Goal: Task Accomplishment & Management: Manage account settings

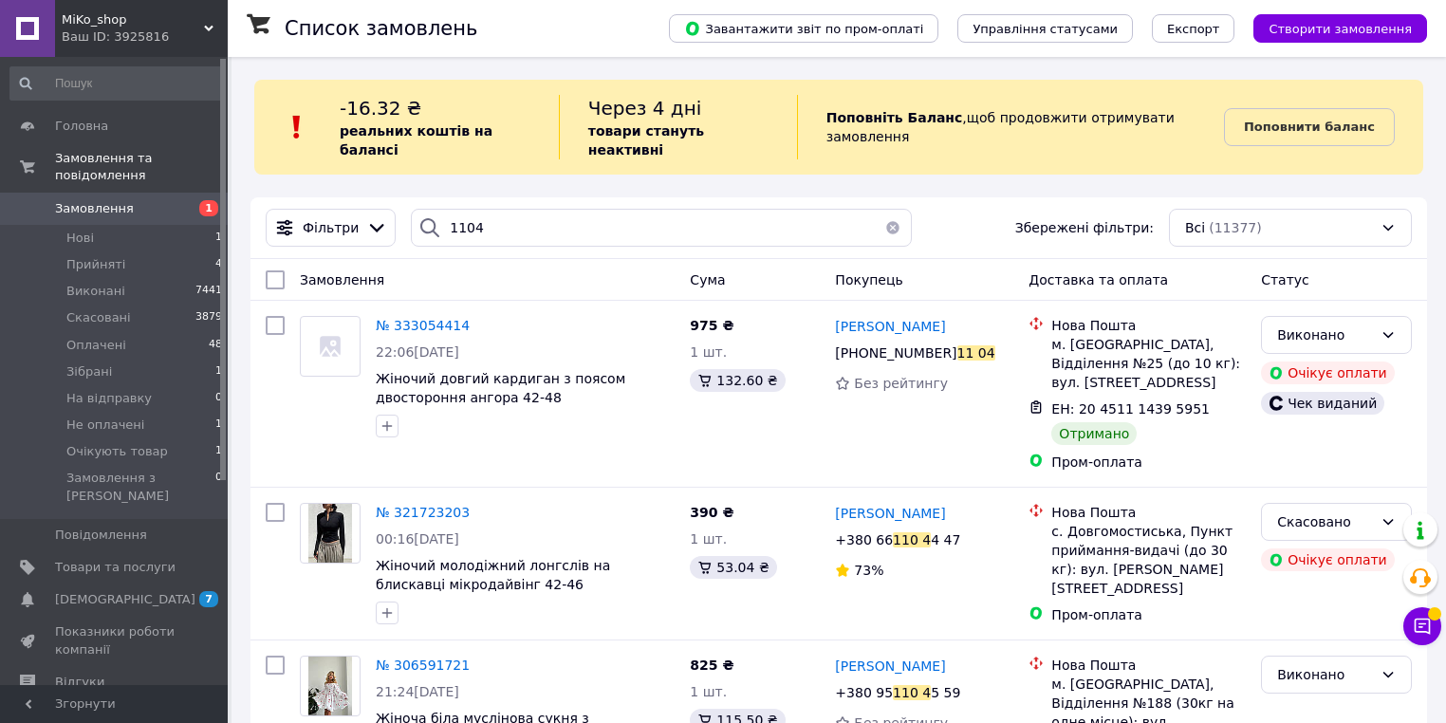
drag, startPoint x: 504, startPoint y: 217, endPoint x: 432, endPoint y: 204, distance: 73.3
click at [432, 209] on div "1104" at bounding box center [661, 228] width 501 height 38
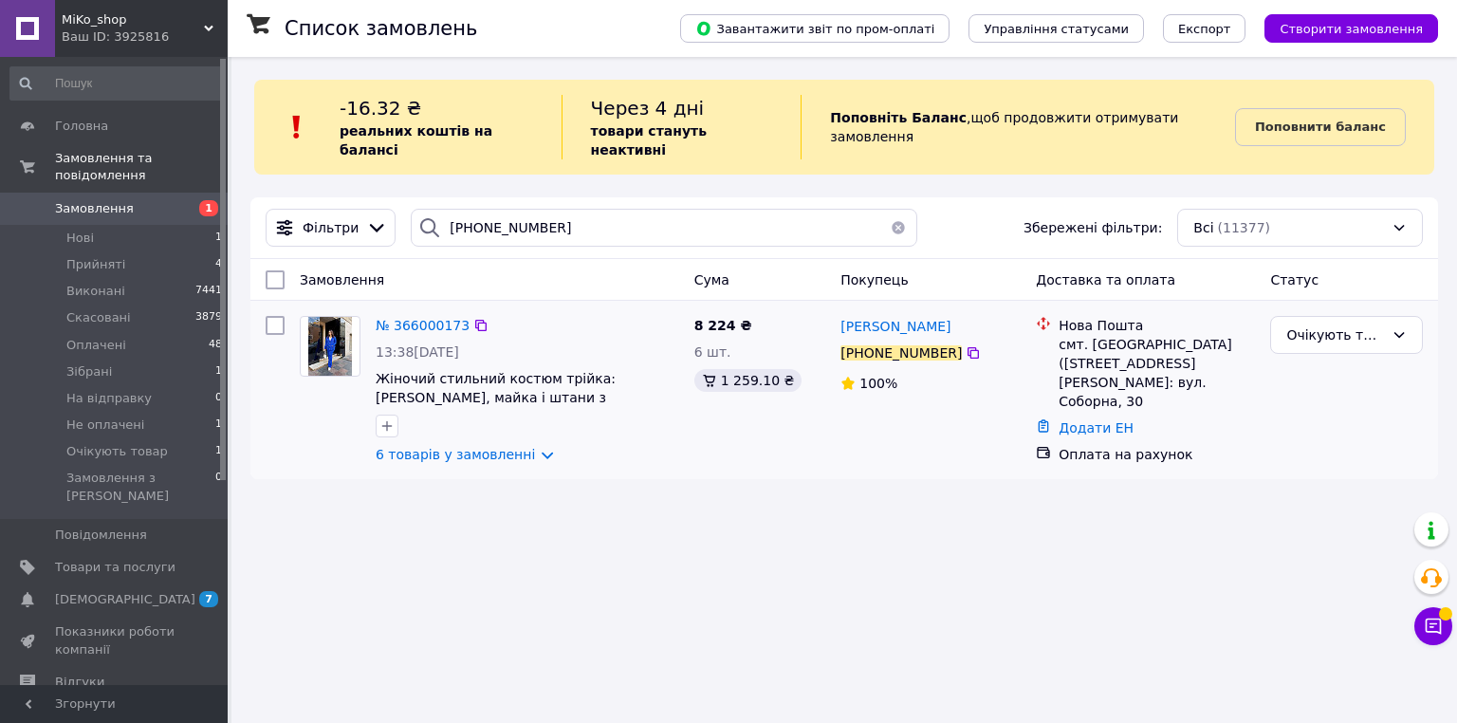
type input "+380682454288"
click at [434, 318] on div "№ 366000173" at bounding box center [423, 325] width 98 height 23
click at [440, 318] on span "№ 366000173" at bounding box center [423, 325] width 94 height 15
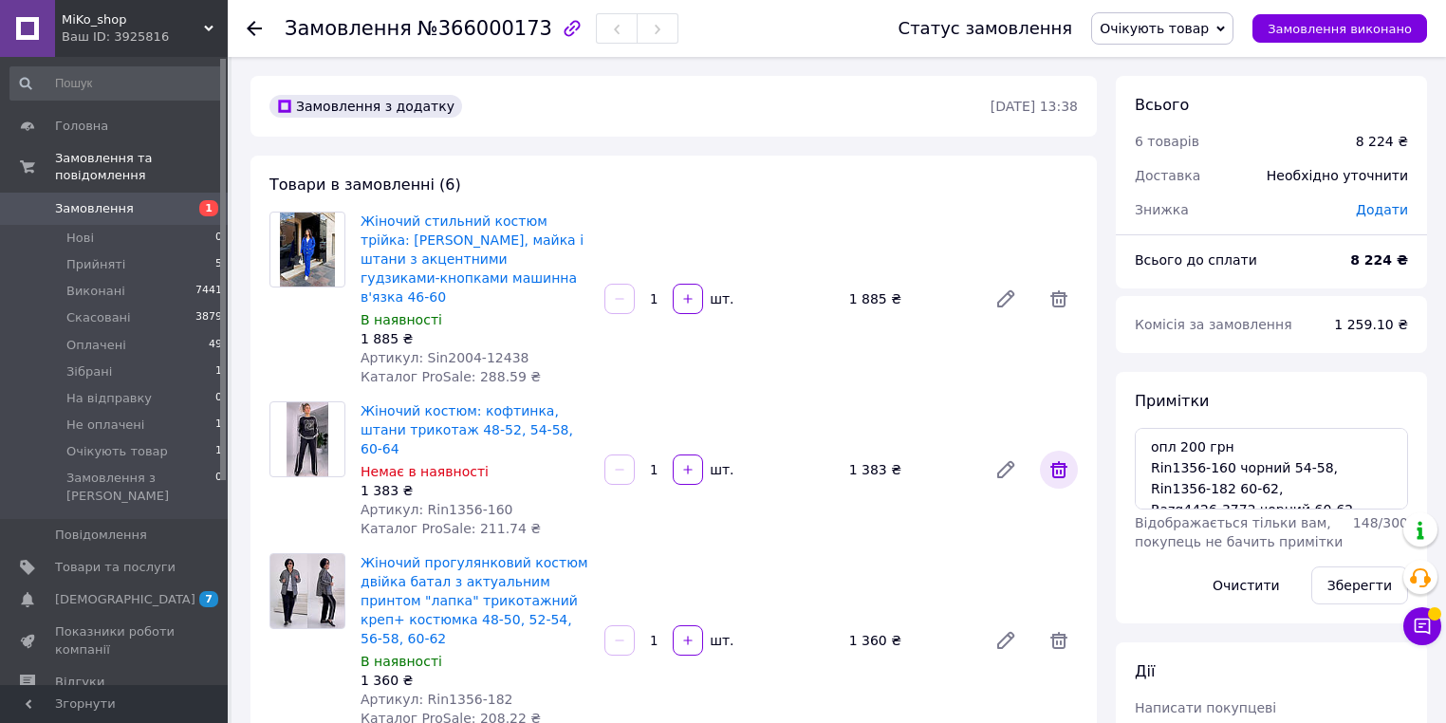
click at [1054, 458] on icon at bounding box center [1058, 469] width 23 height 23
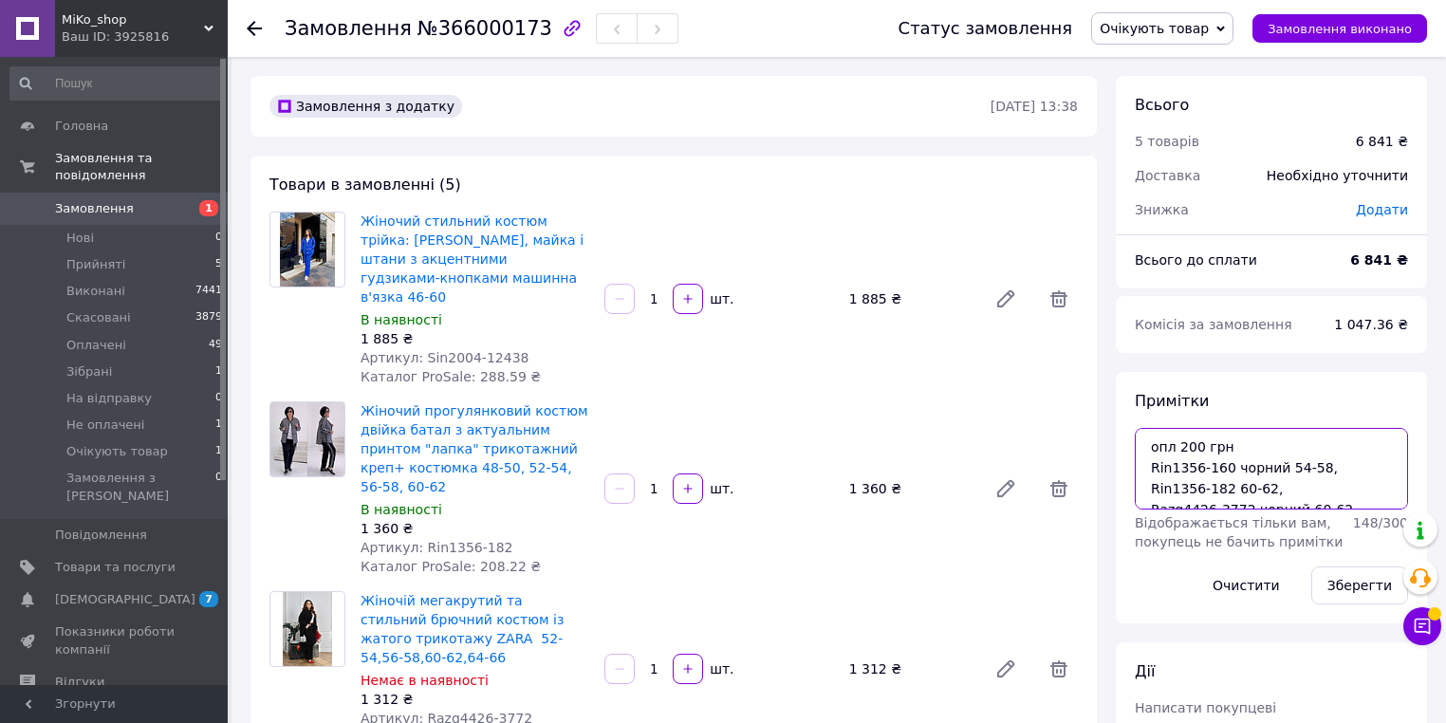
drag, startPoint x: 1320, startPoint y: 468, endPoint x: 1147, endPoint y: 463, distance: 172.7
click at [1147, 463] on textarea "опл 200 грн Rin1356-160 чорний 54-58, Rin1356-182 60-62, Razg4426-3772 чорний 6…" at bounding box center [1271, 469] width 273 height 82
click at [1356, 600] on button "Зберегти" at bounding box center [1359, 585] width 97 height 38
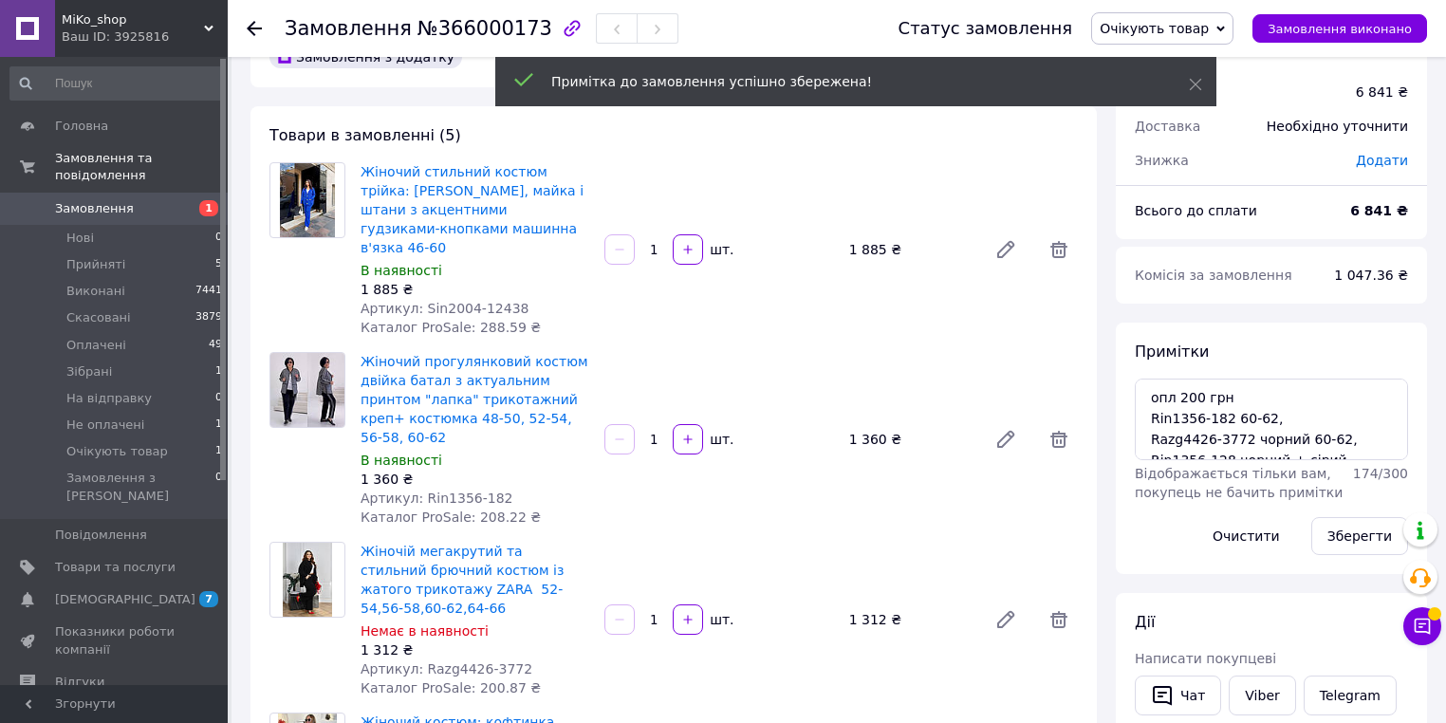
scroll to position [76, 0]
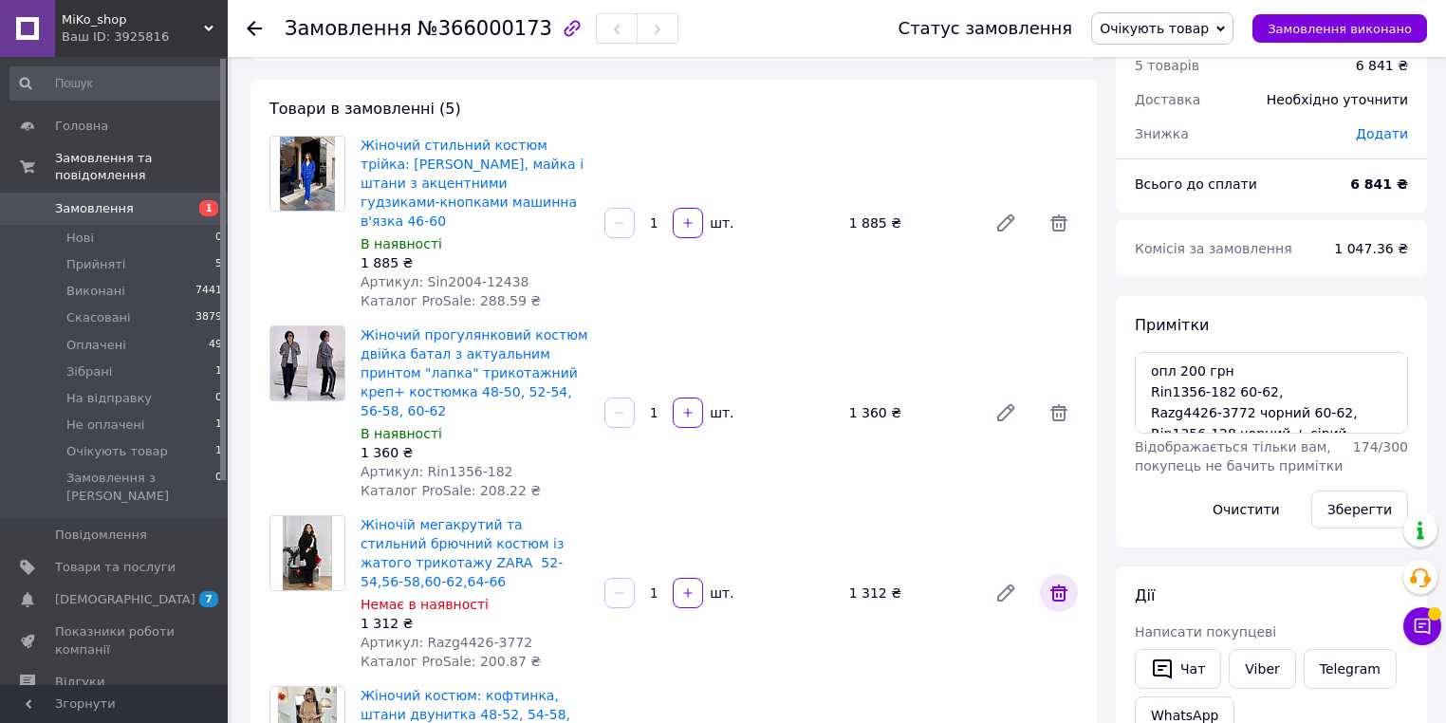
click at [1055, 582] on icon at bounding box center [1058, 593] width 23 height 23
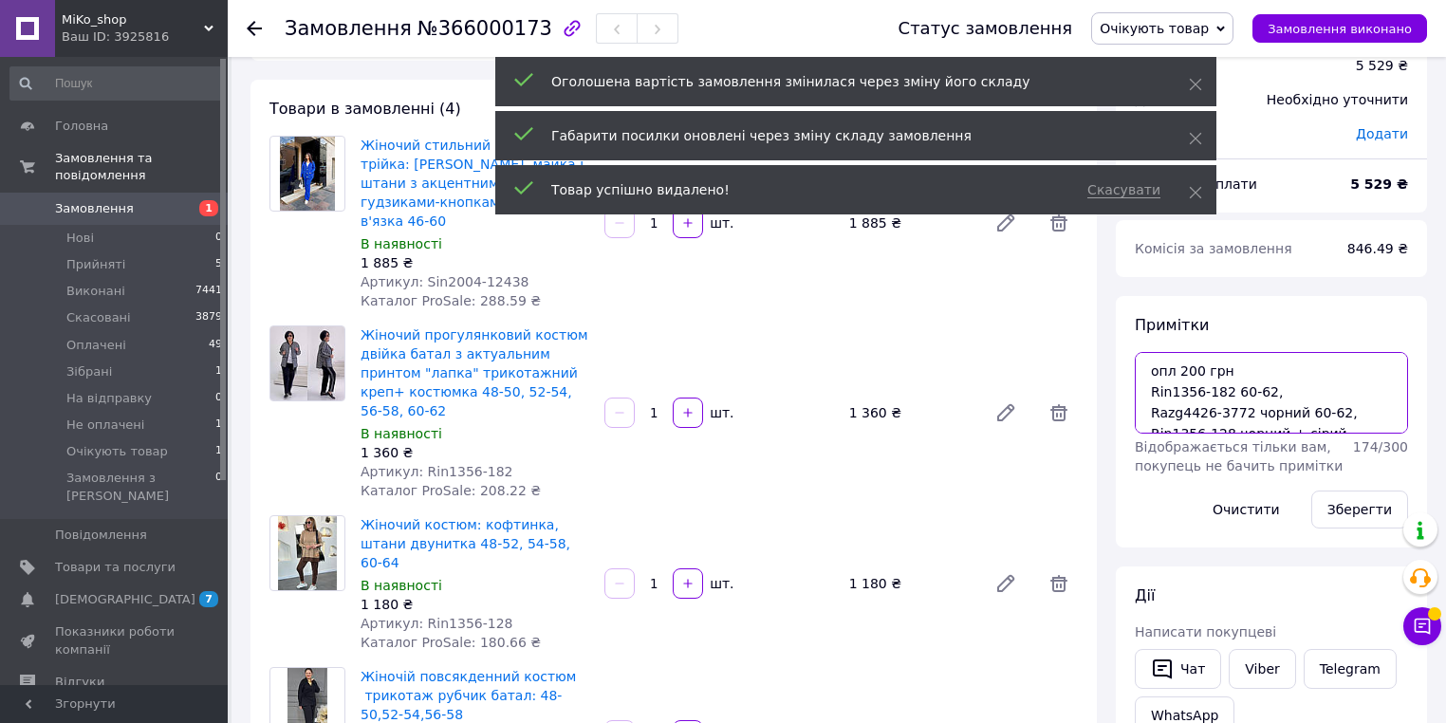
drag, startPoint x: 1342, startPoint y: 409, endPoint x: 1142, endPoint y: 414, distance: 200.2
click at [1142, 414] on textarea "опл 200 грн Rin1356-182 60-62, Razg4426-3772 чорний 60-62, Rin1356-128 чорний +…" at bounding box center [1271, 393] width 273 height 82
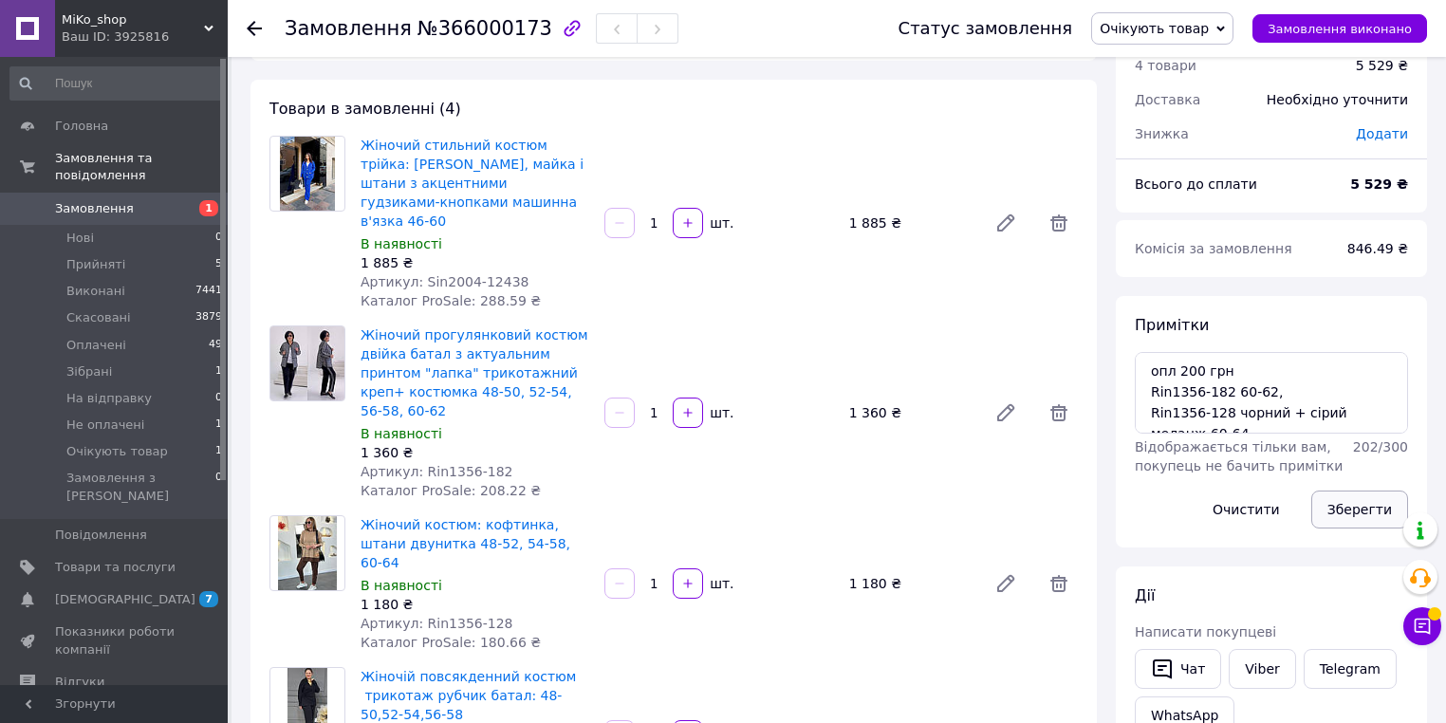
click at [1358, 504] on button "Зберегти" at bounding box center [1359, 509] width 97 height 38
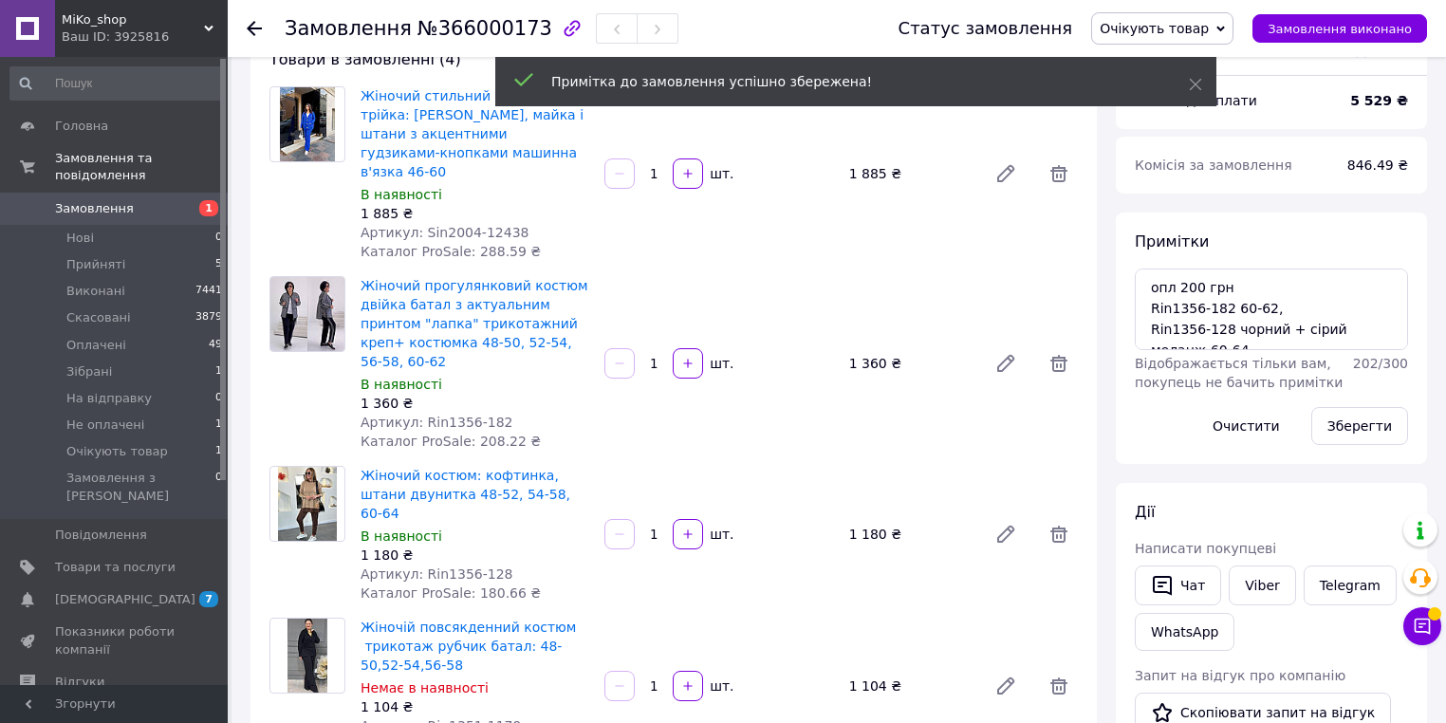
scroll to position [304, 0]
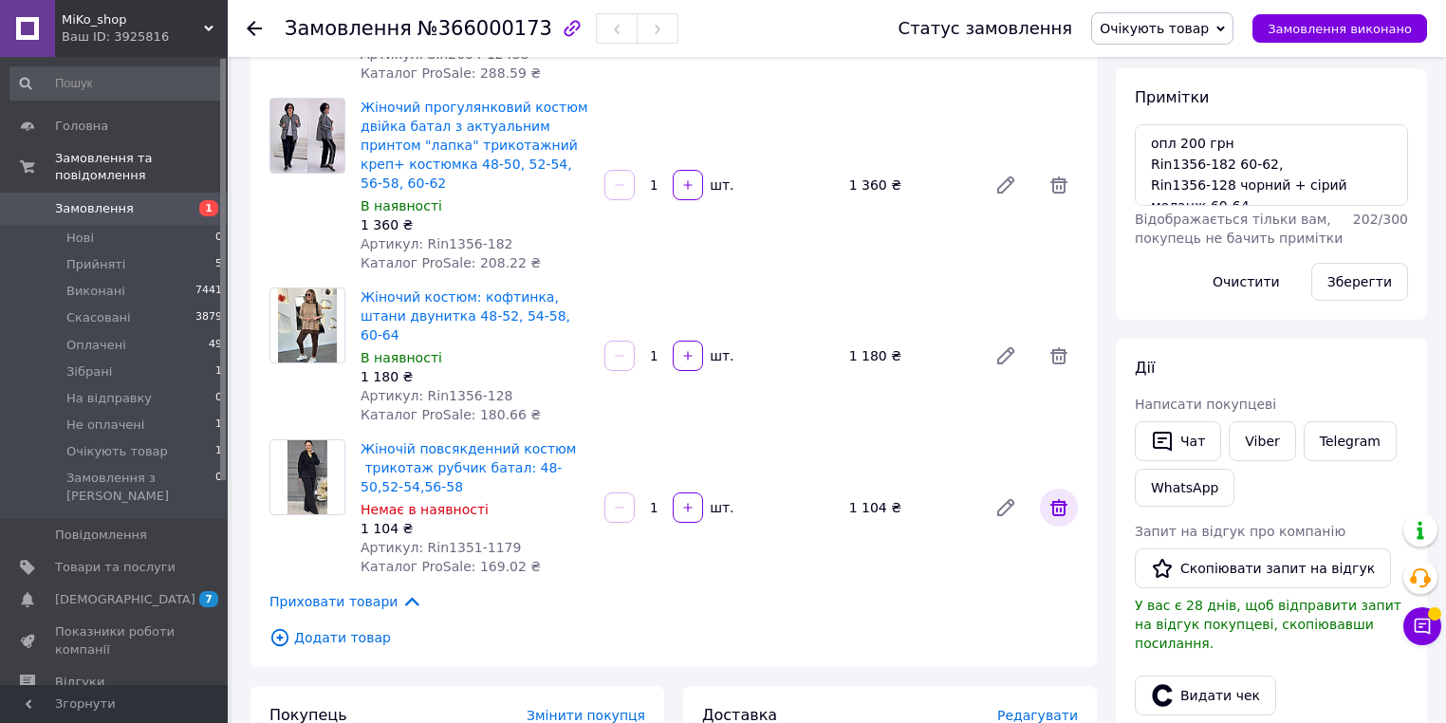
click at [1054, 496] on icon at bounding box center [1058, 507] width 23 height 23
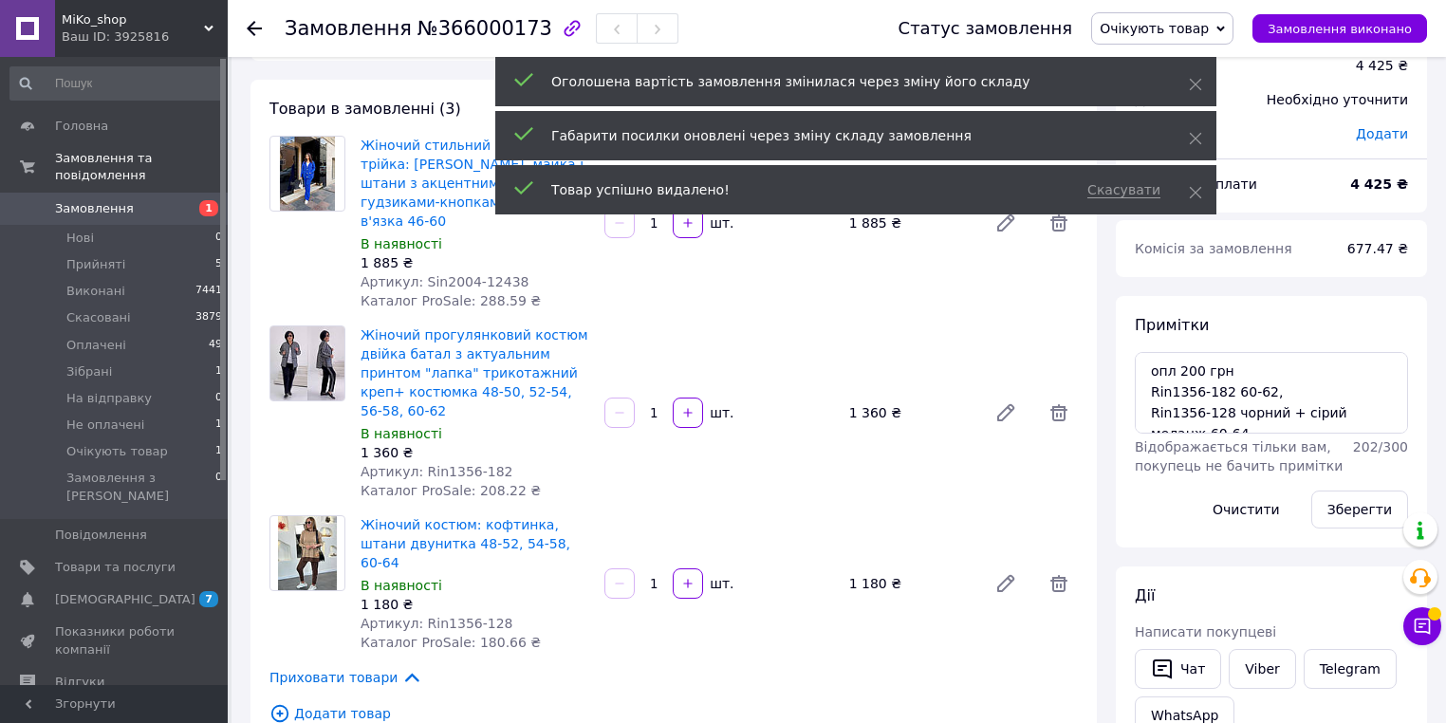
scroll to position [60, 0]
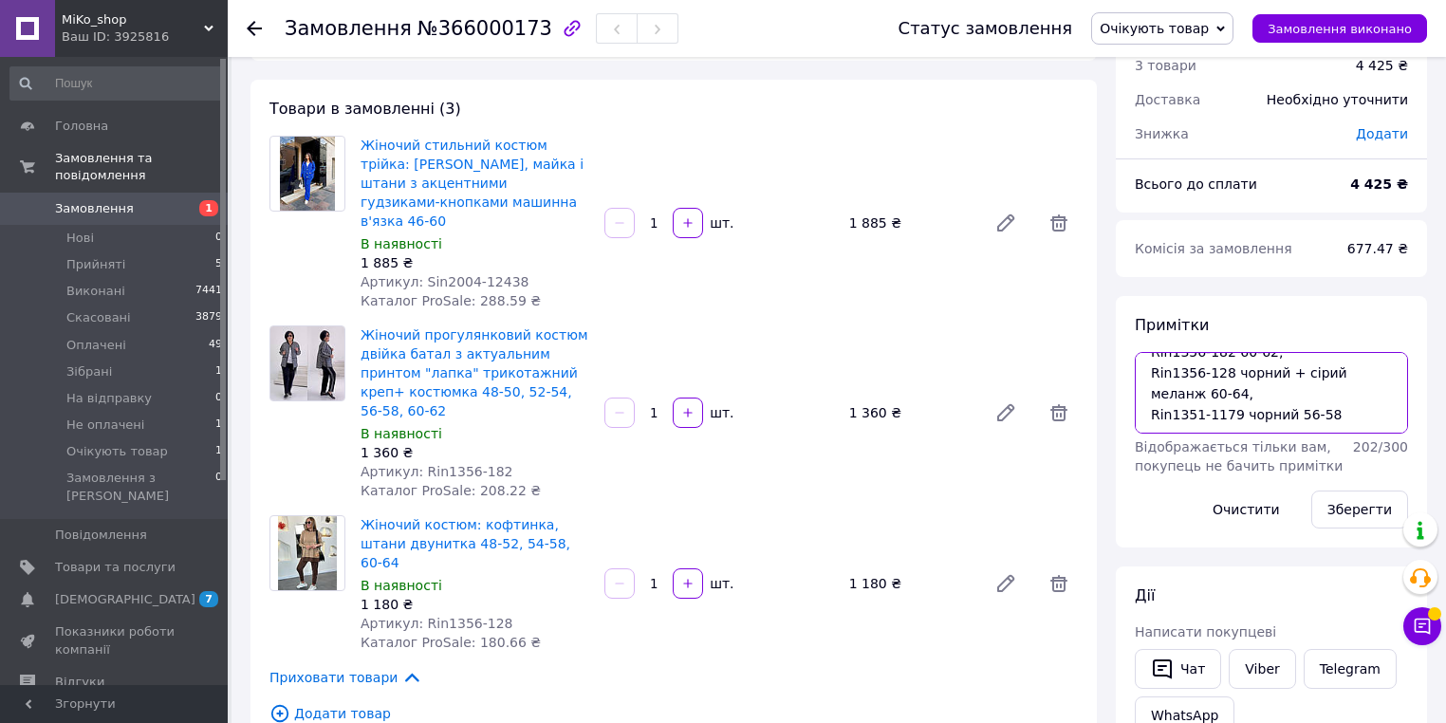
drag, startPoint x: 1328, startPoint y: 393, endPoint x: 1128, endPoint y: 403, distance: 200.4
click at [1128, 403] on div "Примітки опл 200 грн Rin1356-182 60-62, Rin1356-128 чорний + сірий меланж 60-64…" at bounding box center [1271, 421] width 311 height 251
type textarea "опл 200 грн Rin1356-182 60-62, Rin1356-128 чорний + сірий меланж 60-64,"
click at [1358, 506] on button "Зберегти" at bounding box center [1359, 509] width 97 height 38
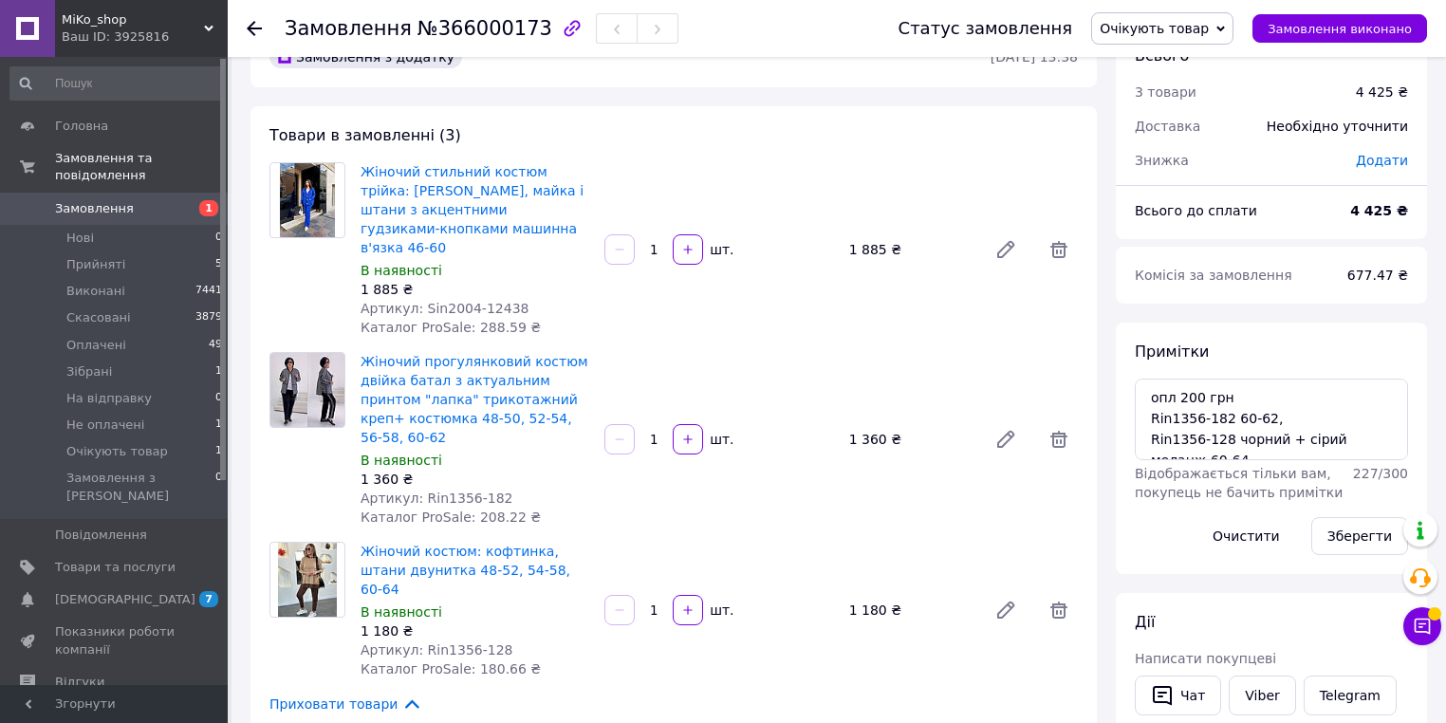
scroll to position [76, 0]
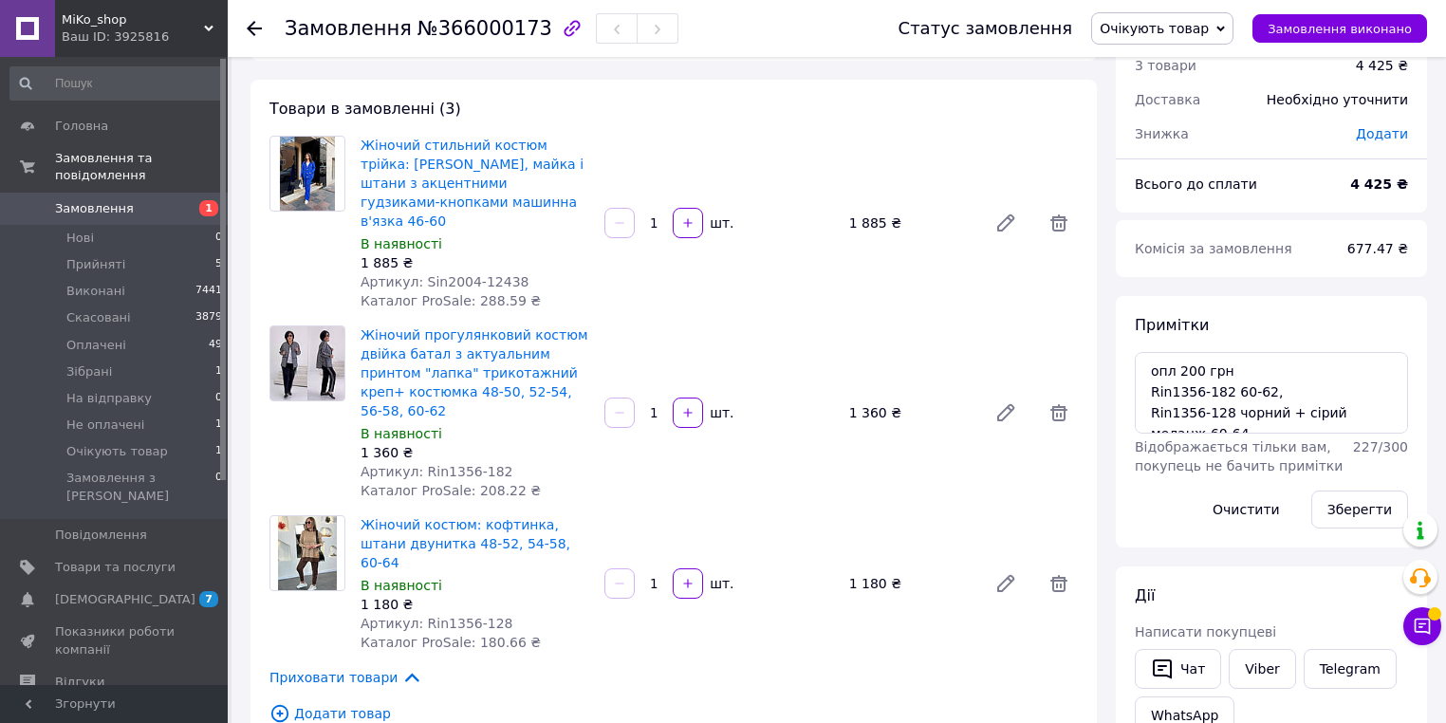
click at [1226, 12] on span "Очікують товар" at bounding box center [1162, 28] width 142 height 32
click at [1181, 153] on li "Оплачено" at bounding box center [1162, 152] width 140 height 28
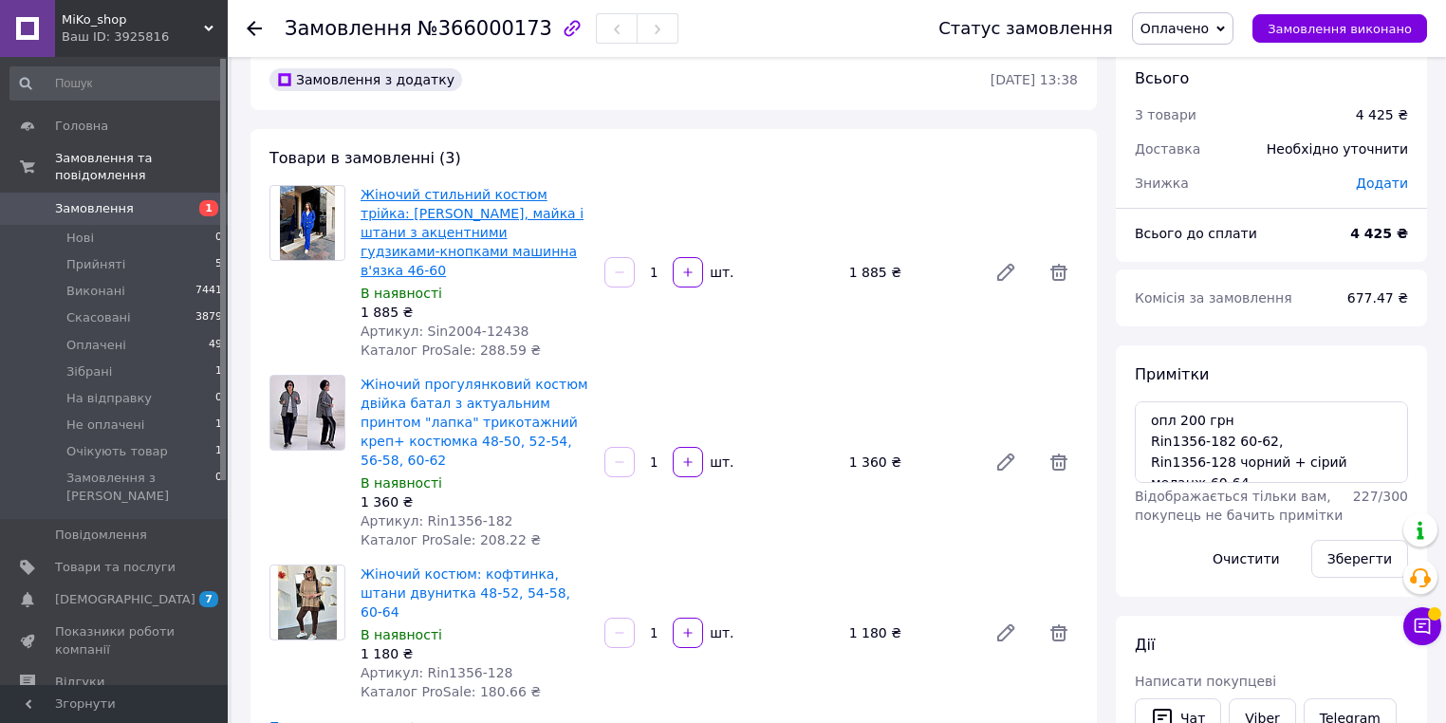
scroll to position [0, 0]
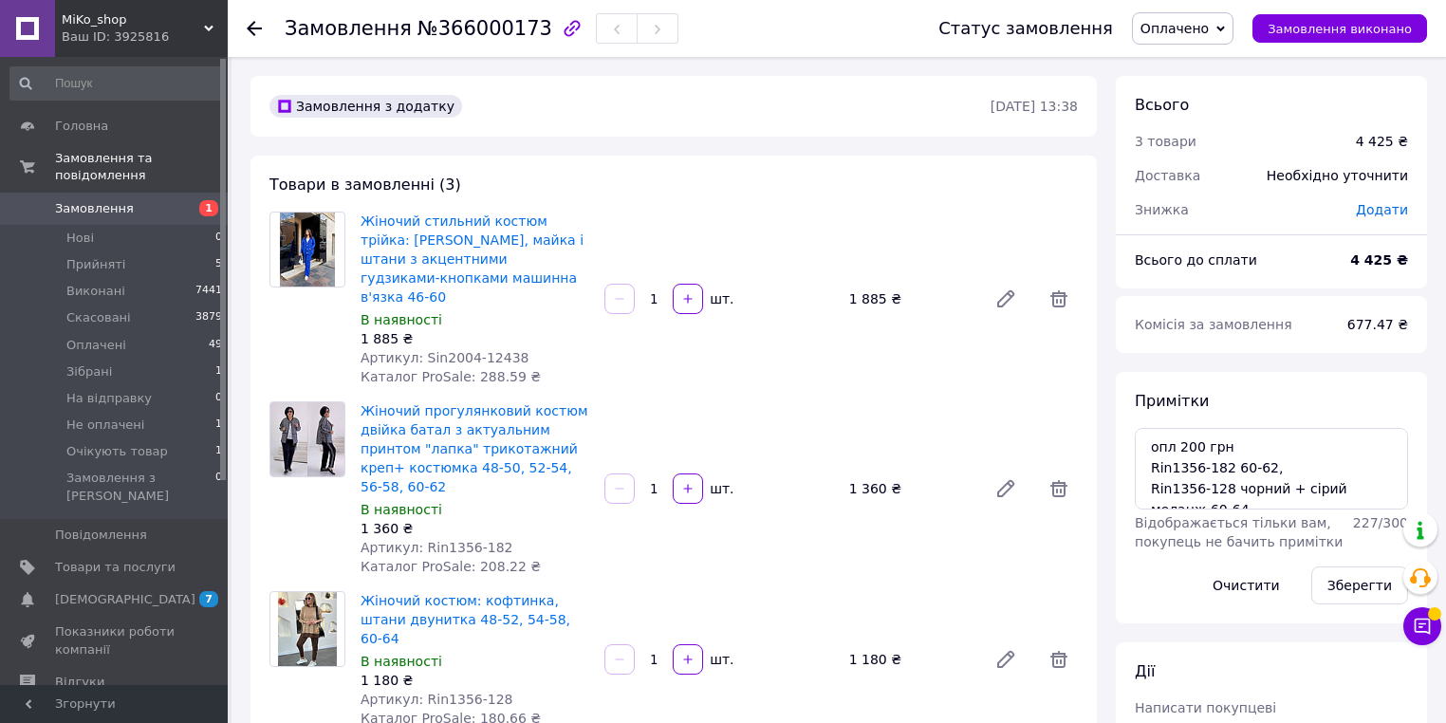
click at [190, 200] on span "1" at bounding box center [202, 208] width 52 height 17
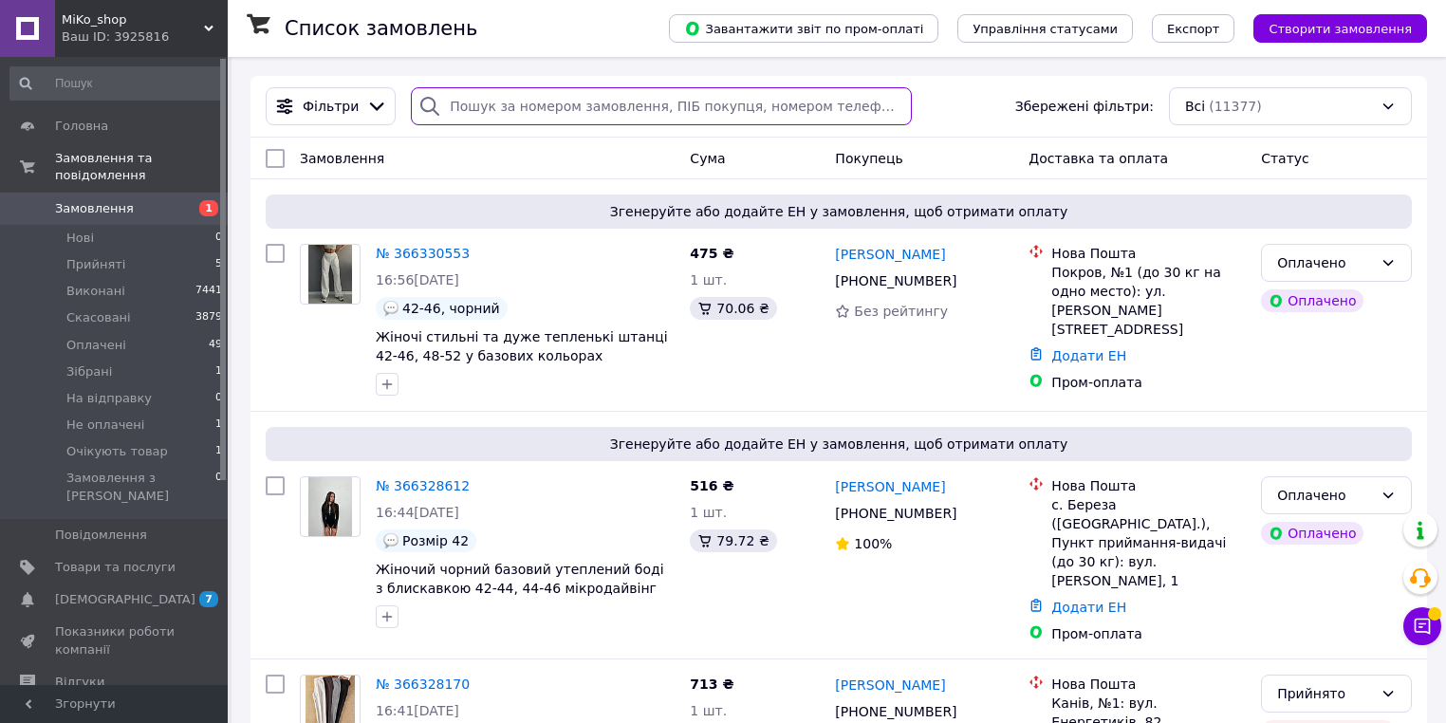
click at [565, 109] on input "search" at bounding box center [661, 106] width 501 height 38
paste input "[PHONE_NUMBER]"
type input "[PHONE_NUMBER]"
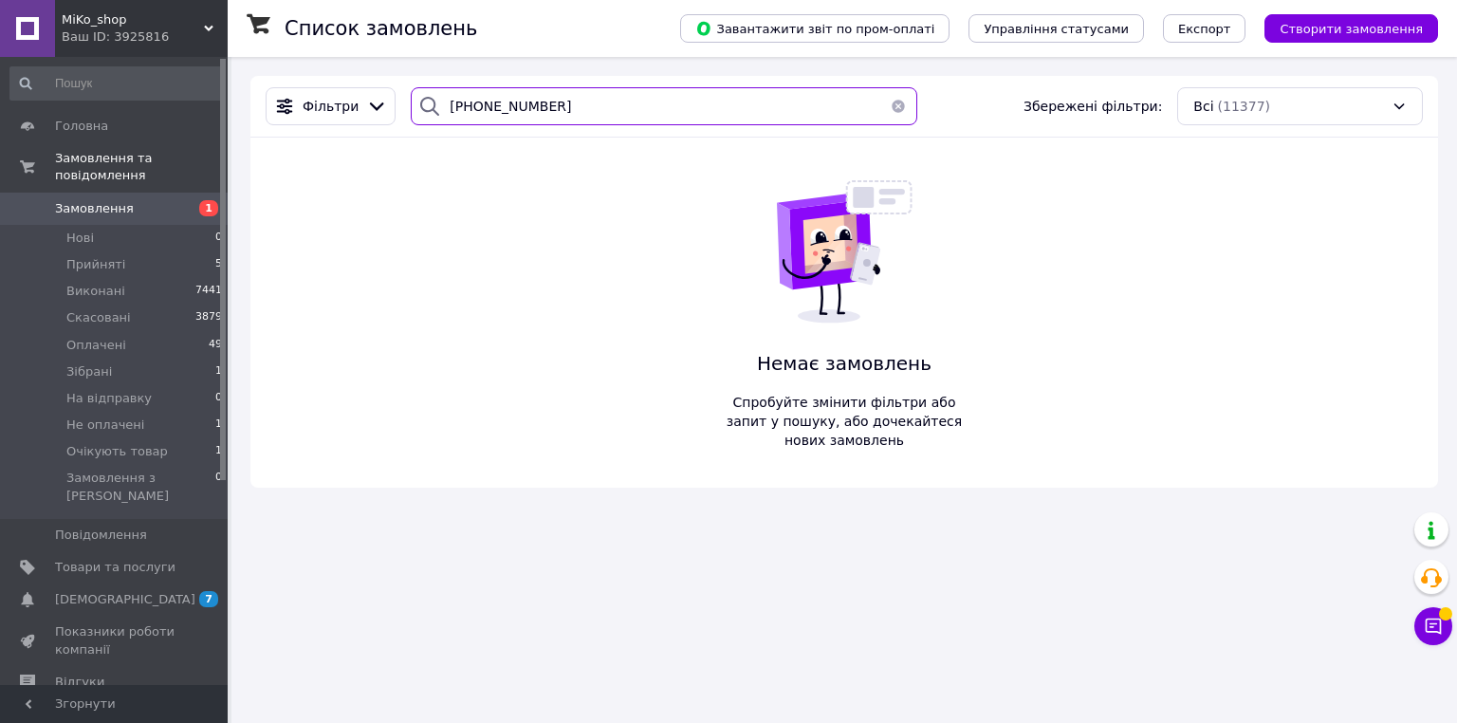
drag, startPoint x: 554, startPoint y: 108, endPoint x: 314, endPoint y: 80, distance: 241.7
click at [315, 81] on div "Фільтри +380974699506 Збережені фільтри: Всі (11377)" at bounding box center [844, 107] width 1188 height 62
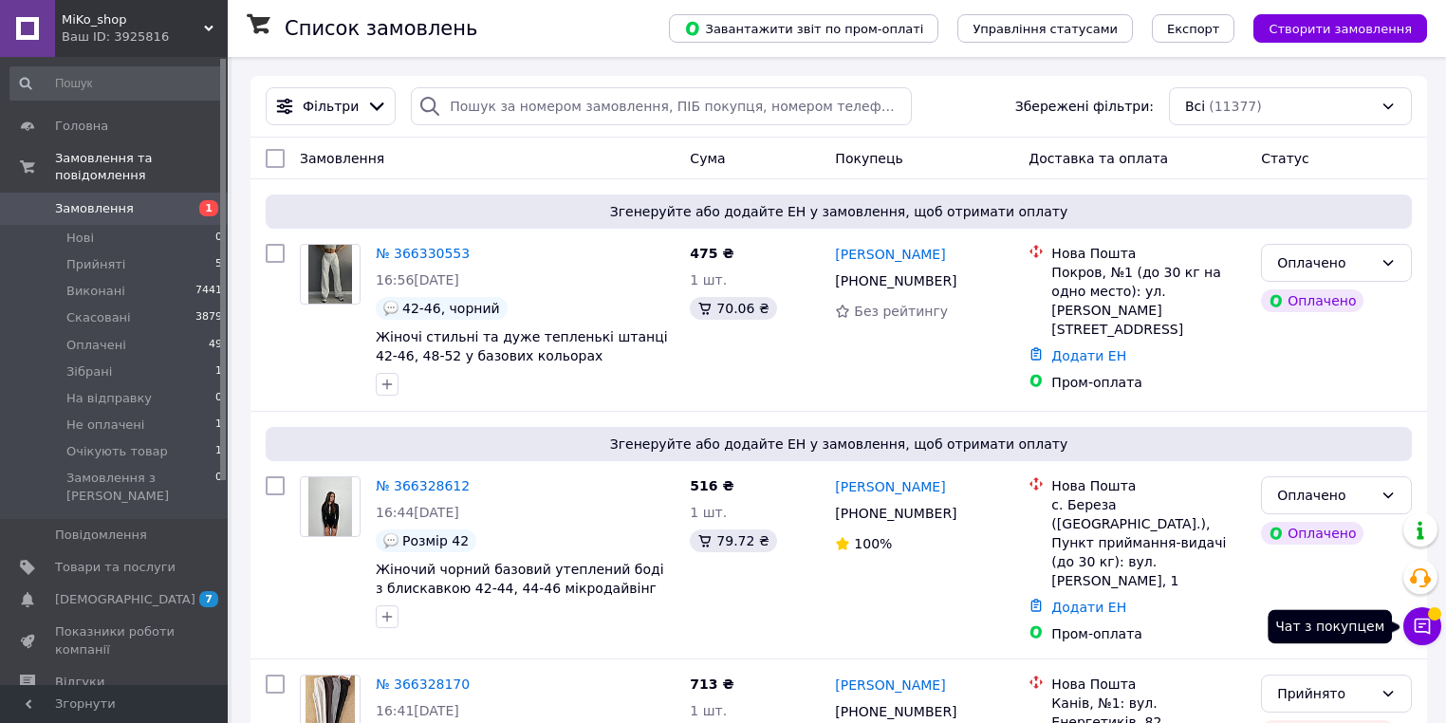
click at [1437, 622] on button "Чат з покупцем" at bounding box center [1422, 626] width 38 height 38
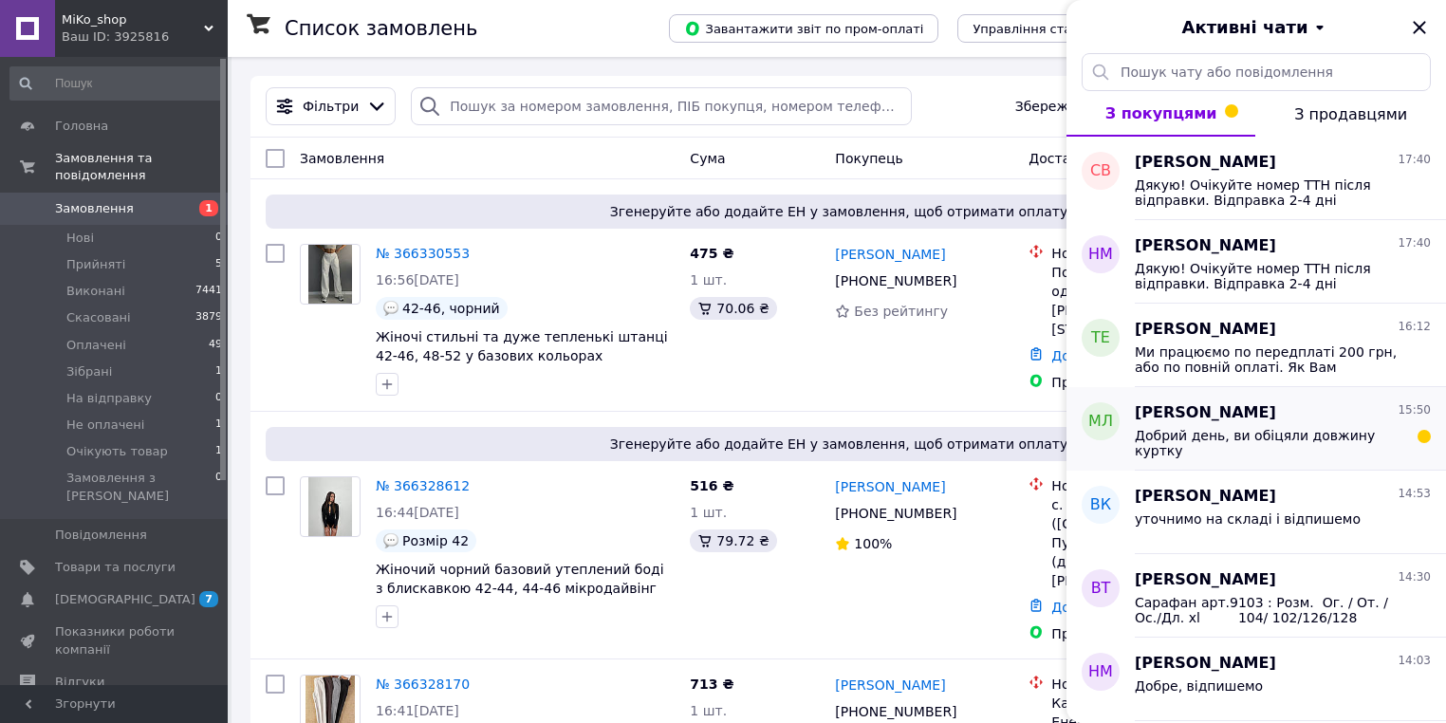
click at [1323, 432] on span "Добрий день, ви обіцяли довжину куртку" at bounding box center [1269, 443] width 269 height 30
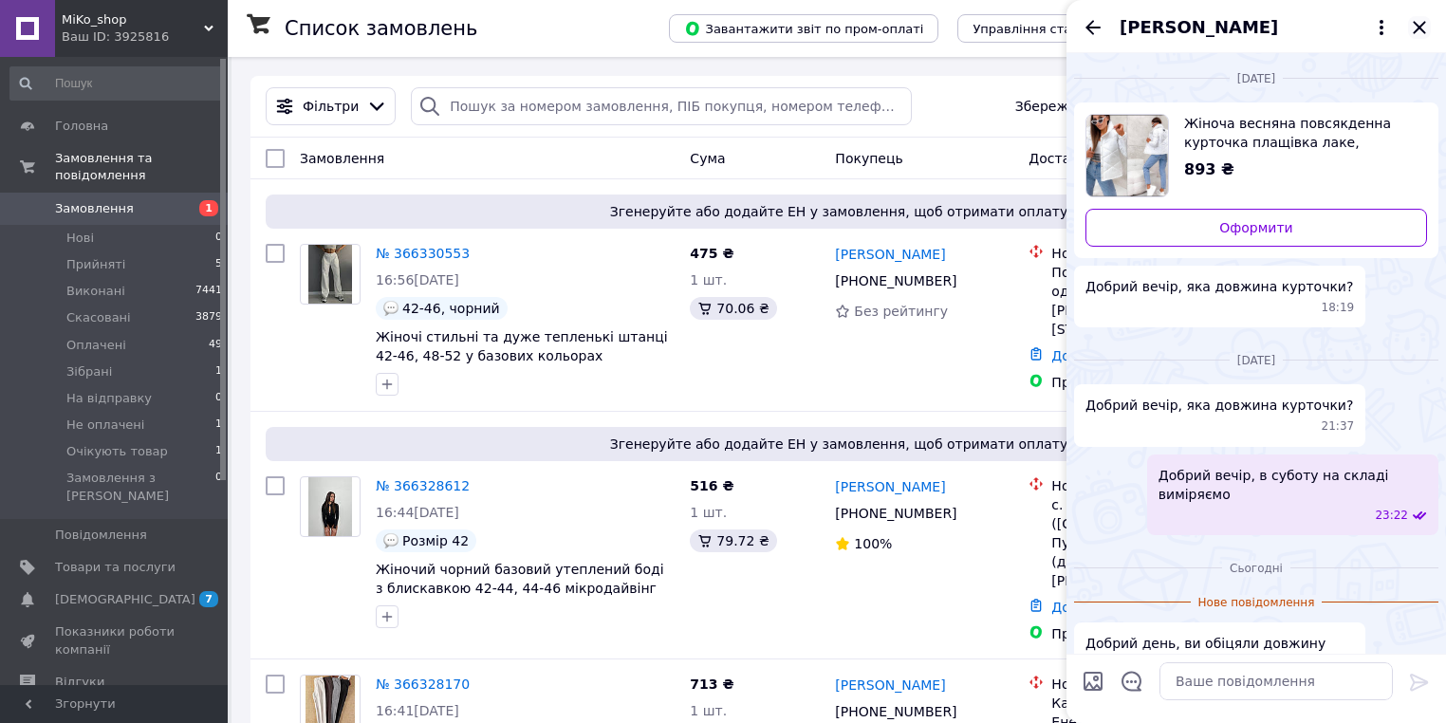
click at [1423, 22] on icon "Закрити" at bounding box center [1419, 27] width 23 height 23
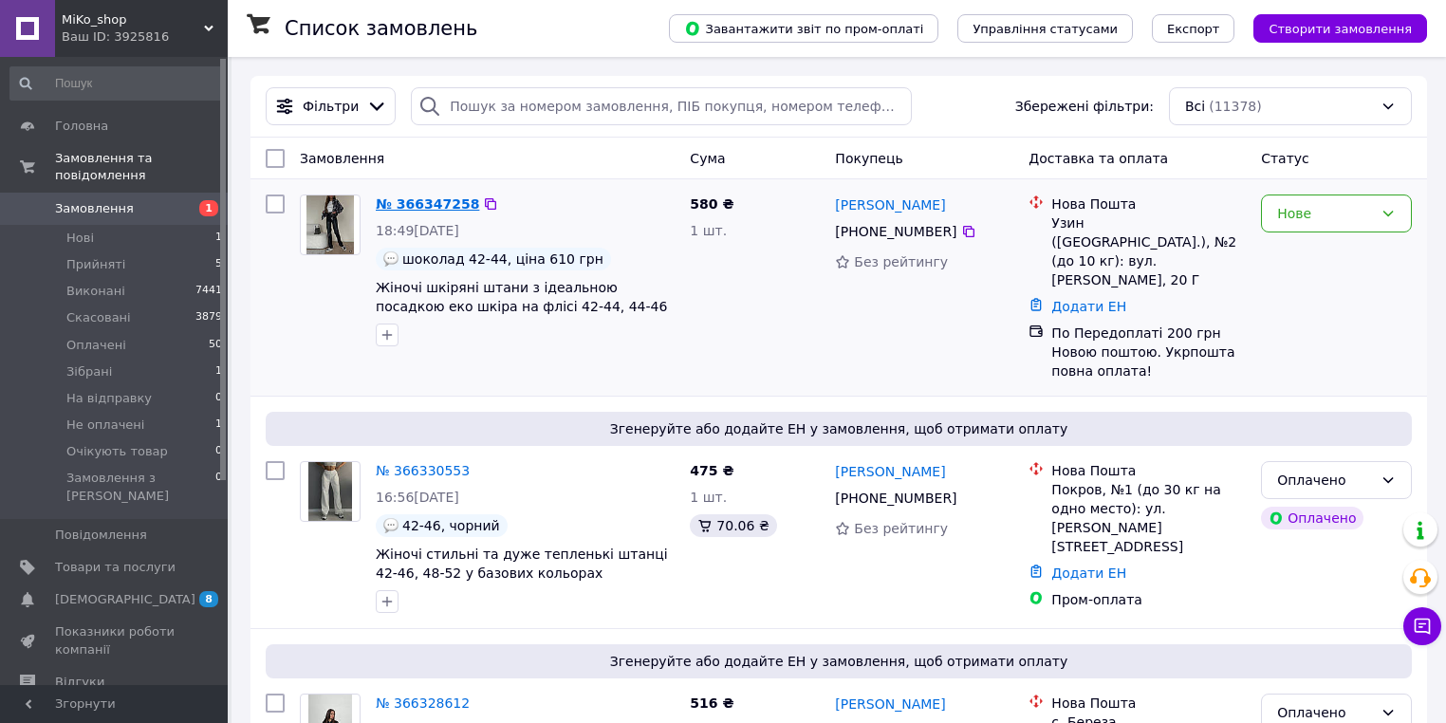
click at [443, 198] on link "№ 366347258" at bounding box center [427, 203] width 103 height 15
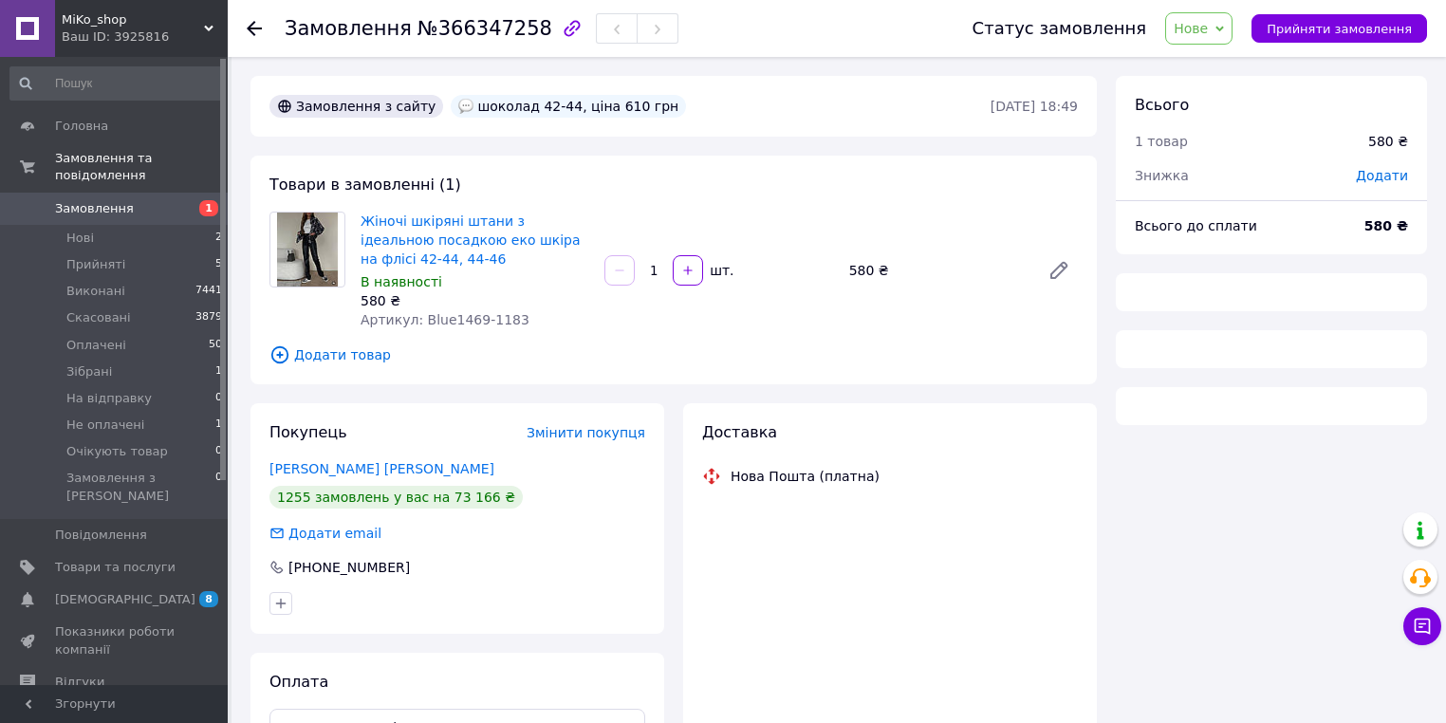
click at [1208, 27] on span "Нове" at bounding box center [1191, 28] width 34 height 15
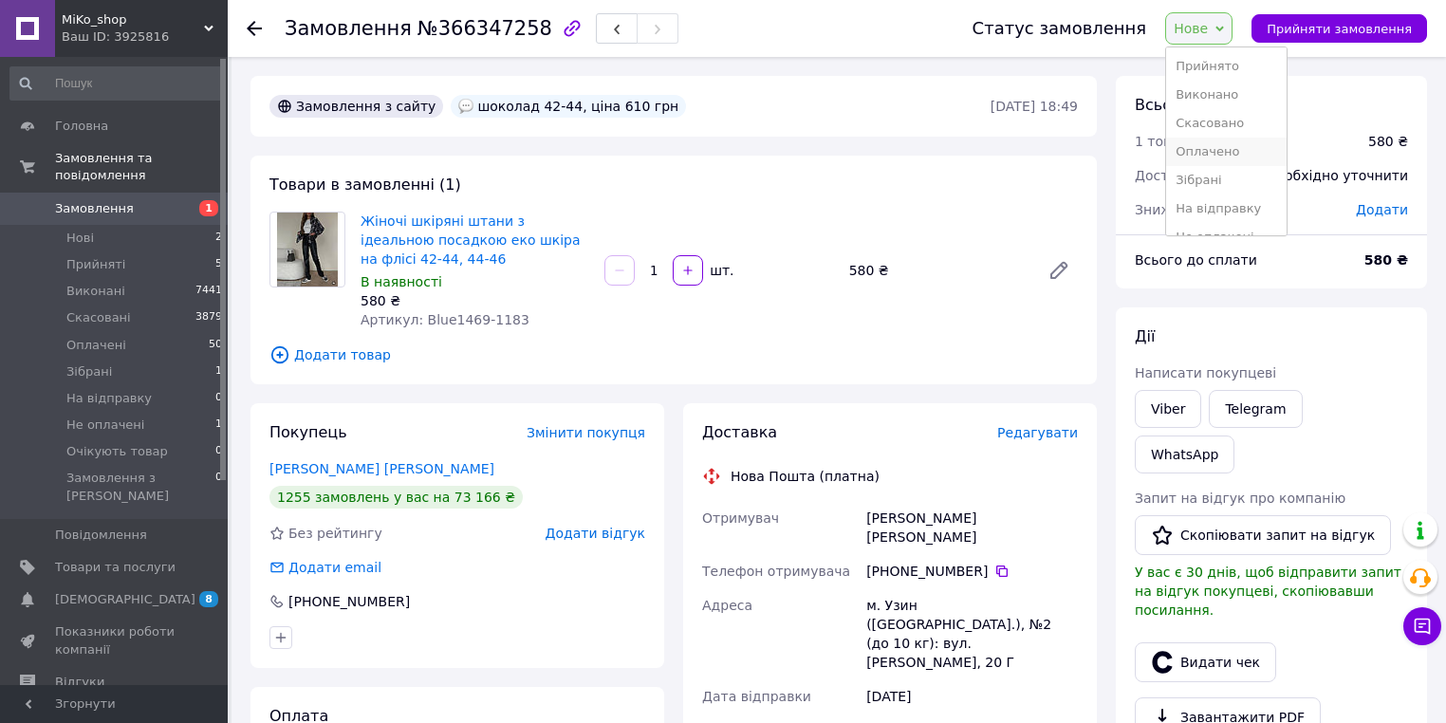
click at [1236, 148] on li "Оплачено" at bounding box center [1226, 152] width 120 height 28
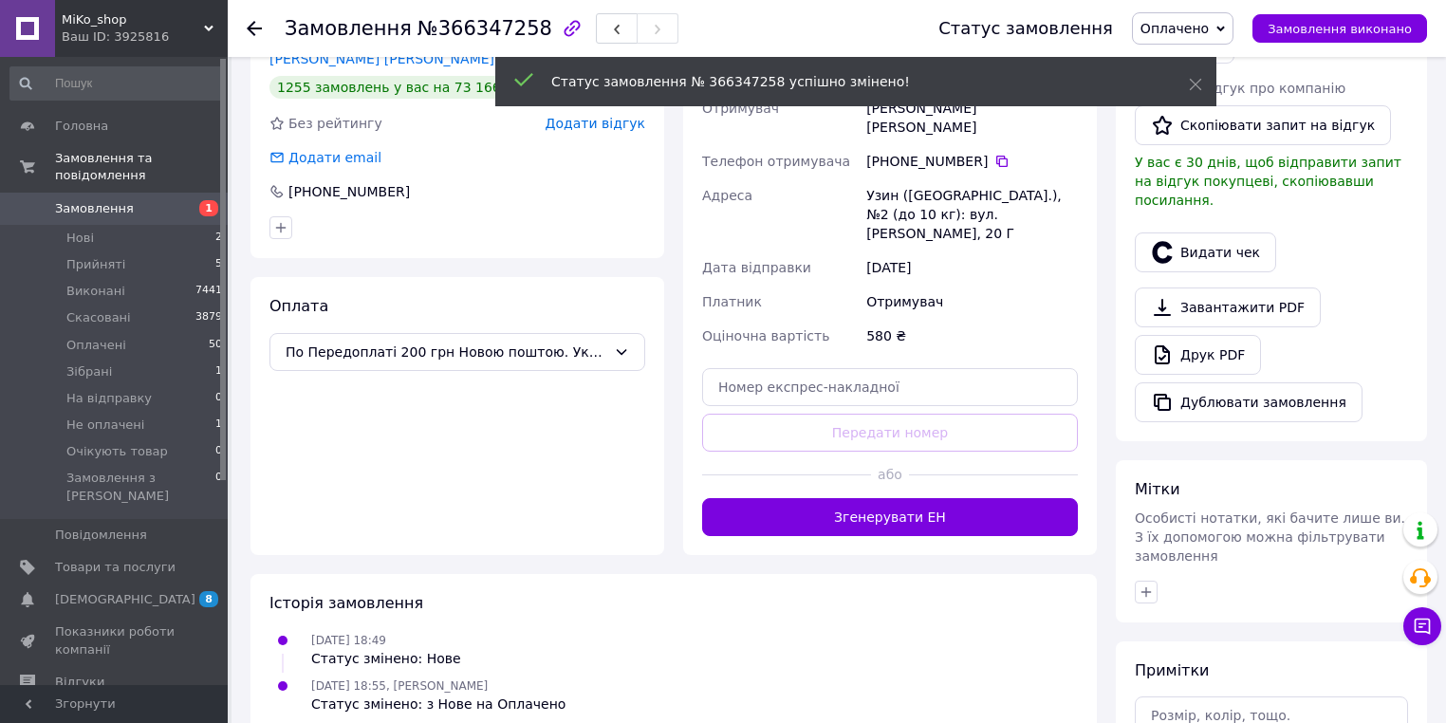
scroll to position [478, 0]
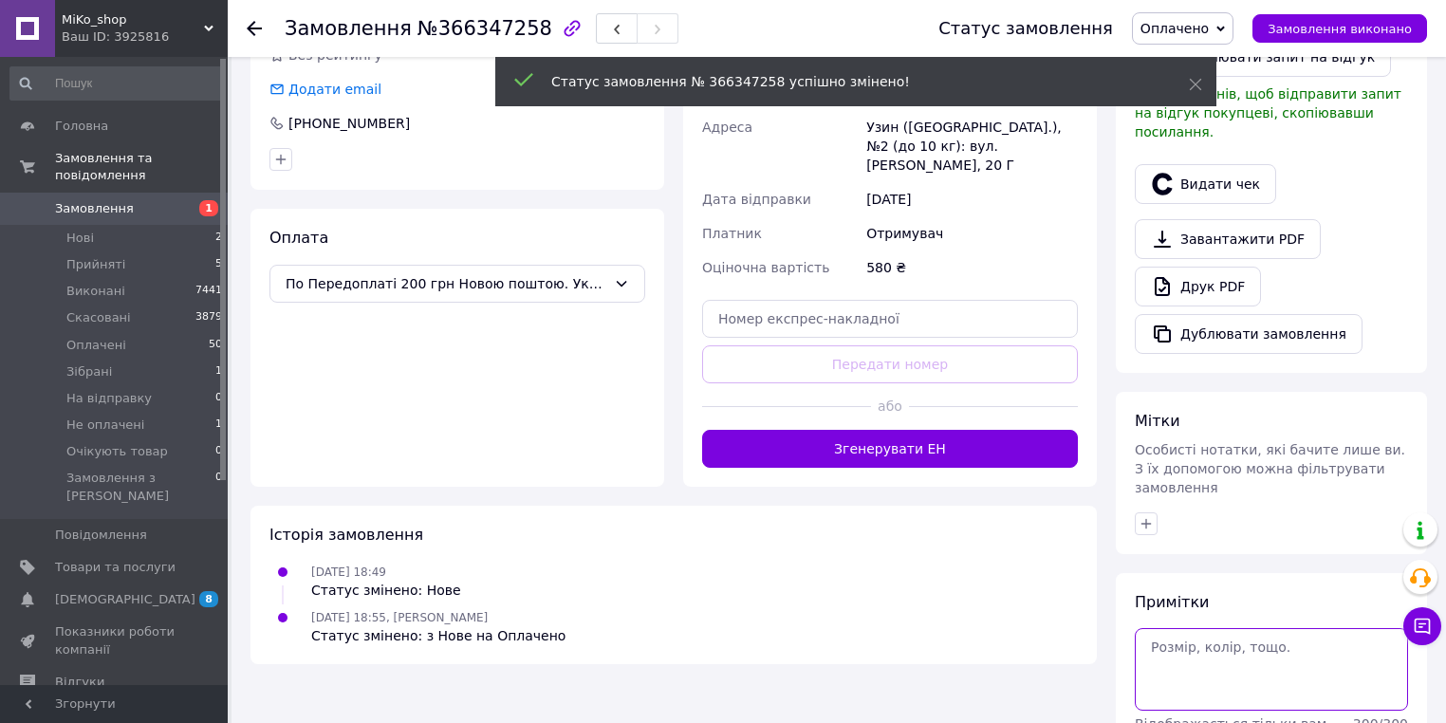
click at [1270, 628] on textarea at bounding box center [1271, 669] width 273 height 82
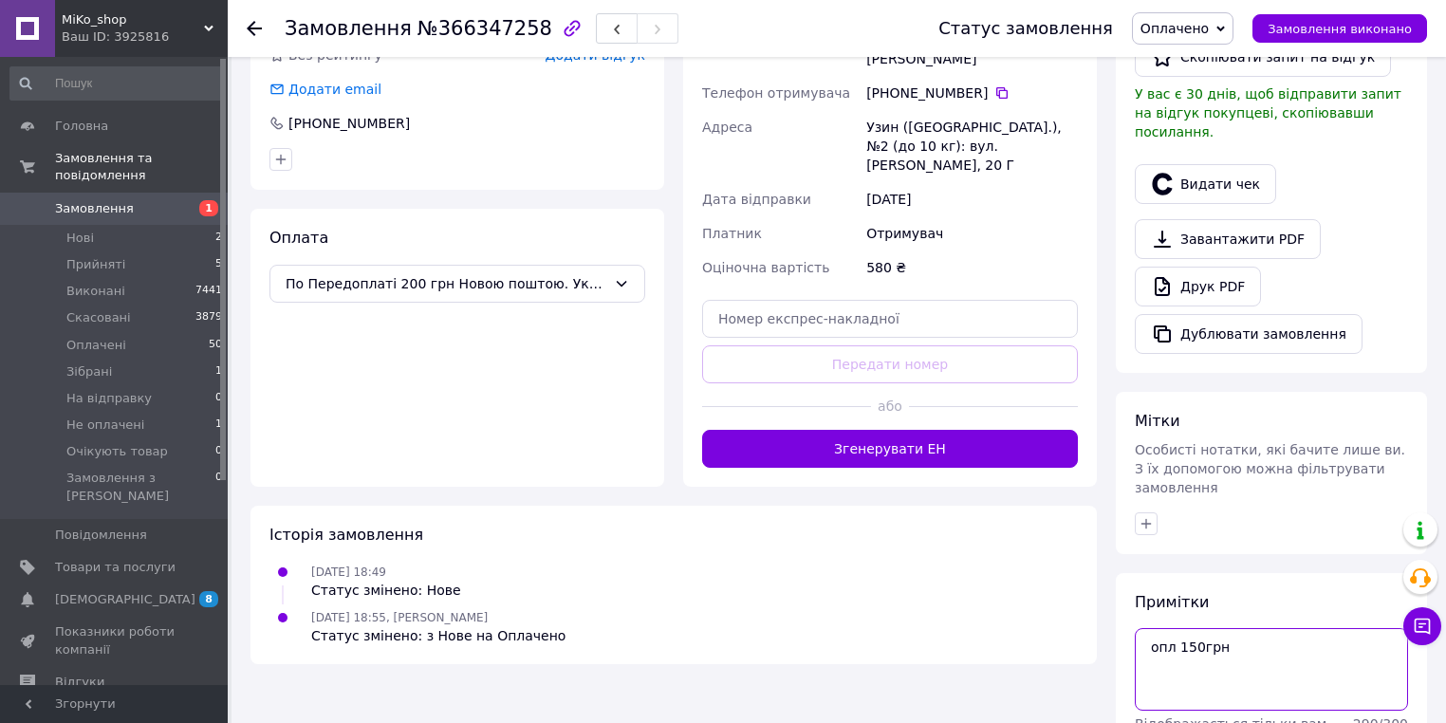
type textarea "опл 150грн"
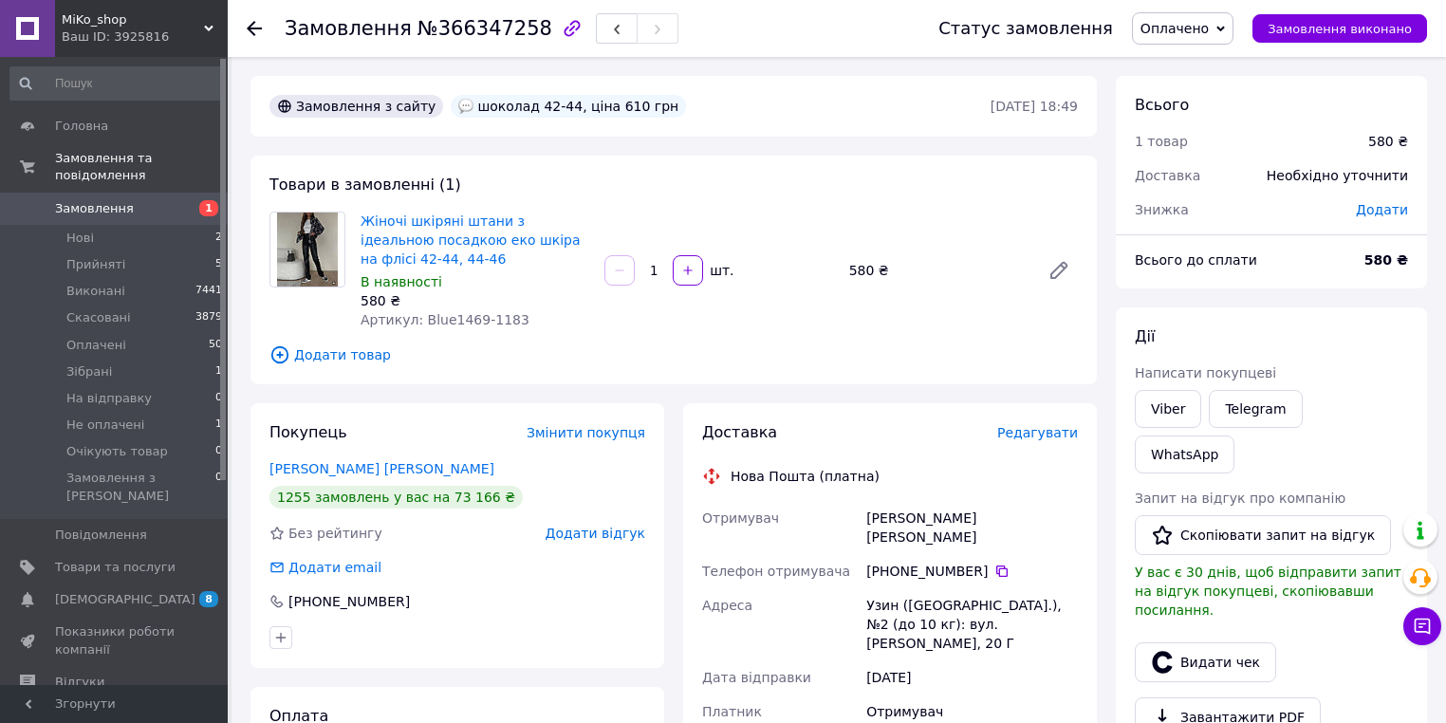
scroll to position [0, 0]
click at [152, 200] on span "Замовлення" at bounding box center [115, 208] width 120 height 17
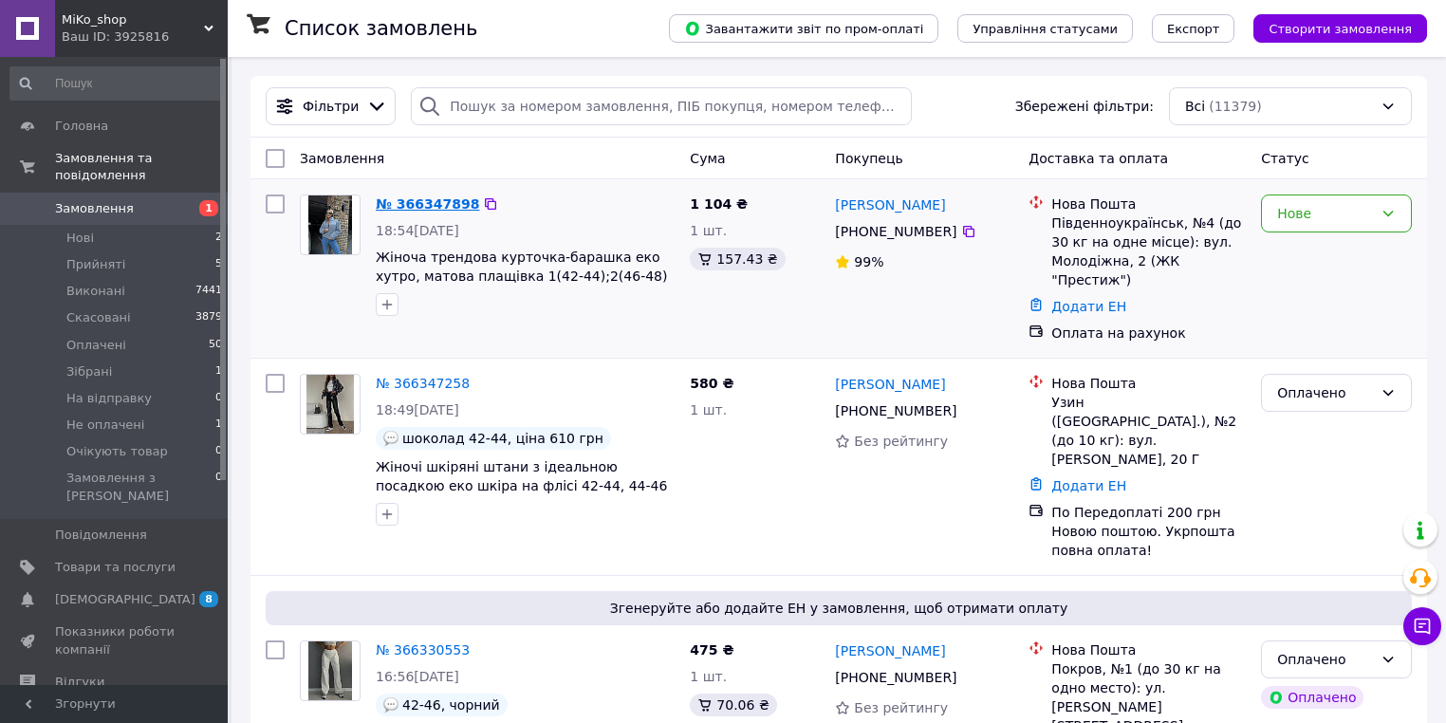
click at [429, 210] on link "№ 366347898" at bounding box center [427, 203] width 103 height 15
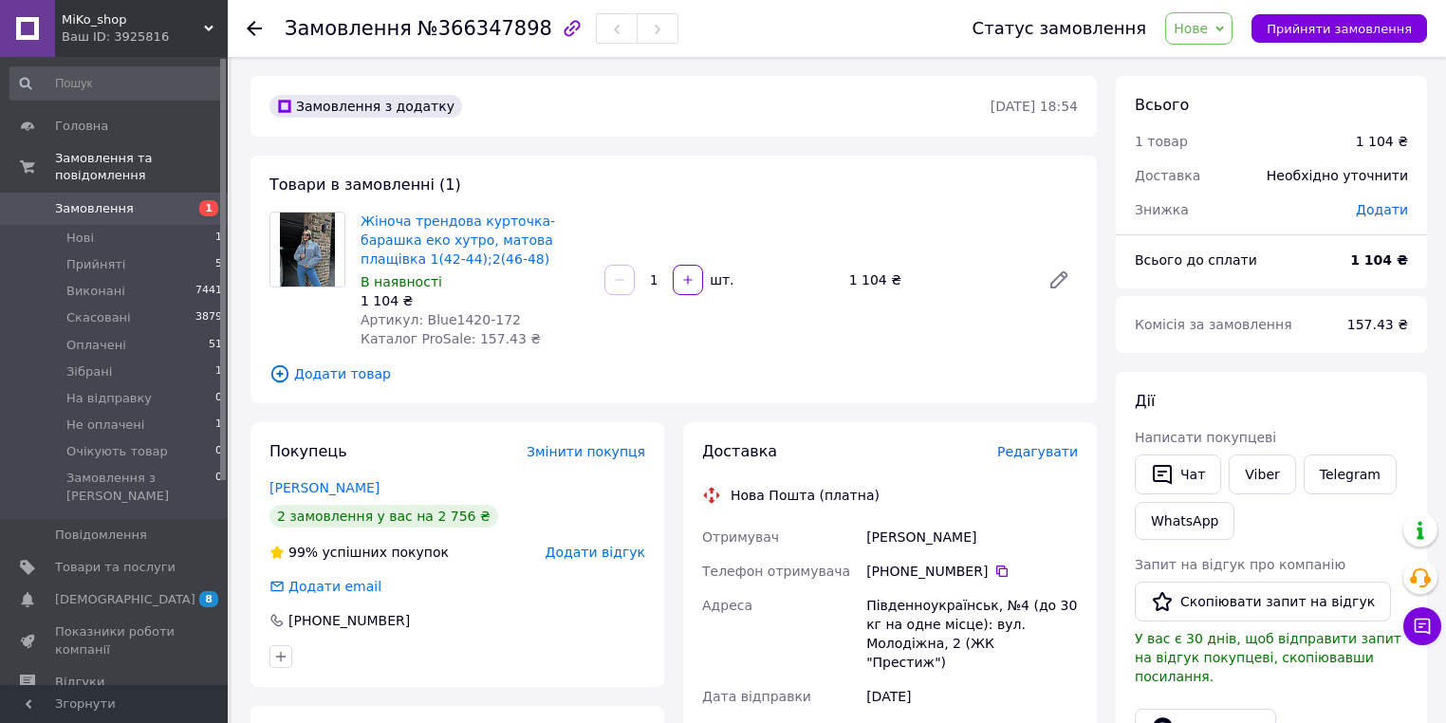
click at [489, 315] on span "Артикул: Blue1420-172" at bounding box center [441, 319] width 160 height 15
copy span "172"
click at [331, 489] on link "Чернега Тетяна" at bounding box center [324, 487] width 110 height 15
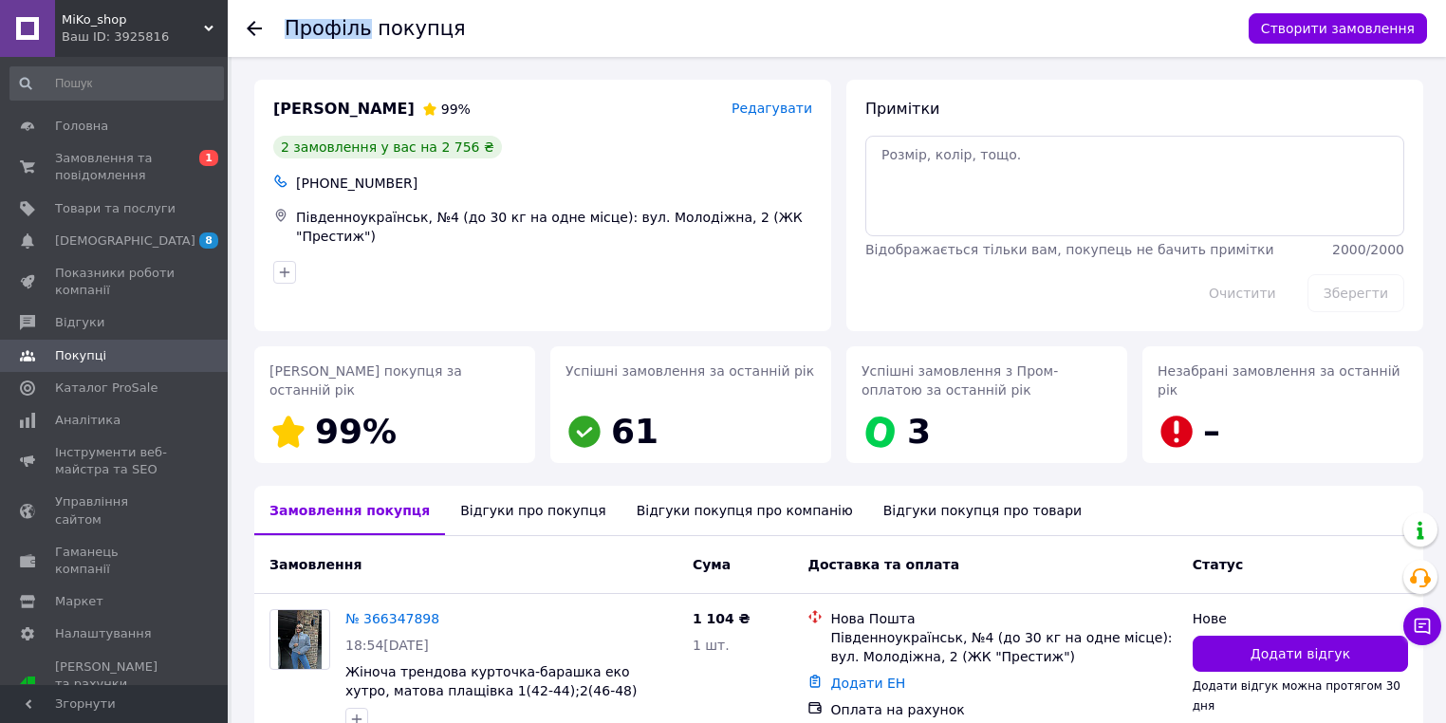
click at [252, 28] on use at bounding box center [254, 28] width 15 height 15
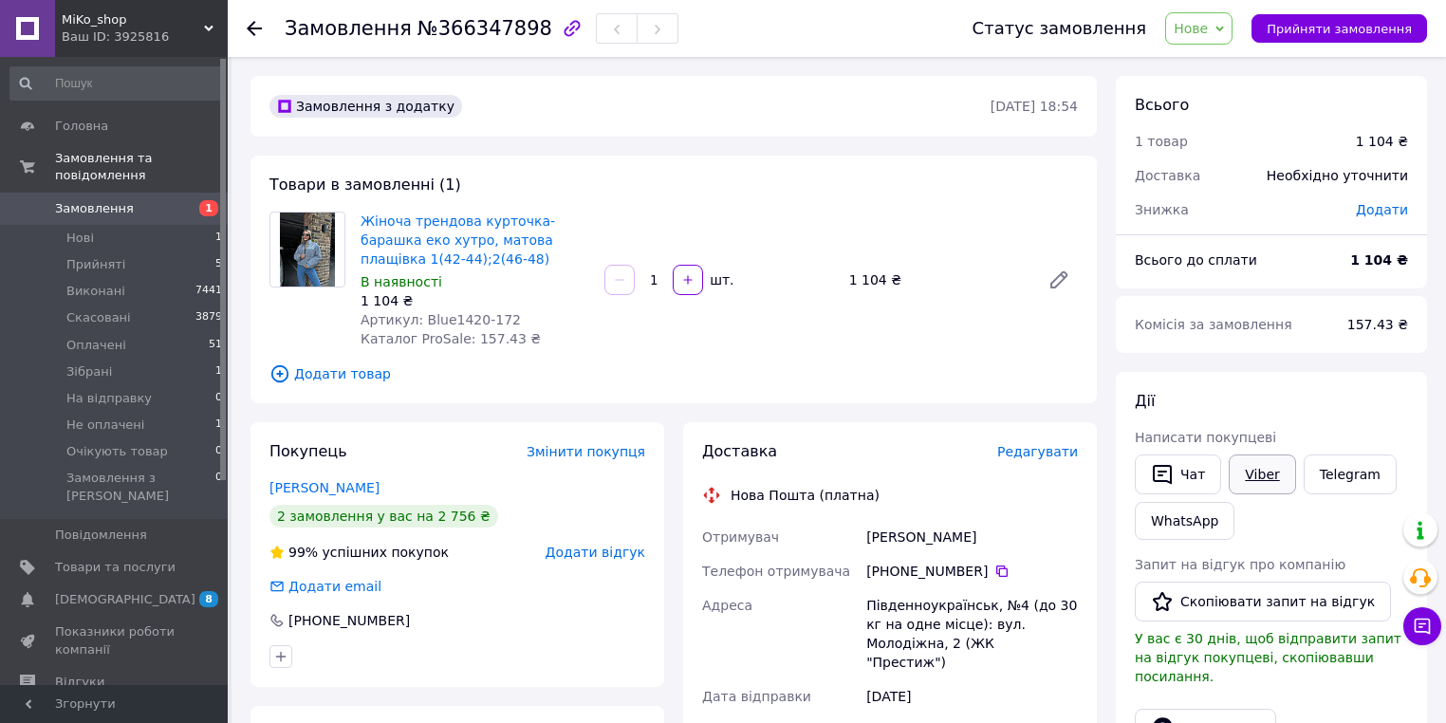
click at [1265, 468] on link "Viber" at bounding box center [1262, 474] width 66 height 40
click at [1230, 24] on span "Нове" at bounding box center [1198, 28] width 67 height 32
click at [1231, 67] on li "Прийнято" at bounding box center [1226, 66] width 120 height 28
click at [179, 193] on link "Замовлення 1" at bounding box center [116, 209] width 233 height 32
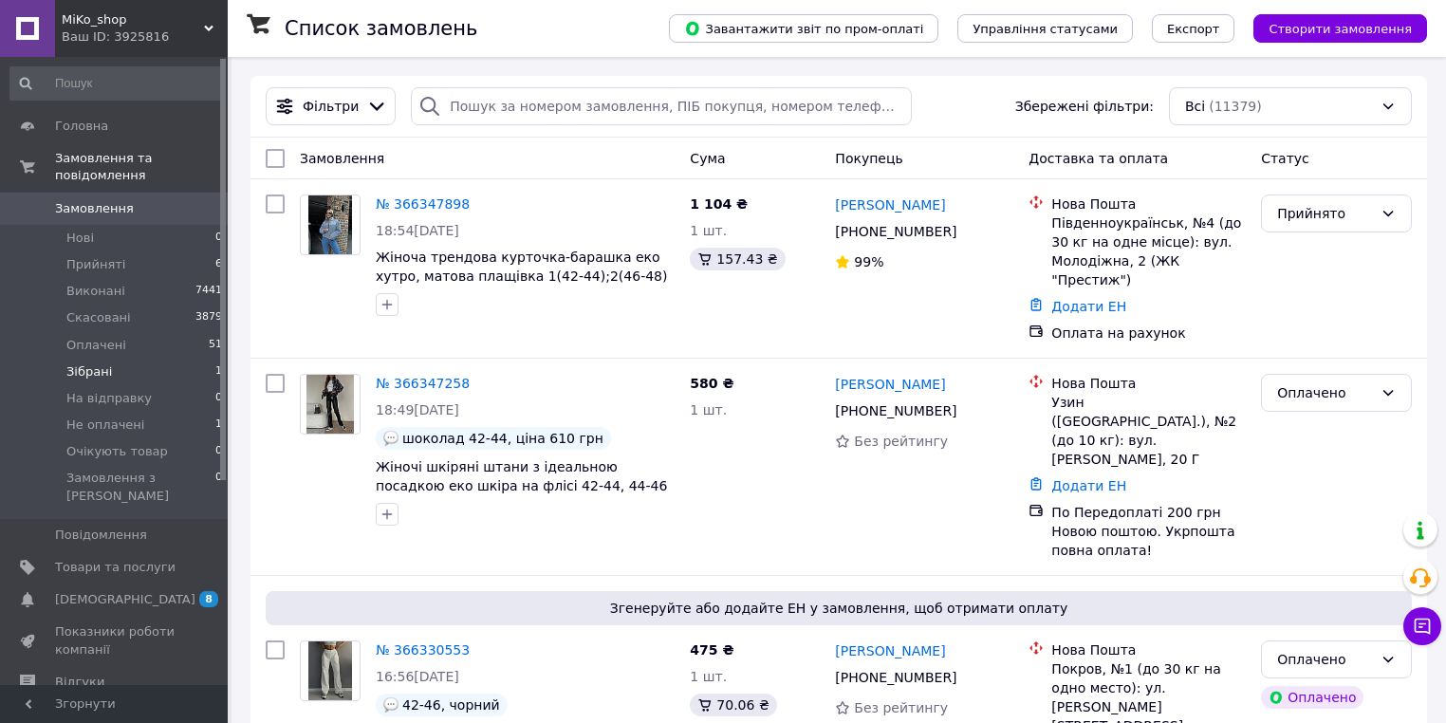
click at [201, 359] on li "Зібрані 1" at bounding box center [116, 372] width 233 height 27
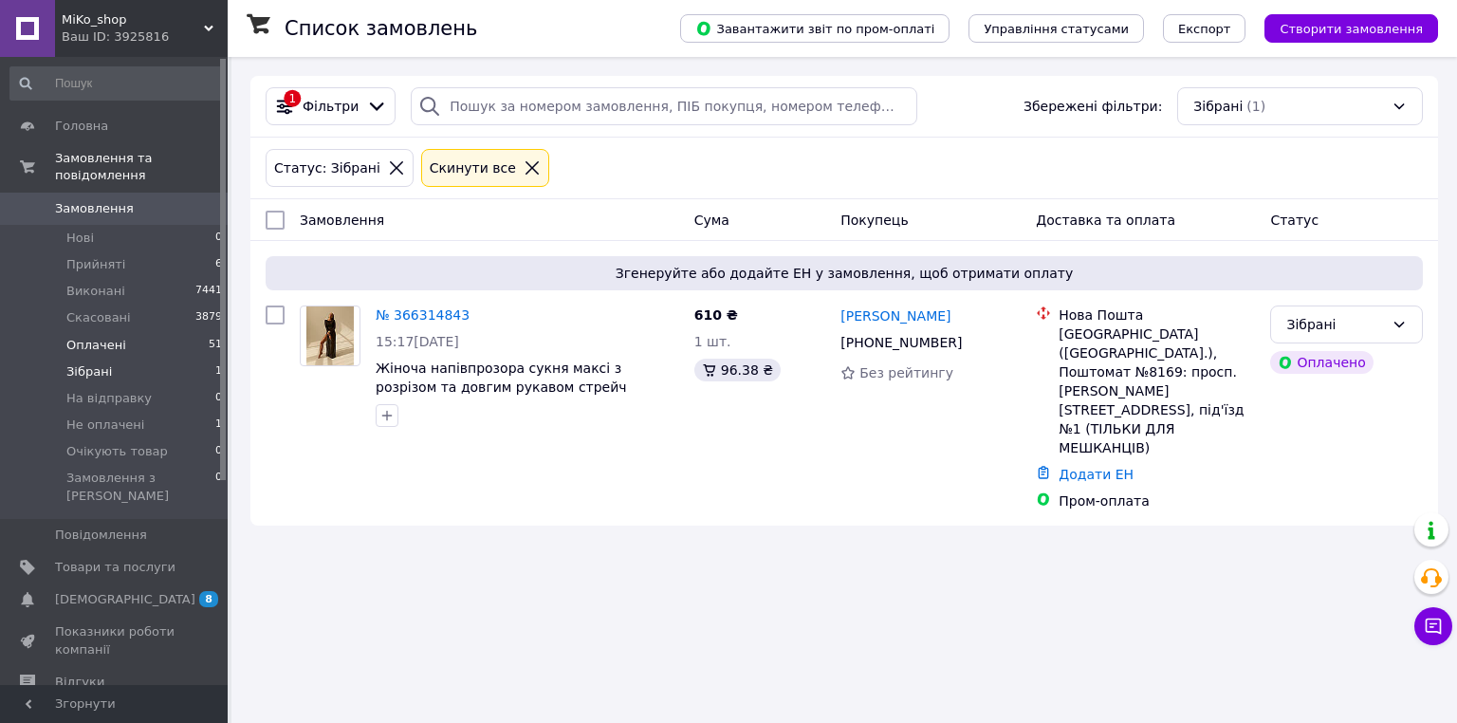
click at [201, 332] on li "Оплачені 51" at bounding box center [116, 345] width 233 height 27
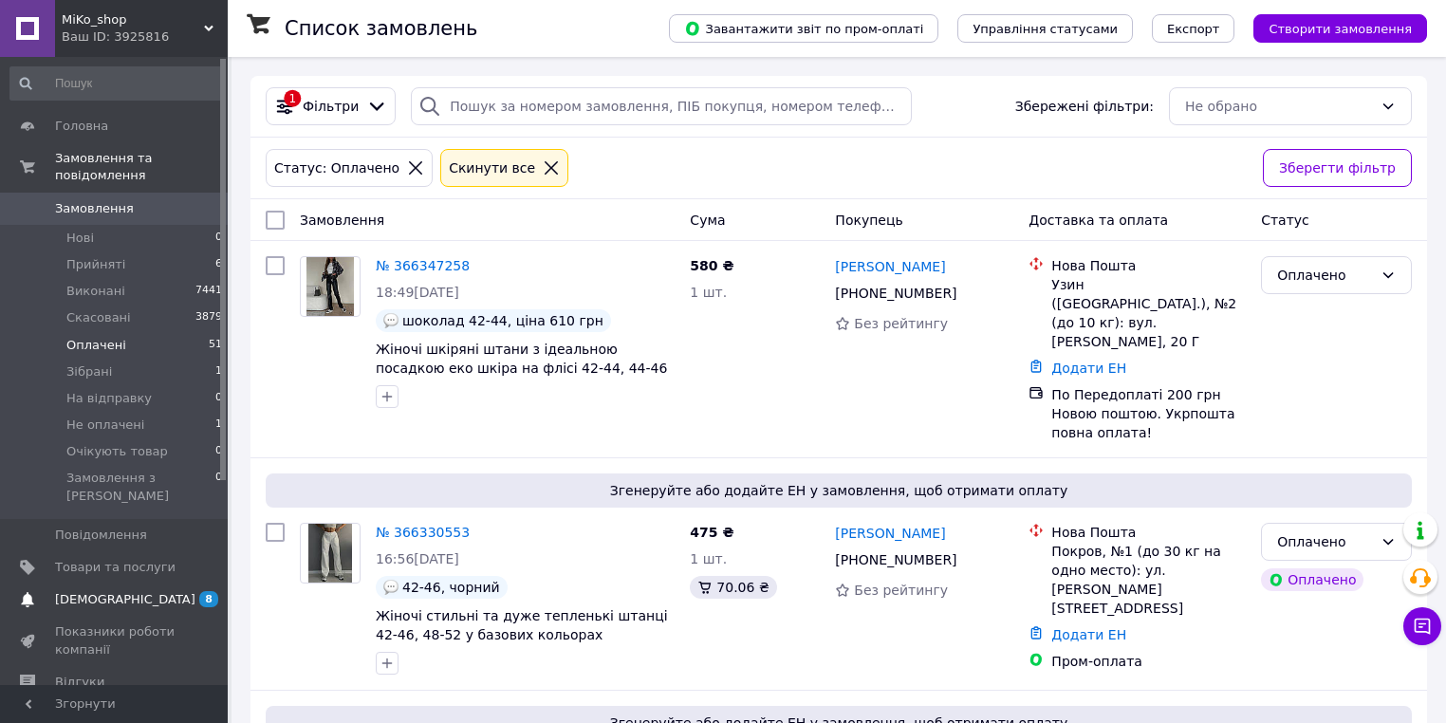
click at [209, 591] on span "8" at bounding box center [208, 599] width 19 height 16
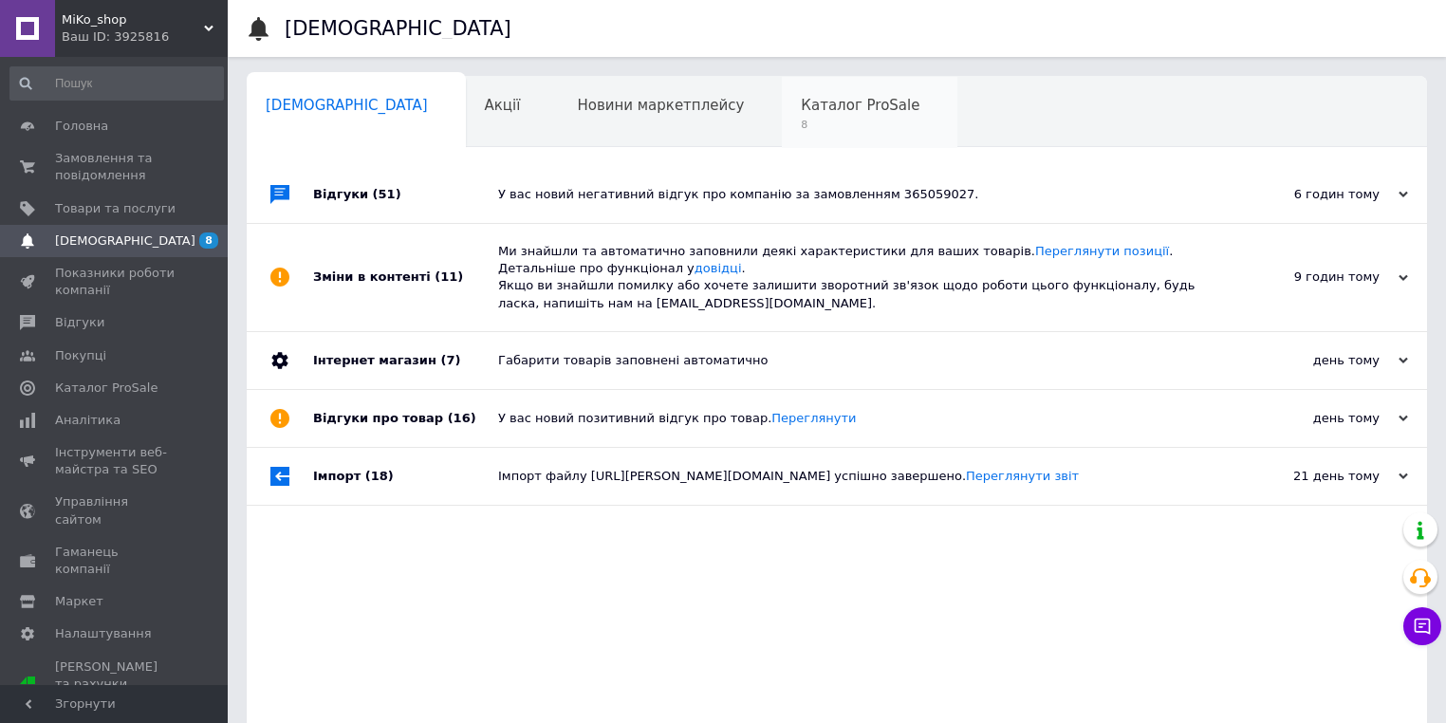
click at [801, 128] on span "8" at bounding box center [860, 125] width 119 height 14
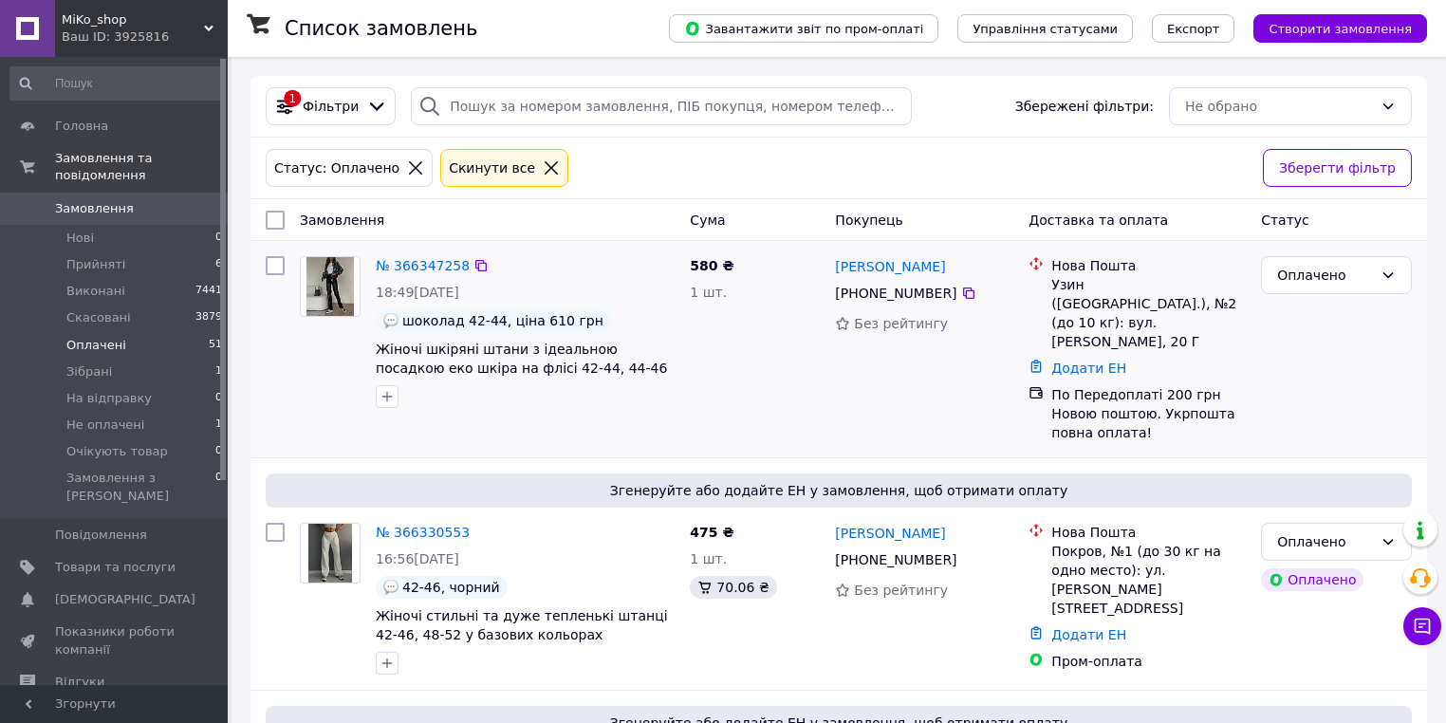
drag, startPoint x: 0, startPoint y: 0, endPoint x: 459, endPoint y: 273, distance: 534.3
click at [459, 273] on div "№ 366347258" at bounding box center [423, 265] width 98 height 23
click at [446, 269] on link "№ 366347258" at bounding box center [423, 265] width 94 height 15
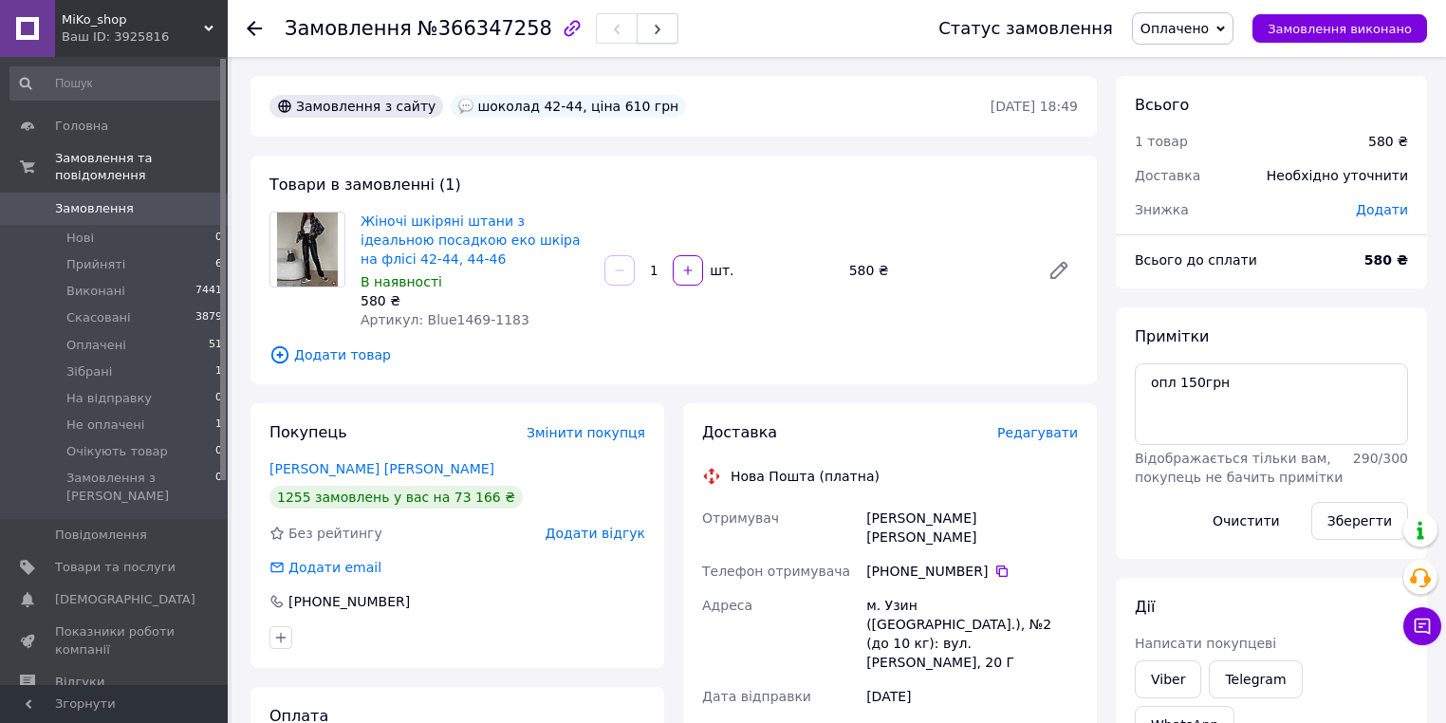
click at [637, 22] on button "button" at bounding box center [658, 28] width 42 height 30
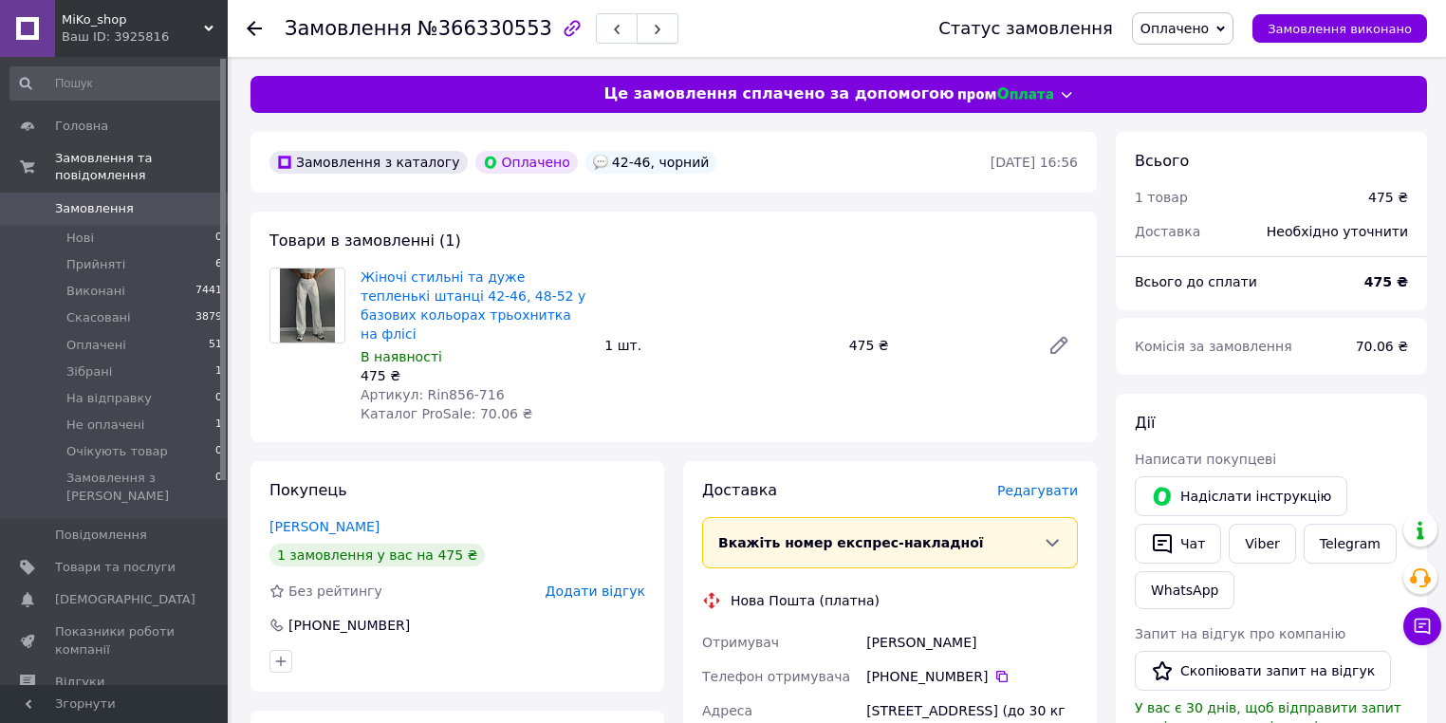
click at [637, 26] on button "button" at bounding box center [658, 28] width 42 height 30
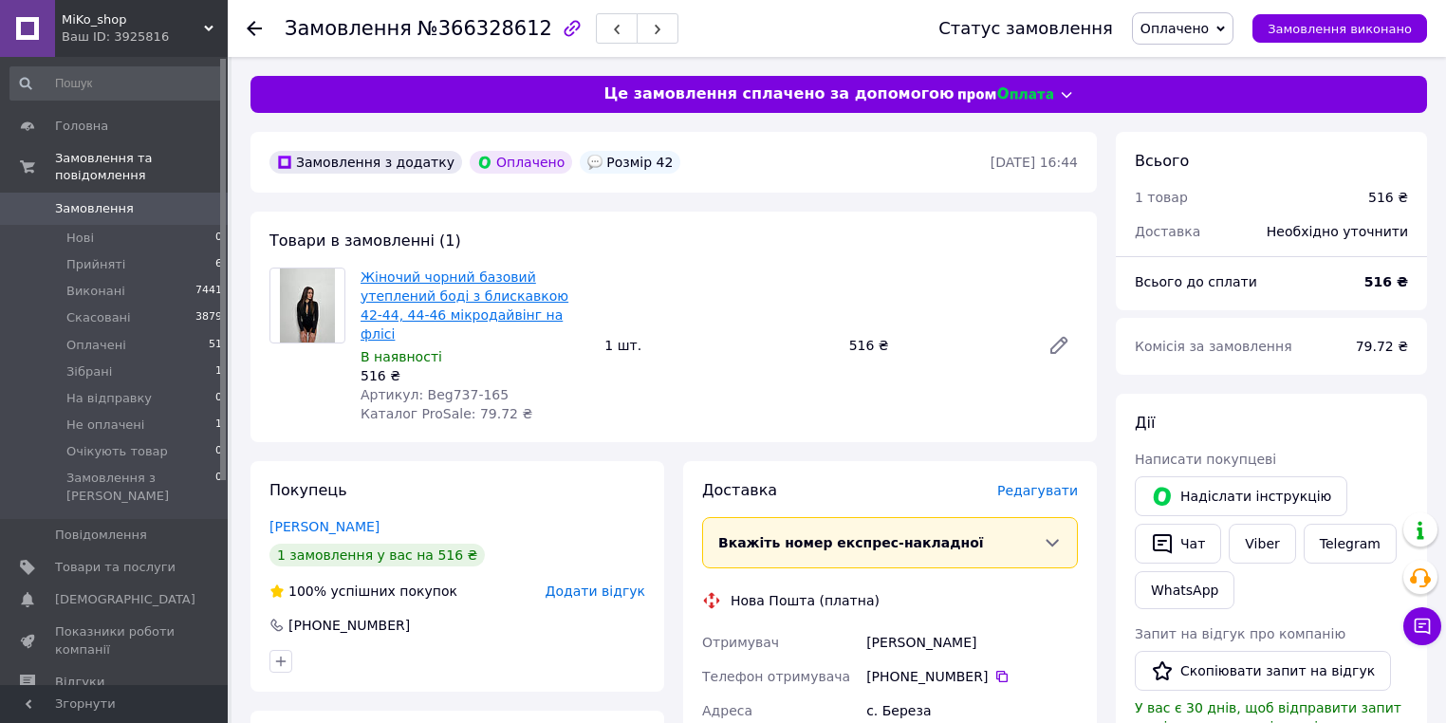
click at [493, 292] on link "Жіночий чорний базовий утеплений боді з блискавкою 42-44, 44-46 мікродайвінг на…" at bounding box center [465, 305] width 208 height 72
click at [637, 29] on button "button" at bounding box center [658, 28] width 42 height 30
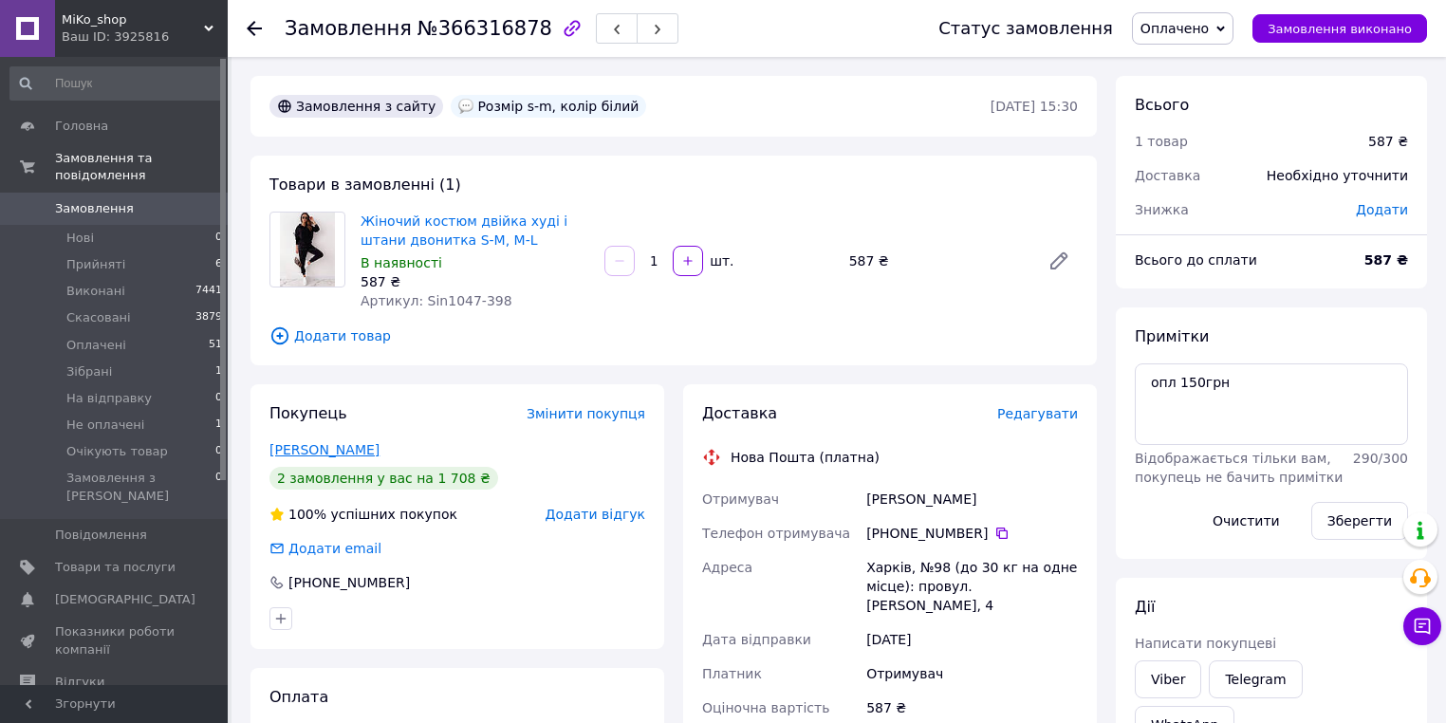
click at [311, 442] on link "Демченко Ірина" at bounding box center [324, 449] width 110 height 15
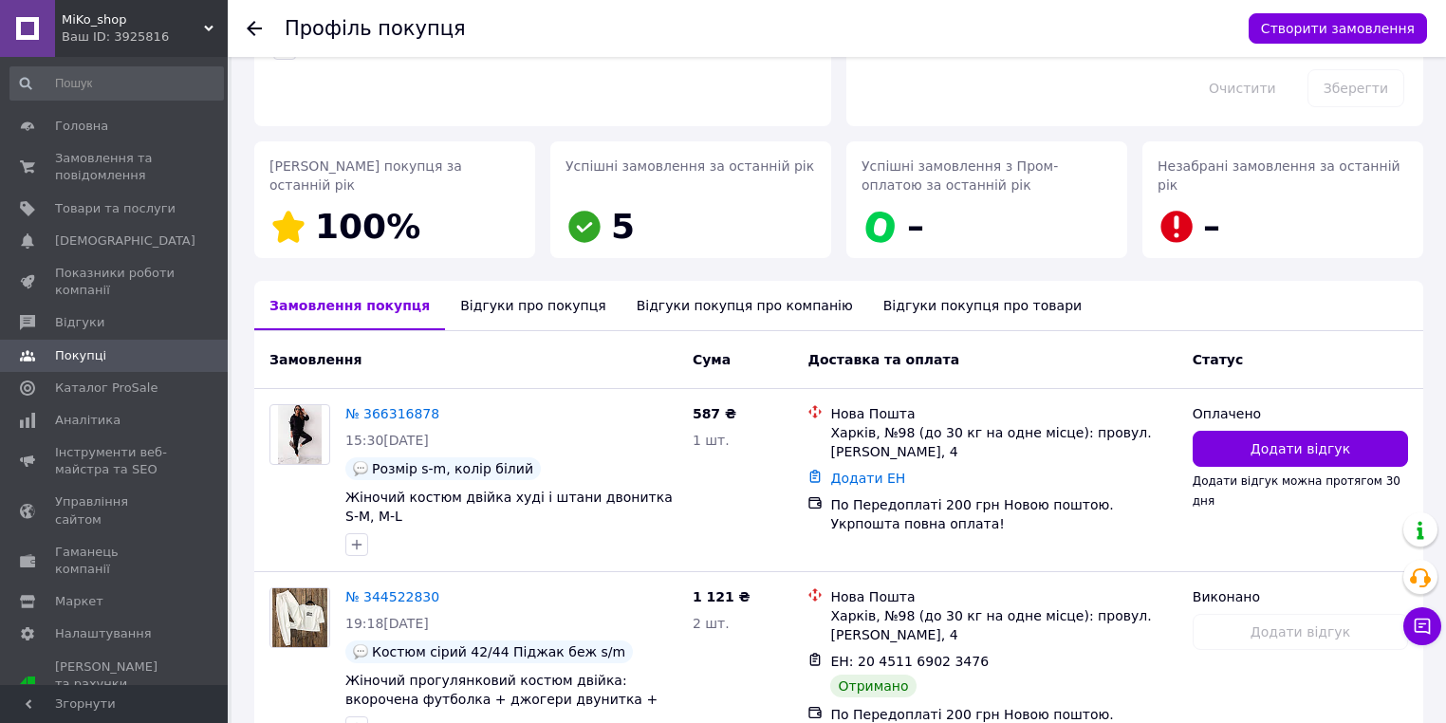
scroll to position [348, 0]
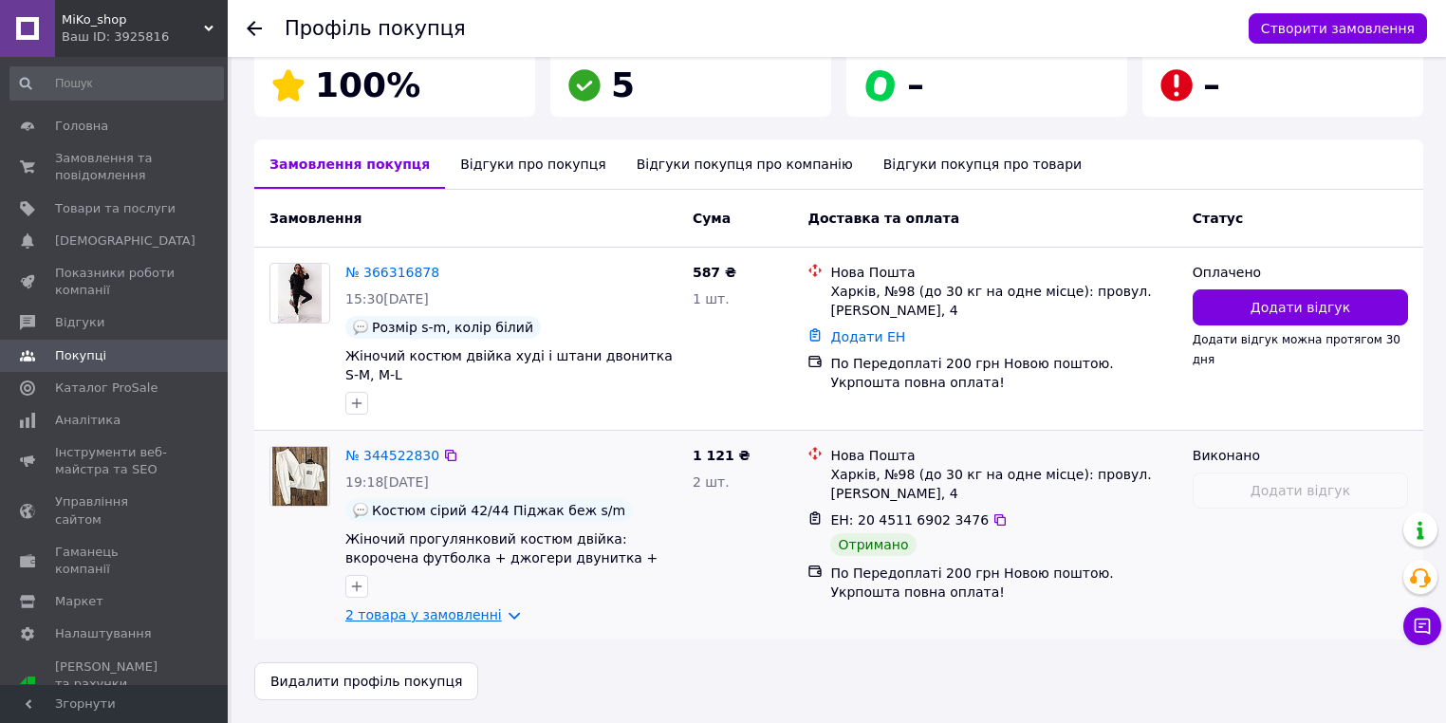
click at [478, 622] on link "2 товара у замовленні" at bounding box center [423, 614] width 157 height 15
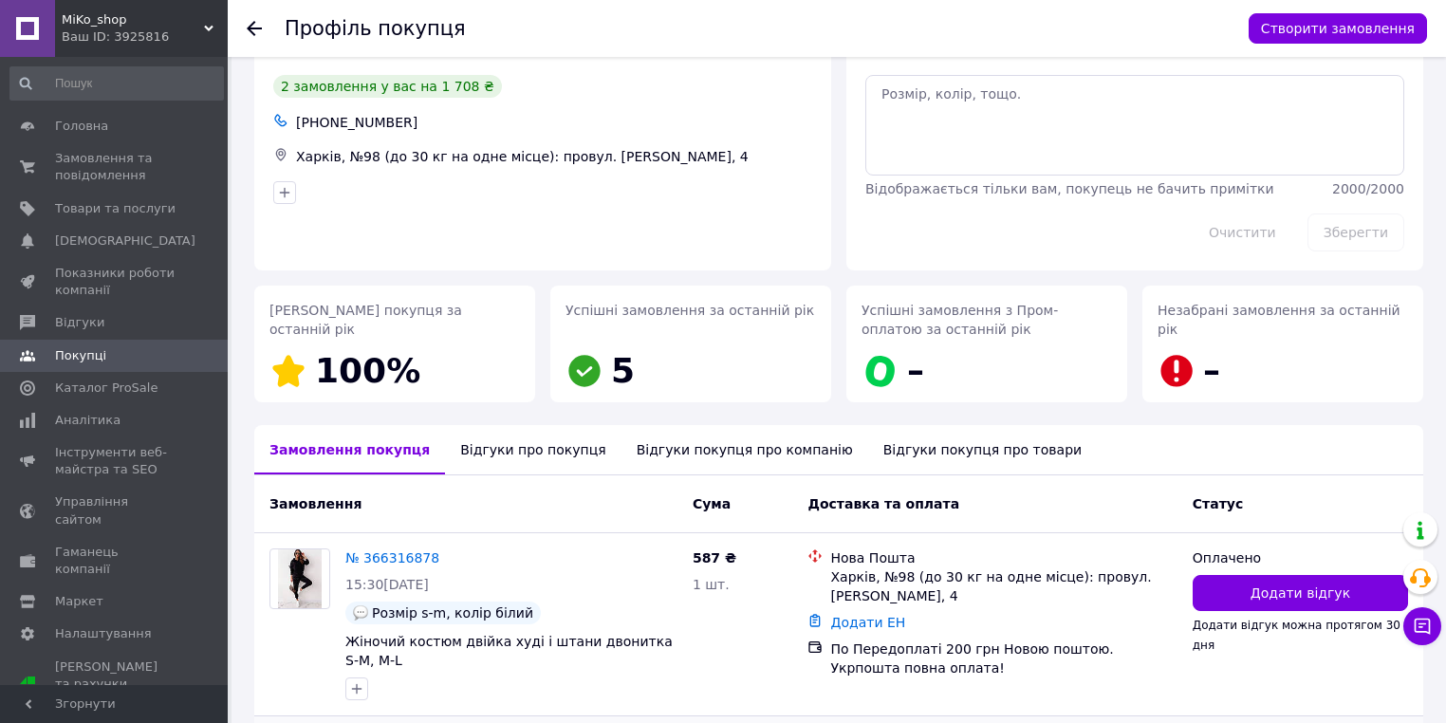
scroll to position [53, 0]
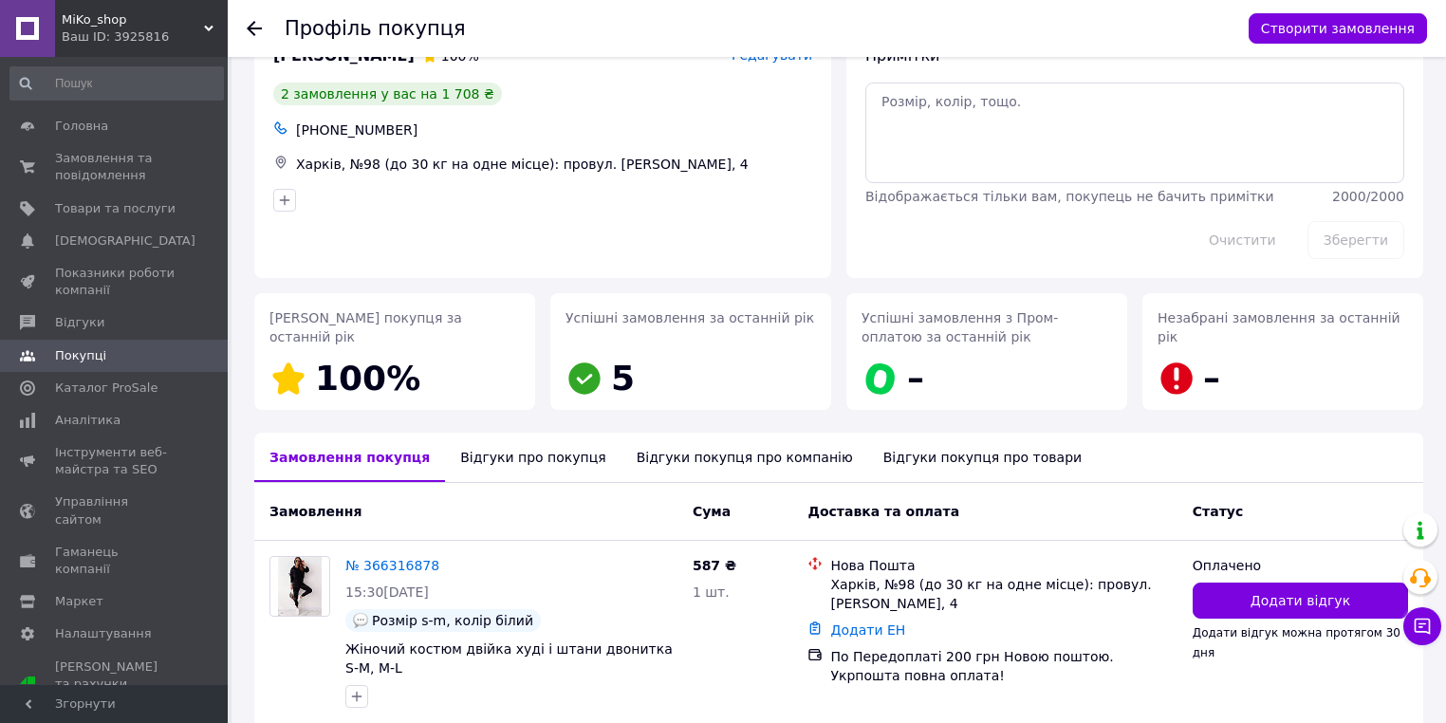
click at [247, 30] on icon at bounding box center [254, 28] width 15 height 15
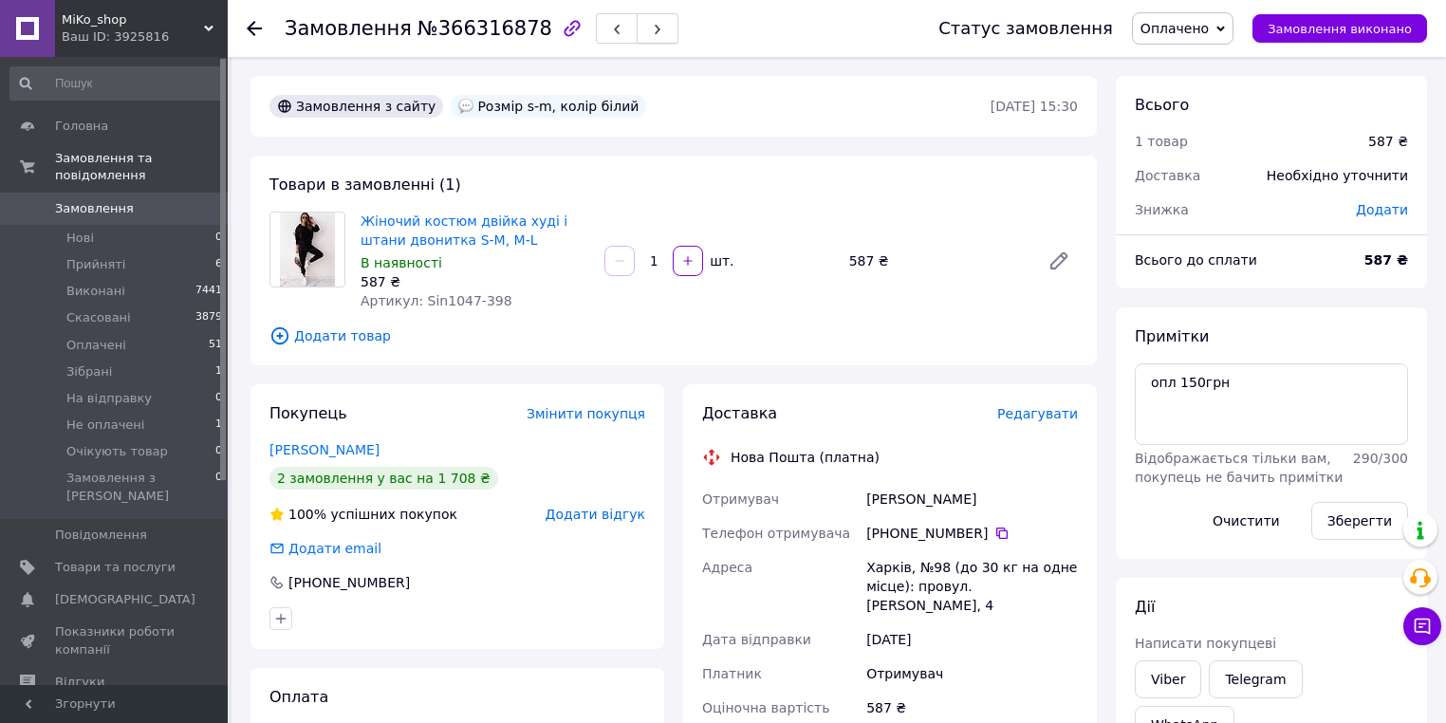
click at [652, 22] on span "button" at bounding box center [657, 29] width 11 height 14
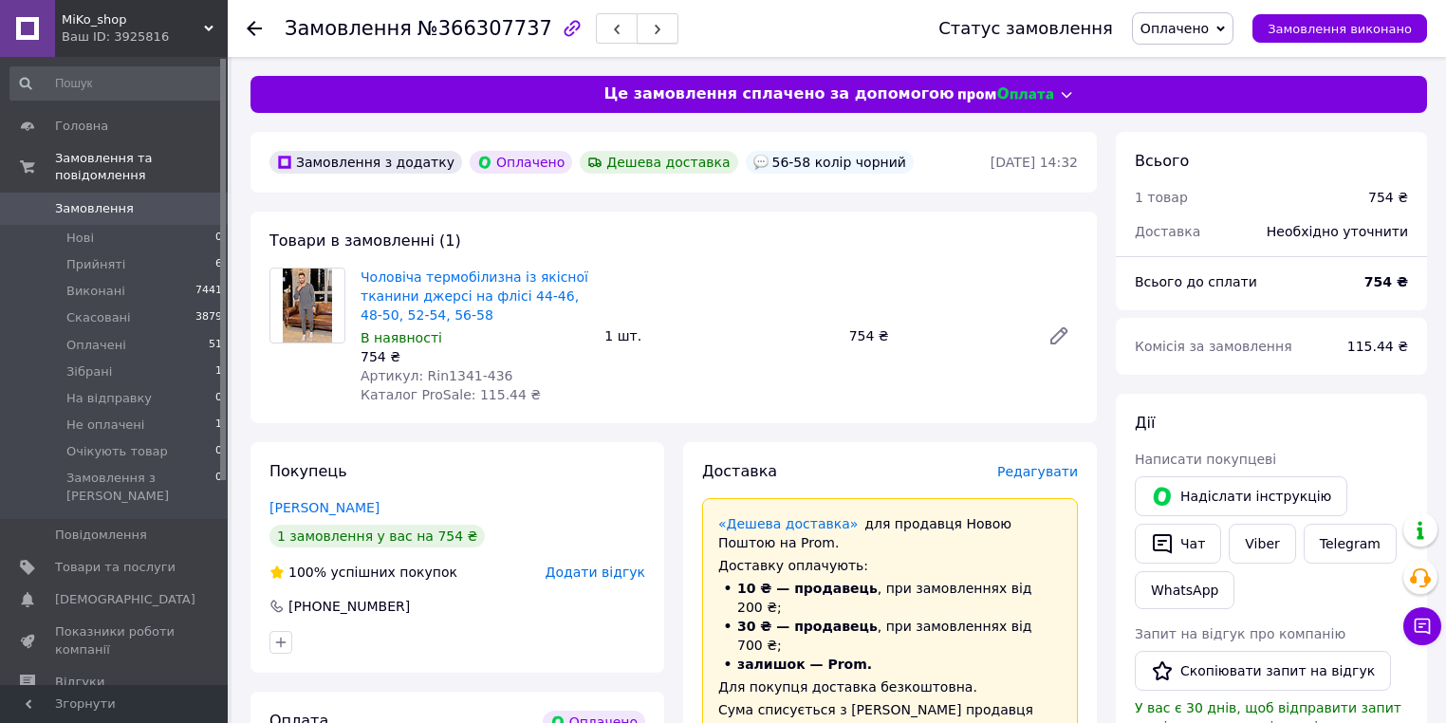
click at [637, 18] on button "button" at bounding box center [658, 28] width 42 height 30
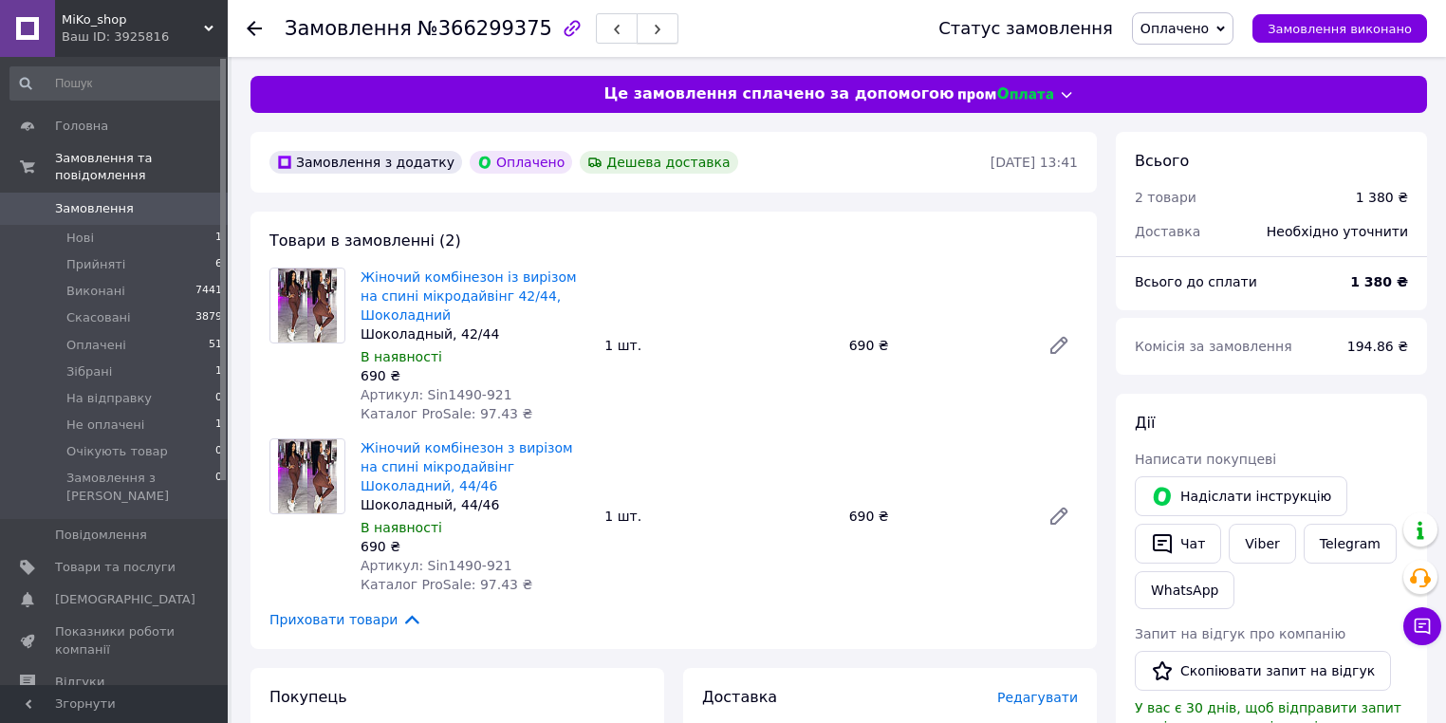
click at [637, 17] on button "button" at bounding box center [658, 28] width 42 height 30
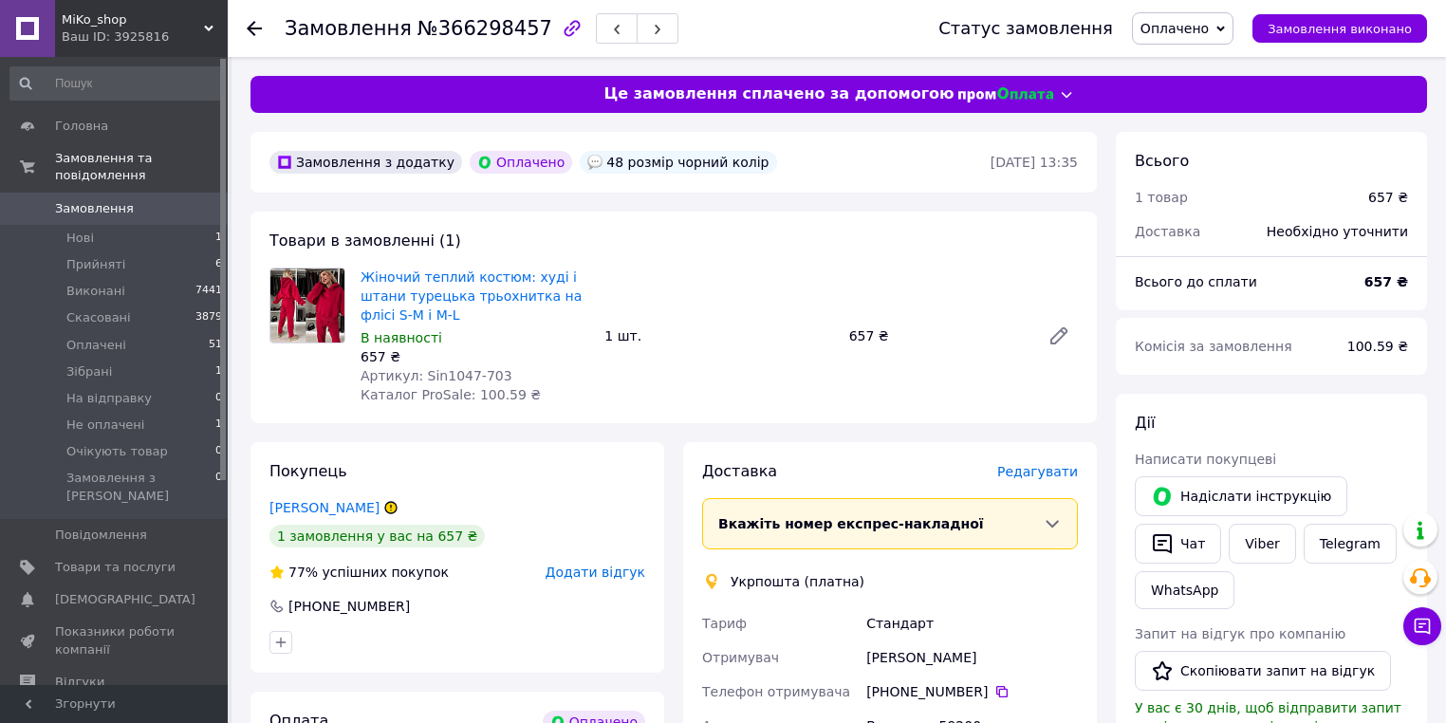
drag, startPoint x: 1265, startPoint y: 535, endPoint x: 1085, endPoint y: 583, distance: 185.7
click at [1266, 536] on link "Viber" at bounding box center [1262, 544] width 66 height 40
click at [1188, 564] on div "Чат" at bounding box center [1178, 543] width 94 height 47
click at [1183, 546] on button "Чат" at bounding box center [1178, 544] width 86 height 40
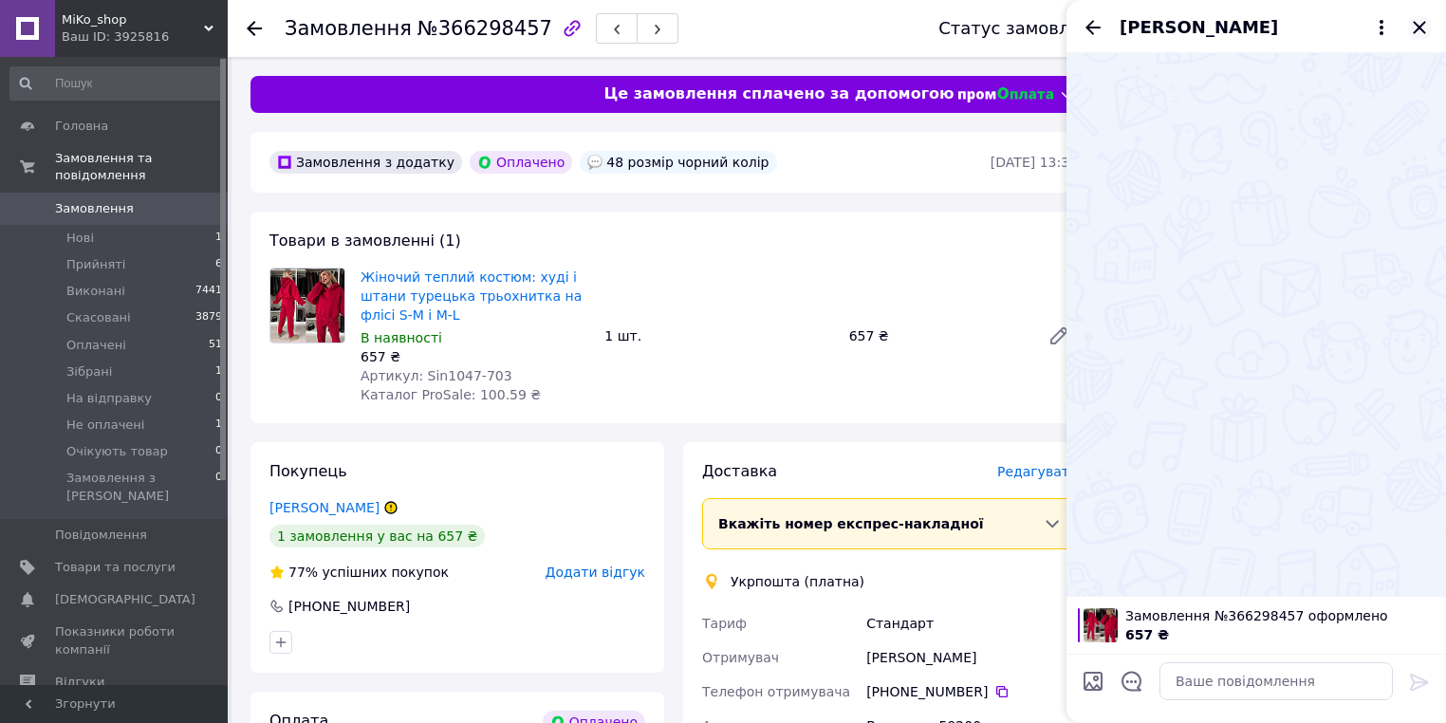
click at [1415, 34] on icon "Закрити" at bounding box center [1419, 27] width 23 height 23
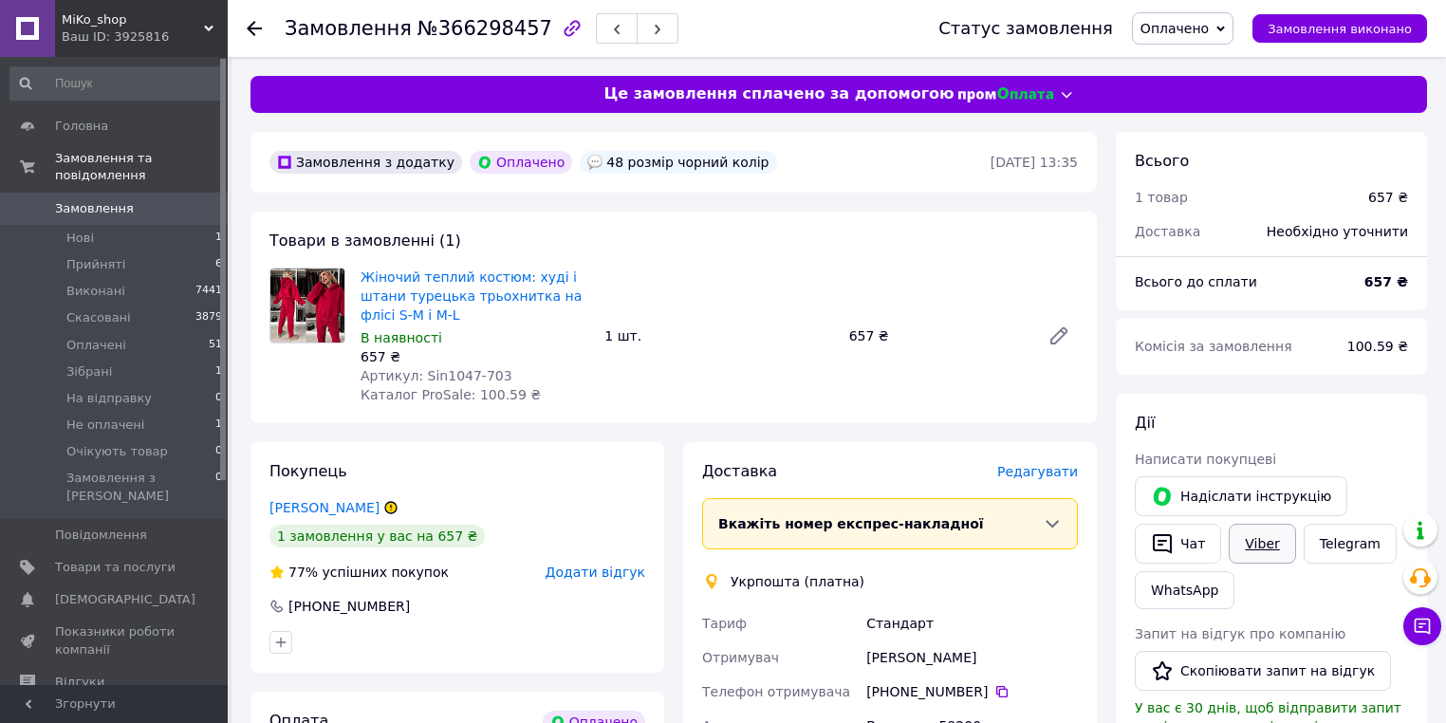
click at [1265, 529] on link "Viber" at bounding box center [1262, 544] width 66 height 40
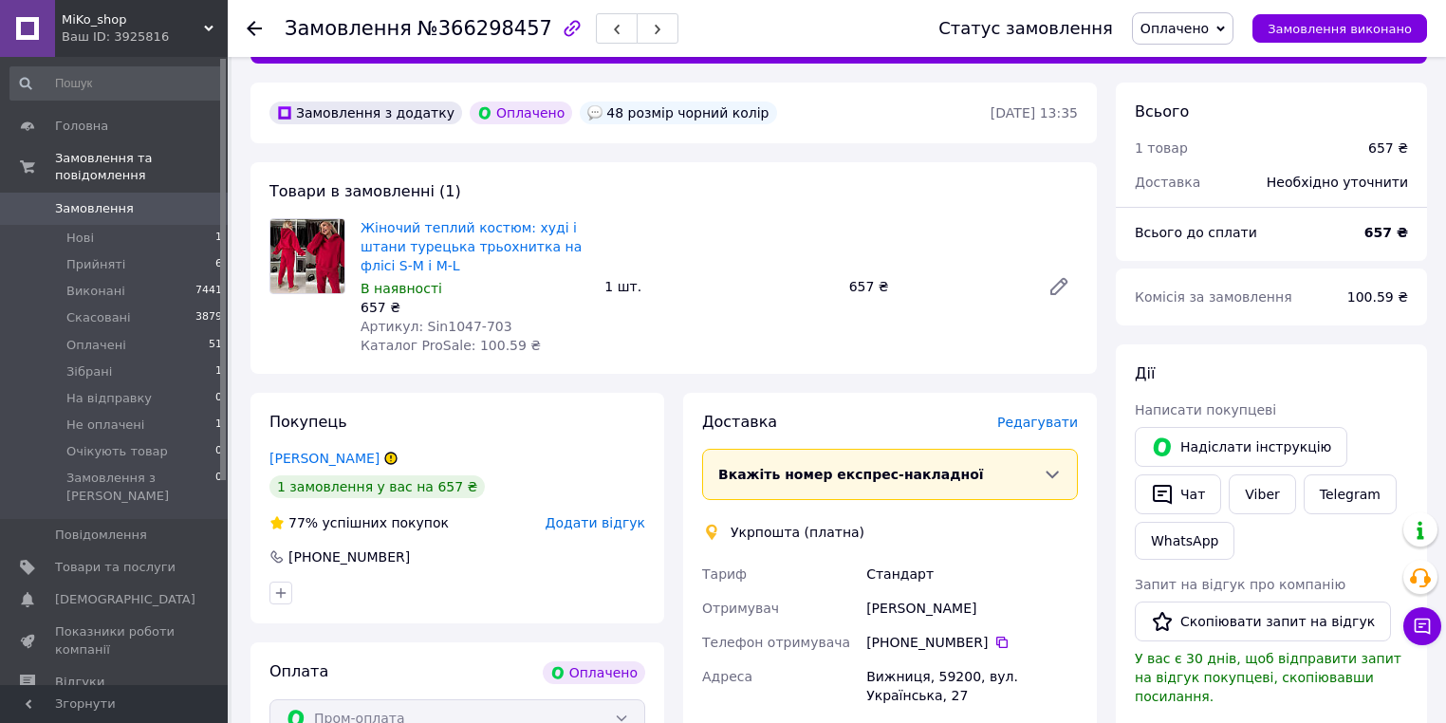
scroll to position [76, 0]
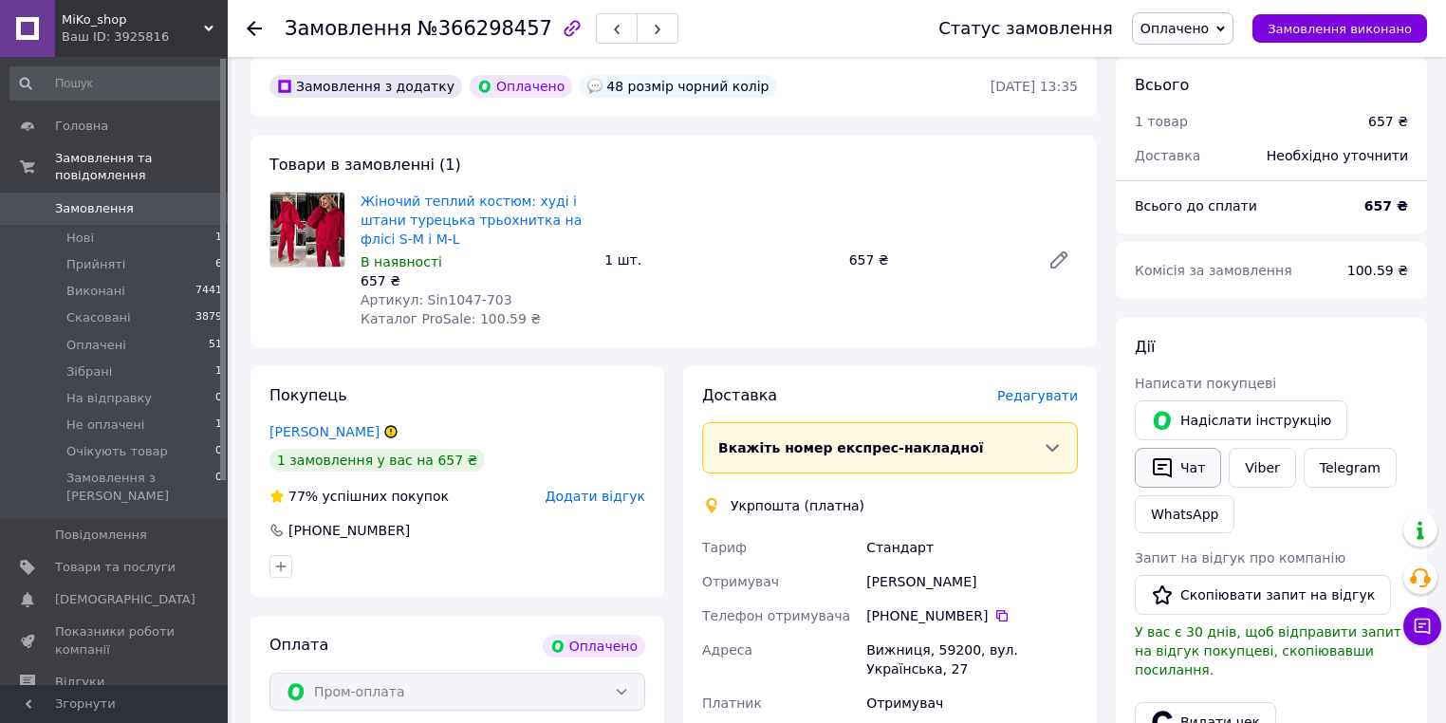
click at [1175, 459] on button "Чат" at bounding box center [1178, 468] width 86 height 40
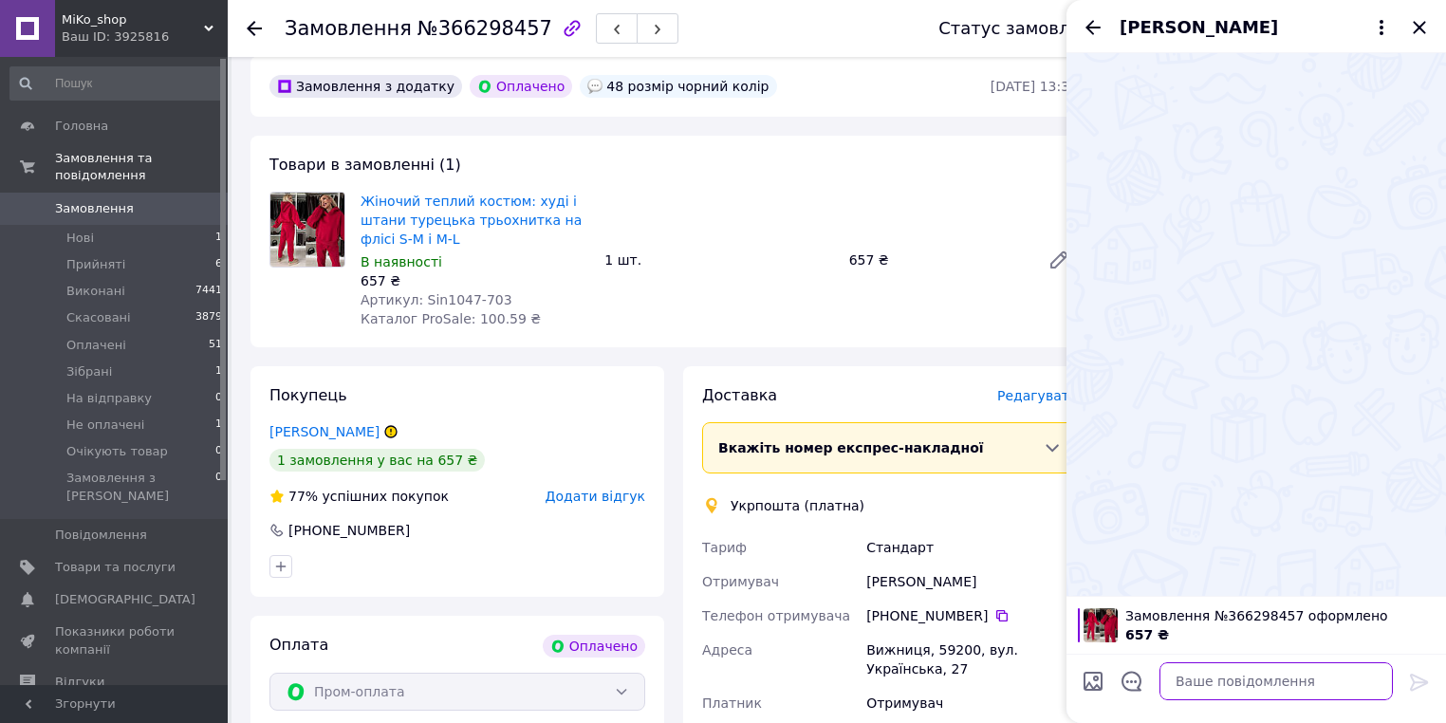
click at [1234, 675] on textarea at bounding box center [1275, 681] width 233 height 38
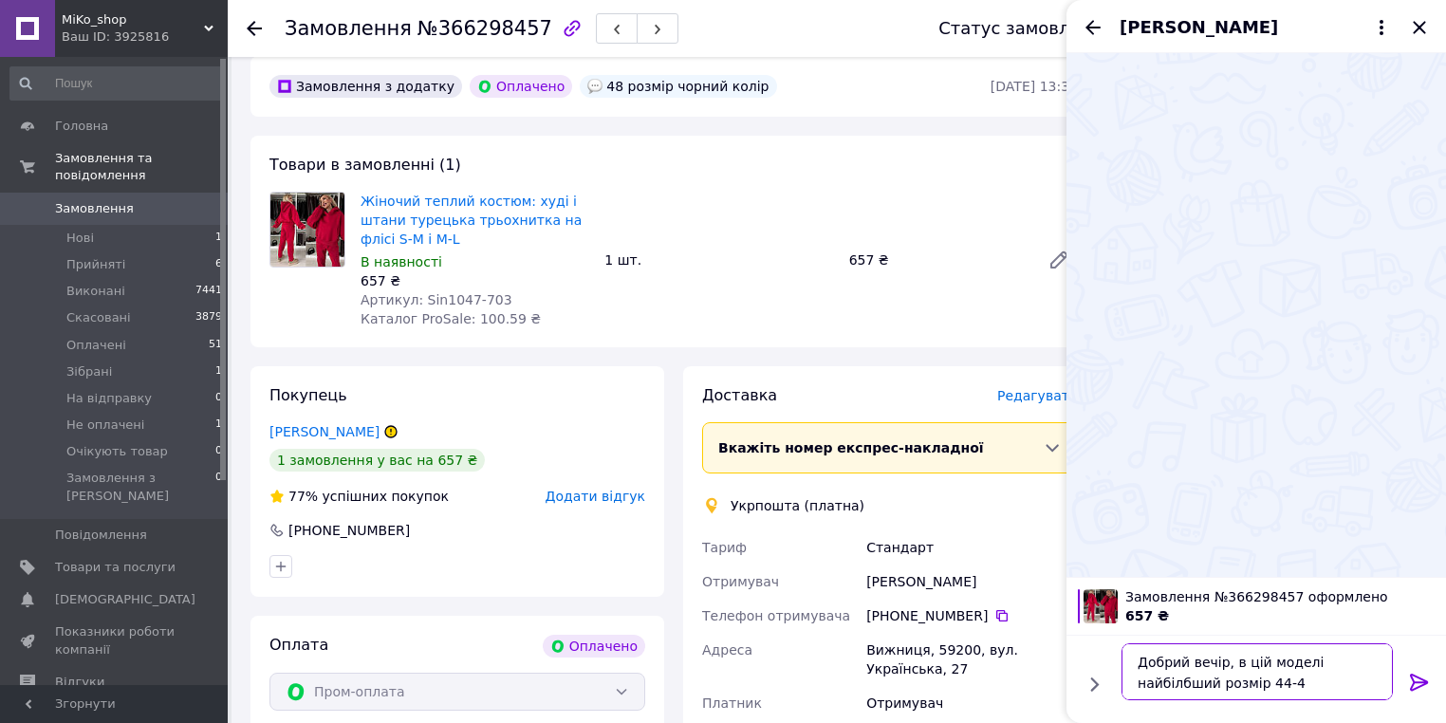
type textarea "Добрий вечір, в цій моделі найбілбший розмір 44-46"
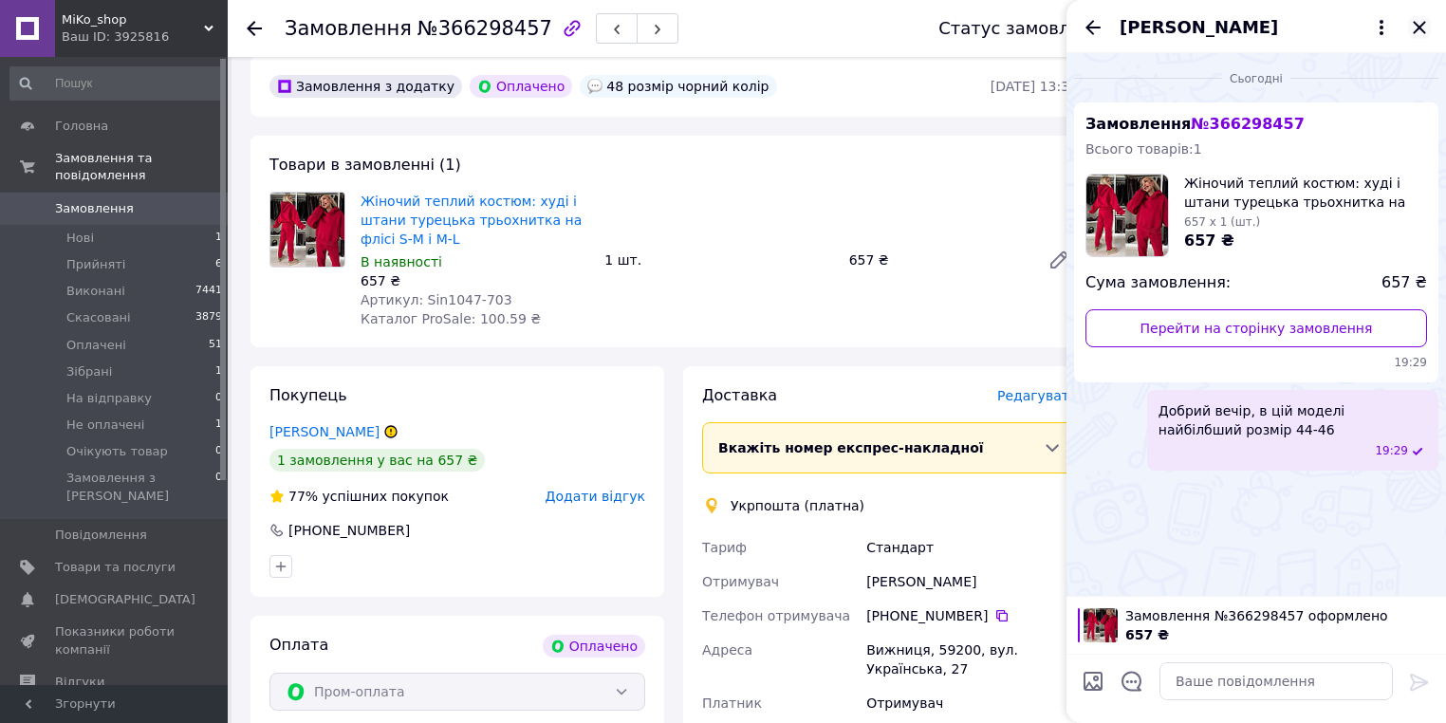
click at [1421, 17] on icon "Закрити" at bounding box center [1419, 27] width 23 height 23
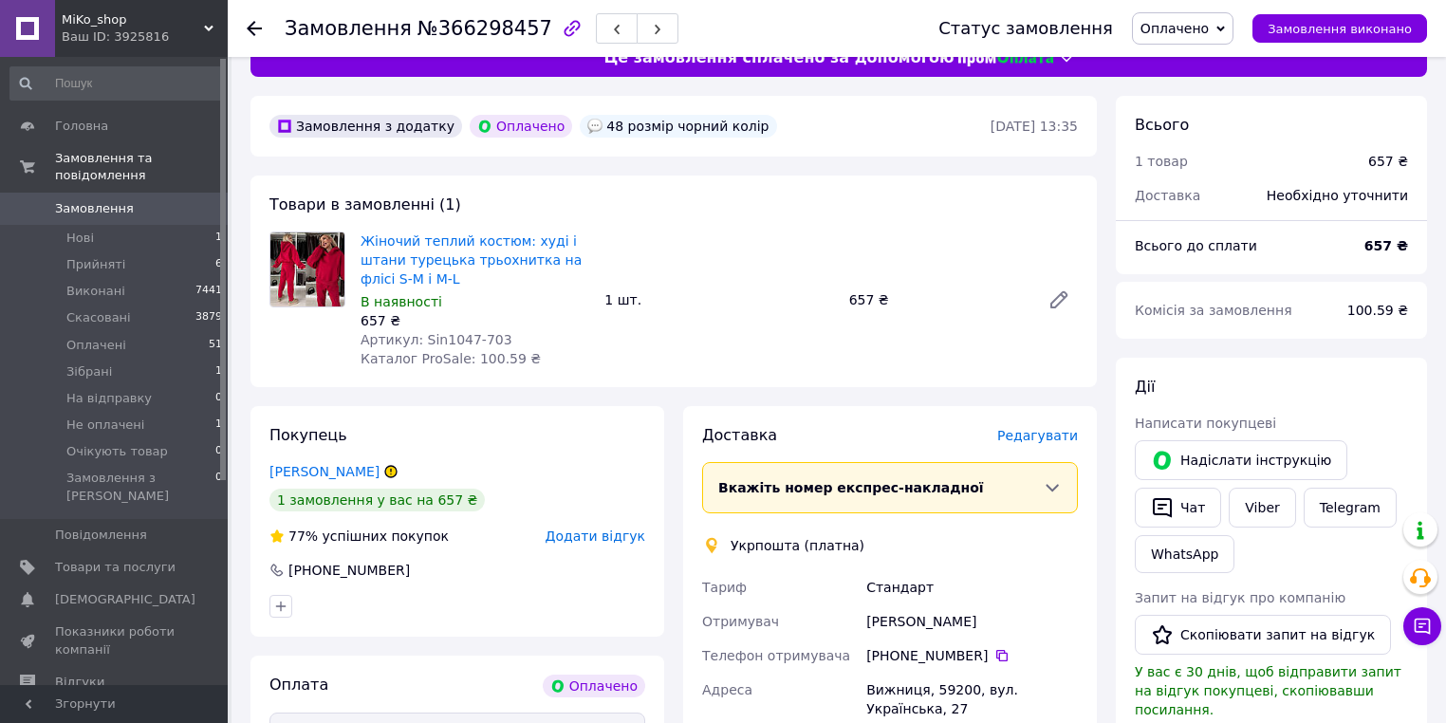
scroll to position [0, 0]
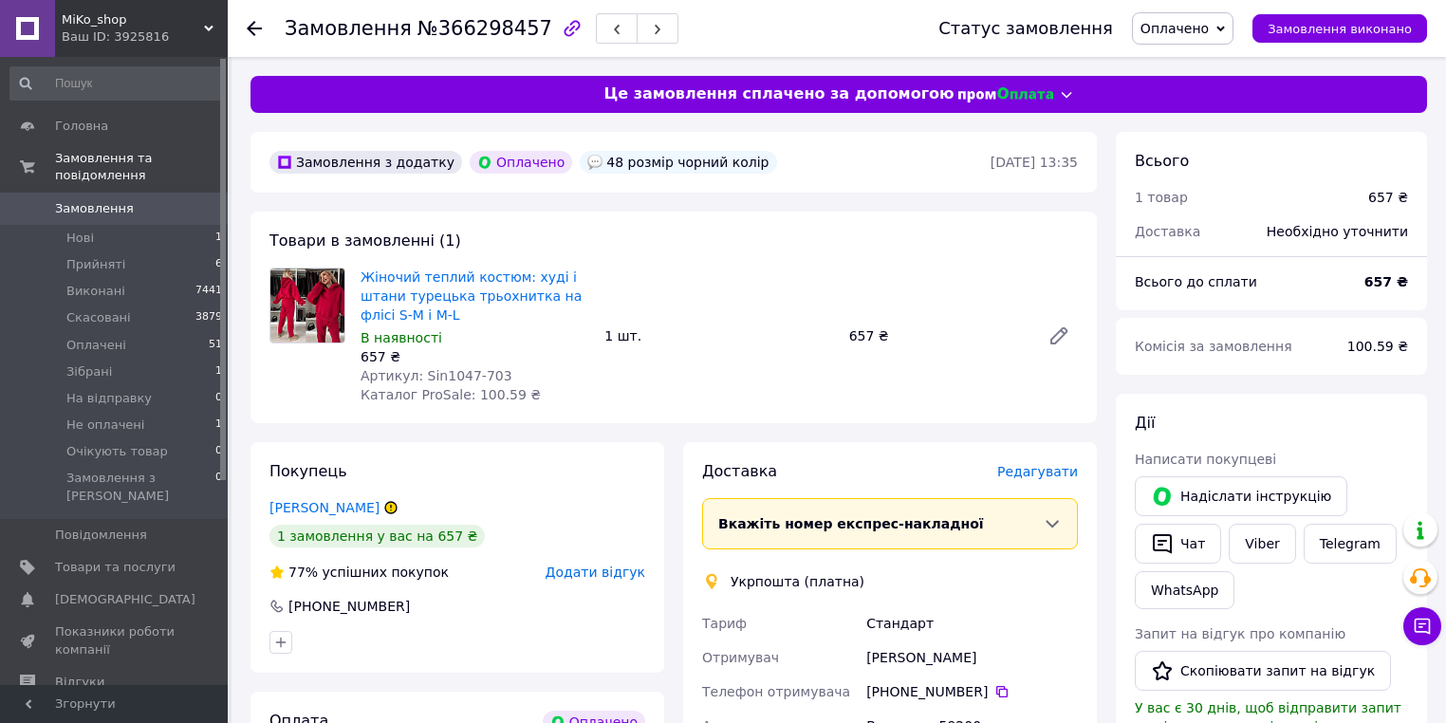
click at [339, 509] on link "Вийчук Таня" at bounding box center [324, 507] width 110 height 15
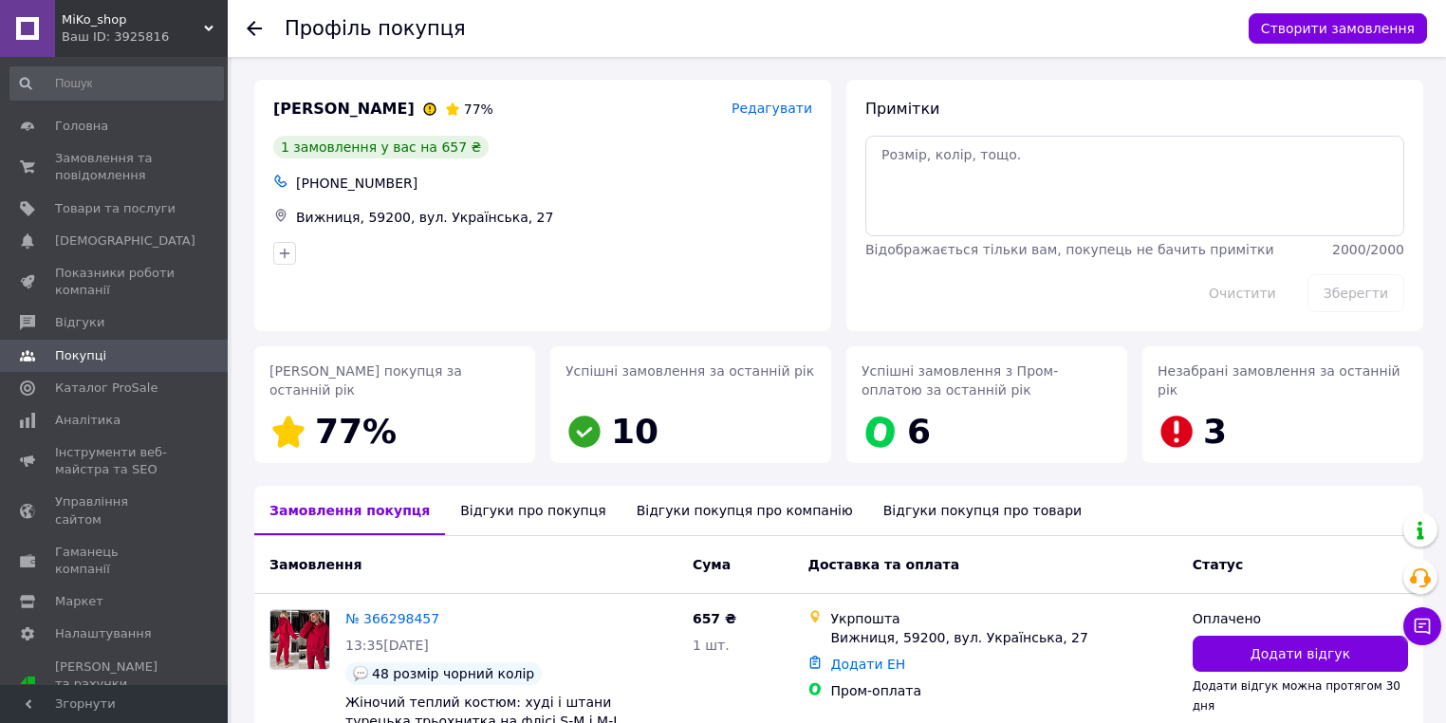
click at [484, 496] on div "Відгуки про покупця" at bounding box center [533, 510] width 176 height 49
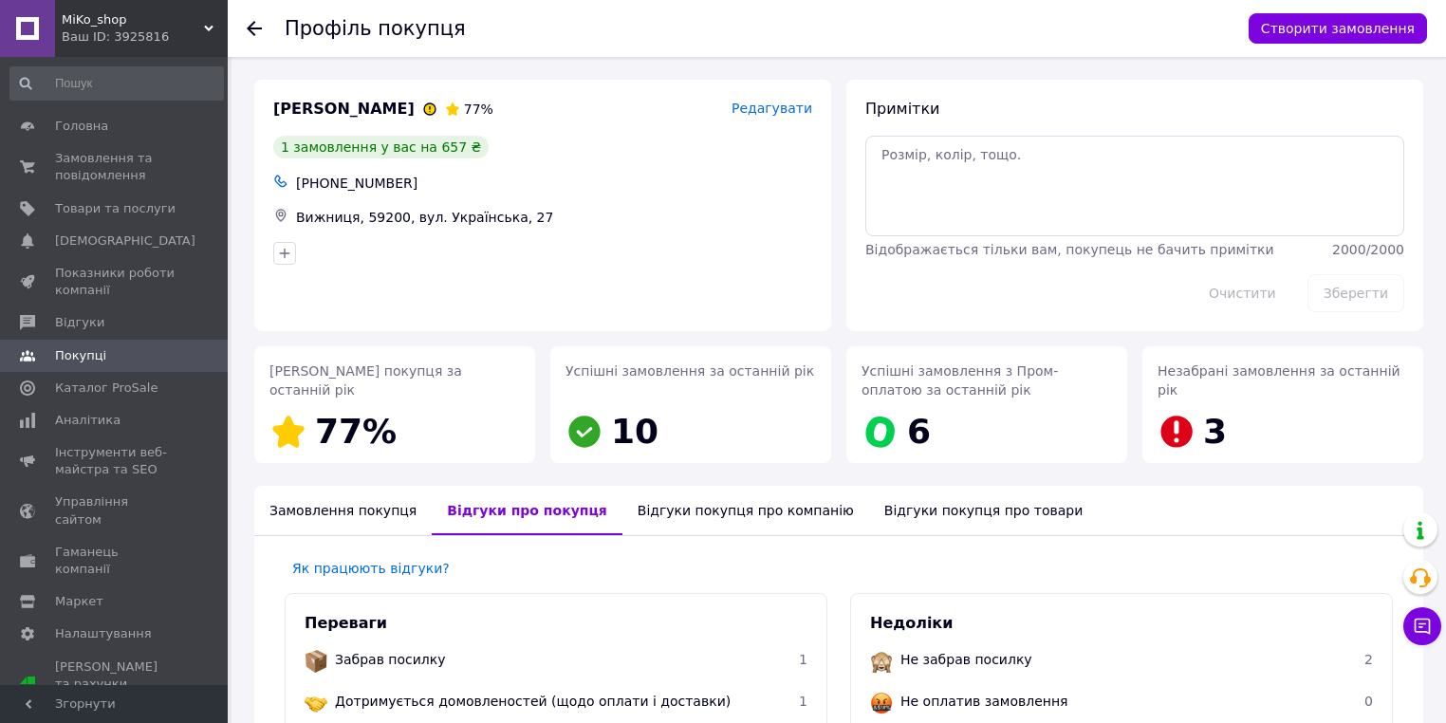
click at [247, 27] on icon at bounding box center [254, 28] width 15 height 15
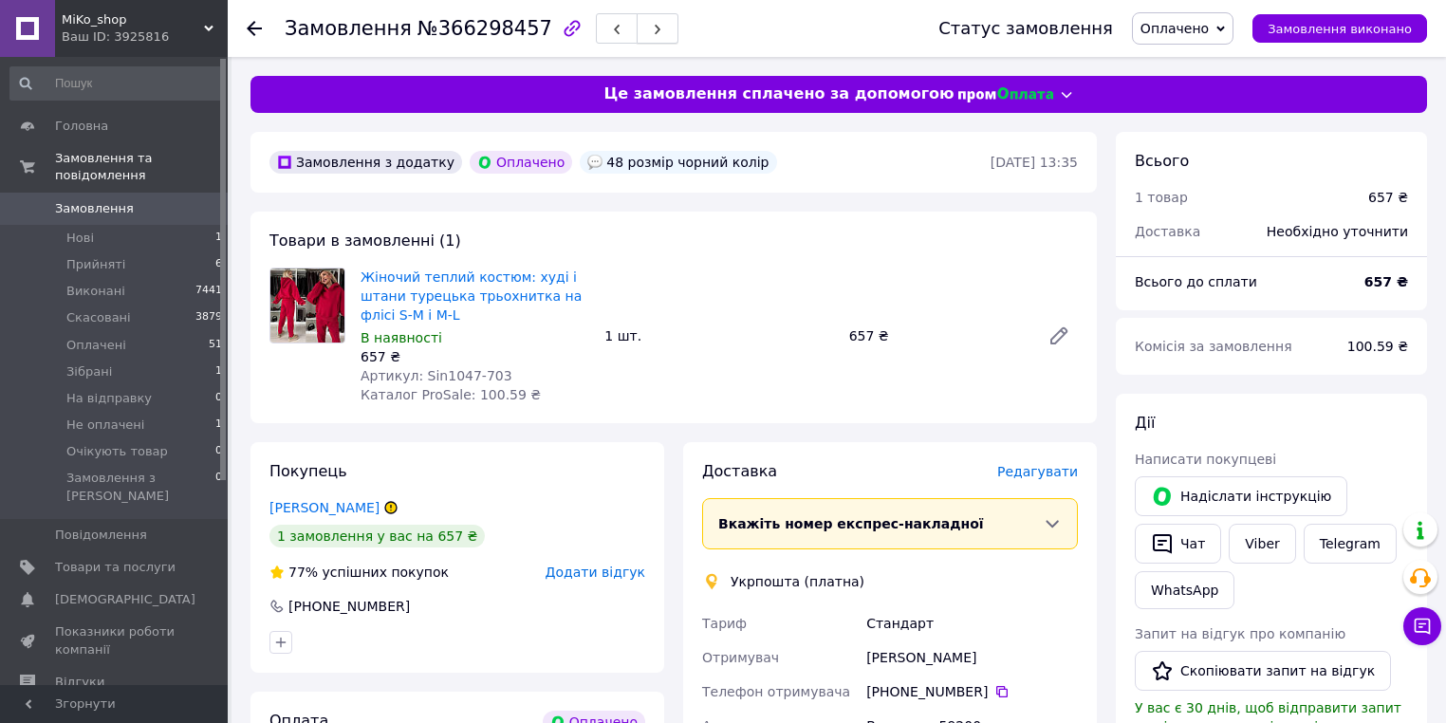
click at [652, 33] on icon "button" at bounding box center [657, 29] width 11 height 11
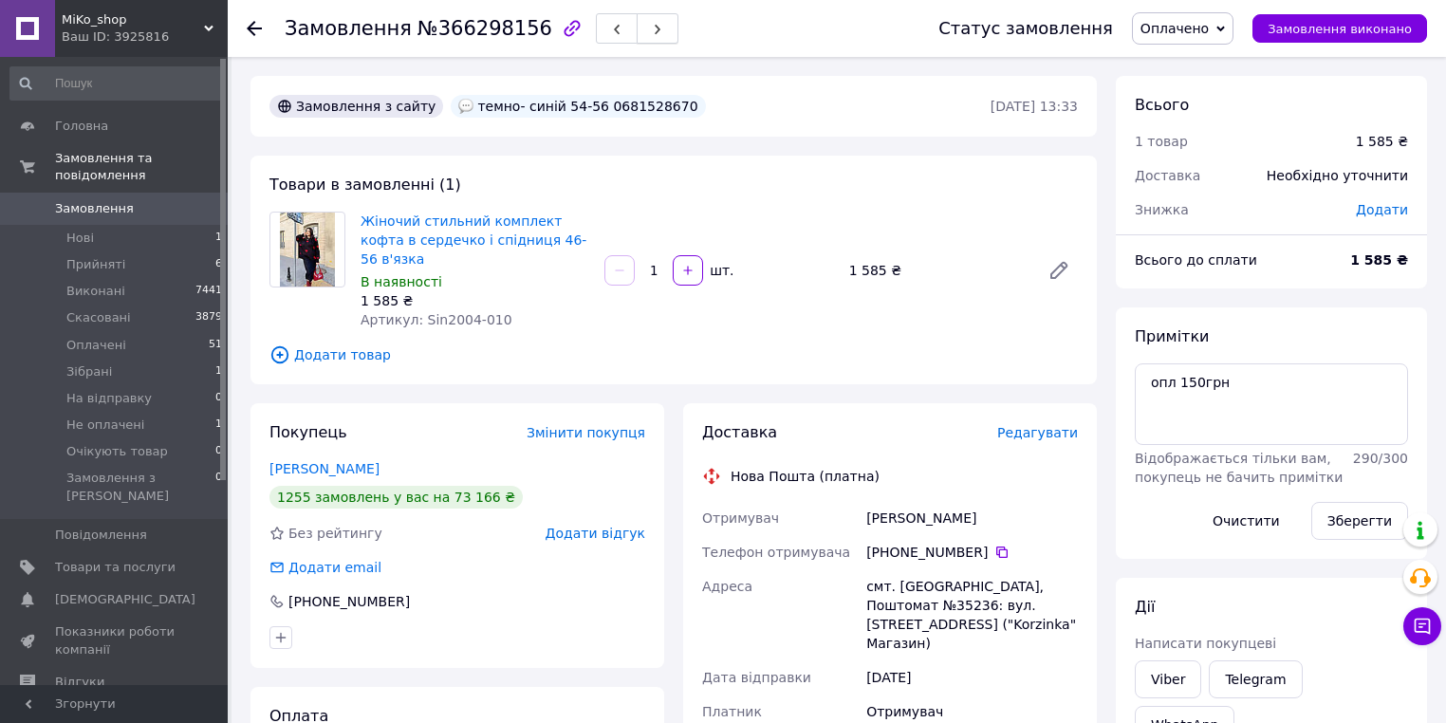
click at [637, 27] on button "button" at bounding box center [658, 28] width 42 height 30
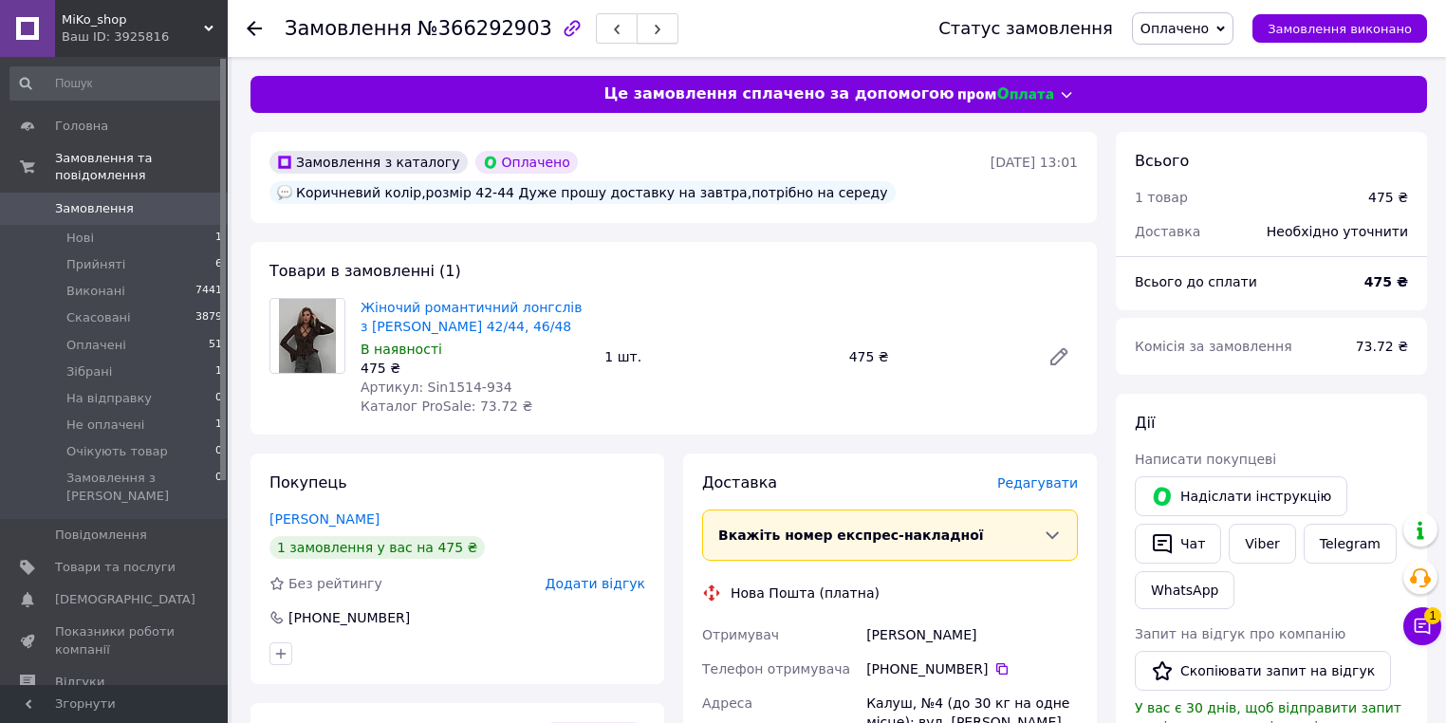
click at [652, 36] on span "button" at bounding box center [657, 29] width 11 height 14
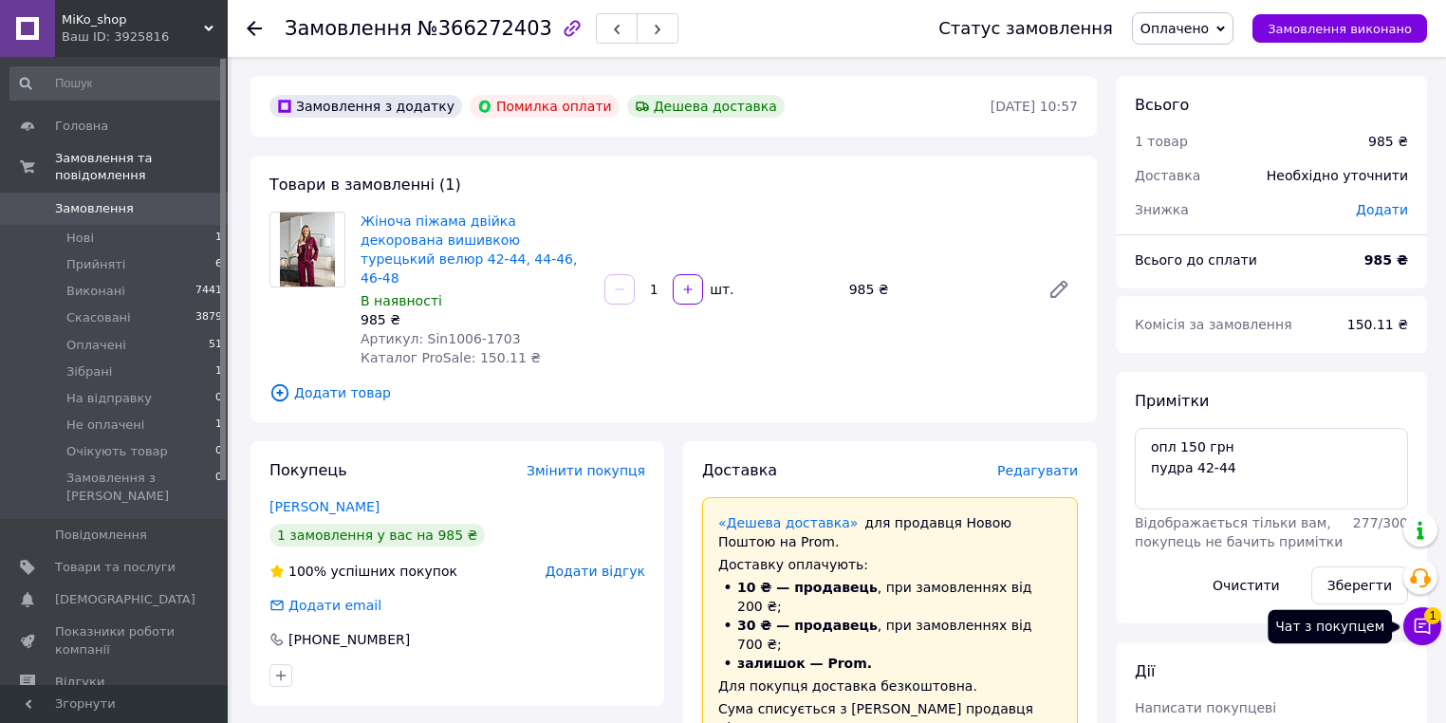
click at [1431, 633] on icon at bounding box center [1422, 626] width 19 height 19
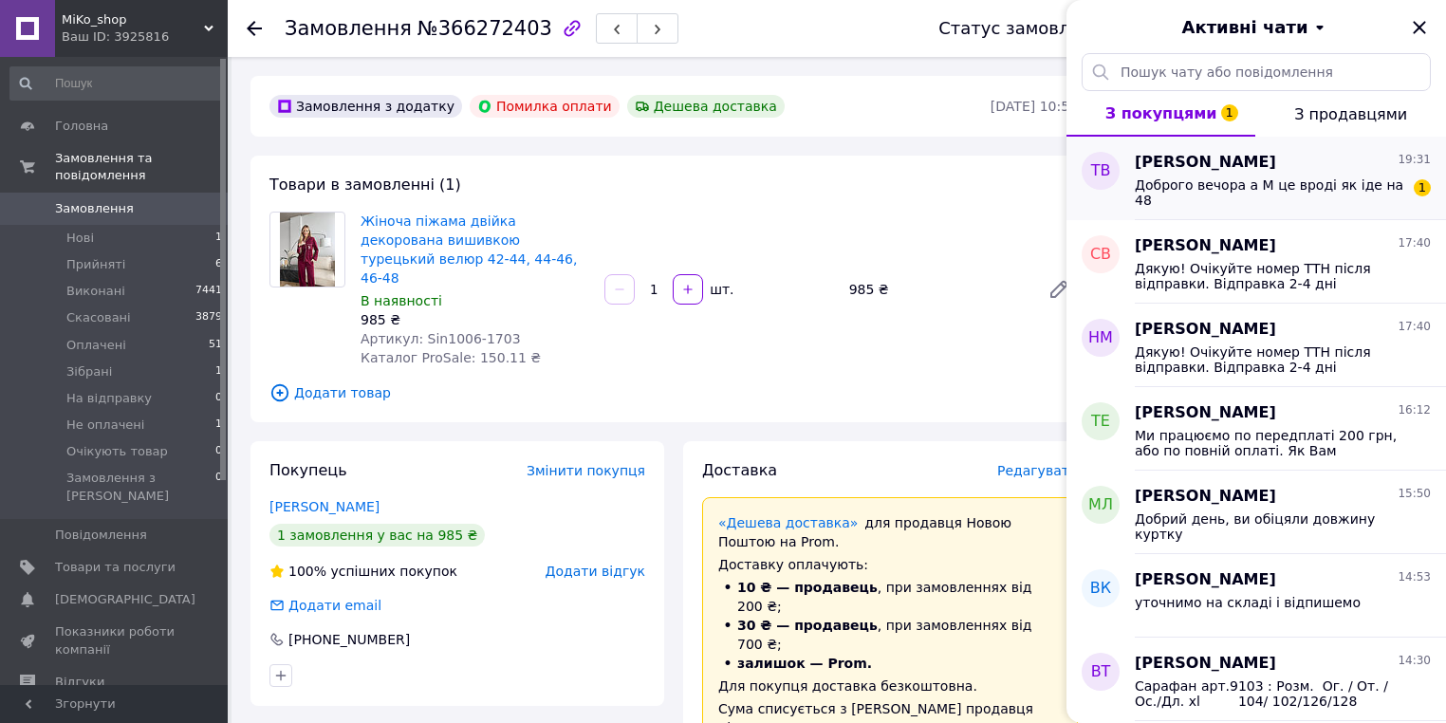
click at [1359, 195] on div "Доброго вечора а M це вроді як іде на 48" at bounding box center [1269, 192] width 269 height 30
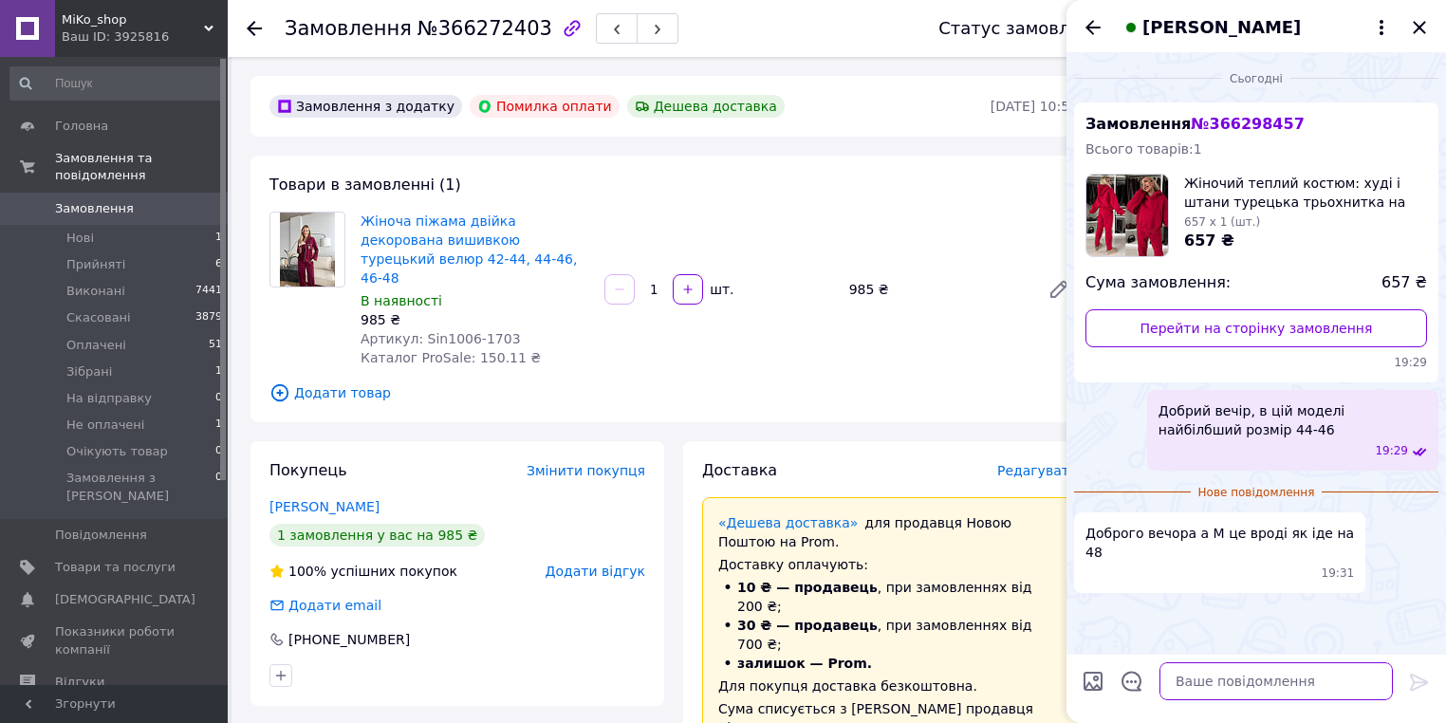
click at [1245, 670] on textarea at bounding box center [1275, 681] width 233 height 38
type textarea "ні, м це 44"
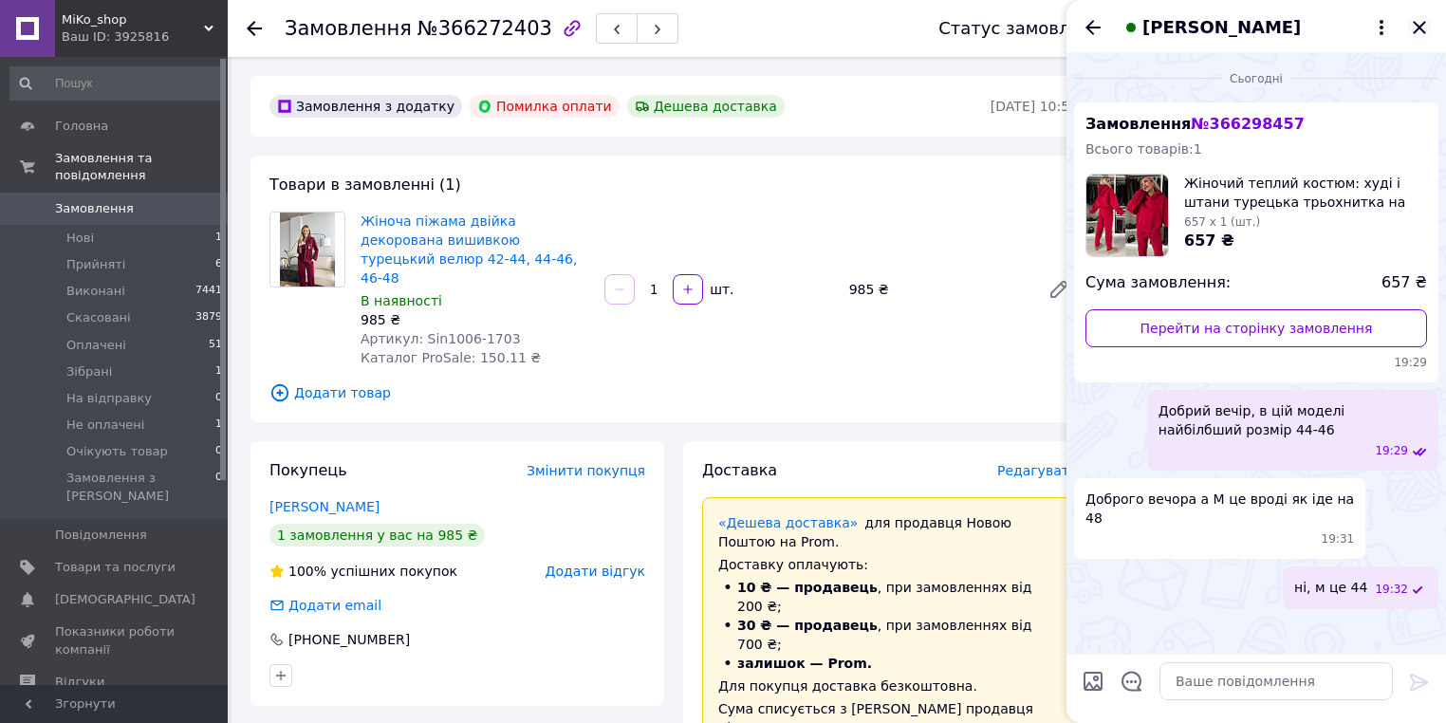
click at [1419, 28] on icon "Закрити" at bounding box center [1419, 27] width 12 height 12
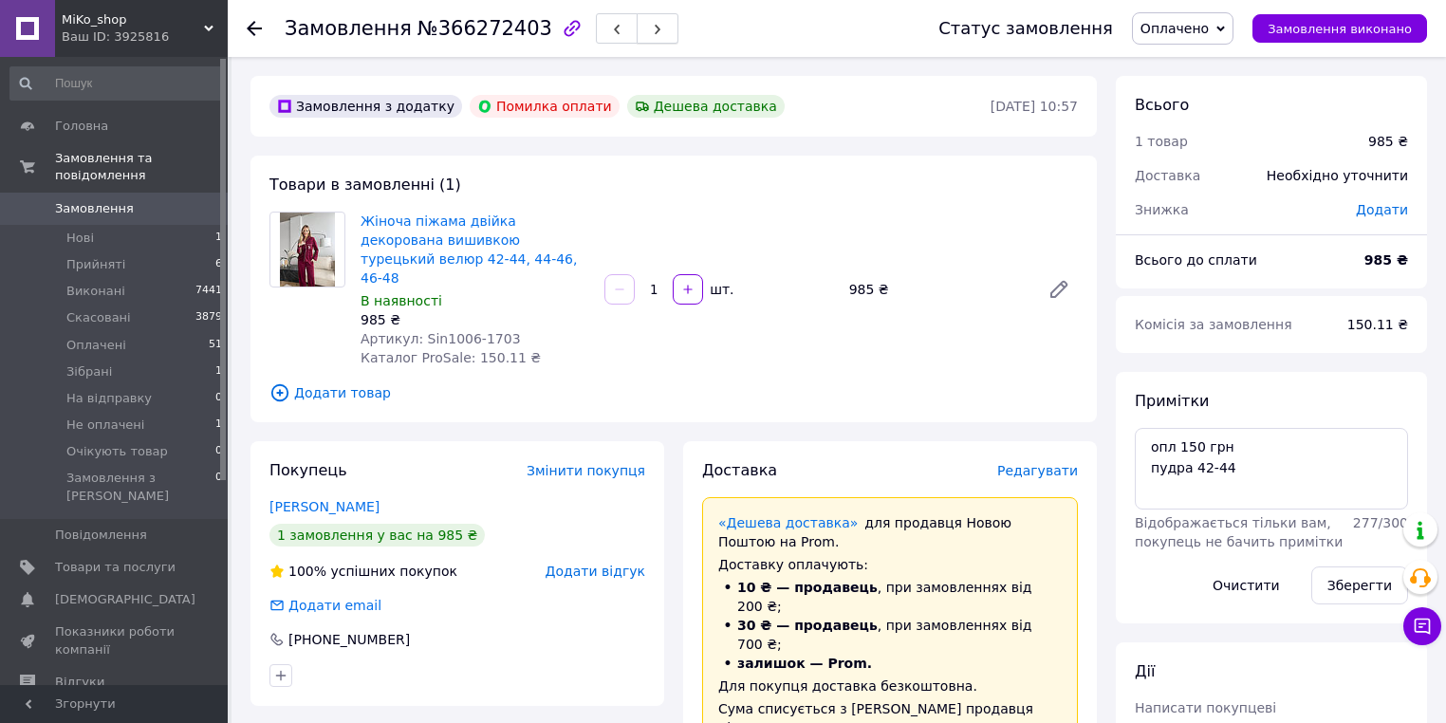
click at [652, 27] on icon "button" at bounding box center [657, 29] width 11 height 11
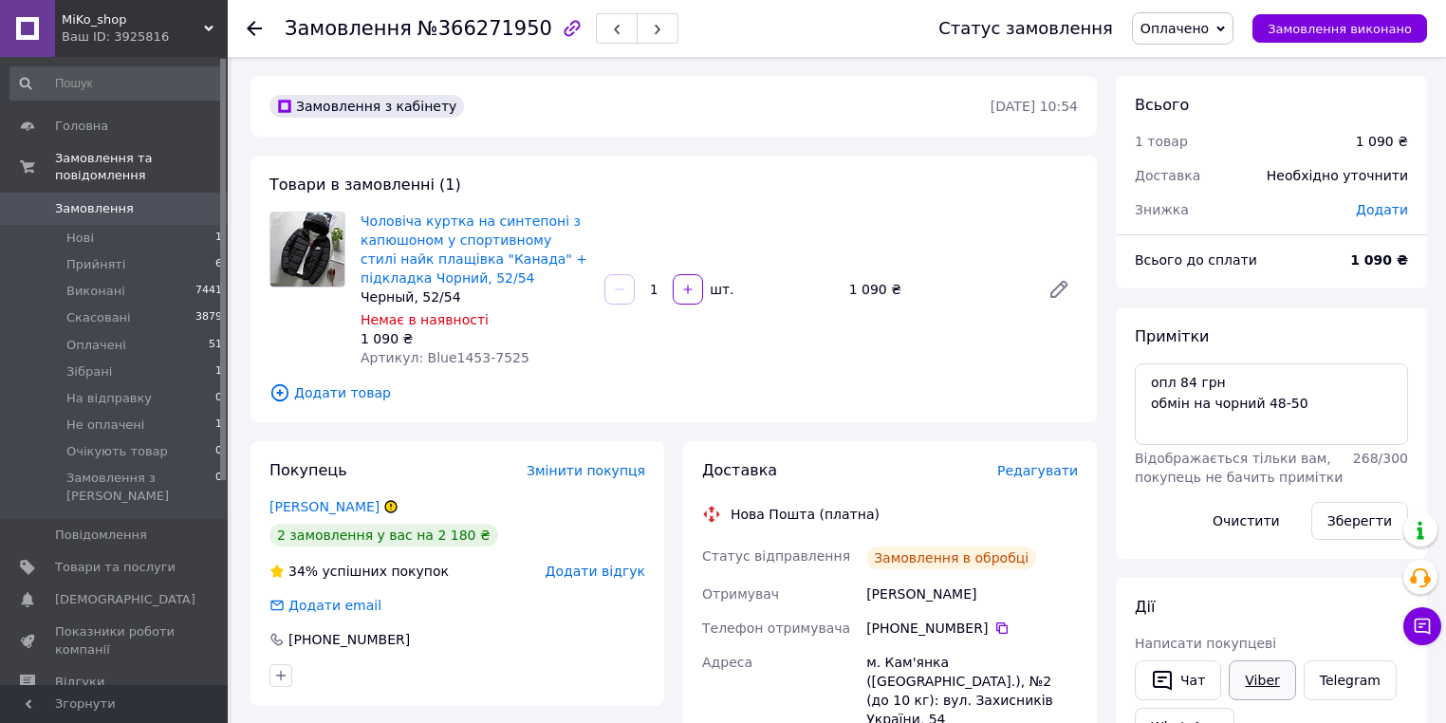
click at [1264, 666] on link "Viber" at bounding box center [1262, 680] width 66 height 40
click at [652, 30] on icon "button" at bounding box center [657, 29] width 11 height 11
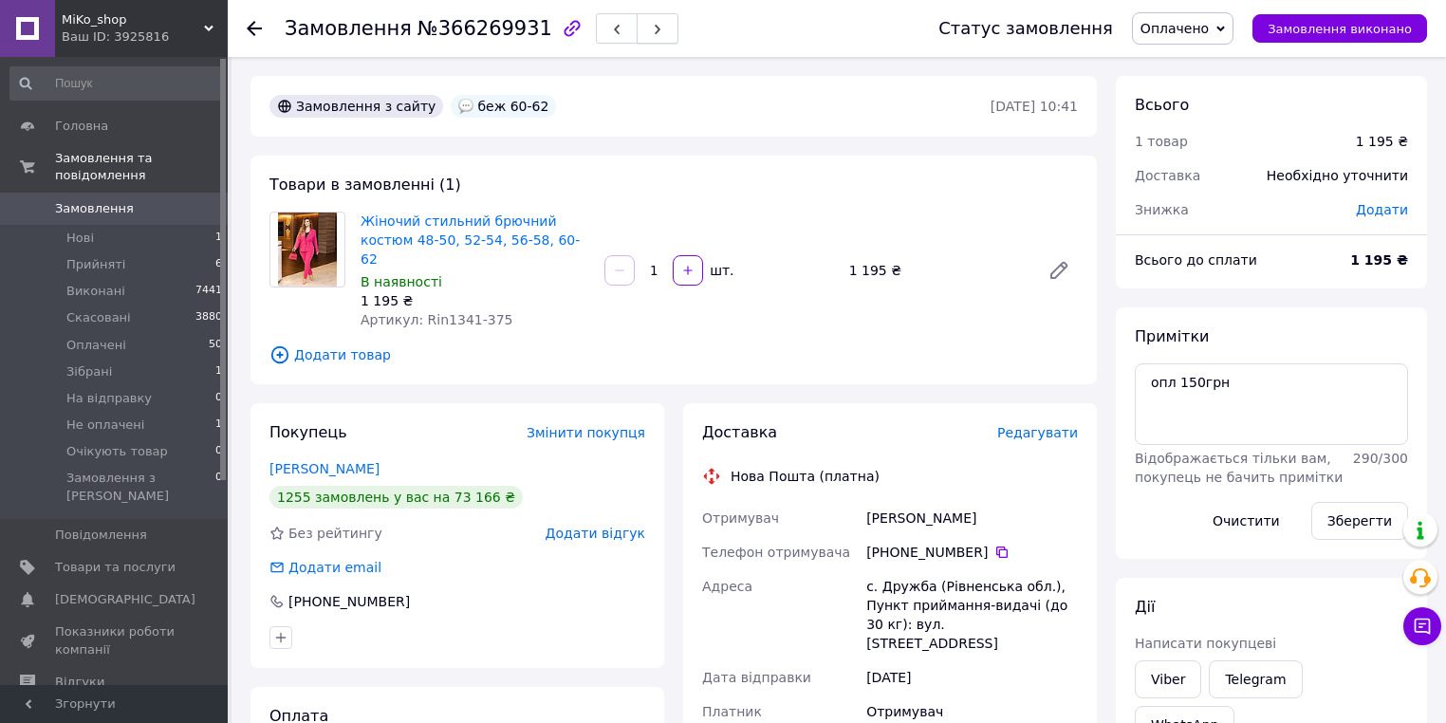
click at [652, 34] on icon "button" at bounding box center [657, 29] width 11 height 11
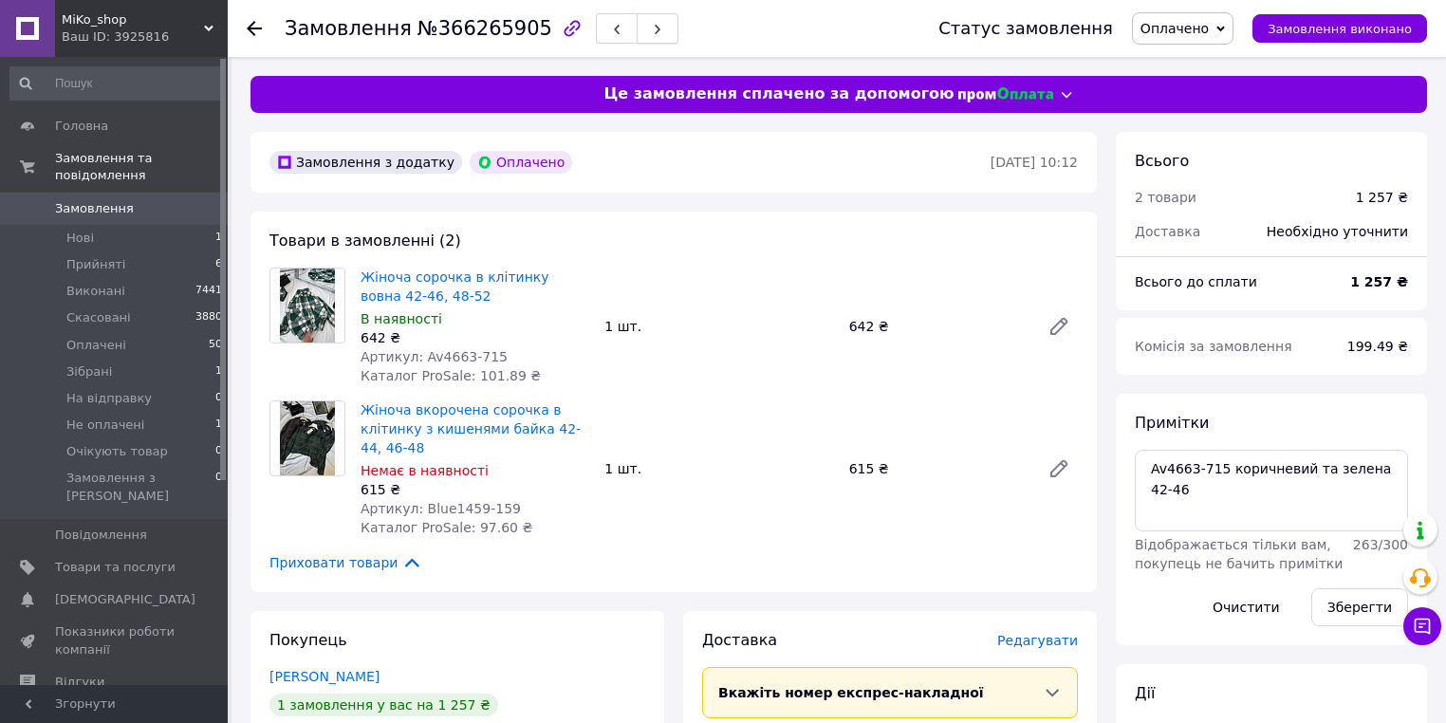
click at [637, 21] on button "button" at bounding box center [658, 28] width 42 height 30
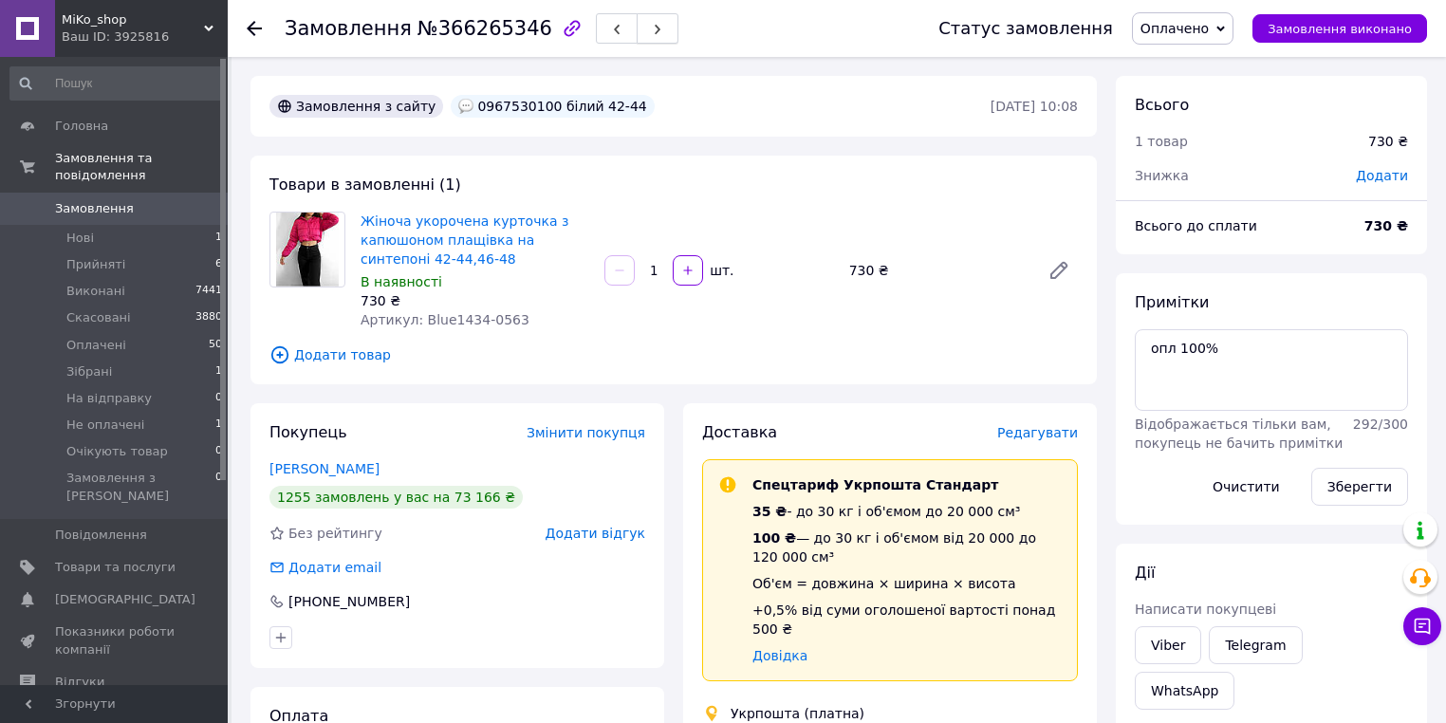
click at [652, 30] on icon "button" at bounding box center [657, 29] width 11 height 11
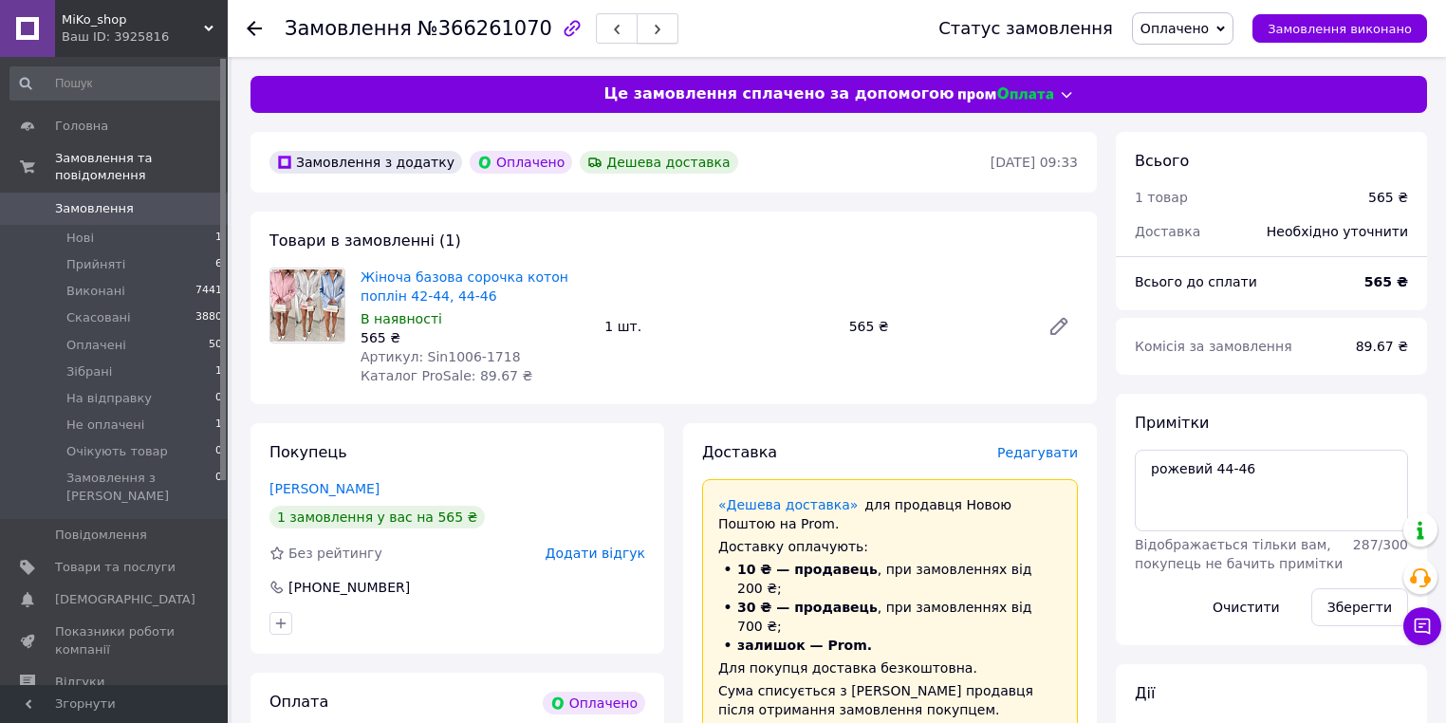
click at [652, 30] on icon "button" at bounding box center [657, 29] width 11 height 11
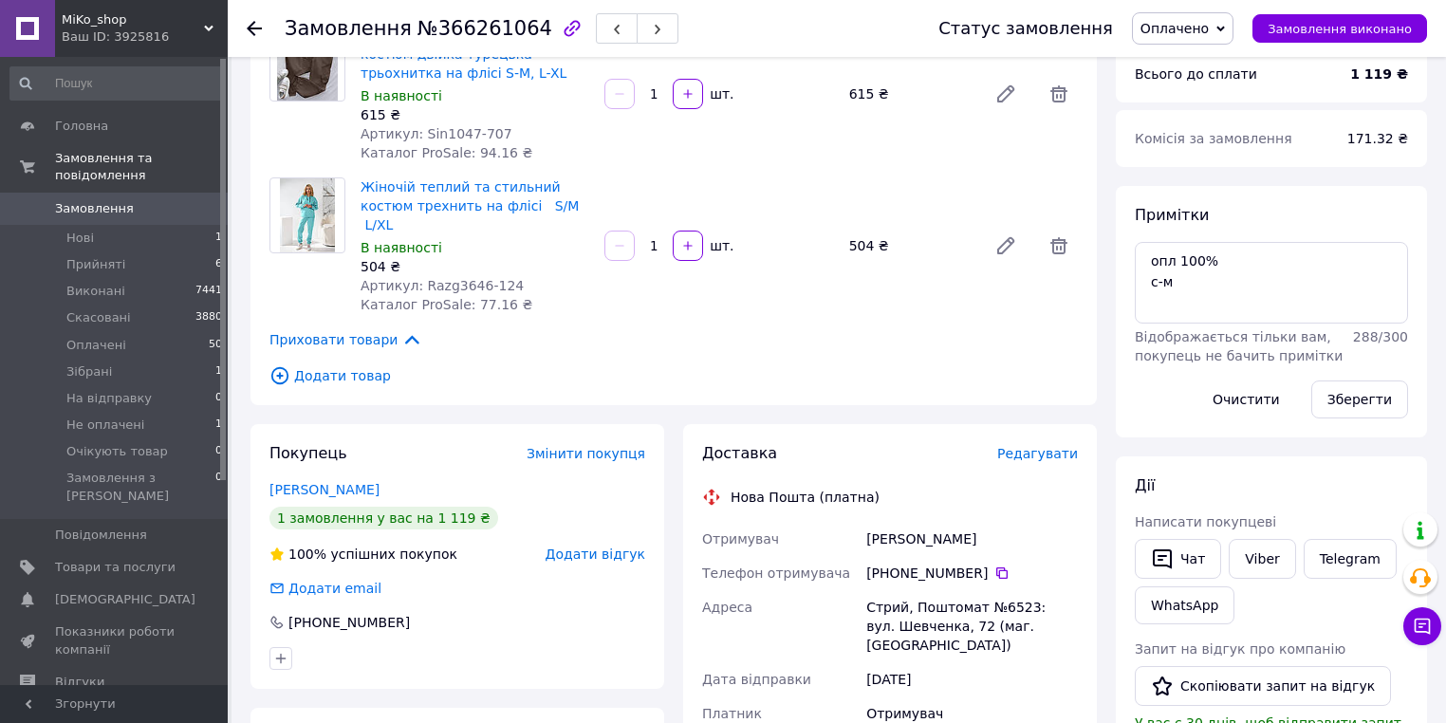
scroll to position [228, 0]
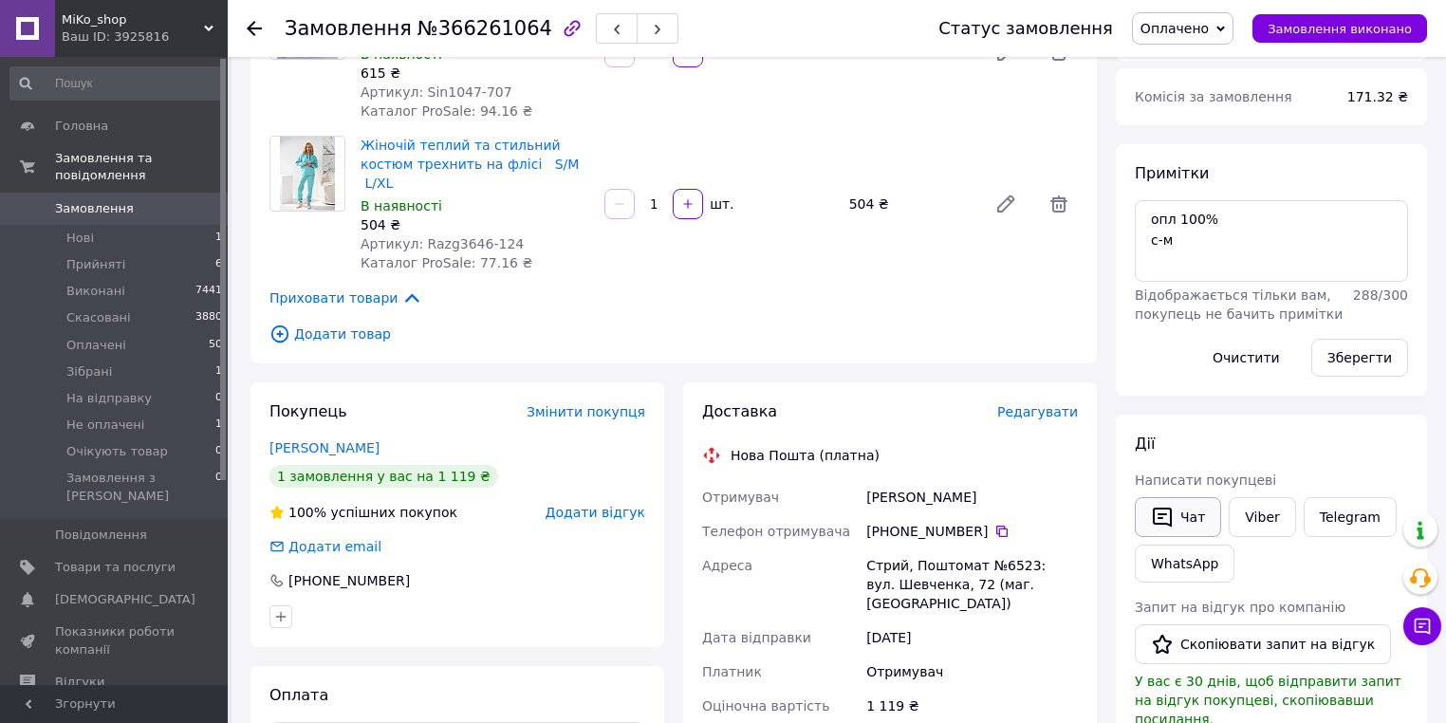
click at [1209, 513] on button "Чат" at bounding box center [1178, 517] width 86 height 40
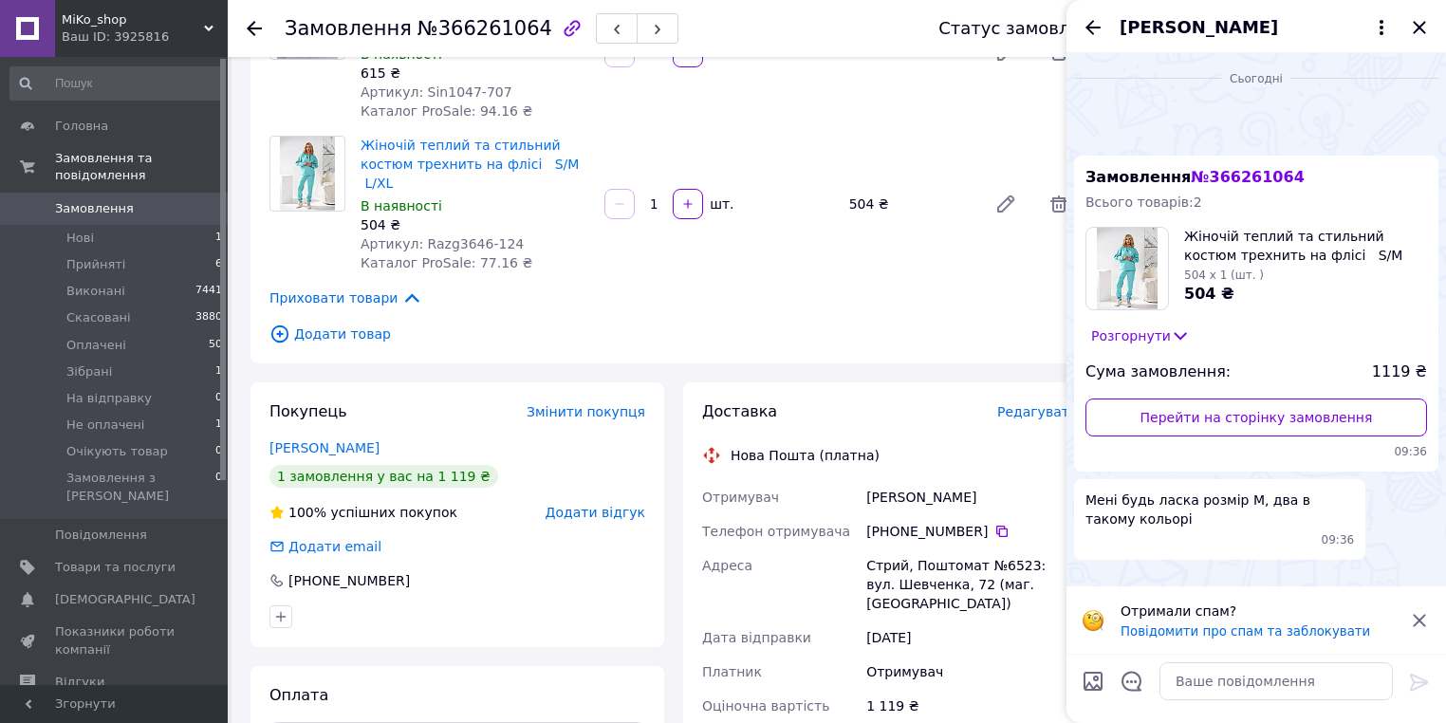
scroll to position [0, 0]
click at [1410, 28] on icon "Закрити" at bounding box center [1419, 27] width 23 height 23
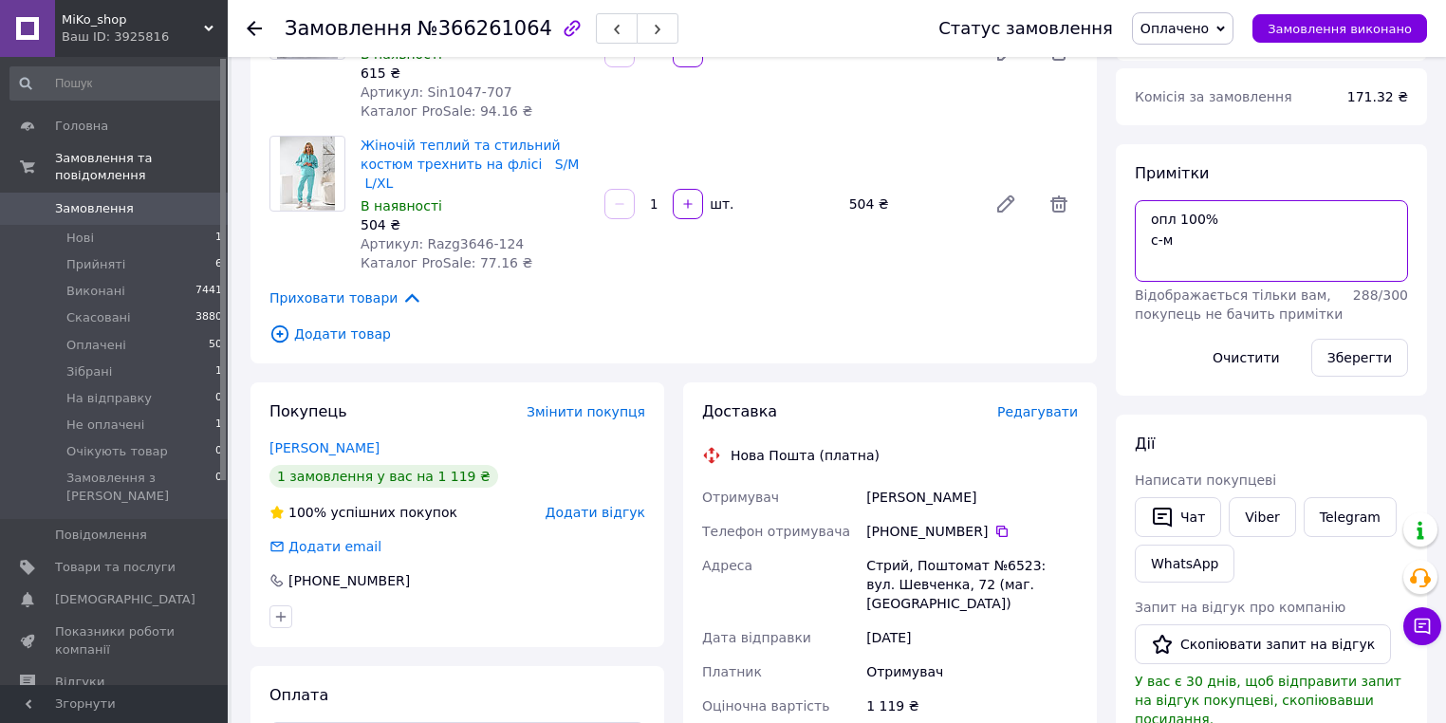
click at [1267, 255] on textarea "опл 100% с-м" at bounding box center [1271, 241] width 273 height 82
click at [1146, 237] on textarea "опл 100% с-м" at bounding box center [1271, 241] width 273 height 82
type textarea "опл 100% 707 шоколад с-м"
click at [1386, 349] on button "Зберегти" at bounding box center [1359, 358] width 97 height 38
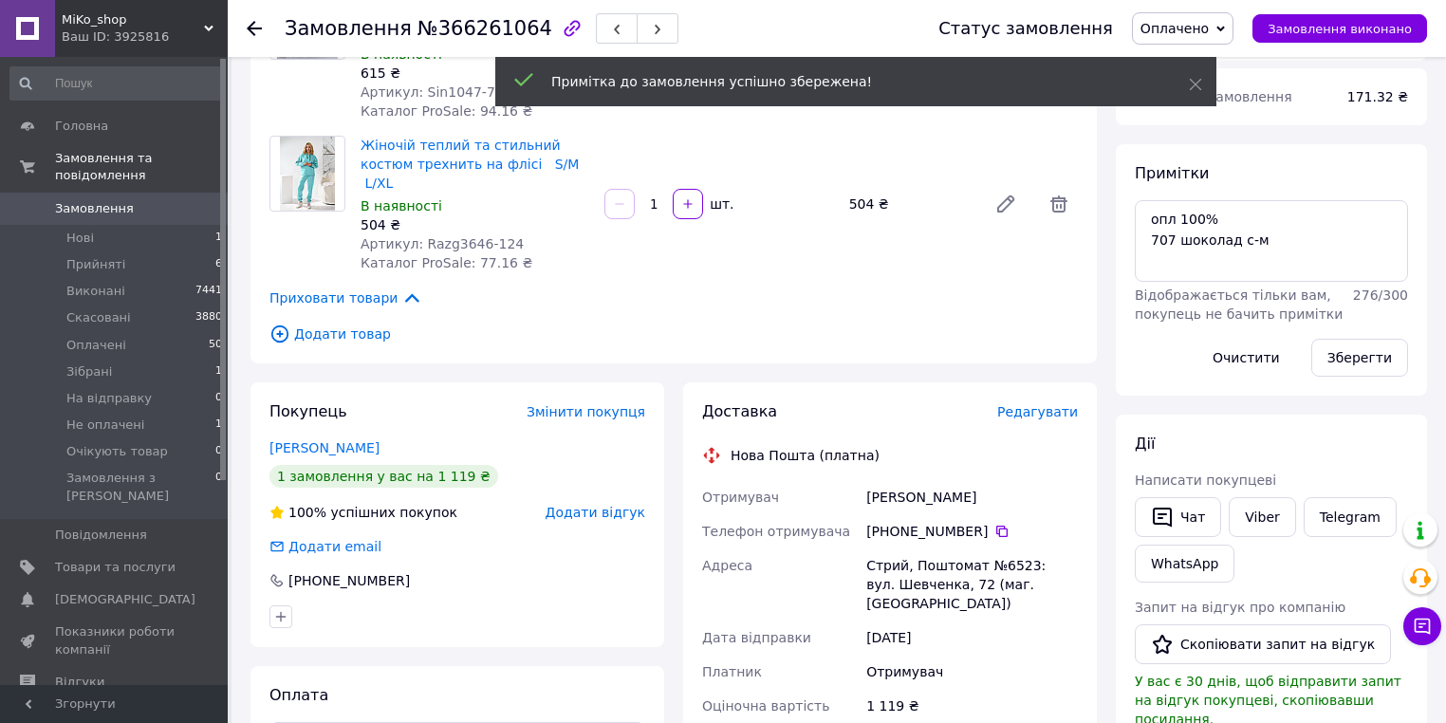
scroll to position [152, 0]
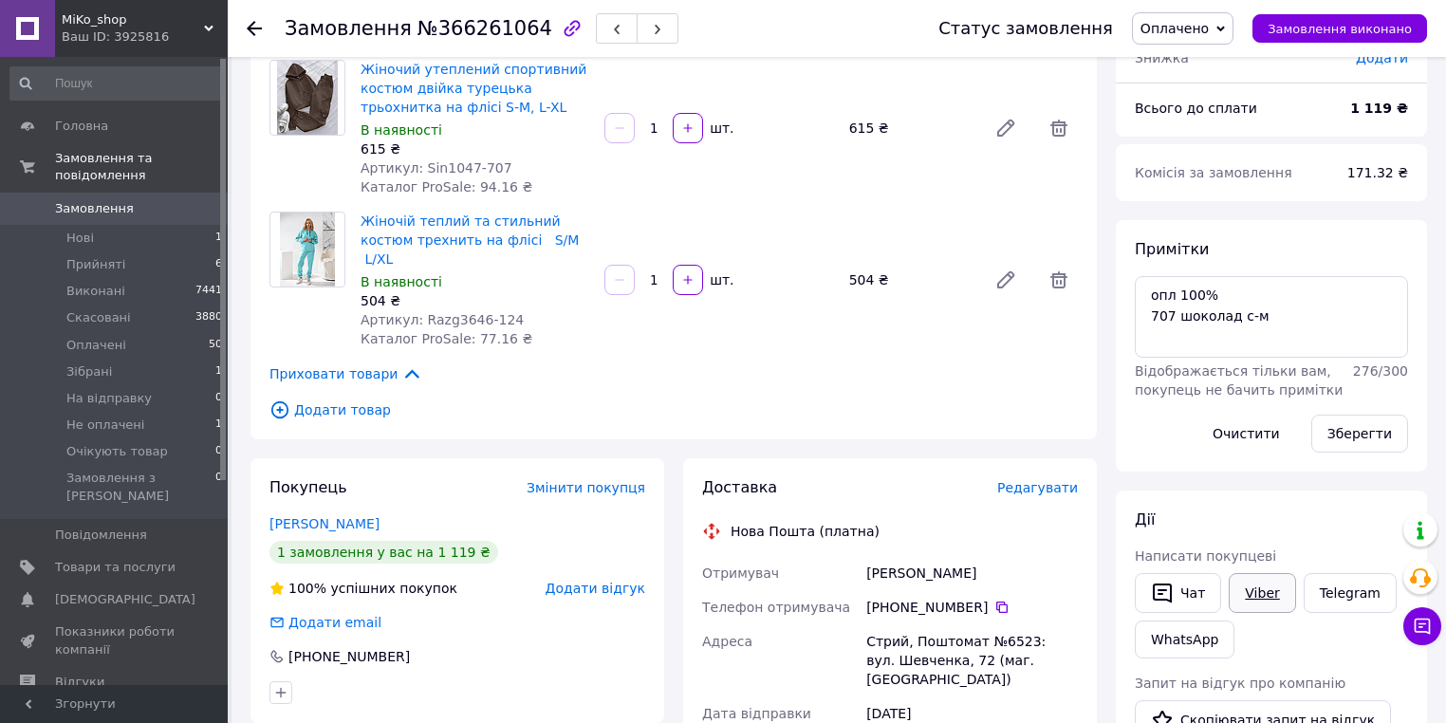
click at [1274, 584] on link "Viber" at bounding box center [1262, 593] width 66 height 40
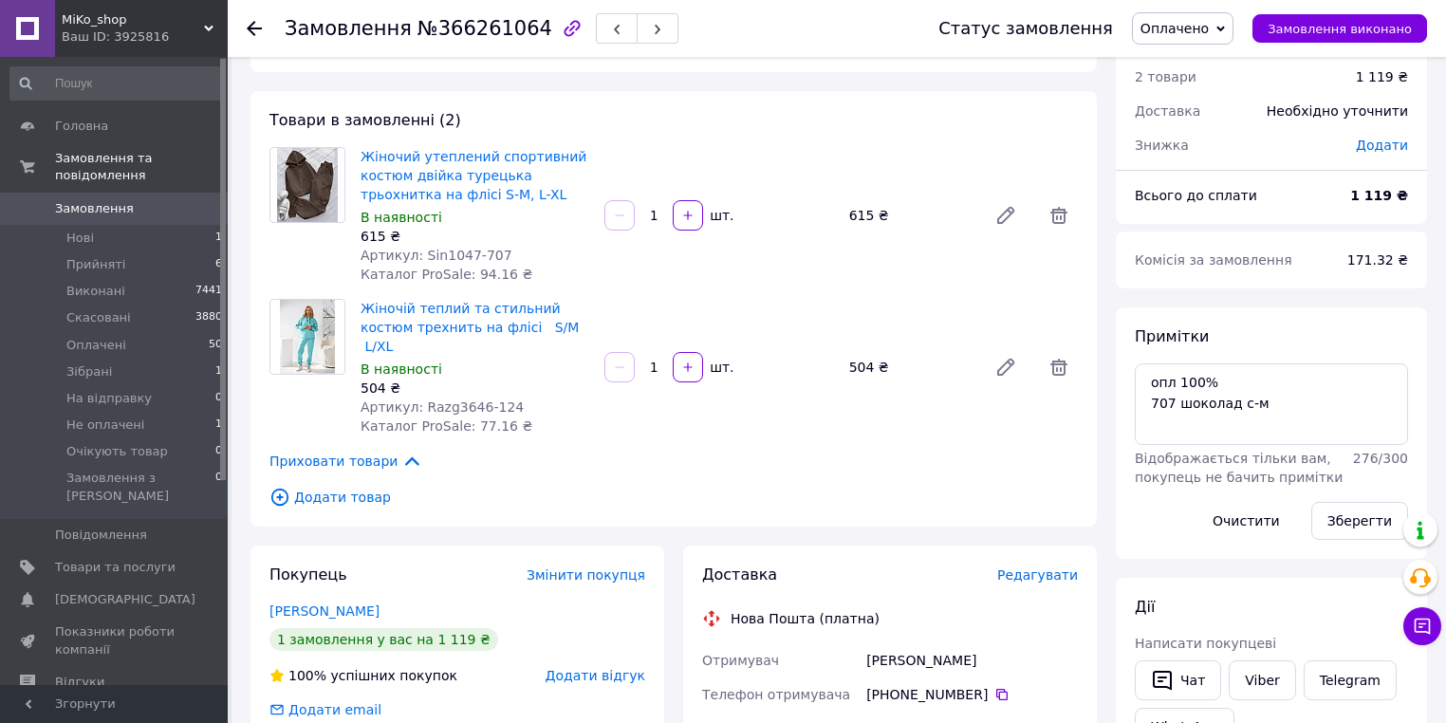
scroll to position [0, 0]
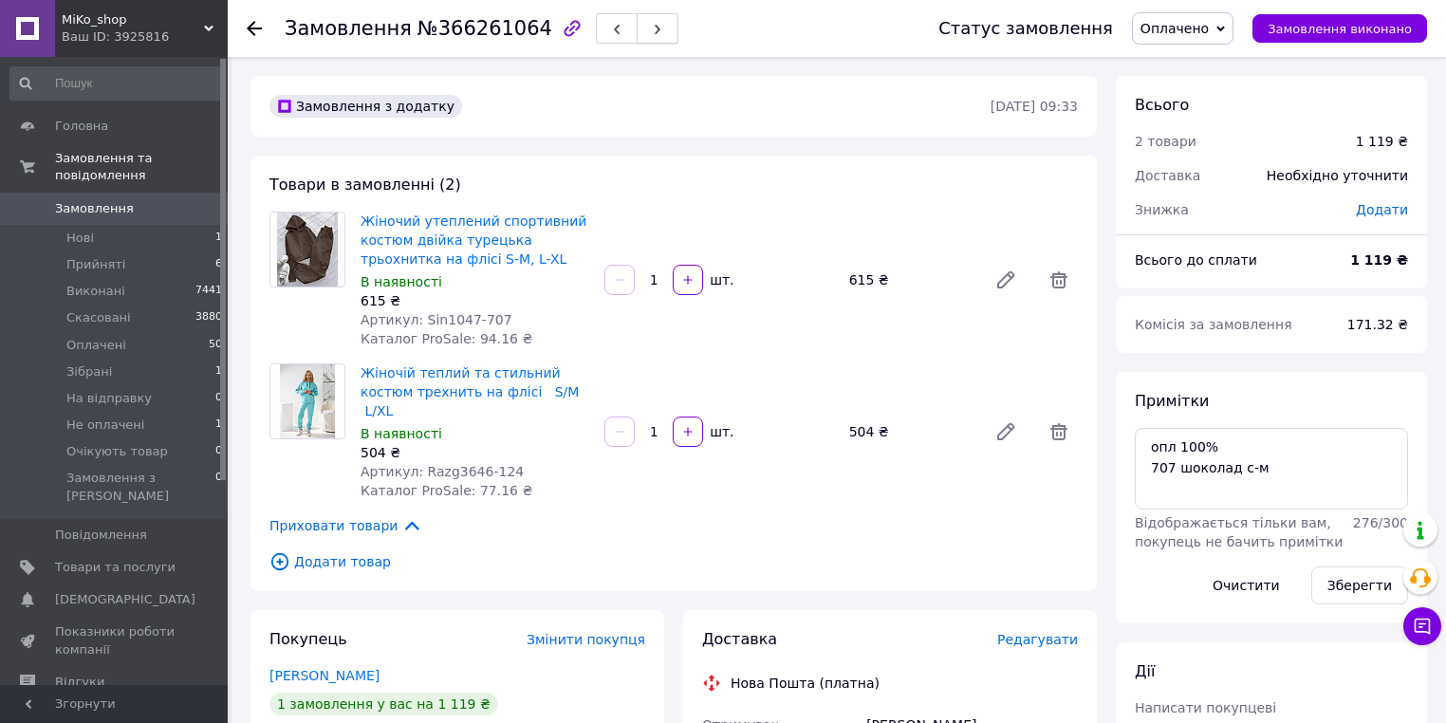
click at [652, 24] on icon "button" at bounding box center [657, 29] width 11 height 11
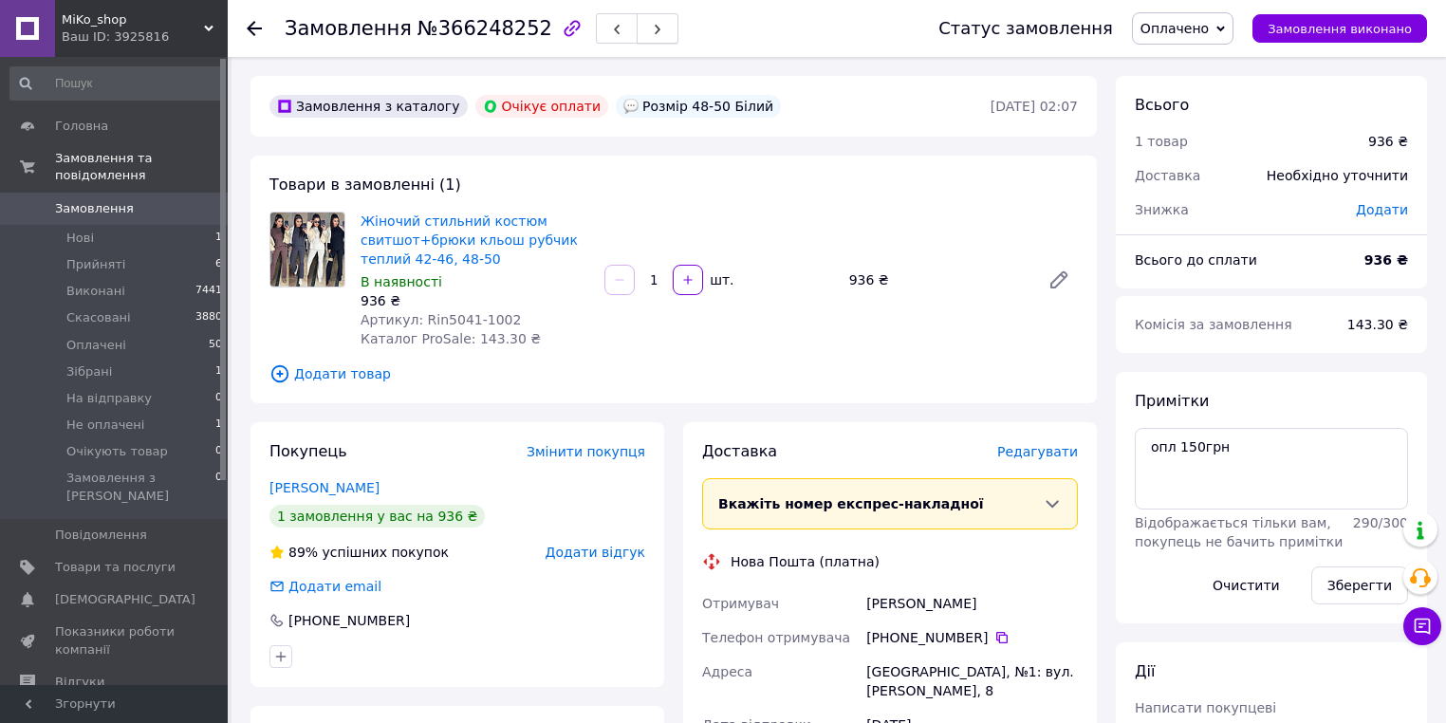
click at [637, 27] on button "button" at bounding box center [658, 28] width 42 height 30
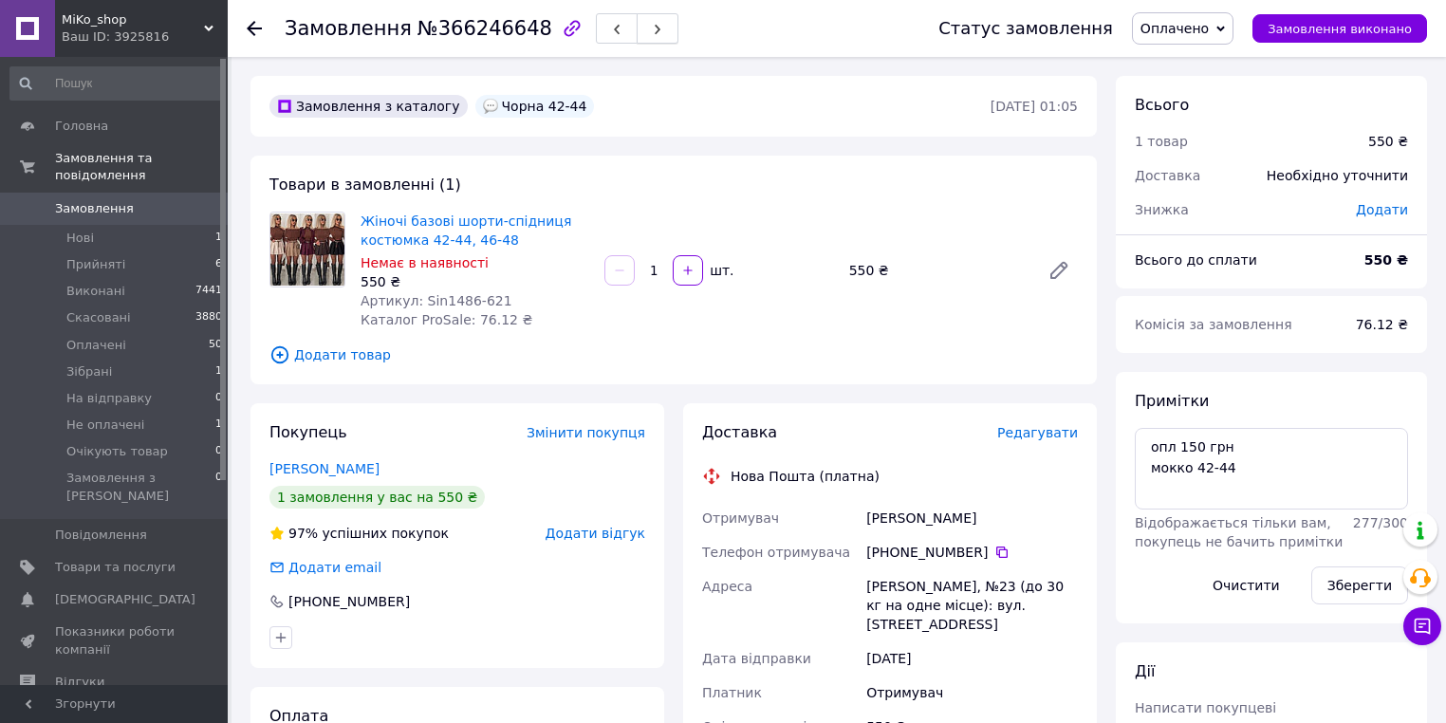
click at [652, 29] on icon "button" at bounding box center [657, 29] width 11 height 11
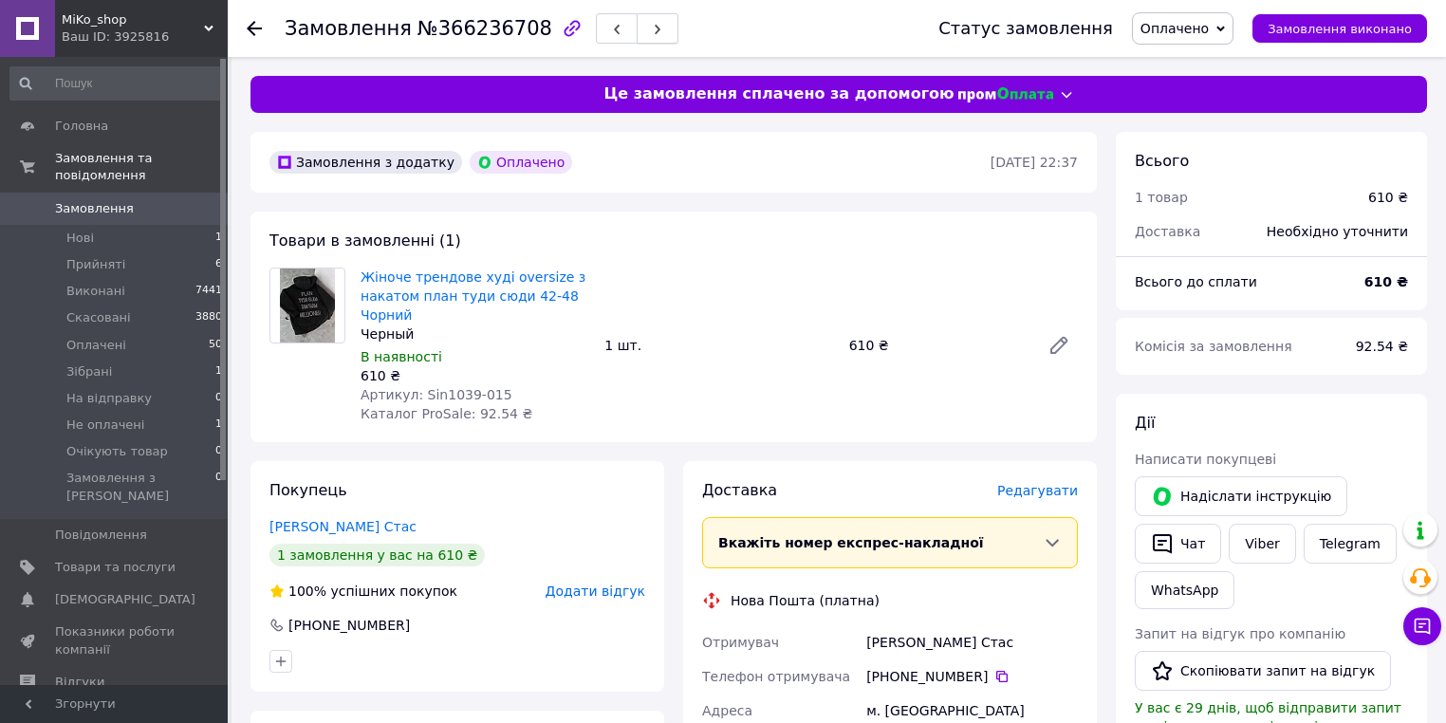
click at [652, 30] on icon "button" at bounding box center [657, 29] width 11 height 11
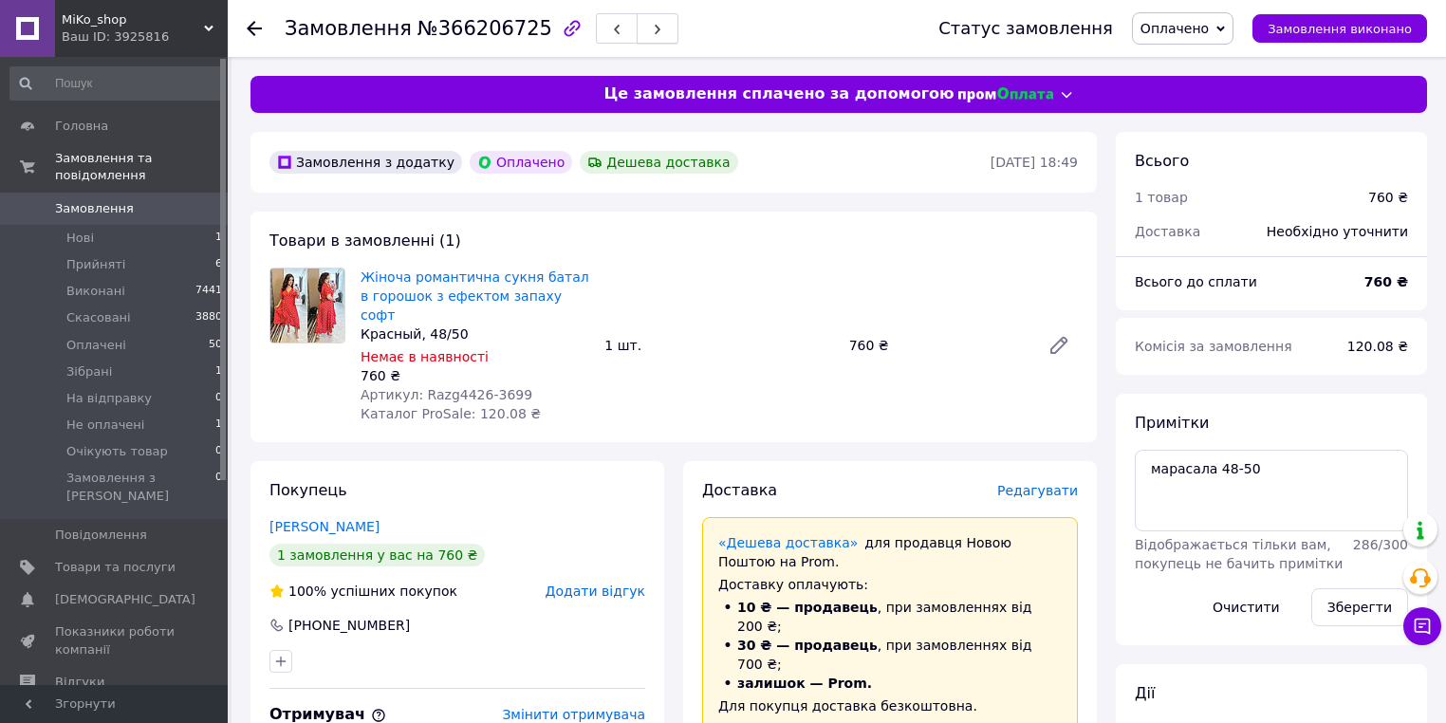
click at [637, 20] on button "button" at bounding box center [658, 28] width 42 height 30
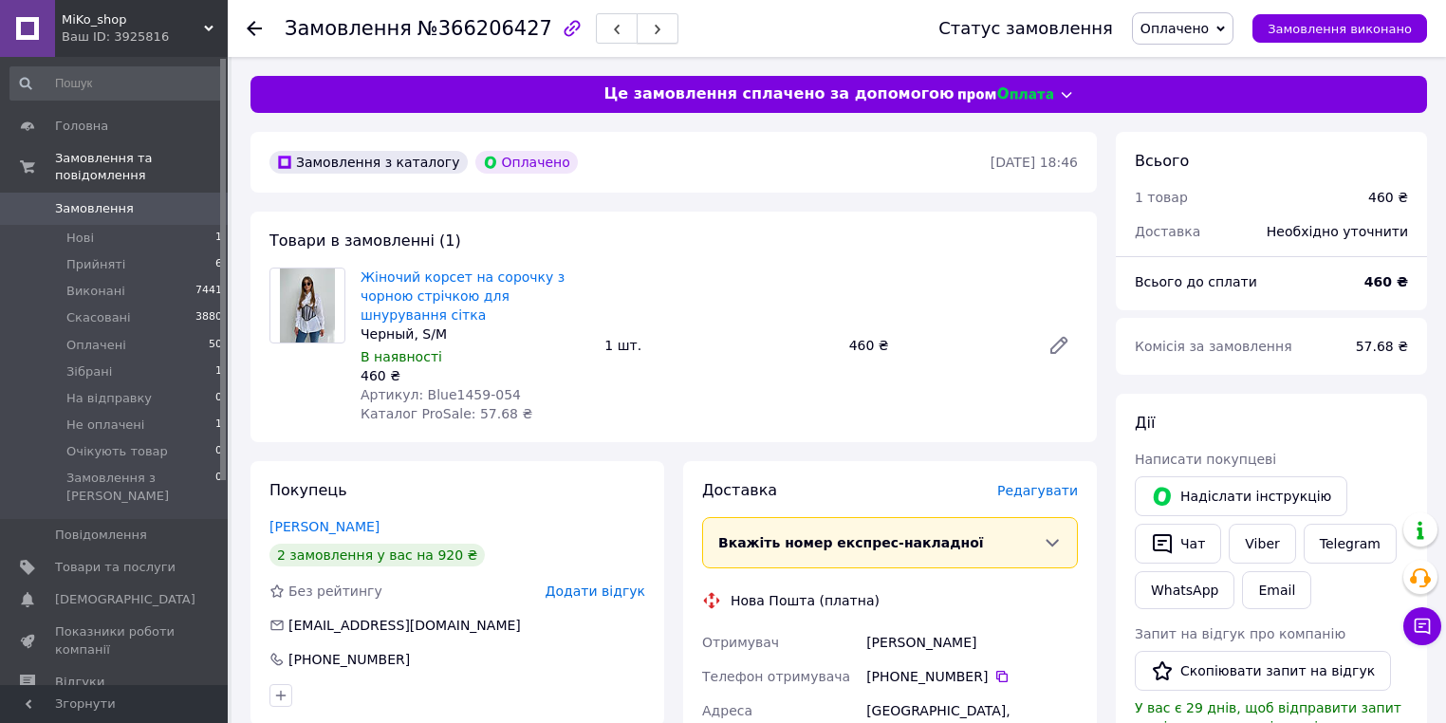
click at [652, 30] on icon "button" at bounding box center [657, 29] width 11 height 11
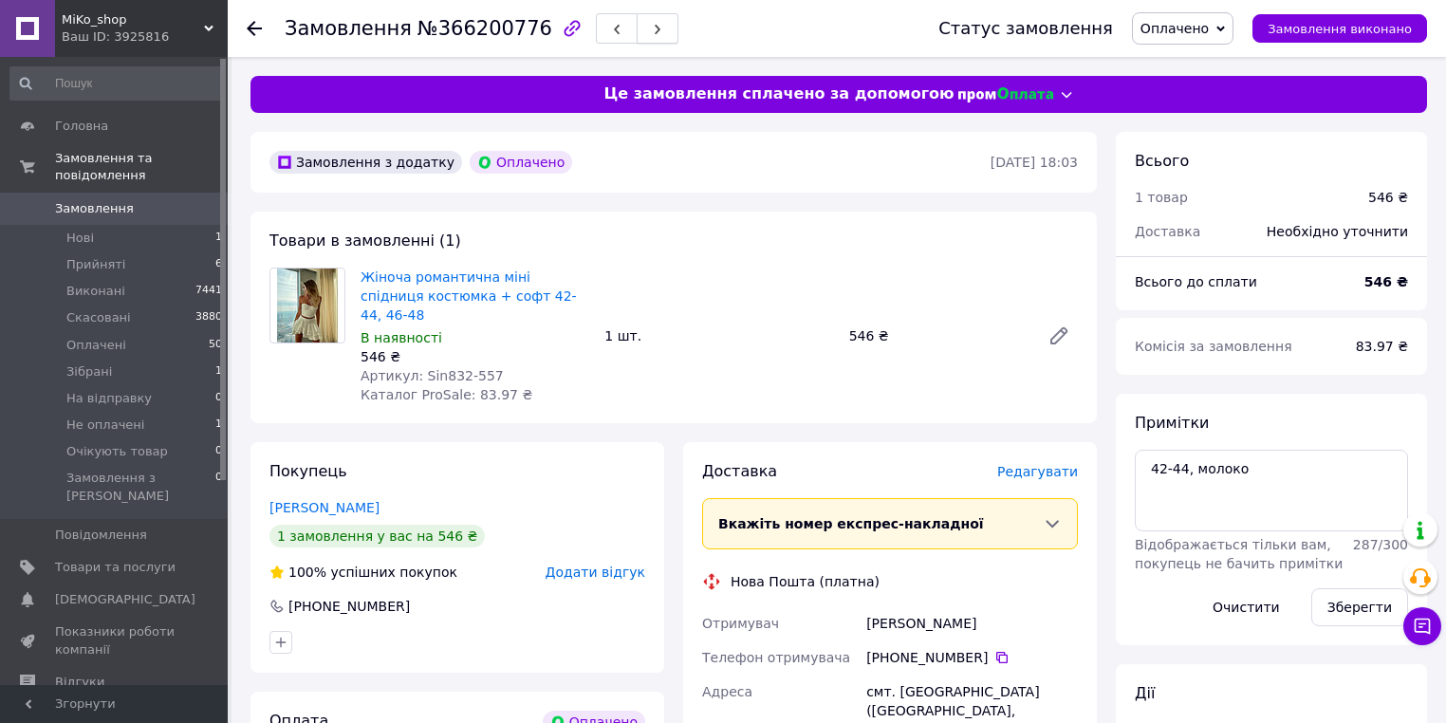
click at [652, 26] on icon "button" at bounding box center [657, 29] width 11 height 11
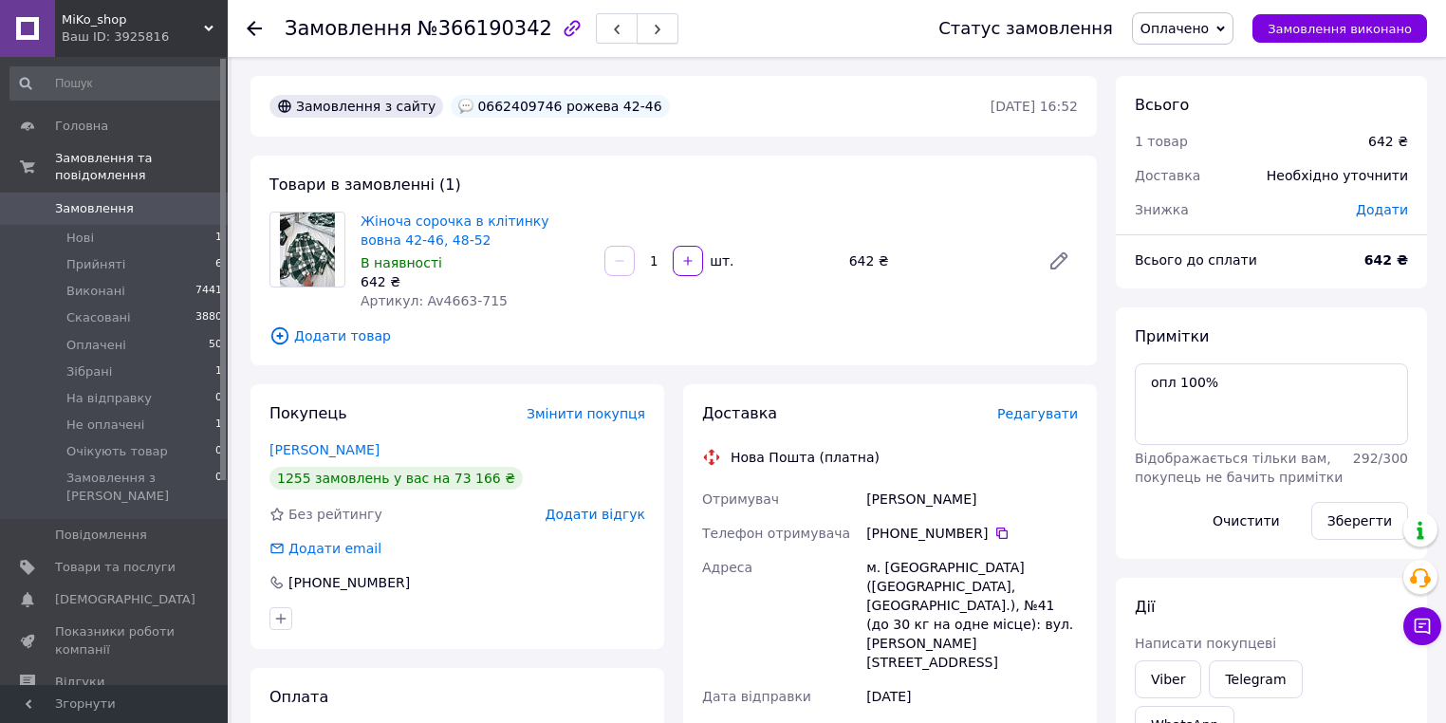
click at [652, 25] on icon "button" at bounding box center [657, 29] width 11 height 11
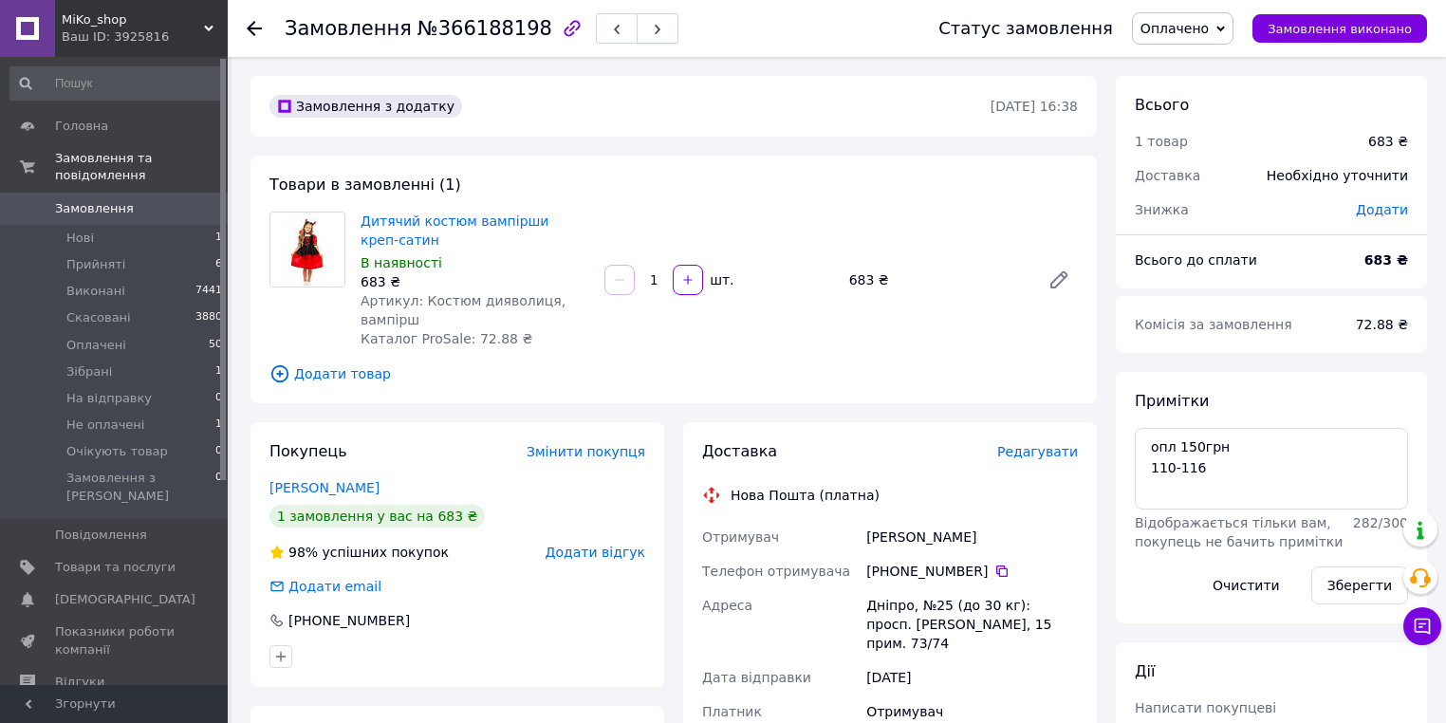
click at [638, 28] on button "button" at bounding box center [658, 28] width 42 height 30
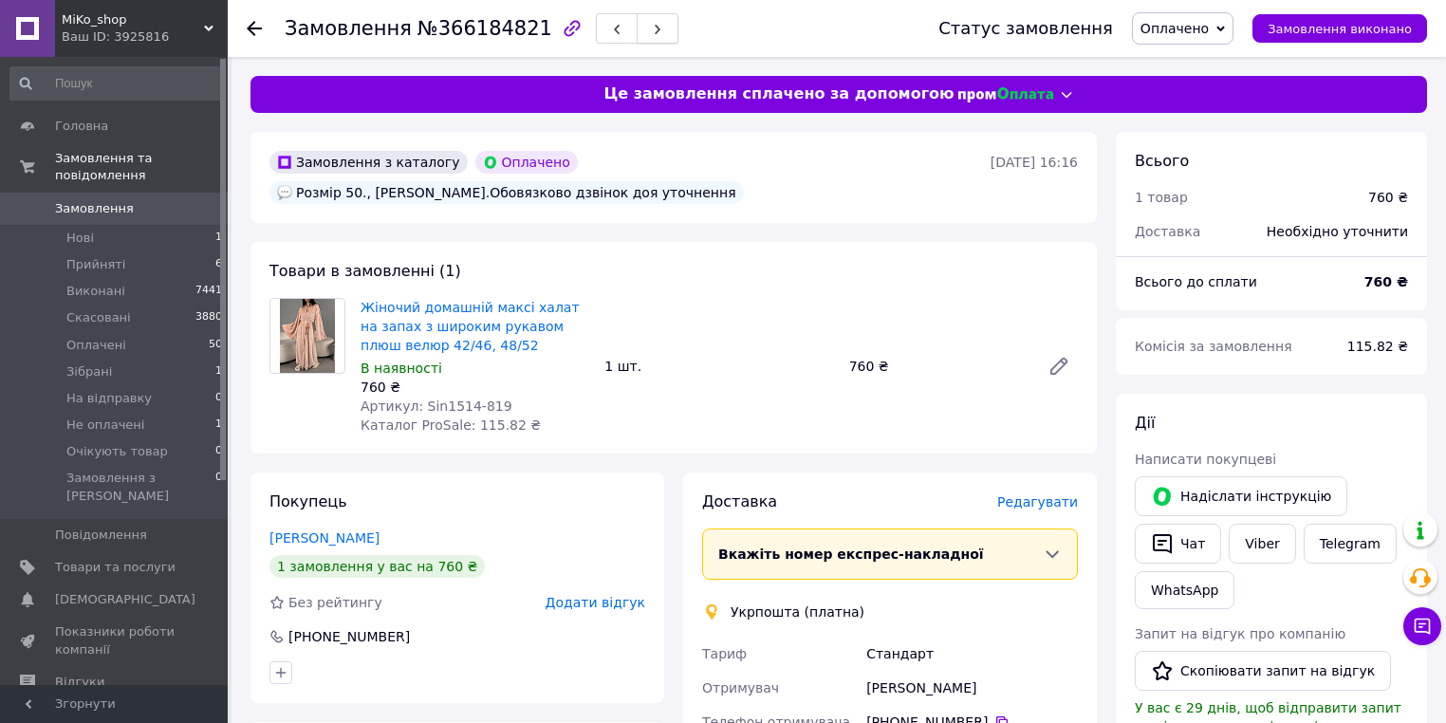
click at [652, 23] on span "button" at bounding box center [657, 29] width 11 height 14
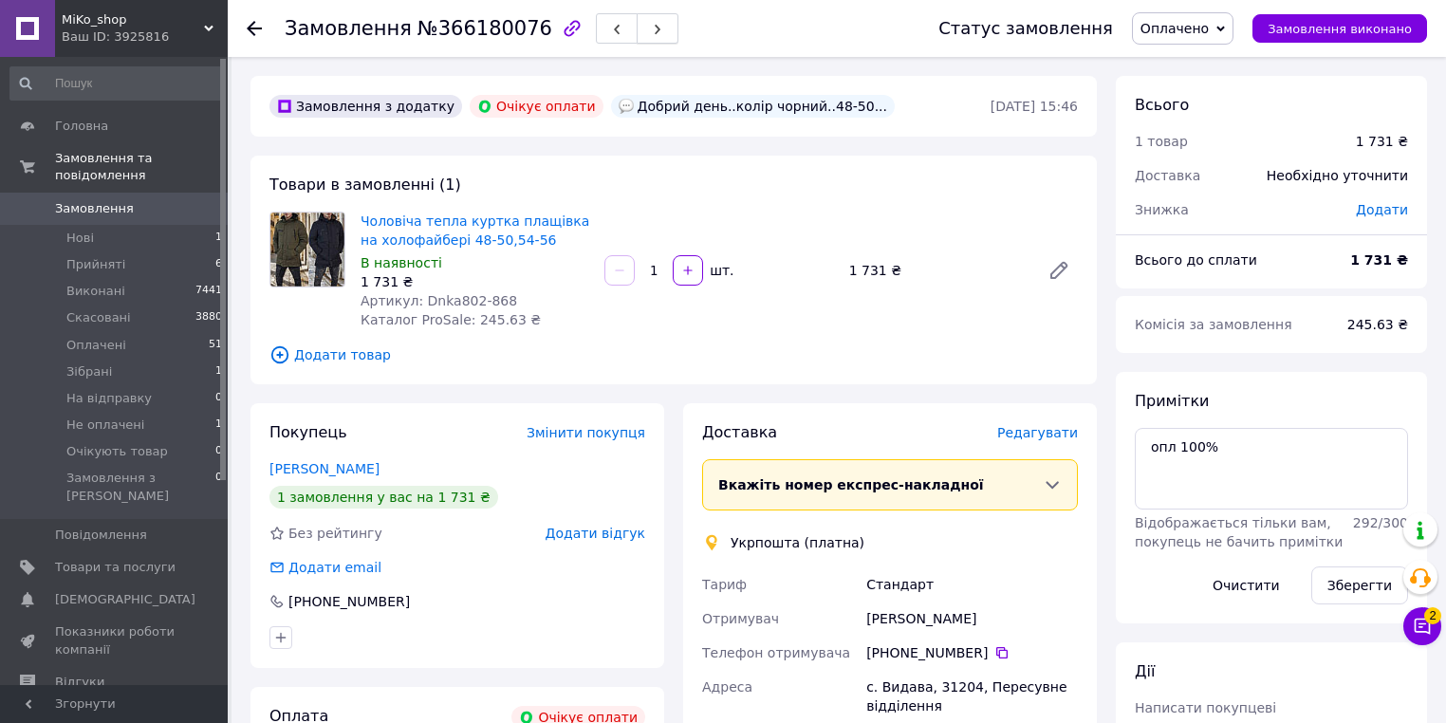
click at [652, 28] on icon "button" at bounding box center [657, 29] width 11 height 11
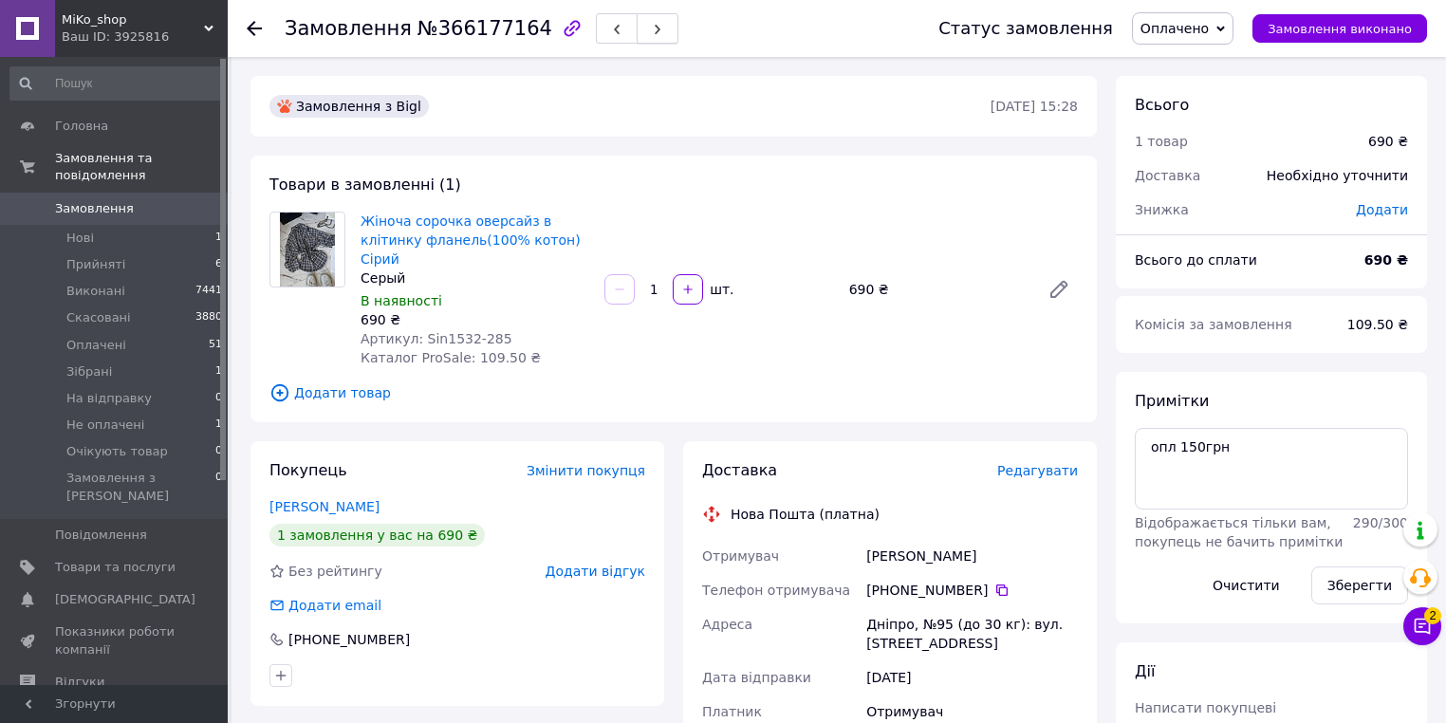
click at [637, 25] on button "button" at bounding box center [658, 28] width 42 height 30
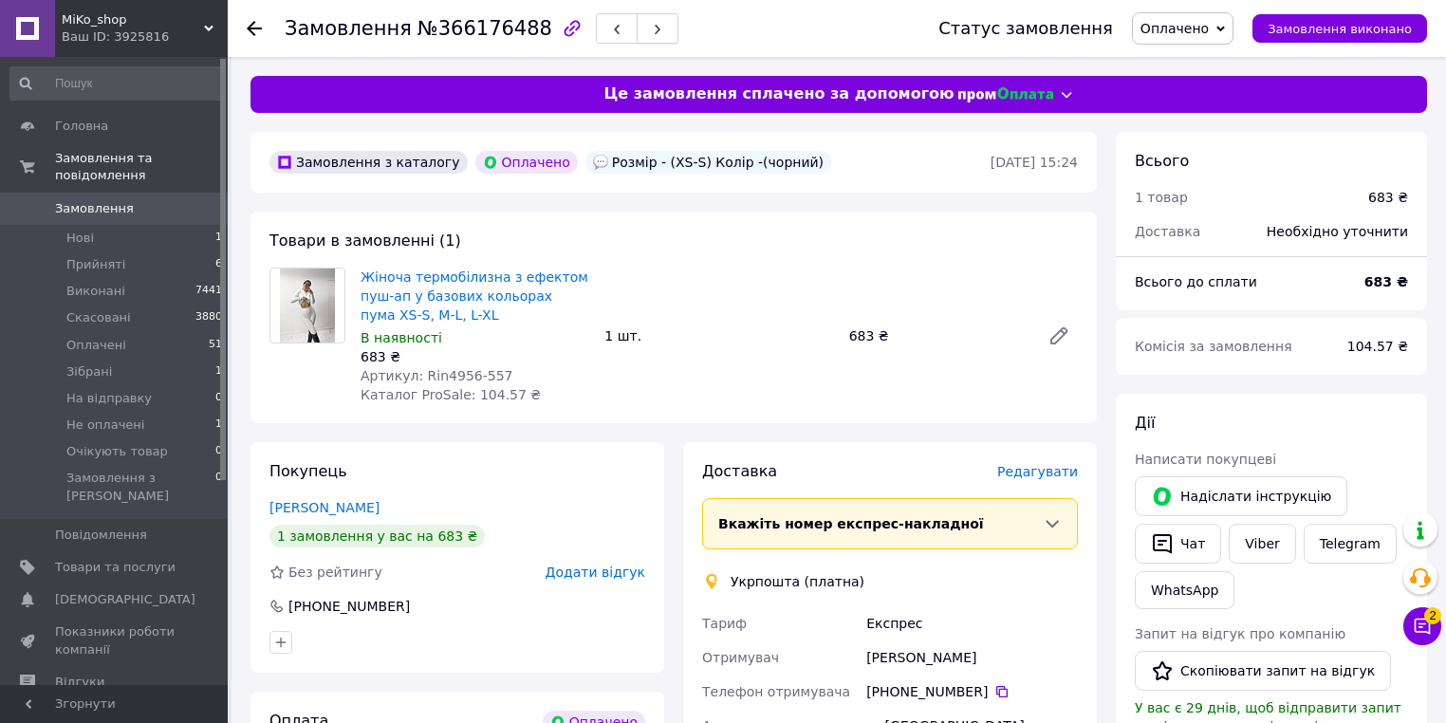
click at [652, 30] on icon "button" at bounding box center [657, 29] width 11 height 11
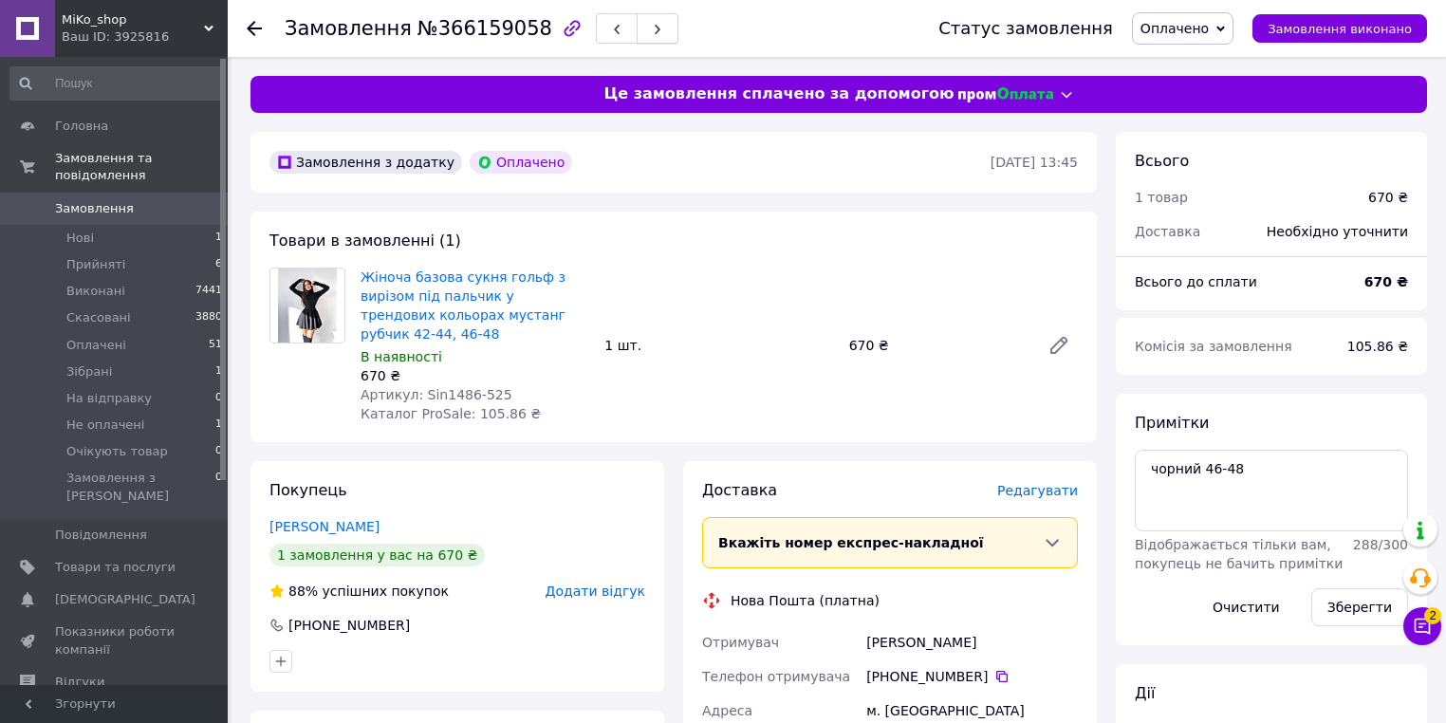
click at [637, 23] on button "button" at bounding box center [658, 28] width 42 height 30
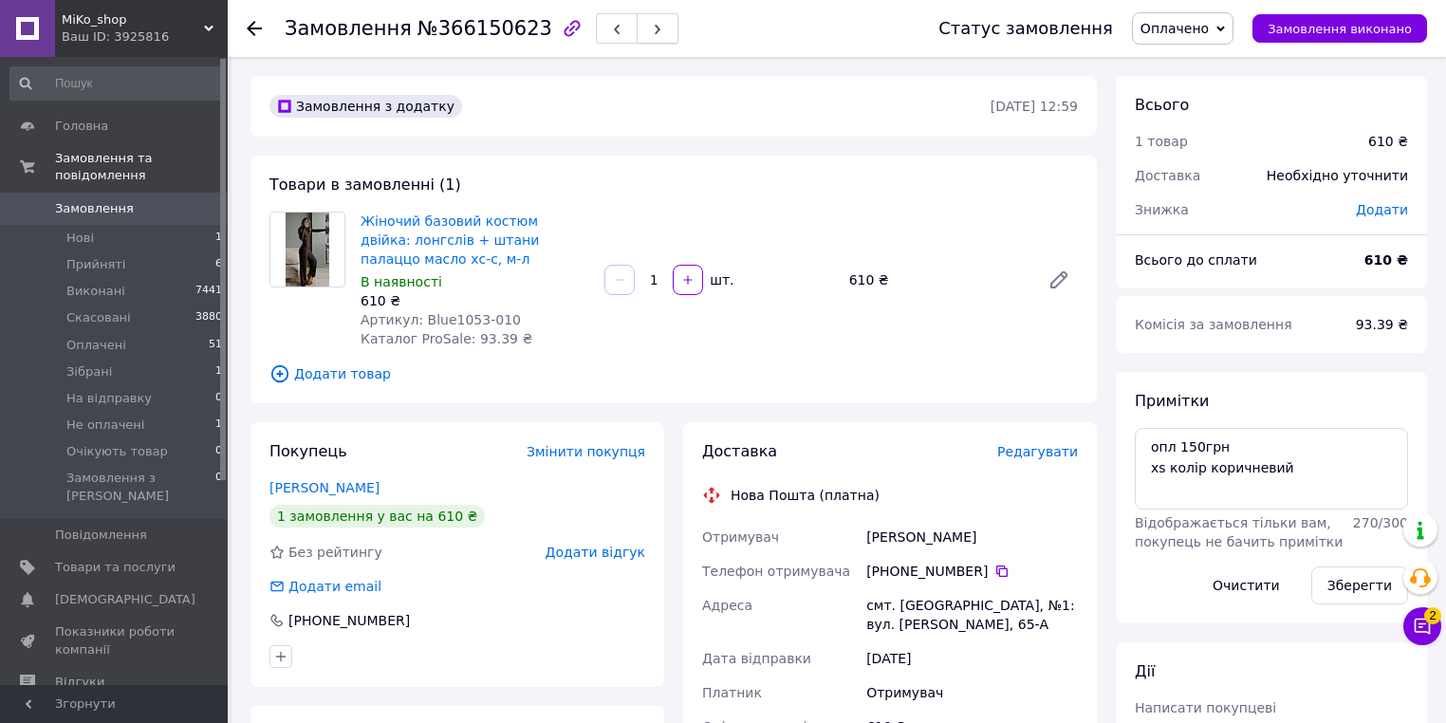
click at [637, 27] on button "button" at bounding box center [658, 28] width 42 height 30
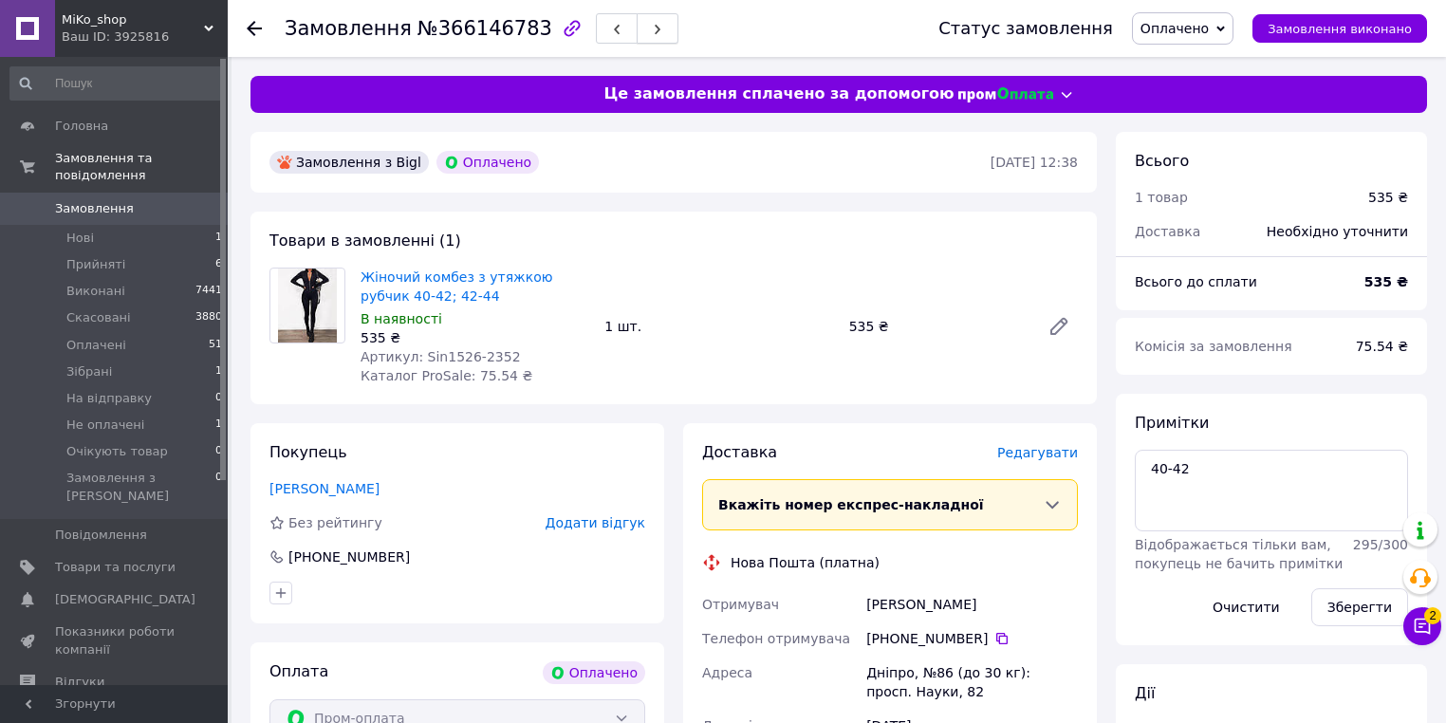
click at [637, 34] on button "button" at bounding box center [658, 28] width 42 height 30
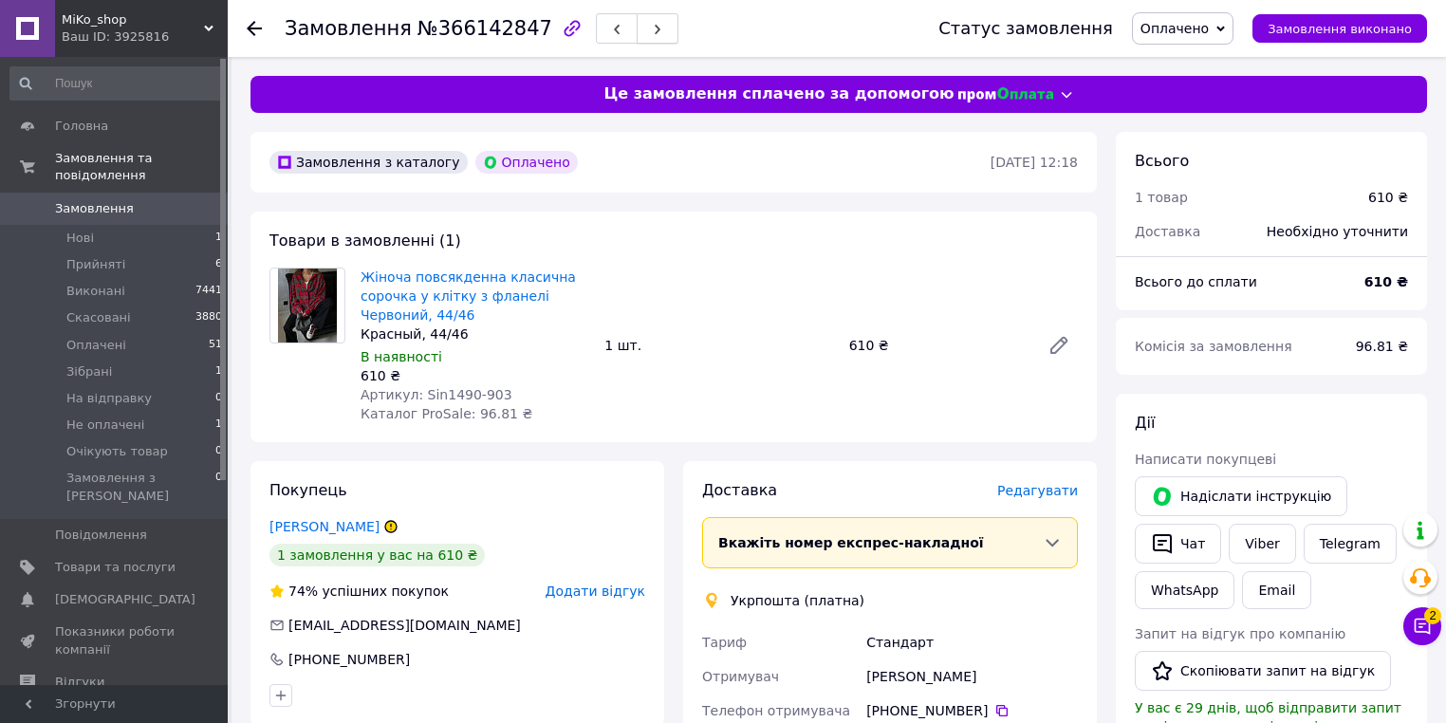
drag, startPoint x: 625, startPoint y: 18, endPoint x: 637, endPoint y: 18, distance: 11.4
click at [637, 18] on button "button" at bounding box center [658, 28] width 42 height 30
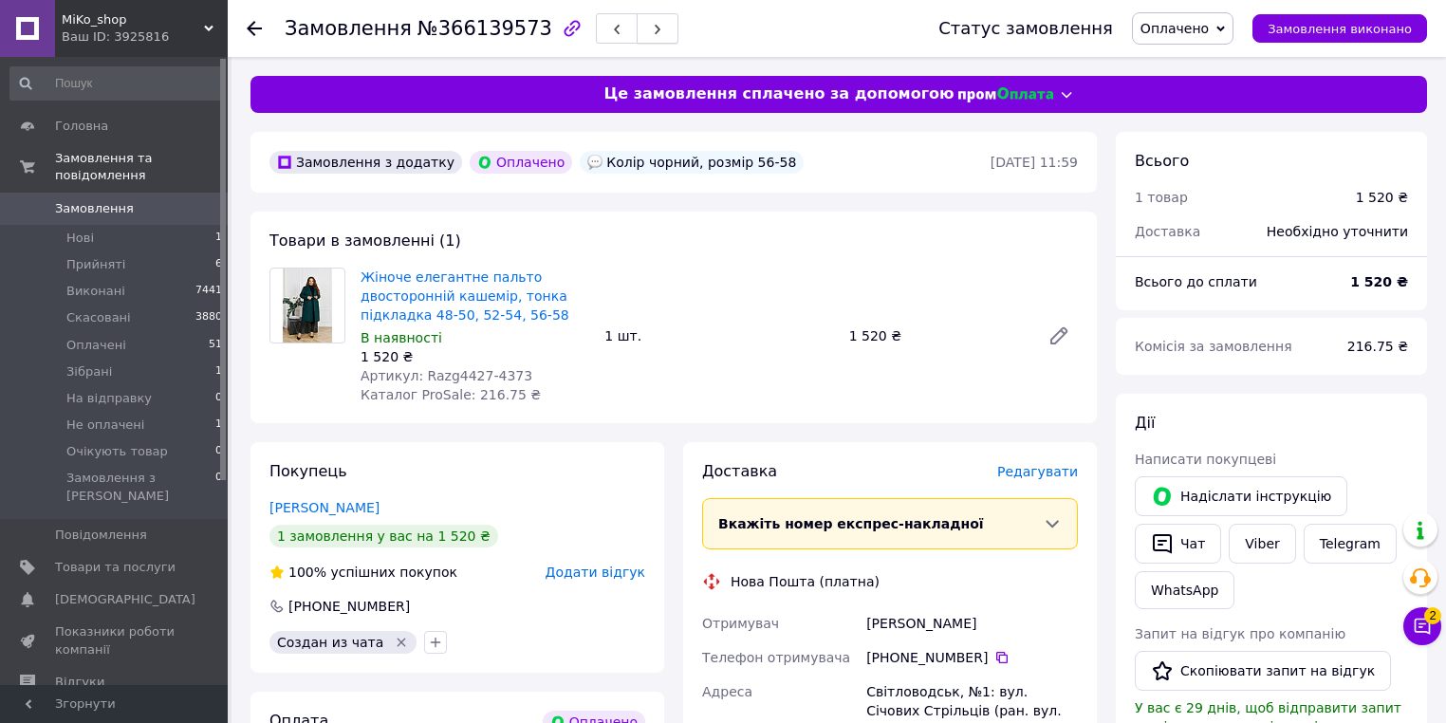
click at [655, 33] on use "button" at bounding box center [658, 30] width 6 height 10
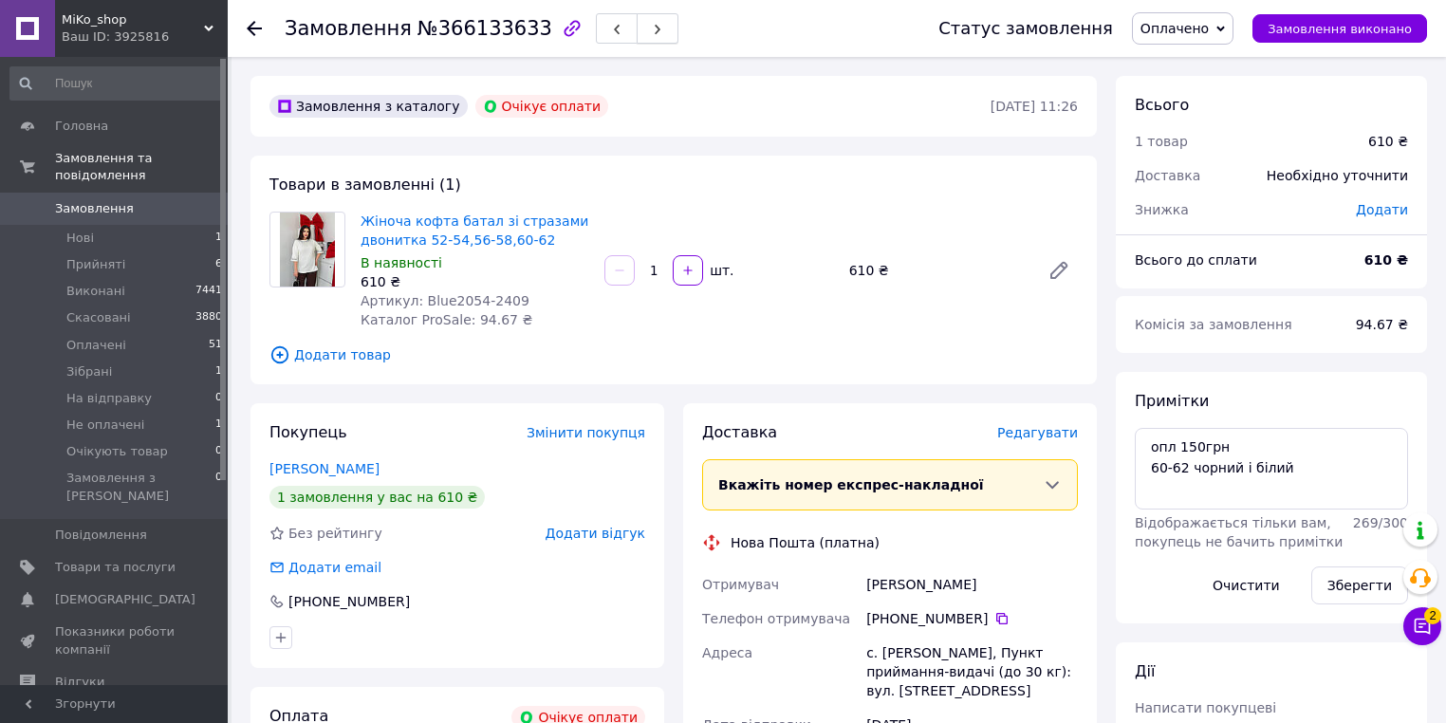
click at [637, 40] on button "button" at bounding box center [658, 28] width 42 height 30
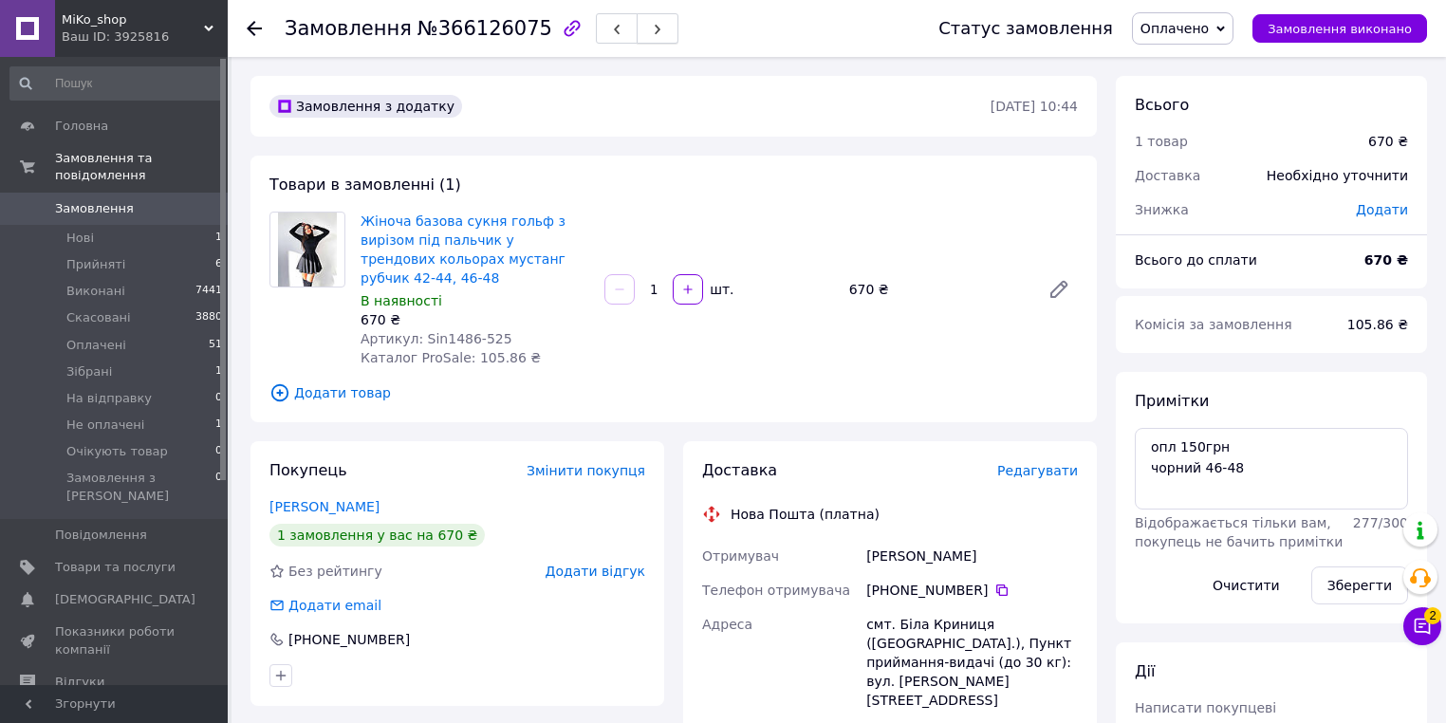
click at [652, 36] on span "button" at bounding box center [657, 29] width 11 height 14
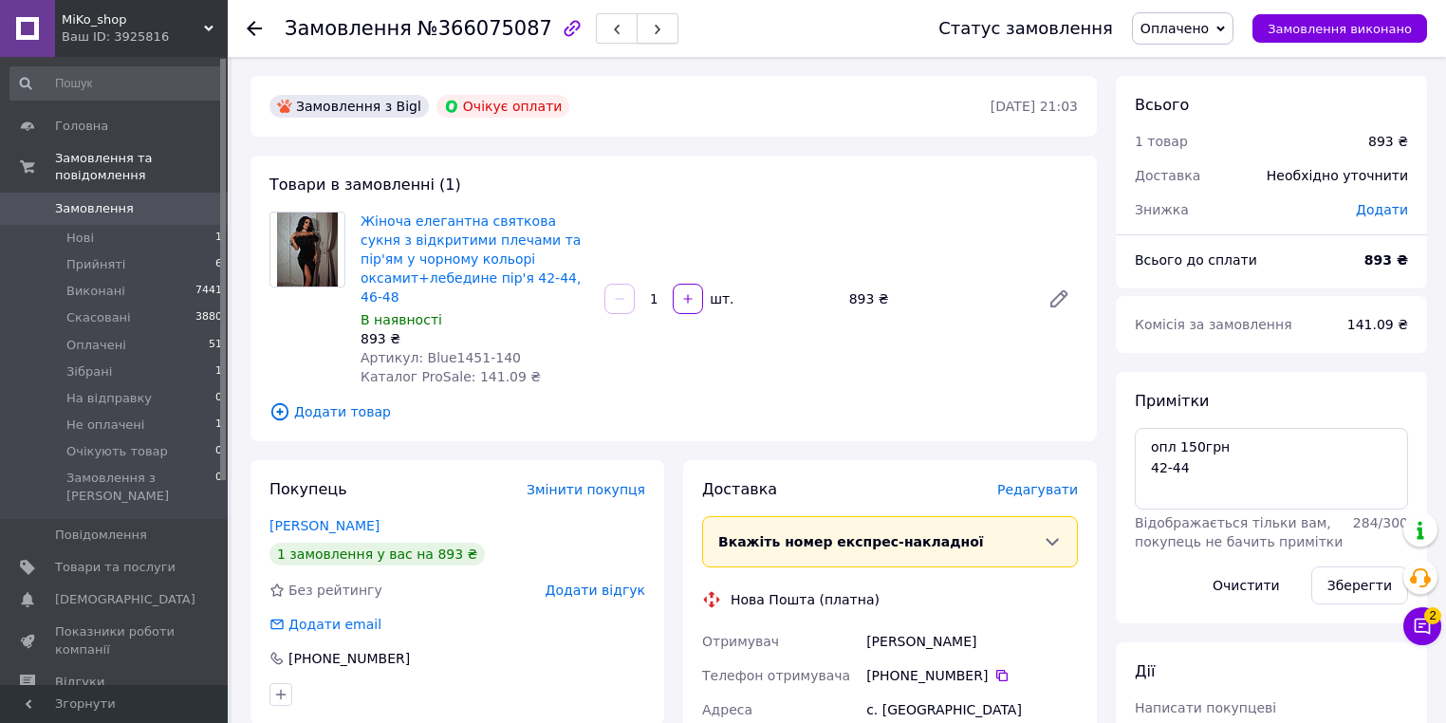
click at [637, 31] on button "button" at bounding box center [658, 28] width 42 height 30
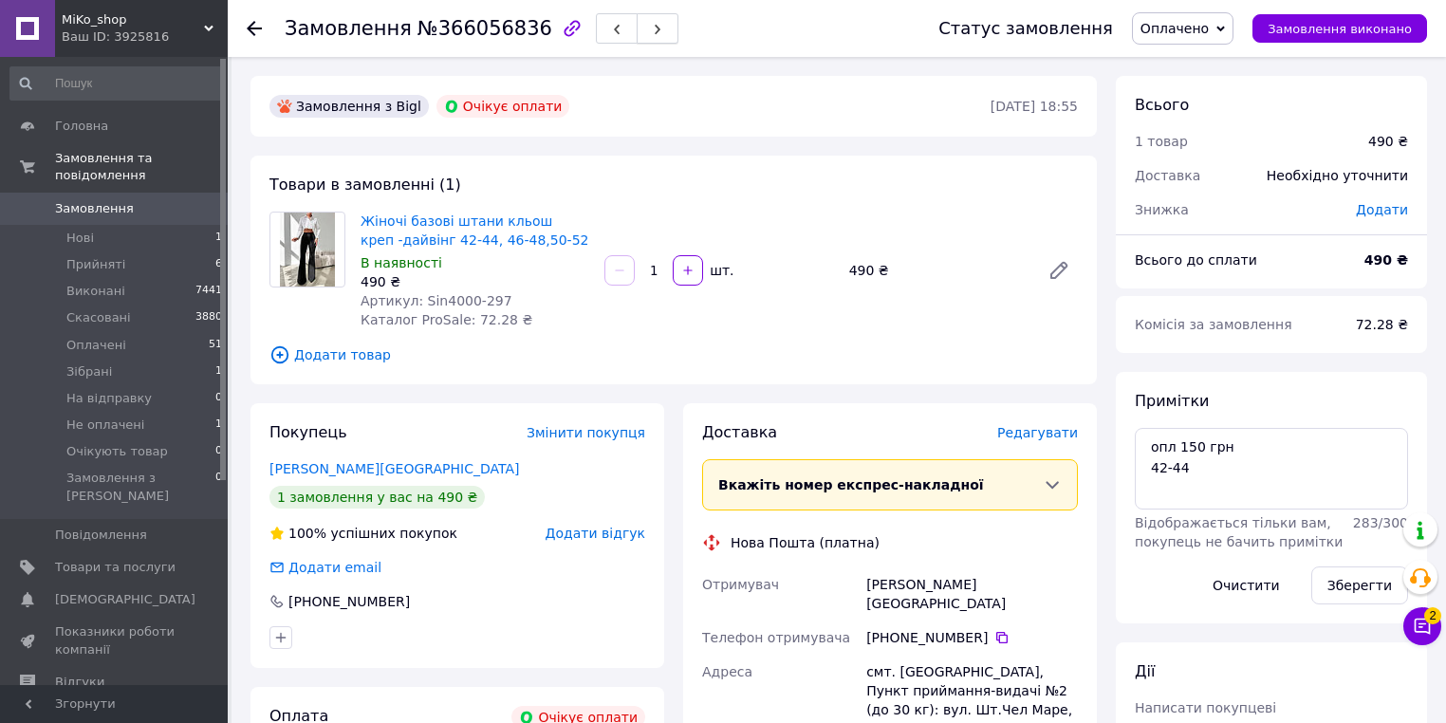
click at [637, 19] on button "button" at bounding box center [658, 28] width 42 height 30
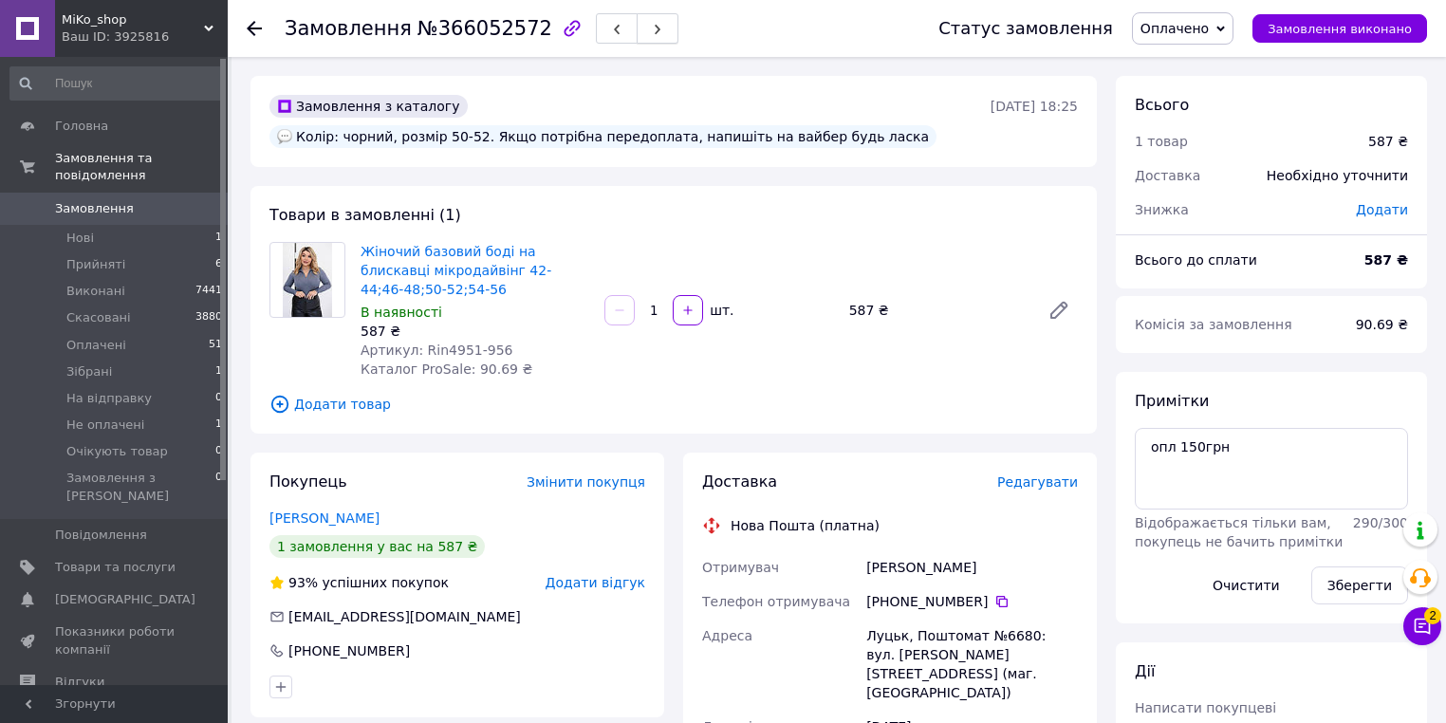
click at [637, 28] on button "button" at bounding box center [658, 28] width 42 height 30
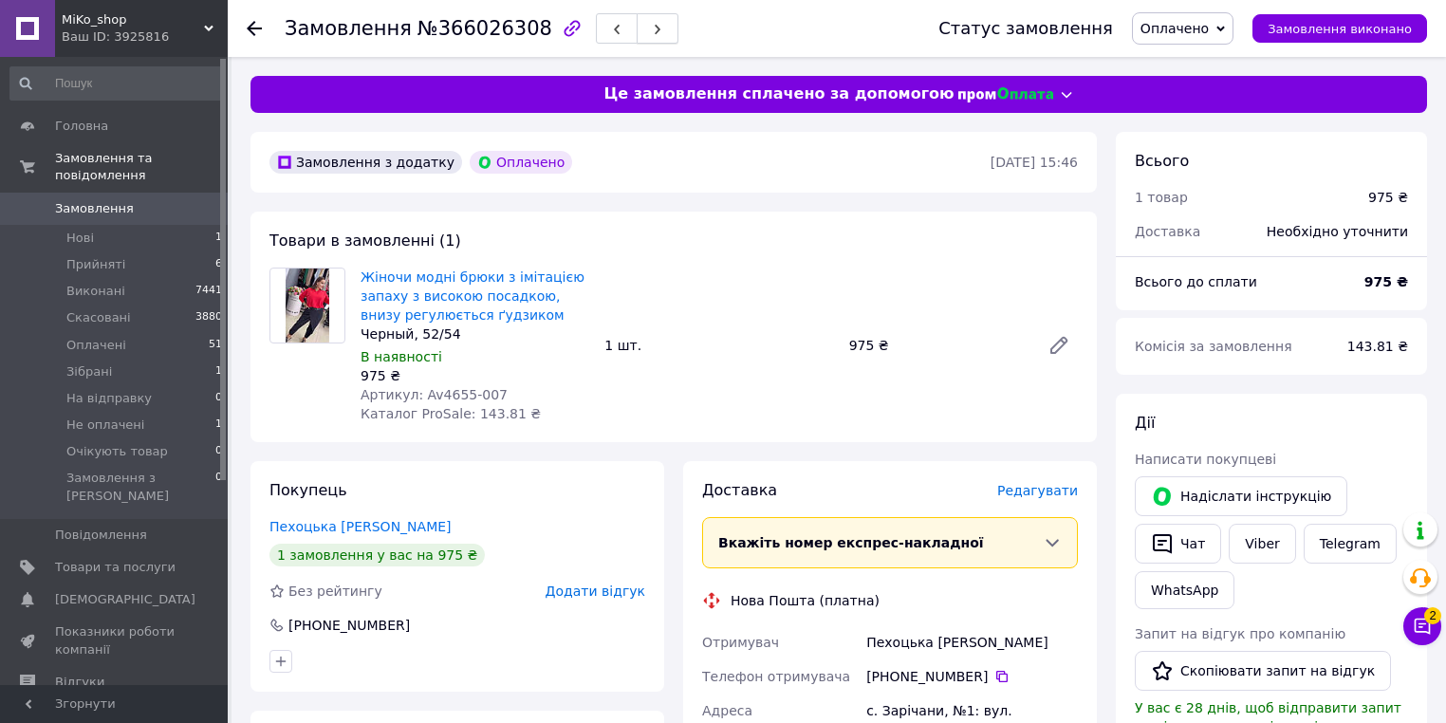
click at [637, 28] on button "button" at bounding box center [658, 28] width 42 height 30
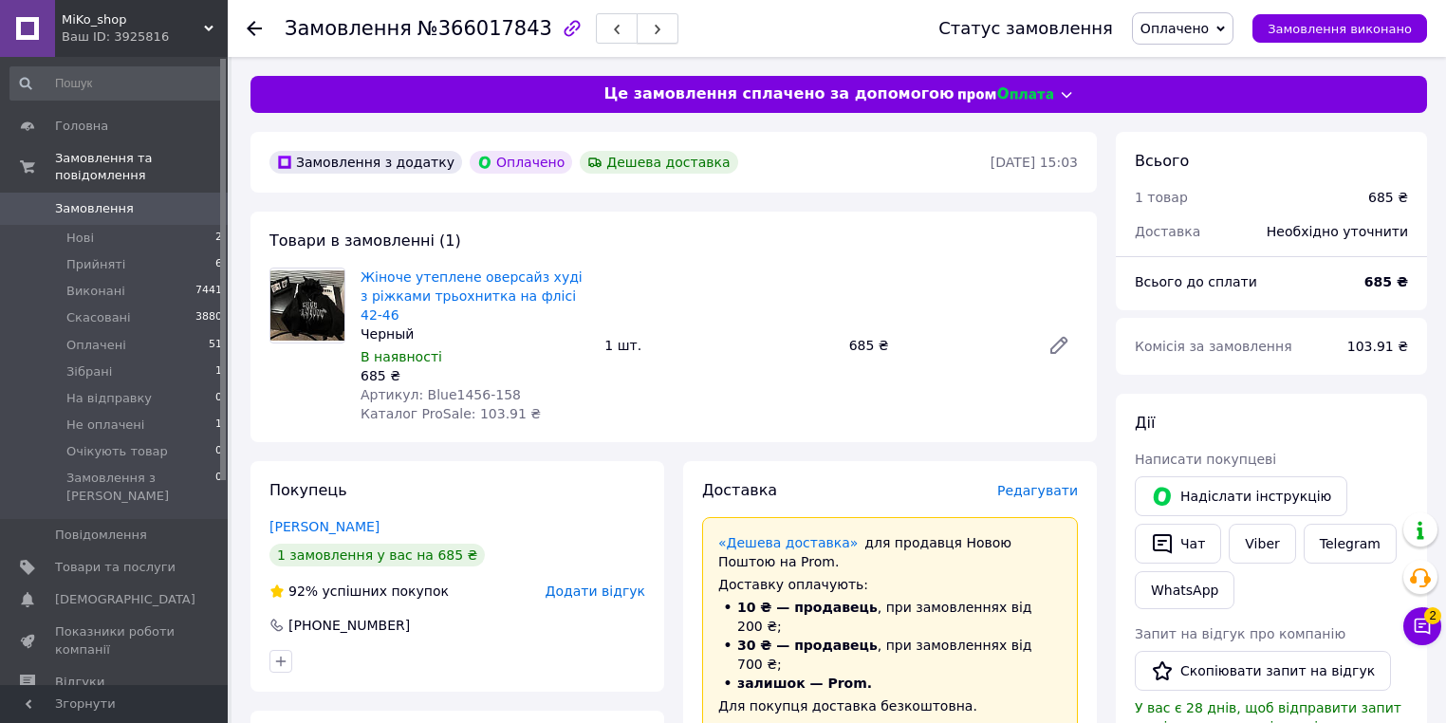
click at [637, 17] on button "button" at bounding box center [658, 28] width 42 height 30
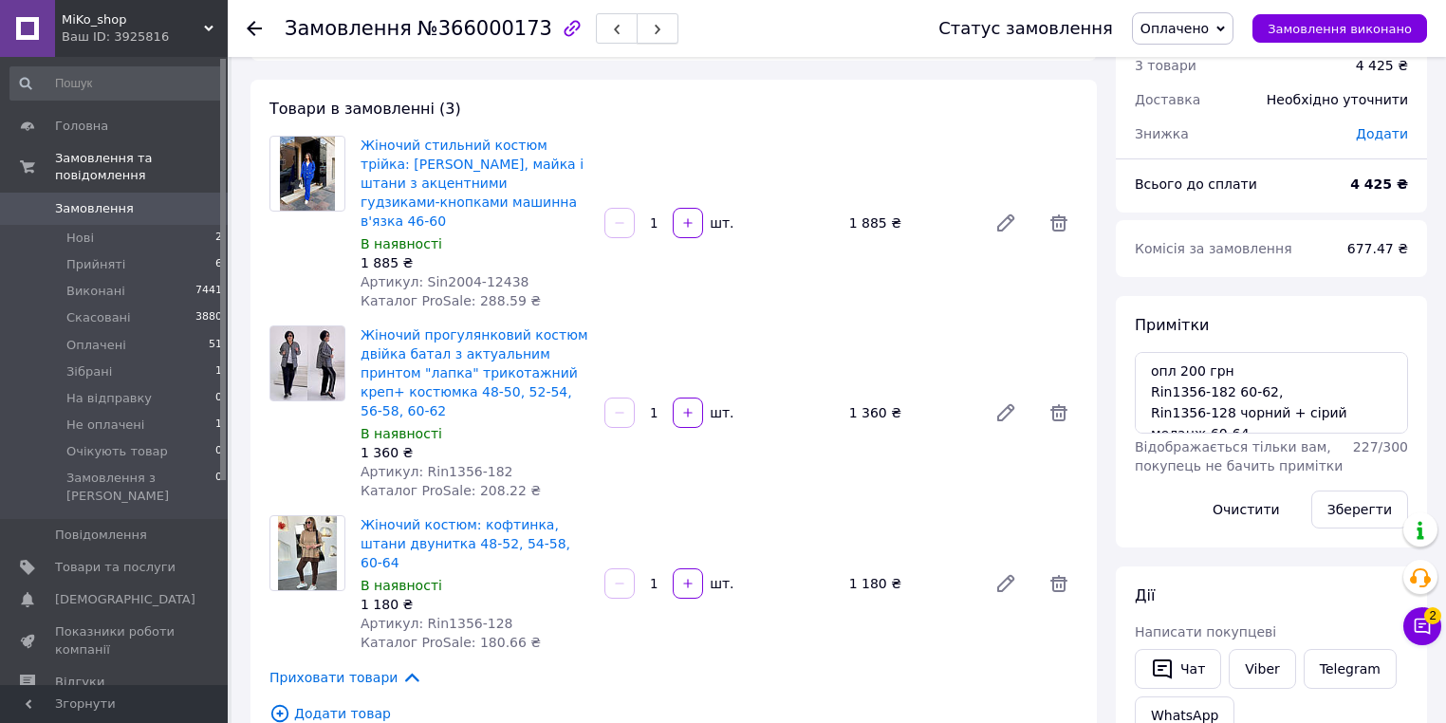
click at [639, 33] on button "button" at bounding box center [658, 28] width 42 height 30
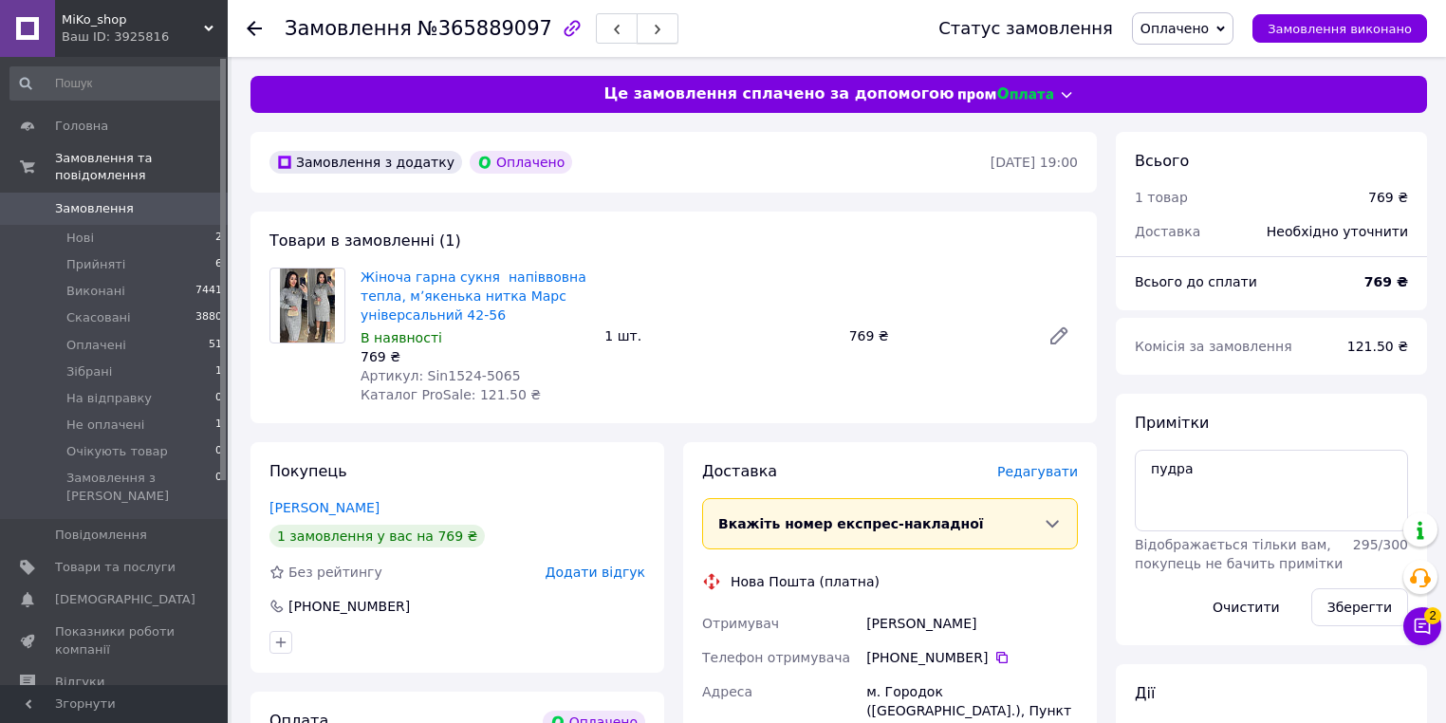
click at [637, 29] on button "button" at bounding box center [658, 28] width 42 height 30
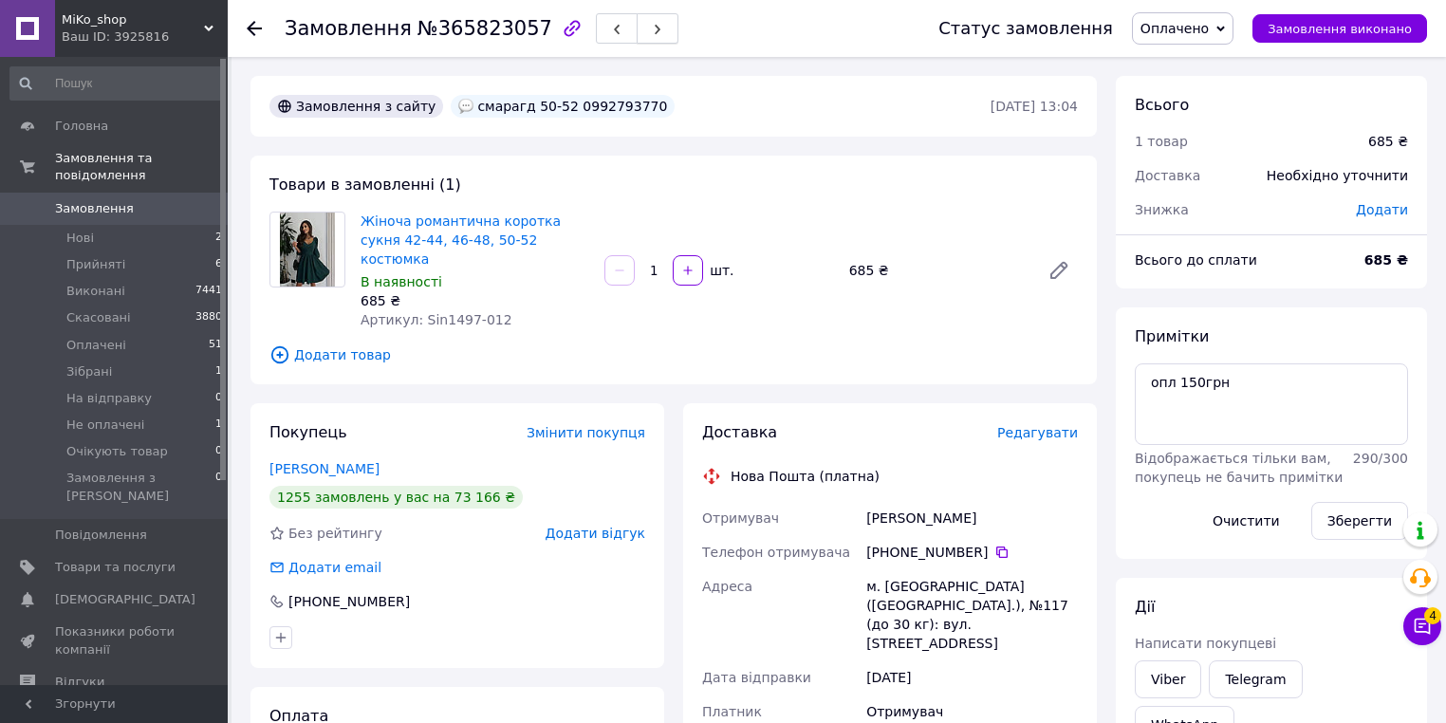
click at [637, 34] on button "button" at bounding box center [658, 28] width 42 height 30
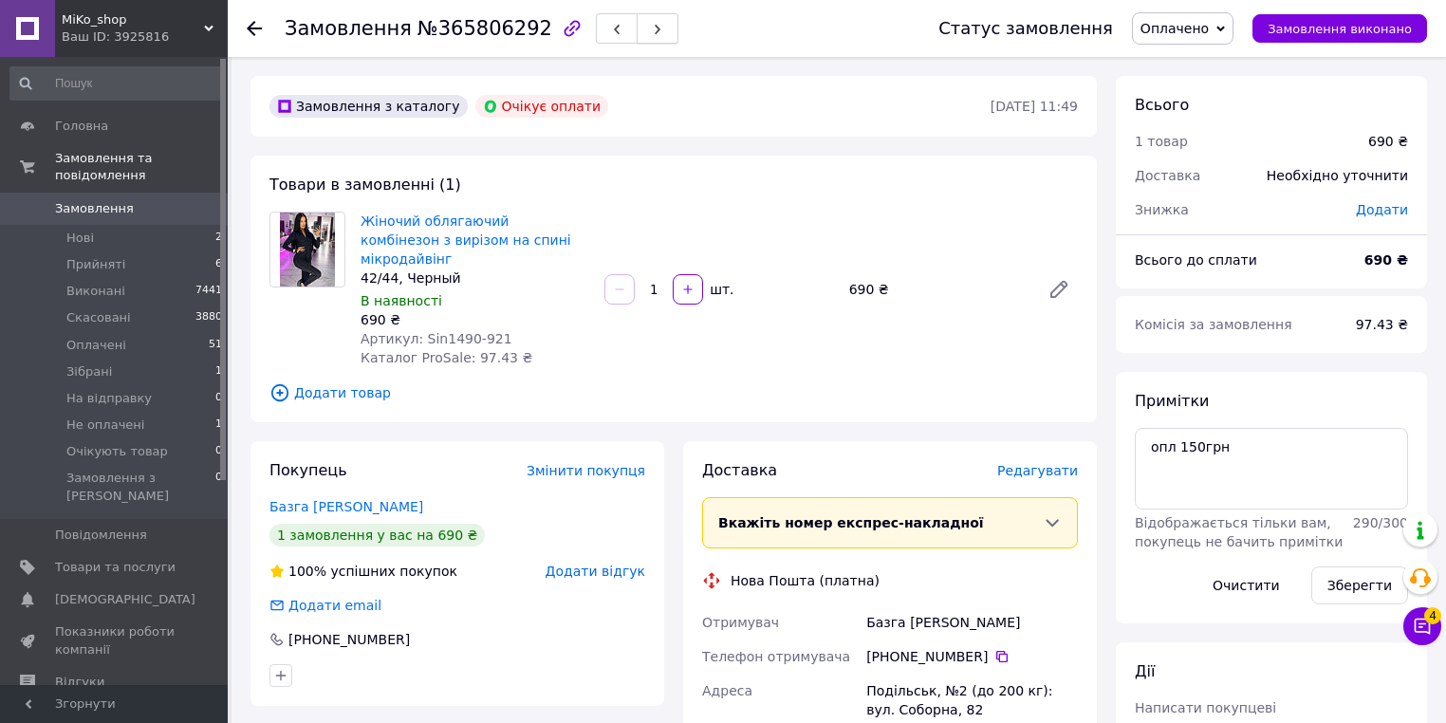
click at [652, 31] on icon "button" at bounding box center [657, 29] width 11 height 11
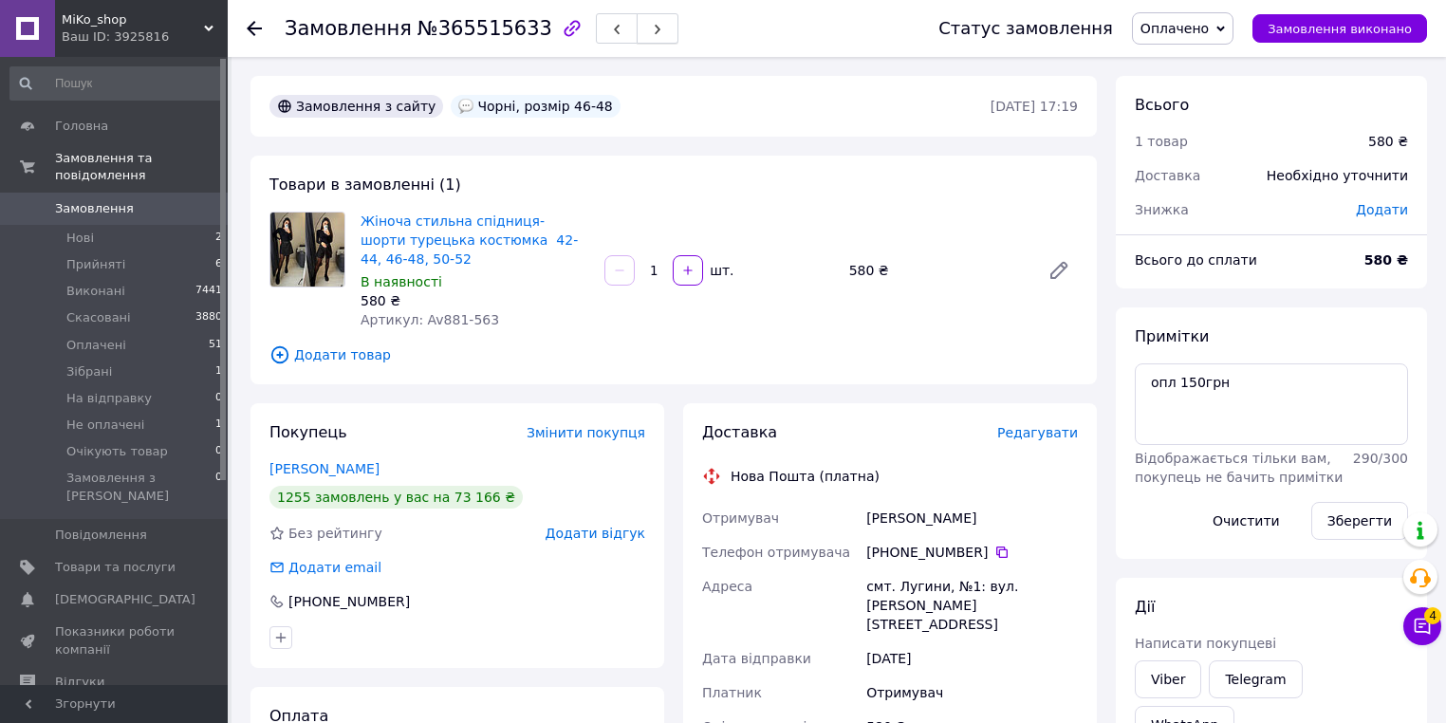
click at [637, 34] on button "button" at bounding box center [658, 28] width 42 height 30
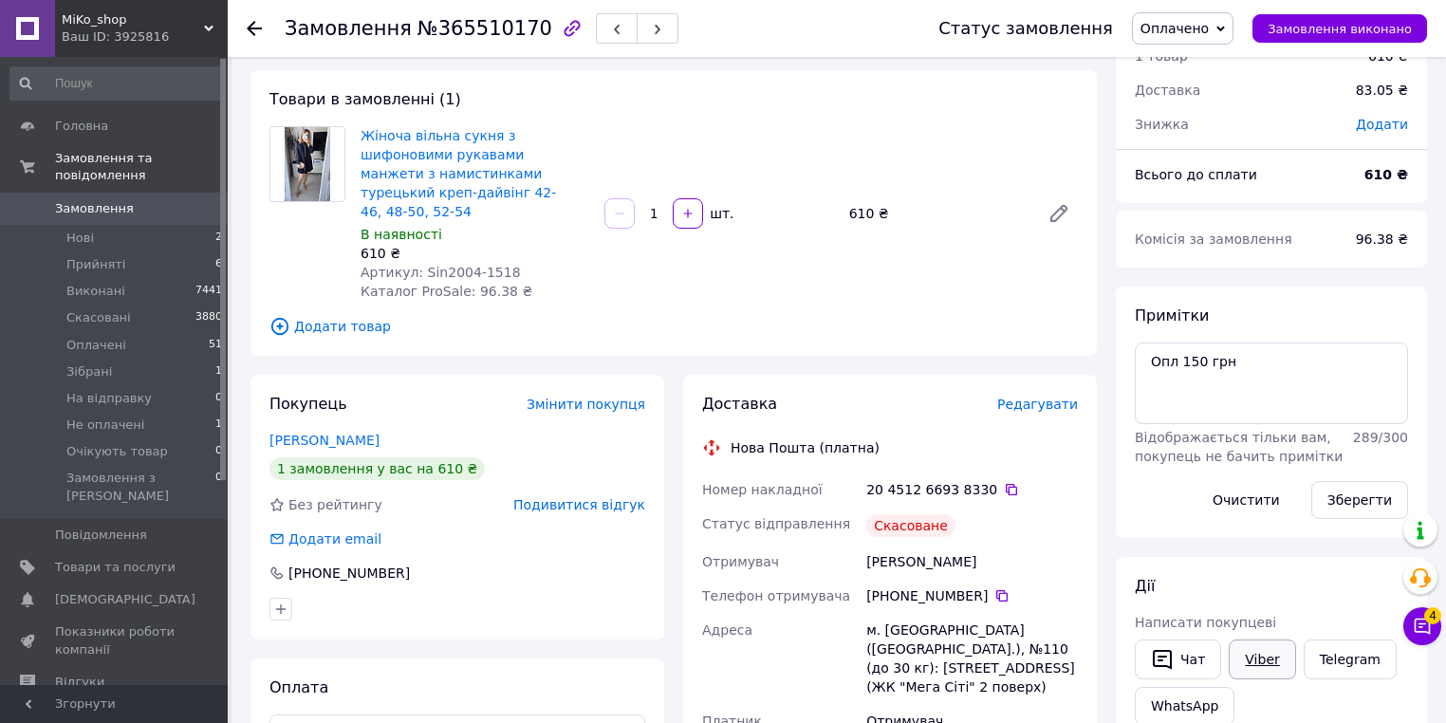
scroll to position [228, 0]
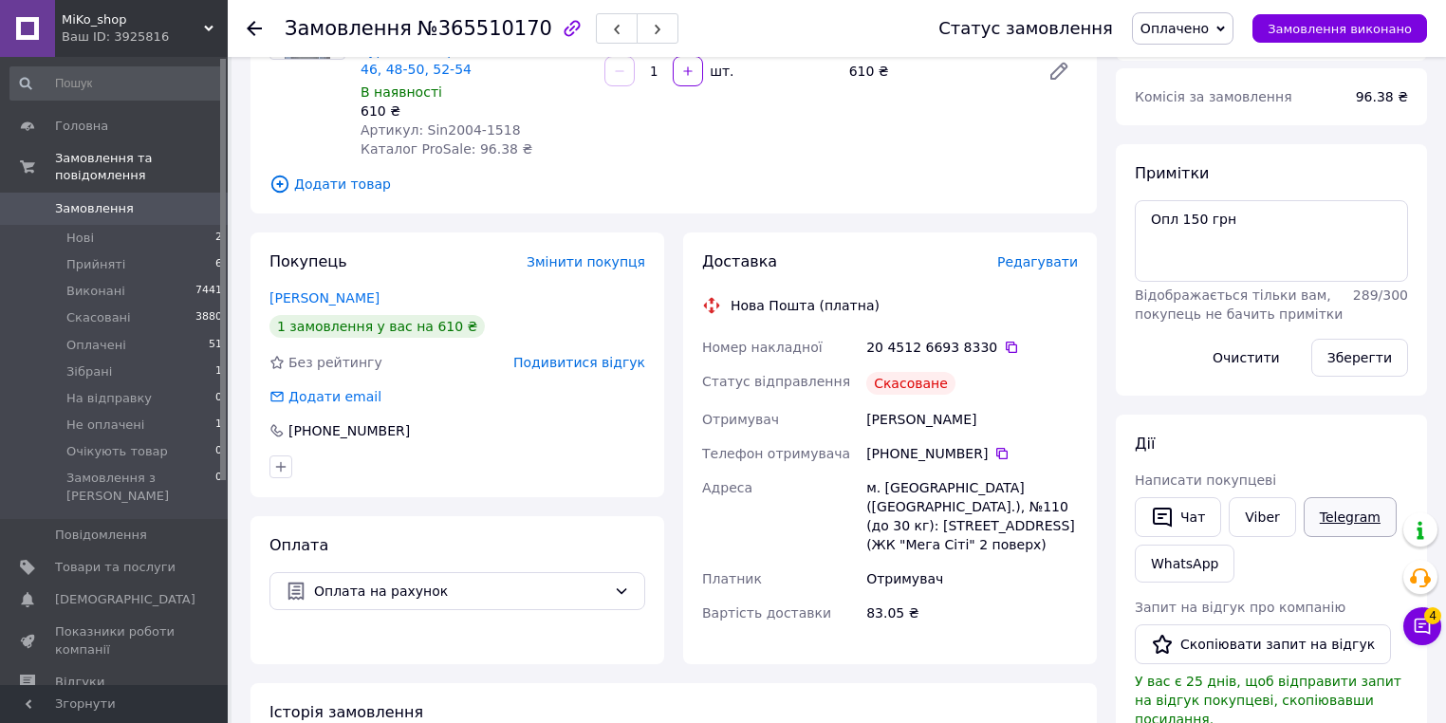
click at [1304, 498] on link "Telegram" at bounding box center [1350, 517] width 93 height 40
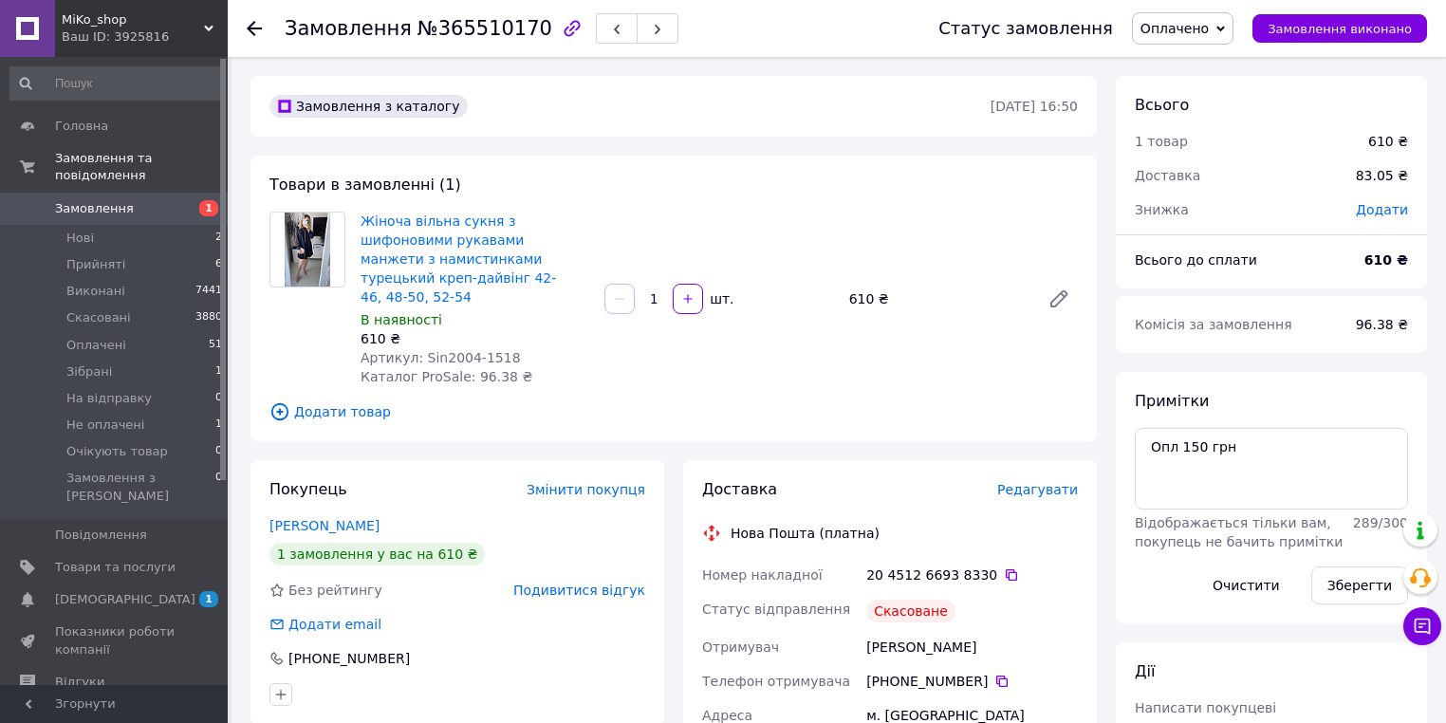
scroll to position [228, 0]
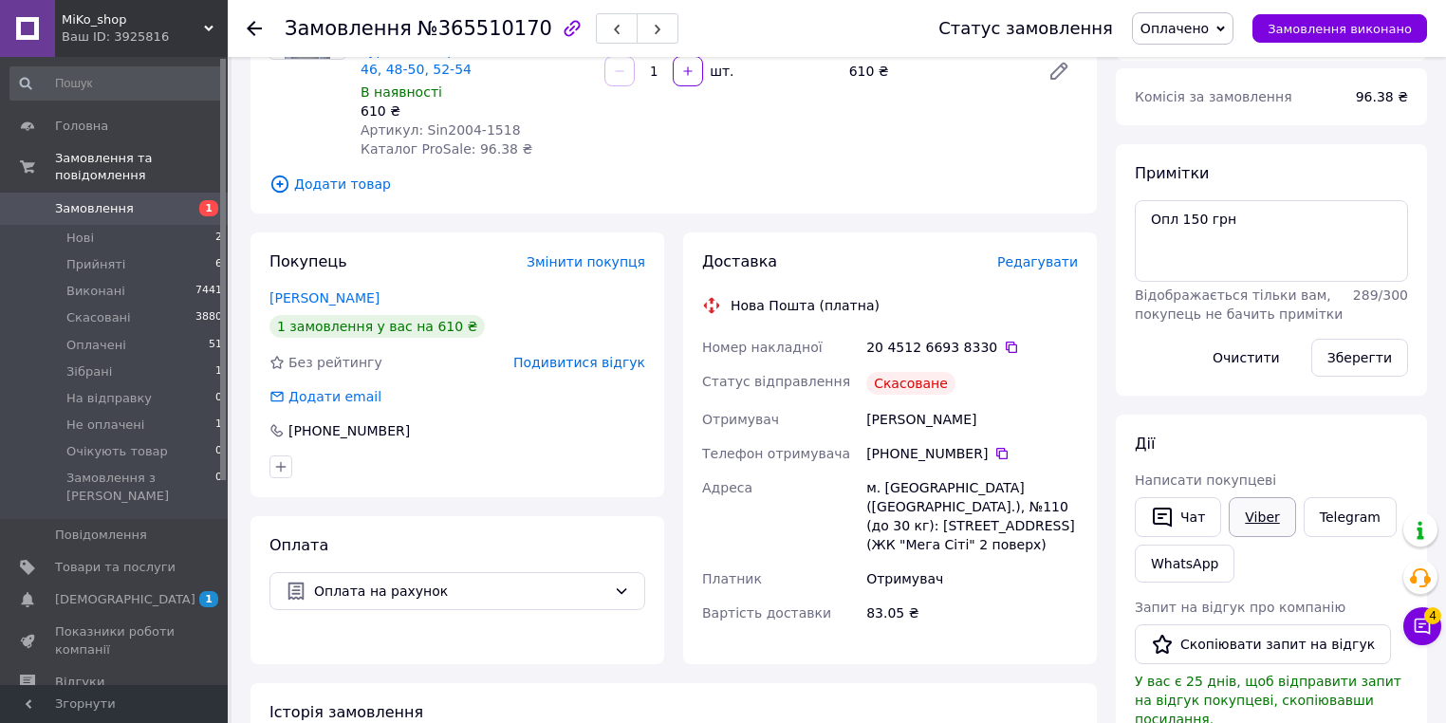
click at [1258, 515] on link "Viber" at bounding box center [1262, 517] width 66 height 40
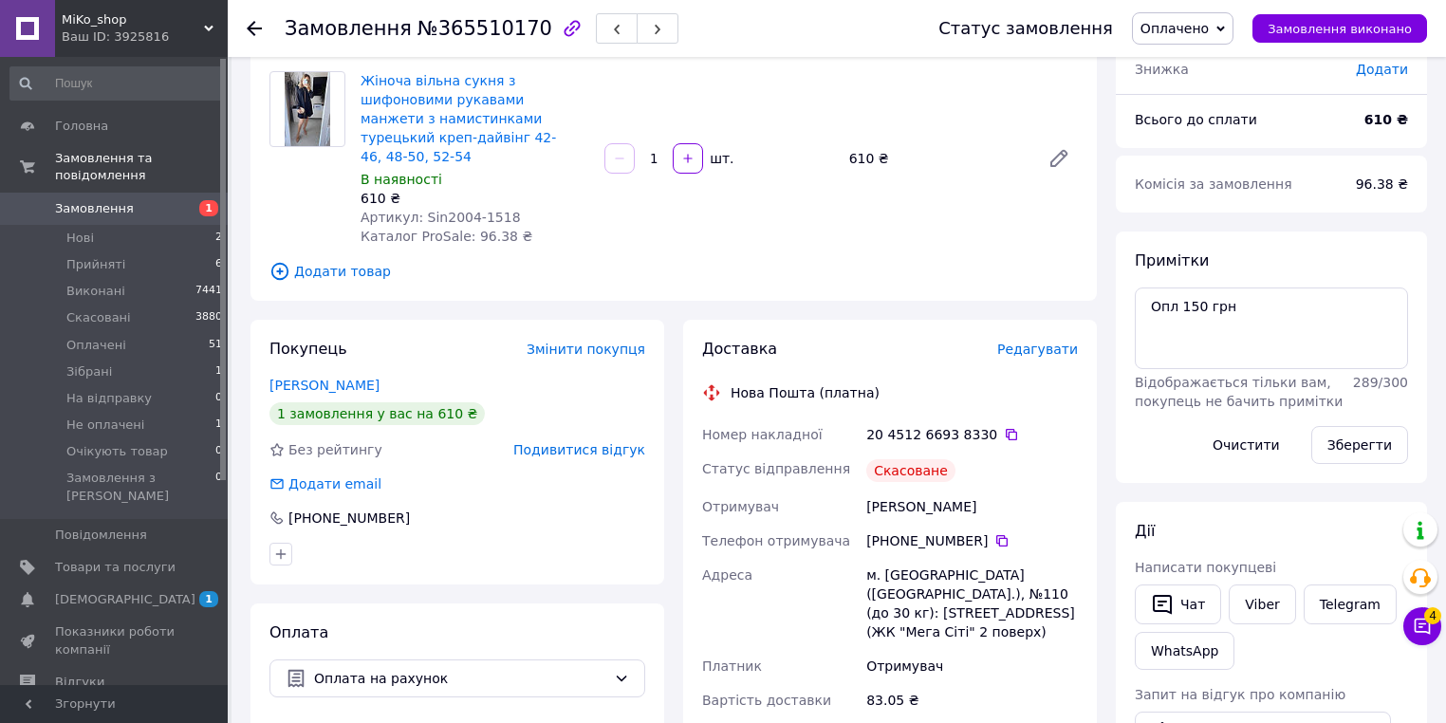
scroll to position [0, 0]
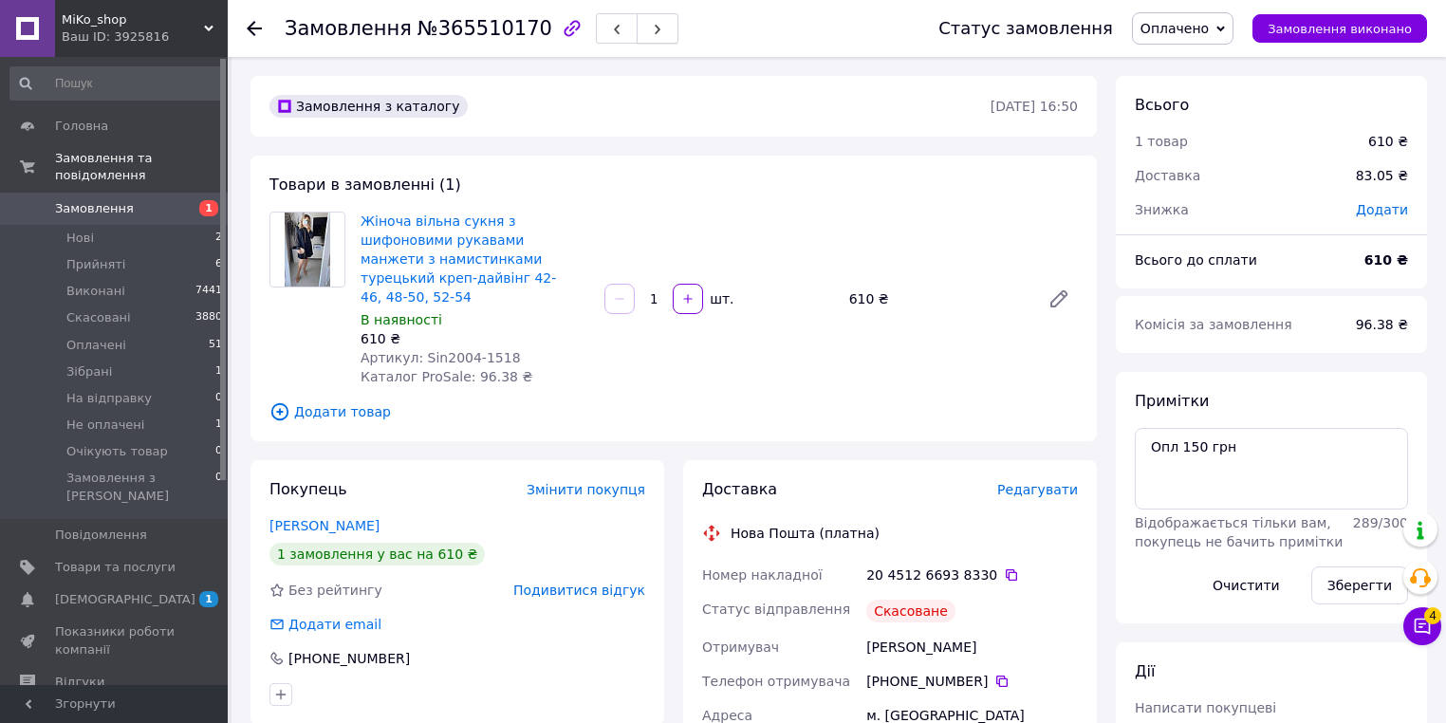
click at [637, 26] on button "button" at bounding box center [658, 28] width 42 height 30
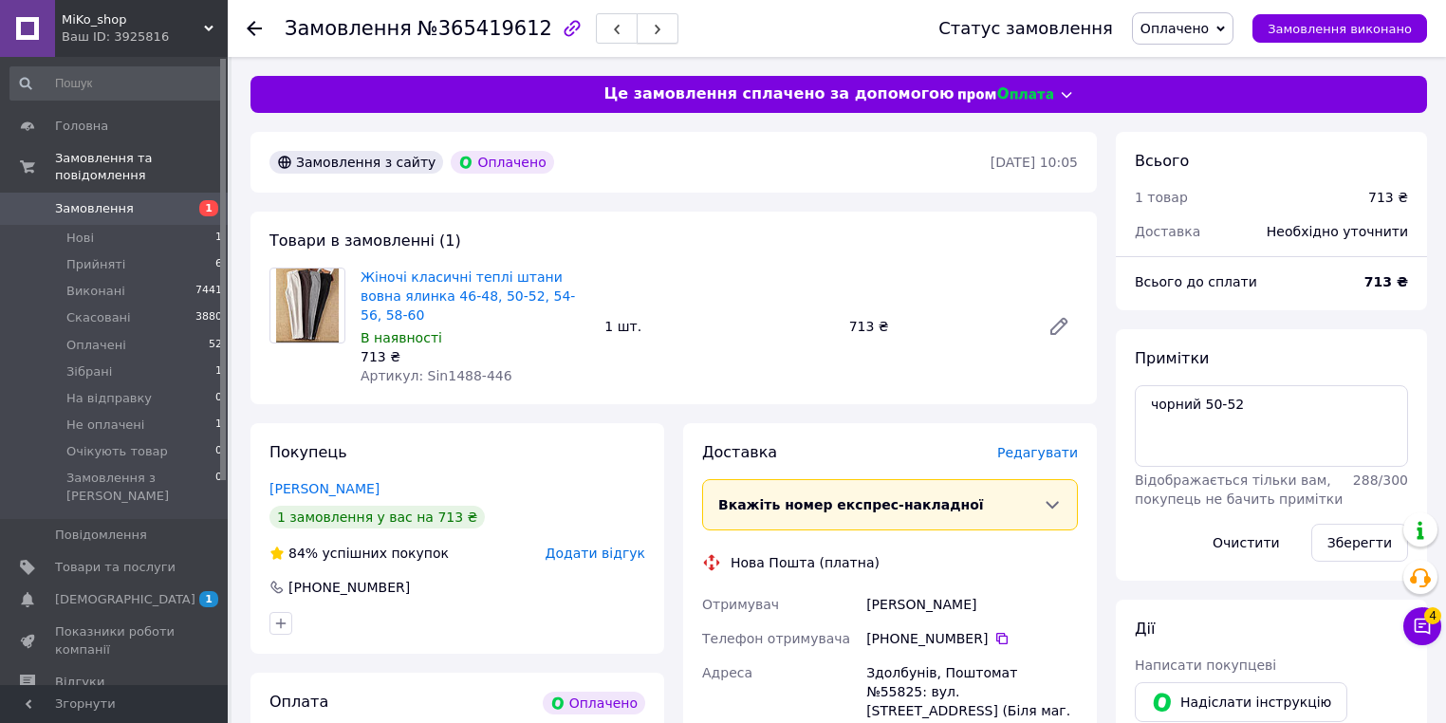
click at [655, 28] on use "button" at bounding box center [658, 30] width 6 height 10
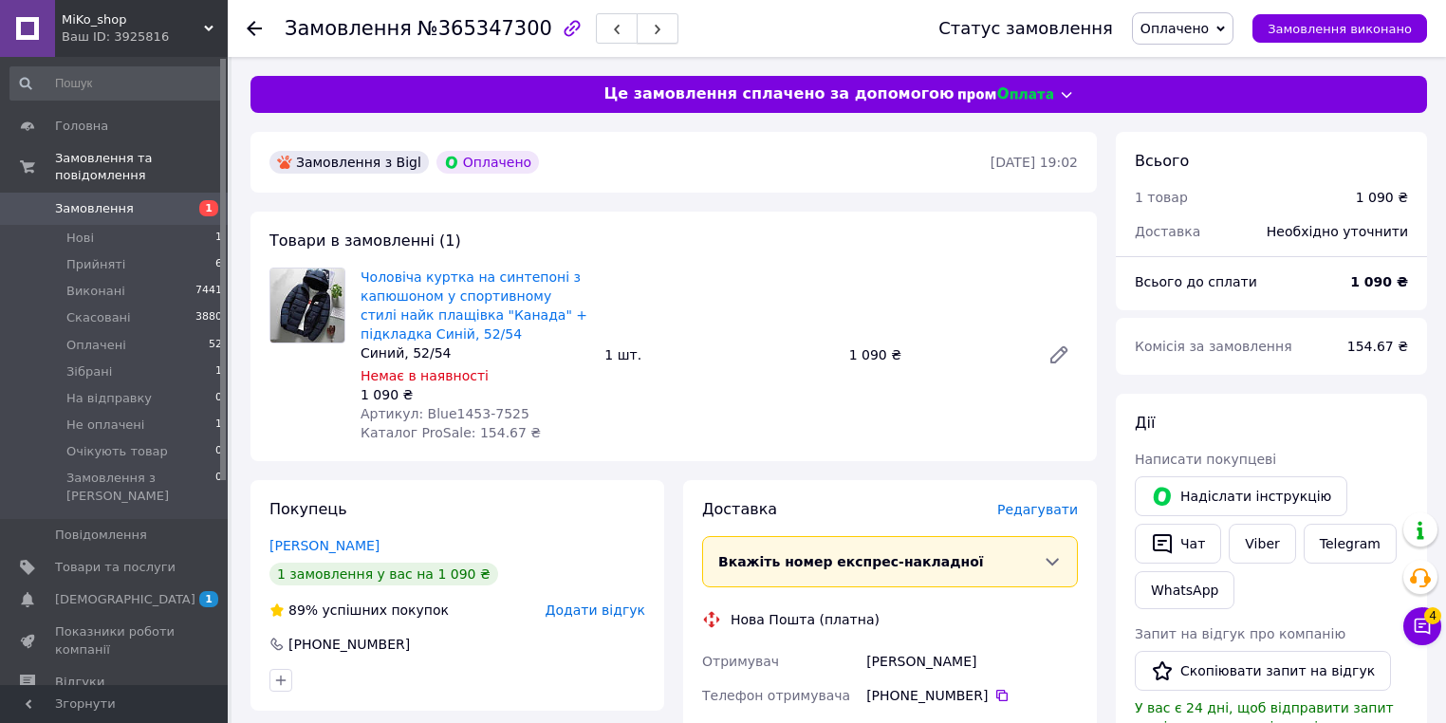
click at [652, 27] on icon "button" at bounding box center [657, 29] width 11 height 11
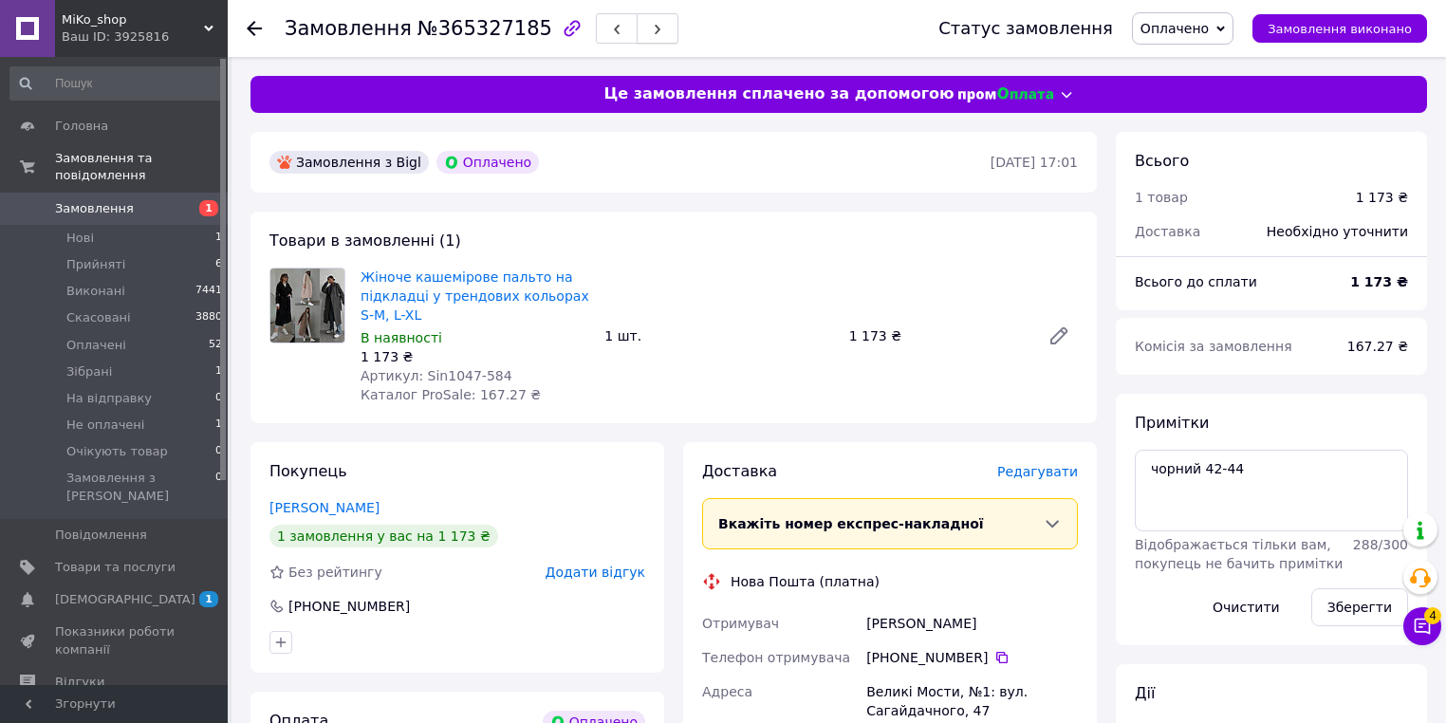
click at [637, 22] on button "button" at bounding box center [658, 28] width 42 height 30
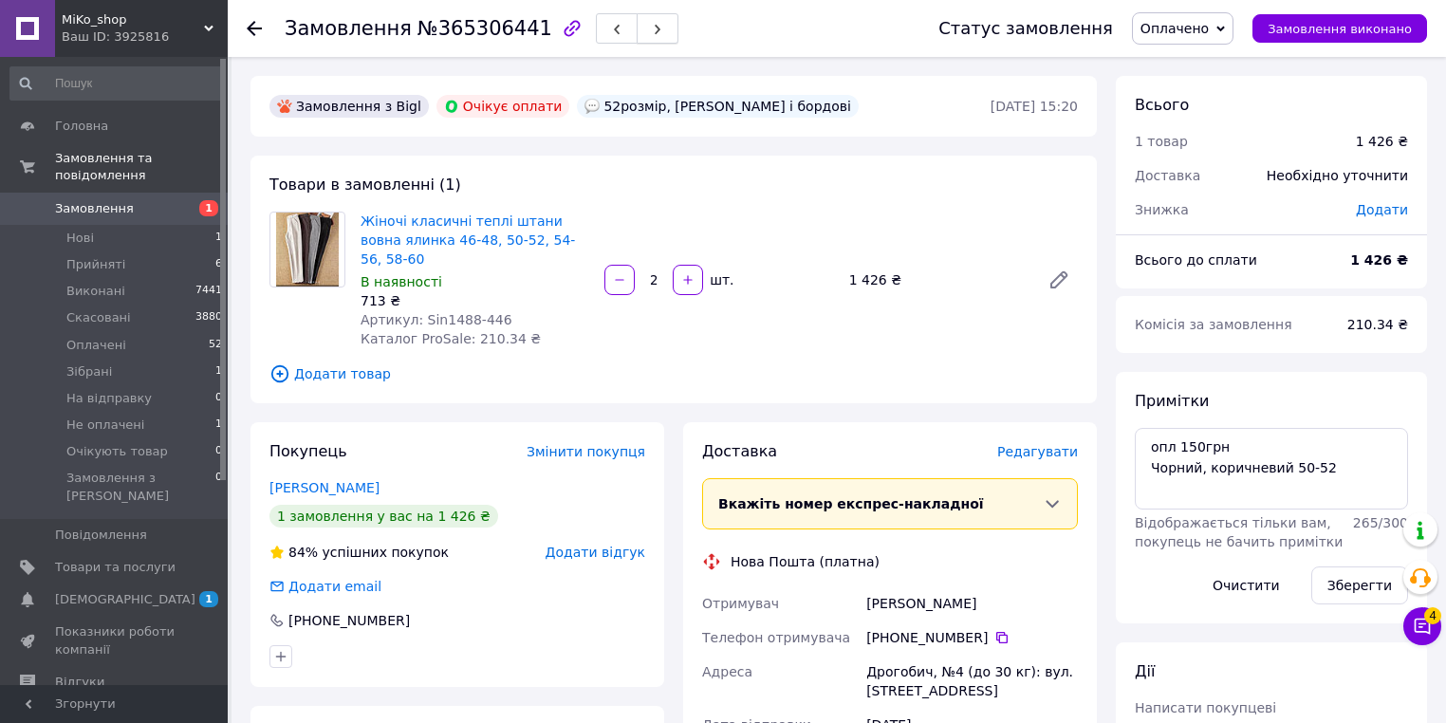
click at [652, 22] on span "button" at bounding box center [657, 29] width 11 height 14
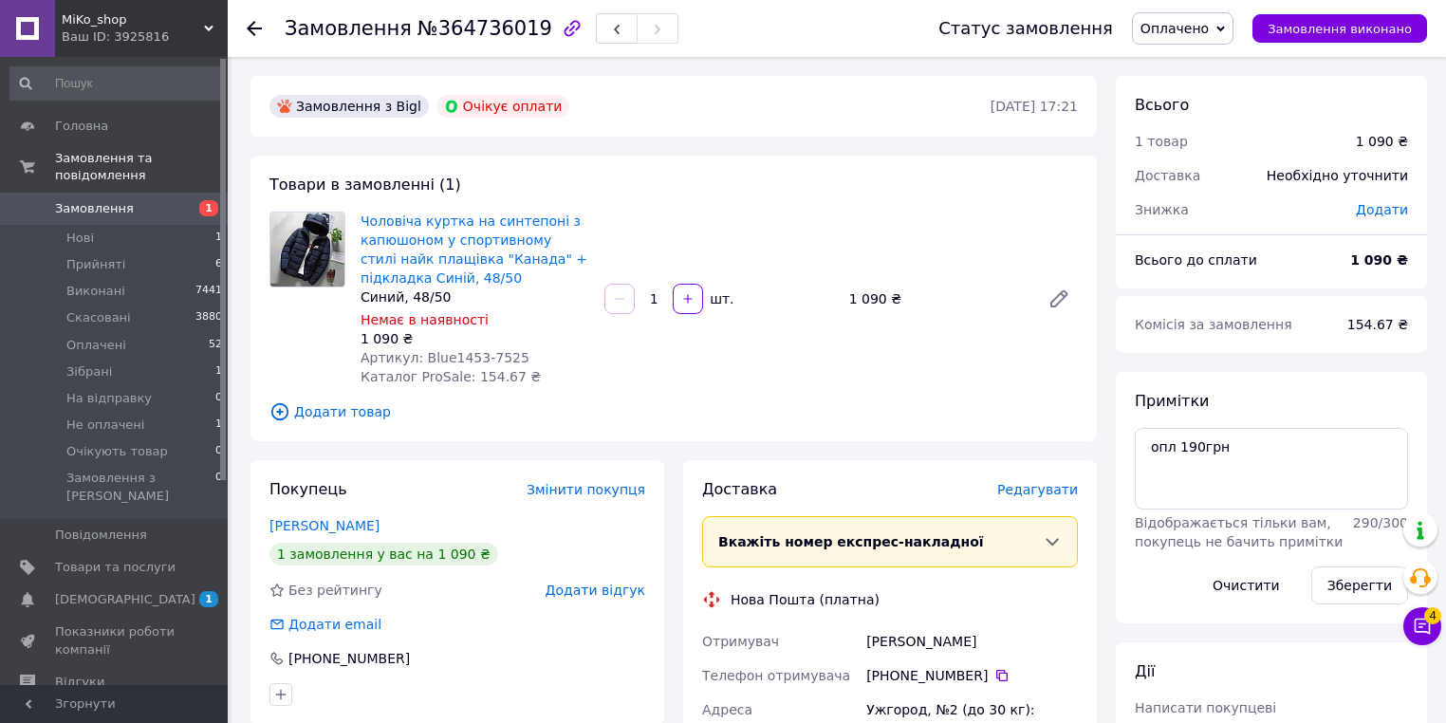
drag, startPoint x: 180, startPoint y: 181, endPoint x: 565, endPoint y: 323, distance: 410.3
click at [180, 193] on link "Замовлення 1" at bounding box center [116, 209] width 233 height 32
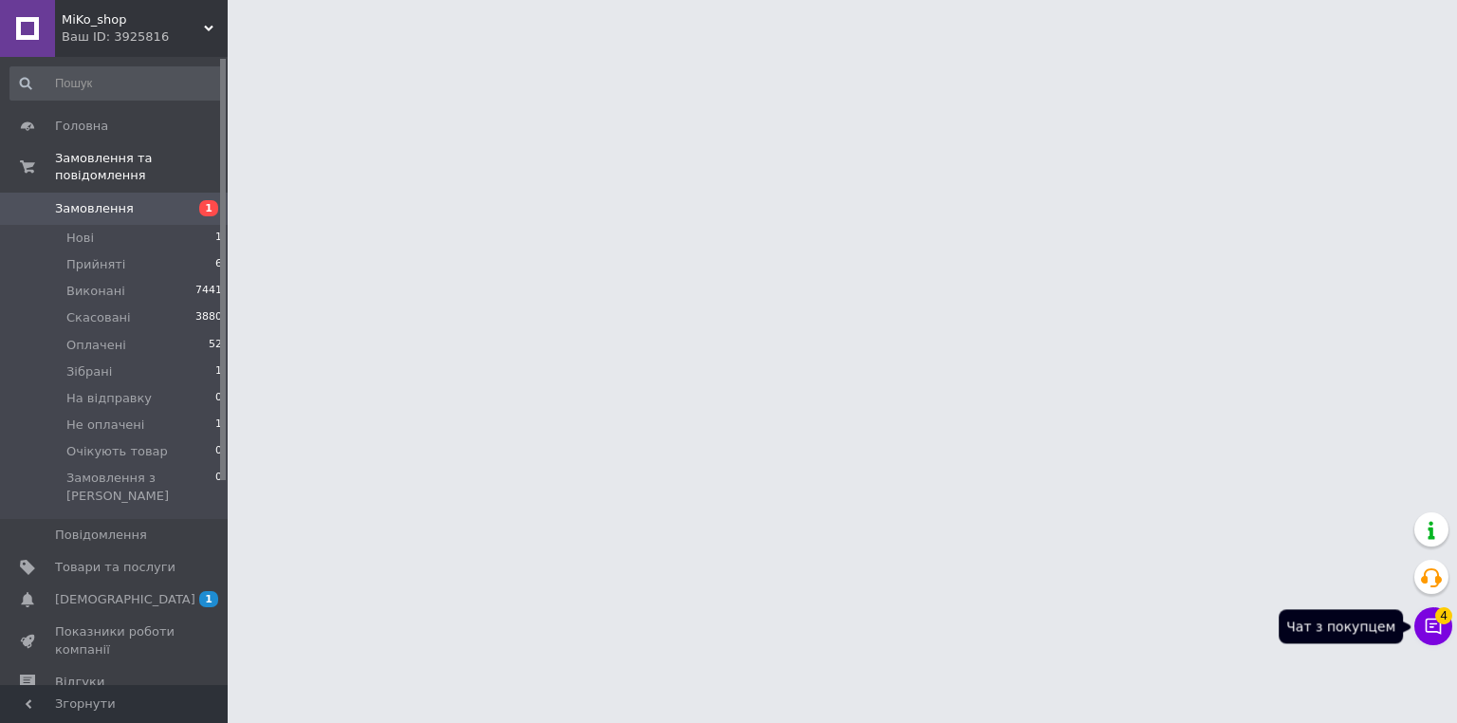
click at [1438, 629] on icon at bounding box center [1433, 626] width 19 height 19
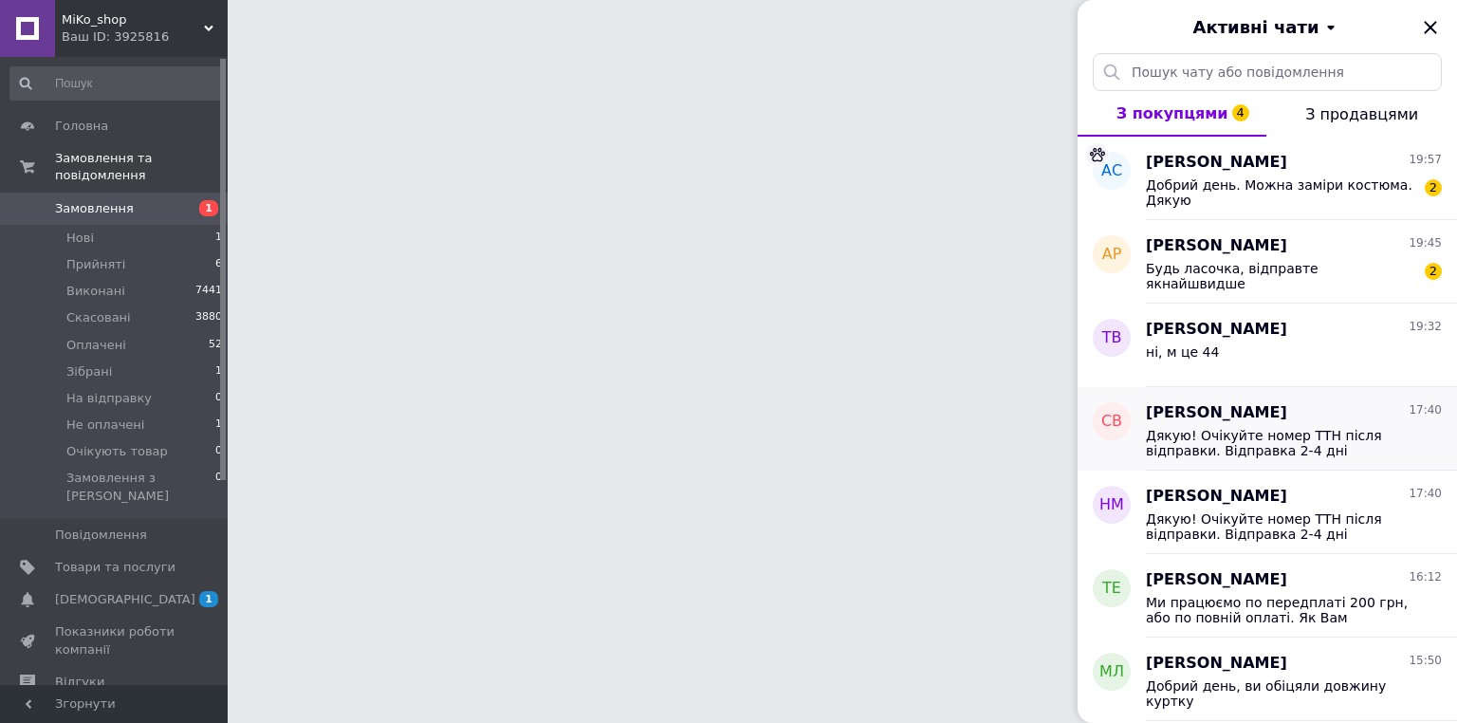
click at [1428, 30] on icon "Закрити" at bounding box center [1430, 27] width 23 height 23
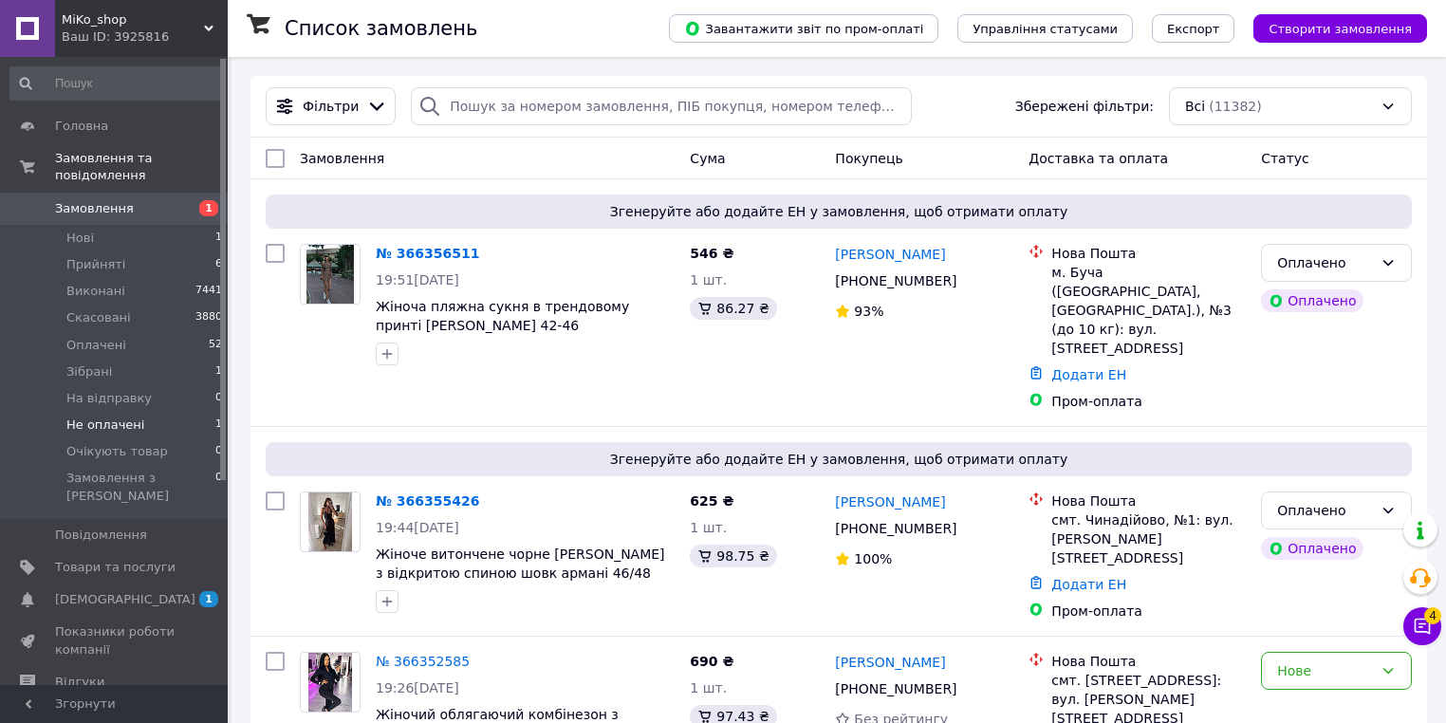
click at [199, 412] on li "Не оплачені 1" at bounding box center [116, 425] width 233 height 27
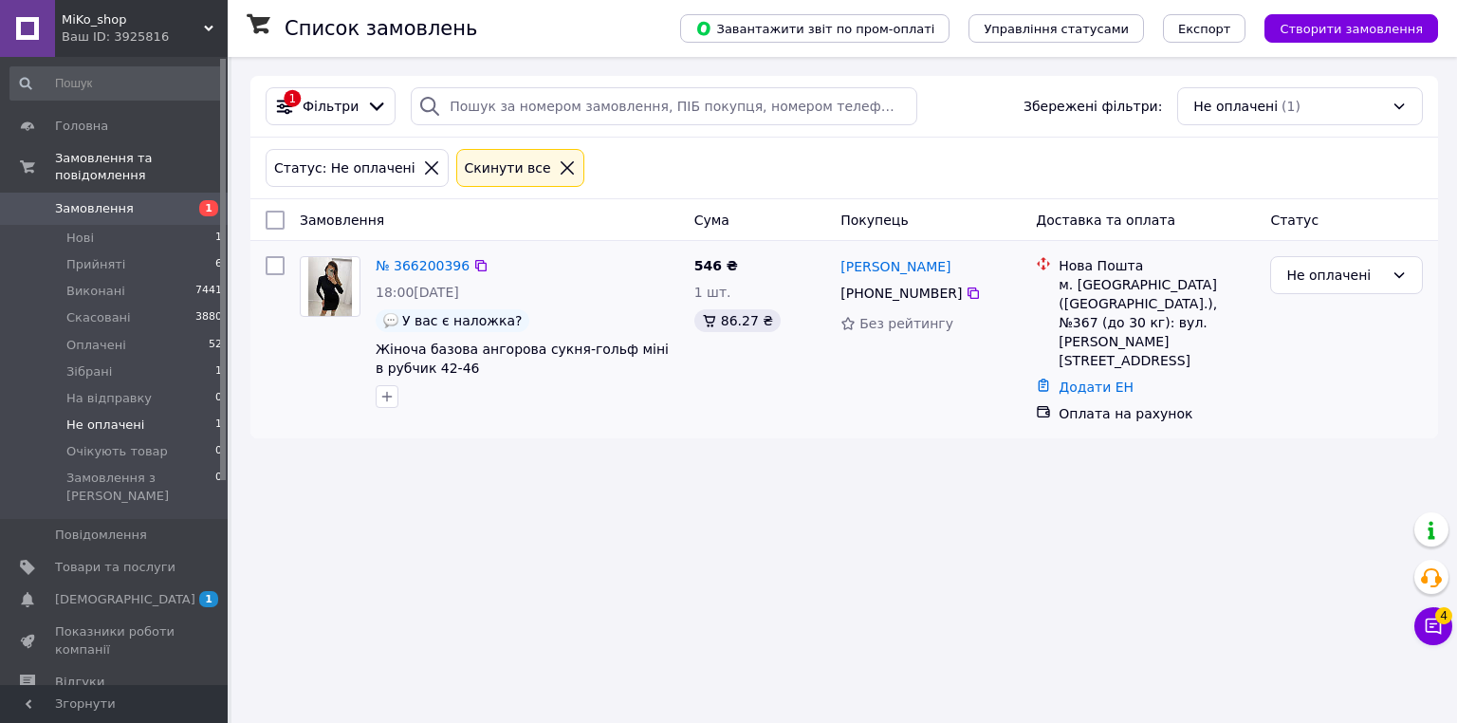
click at [418, 254] on div "№ 366200396" at bounding box center [423, 265] width 98 height 23
click at [433, 270] on link "№ 366200396" at bounding box center [423, 265] width 94 height 15
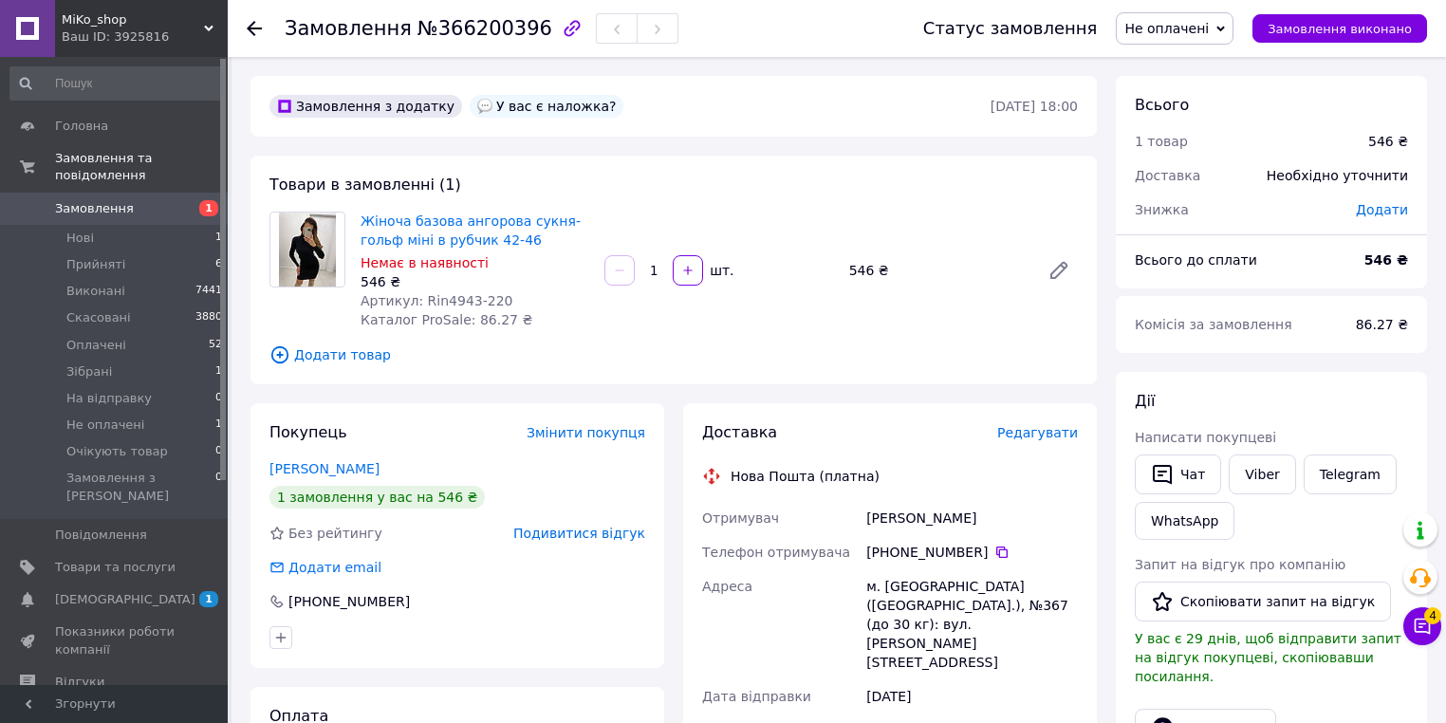
click at [201, 201] on link "Замовлення 1" at bounding box center [116, 209] width 233 height 32
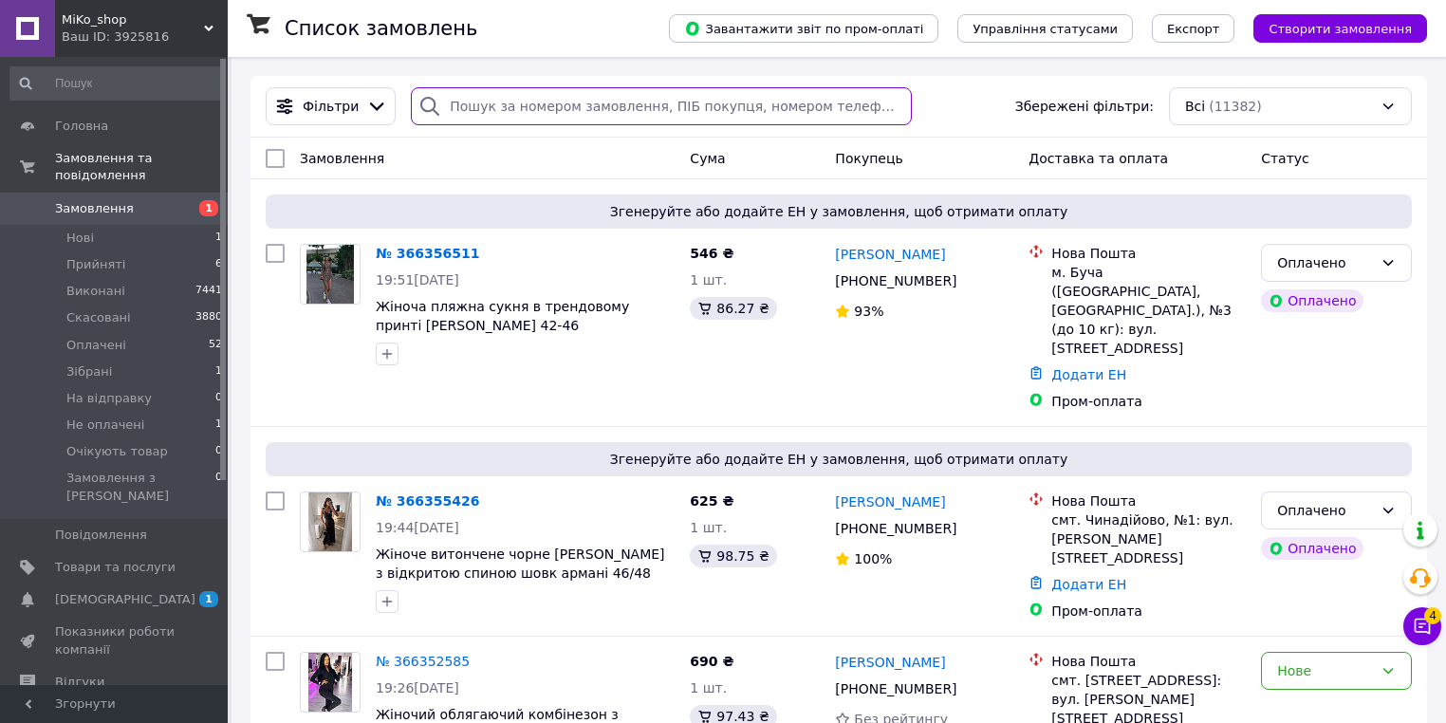
click at [550, 113] on input "search" at bounding box center [661, 106] width 501 height 38
paste input "[PHONE_NUMBER]"
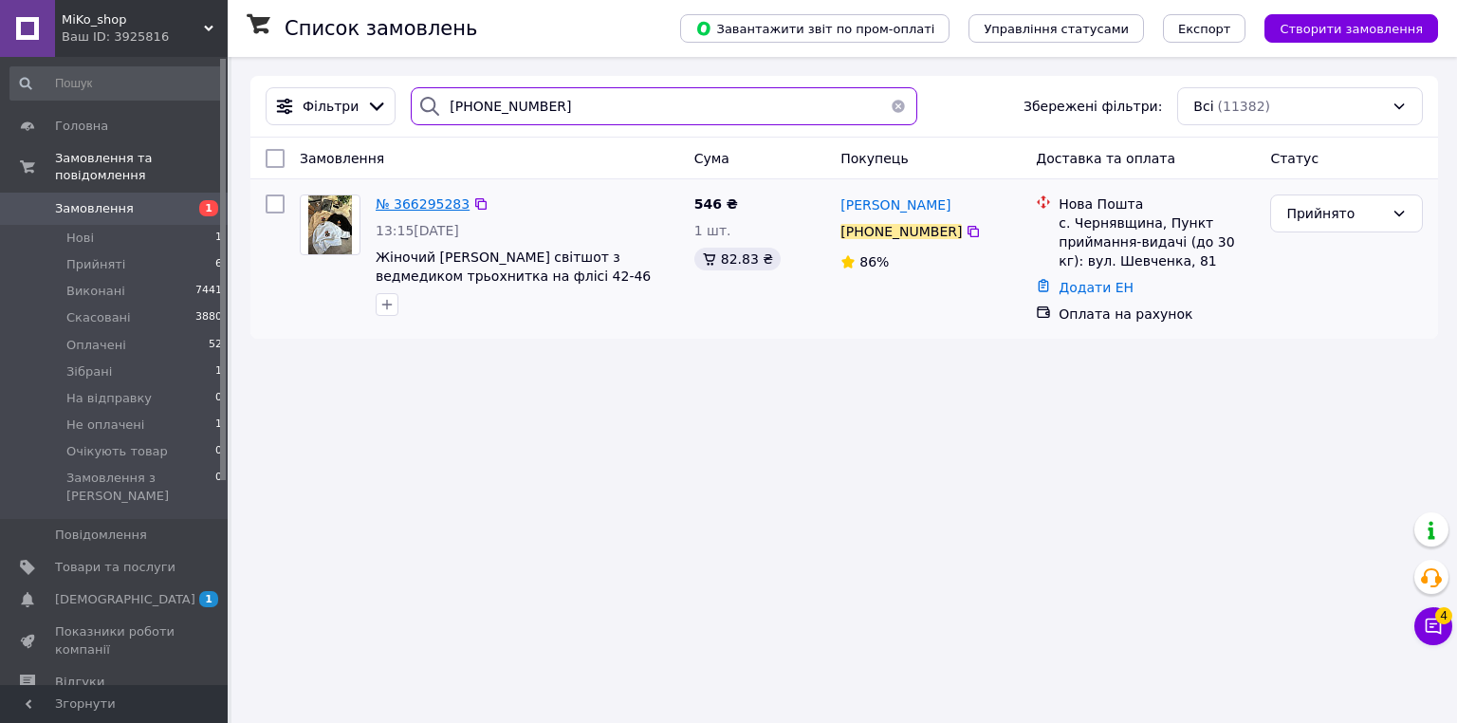
type input "[PHONE_NUMBER]"
click at [440, 208] on span "№ 366295283" at bounding box center [423, 203] width 94 height 15
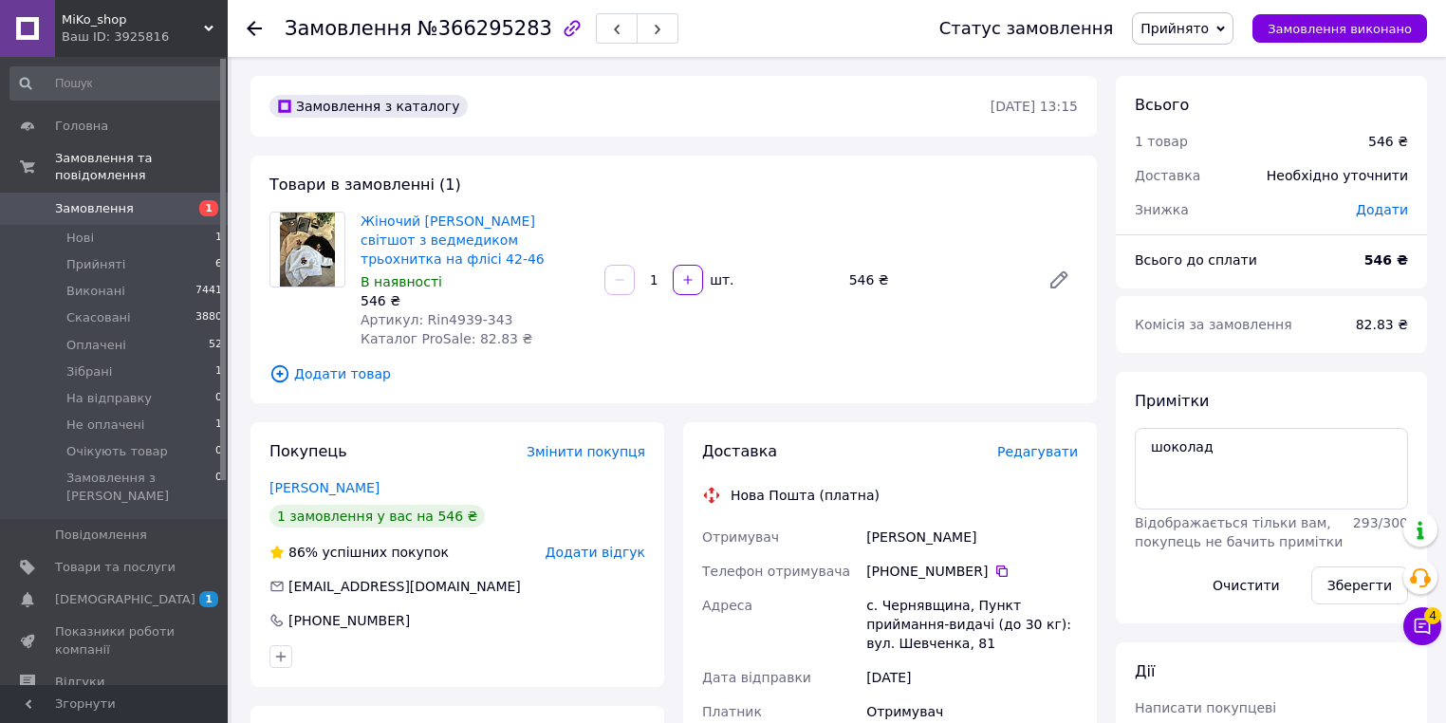
click at [1199, 25] on span "Прийнято" at bounding box center [1174, 28] width 68 height 15
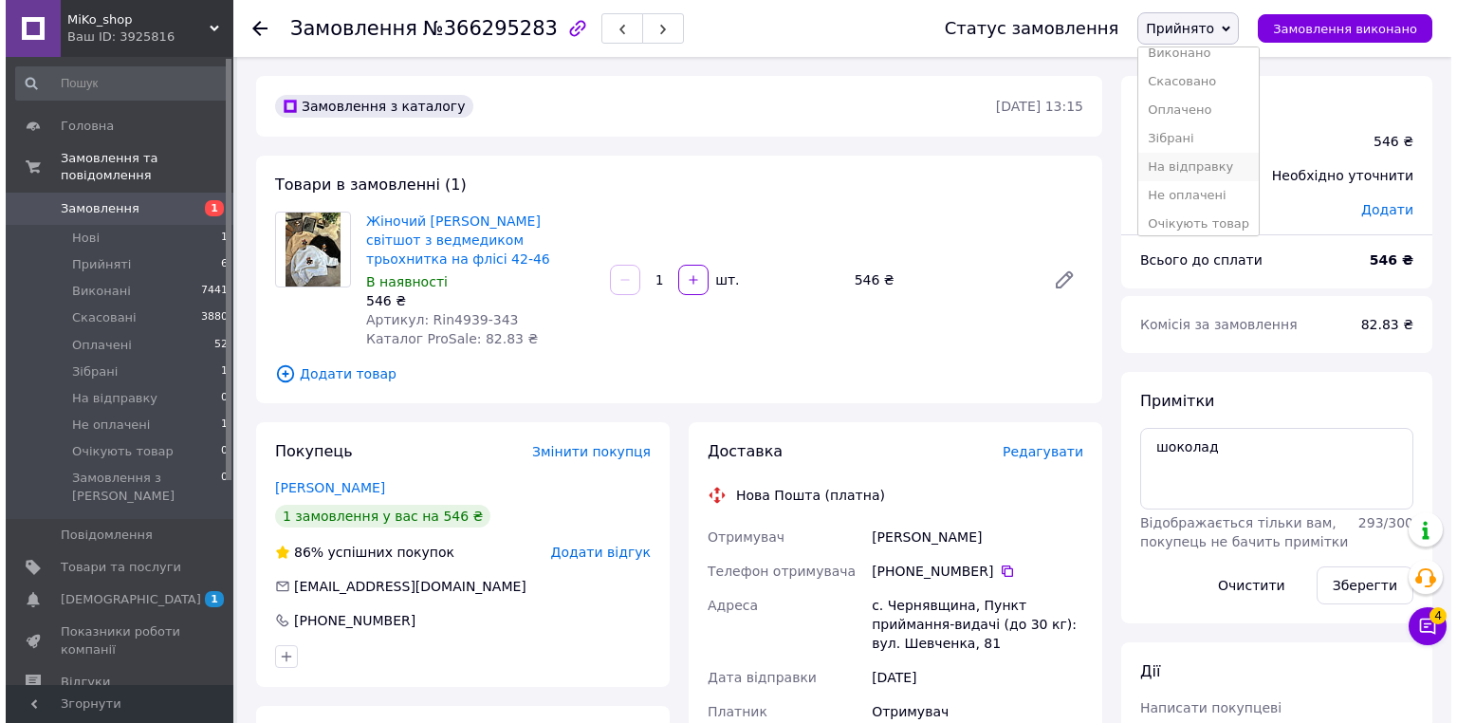
scroll to position [20, 0]
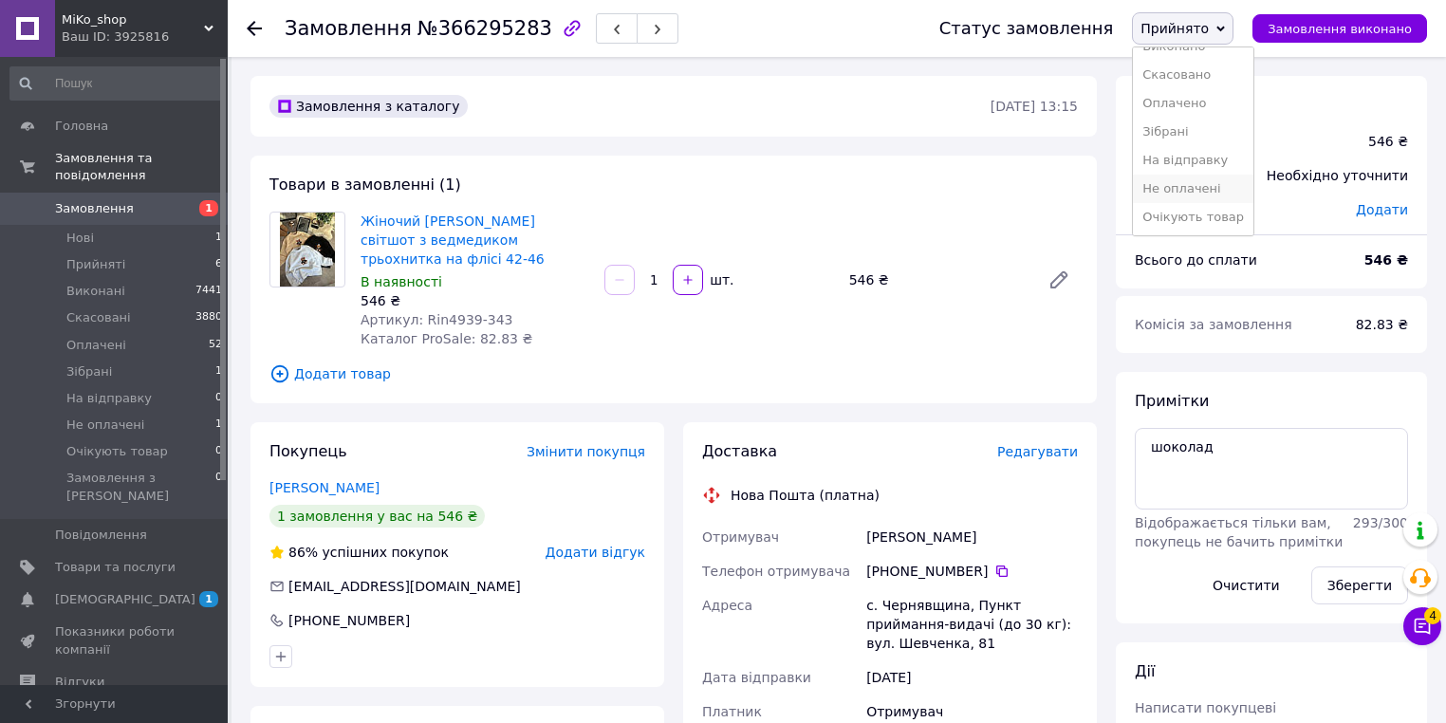
click at [1195, 175] on li "Не оплачені" at bounding box center [1193, 189] width 120 height 28
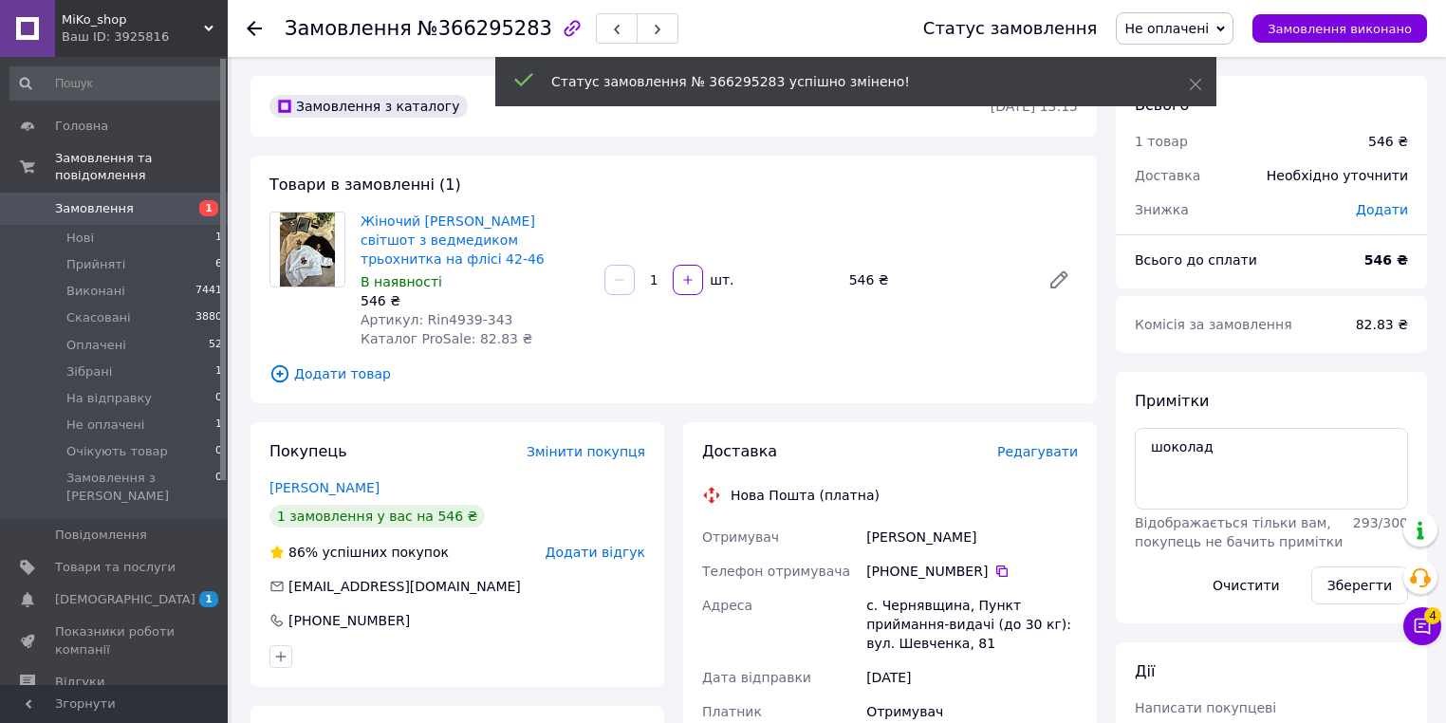
click at [561, 28] on icon "button" at bounding box center [572, 28] width 23 height 23
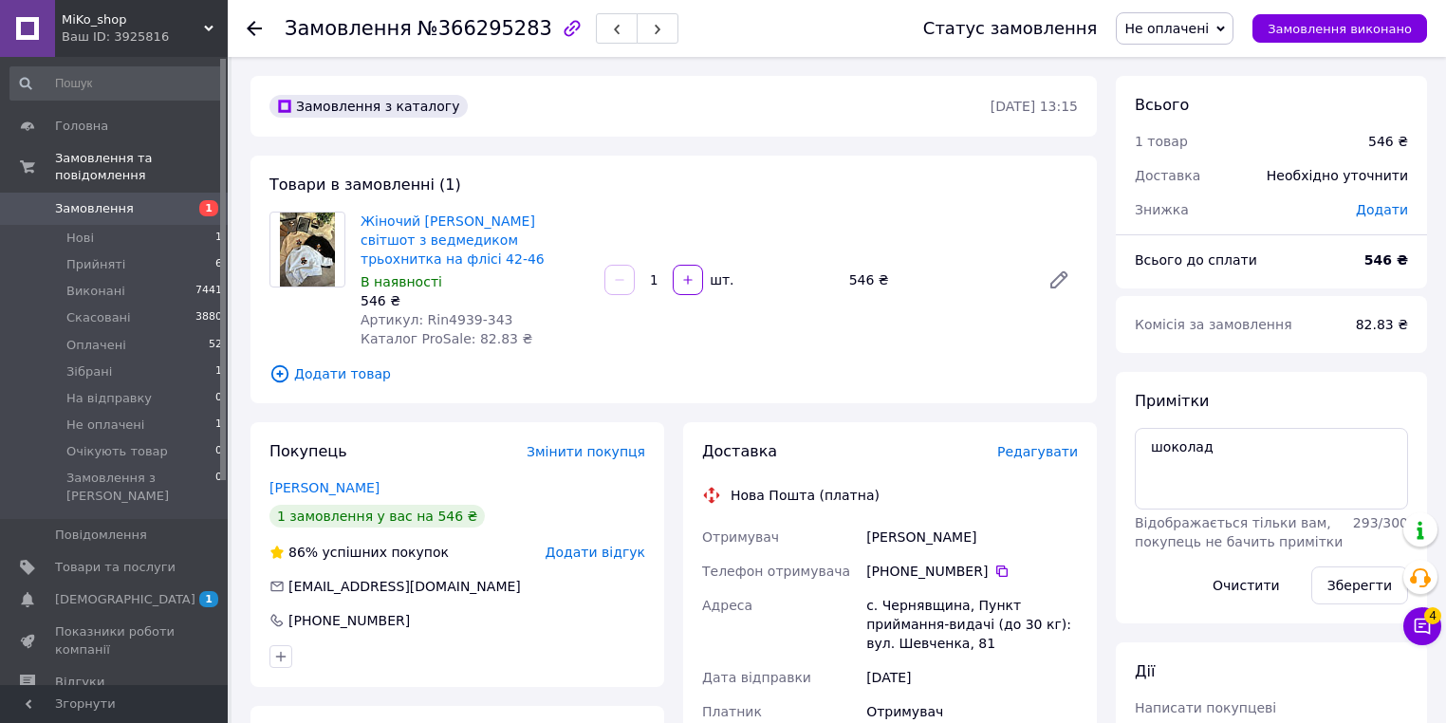
drag, startPoint x: 250, startPoint y: 28, endPoint x: 414, endPoint y: 236, distance: 265.5
click at [250, 27] on use at bounding box center [254, 28] width 15 height 15
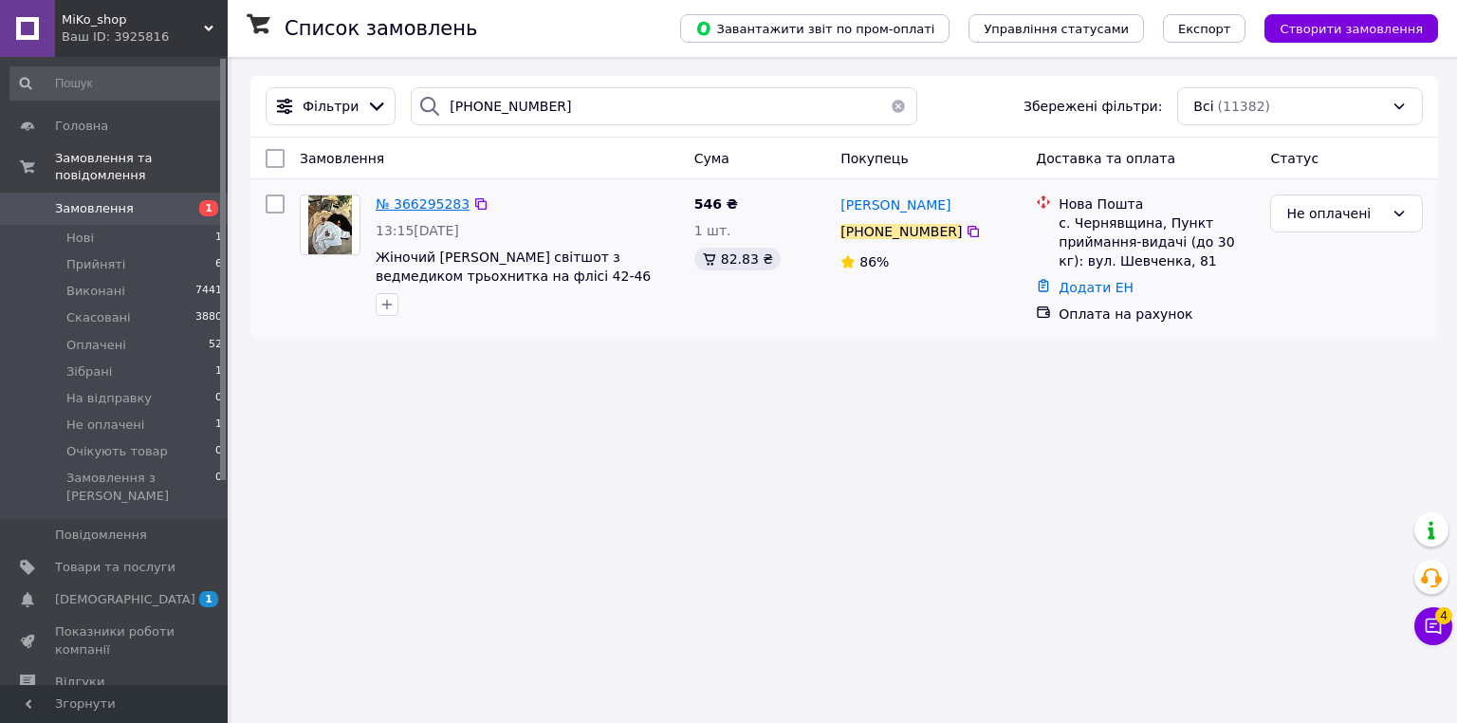
click at [411, 209] on span "№ 366295283" at bounding box center [423, 203] width 94 height 15
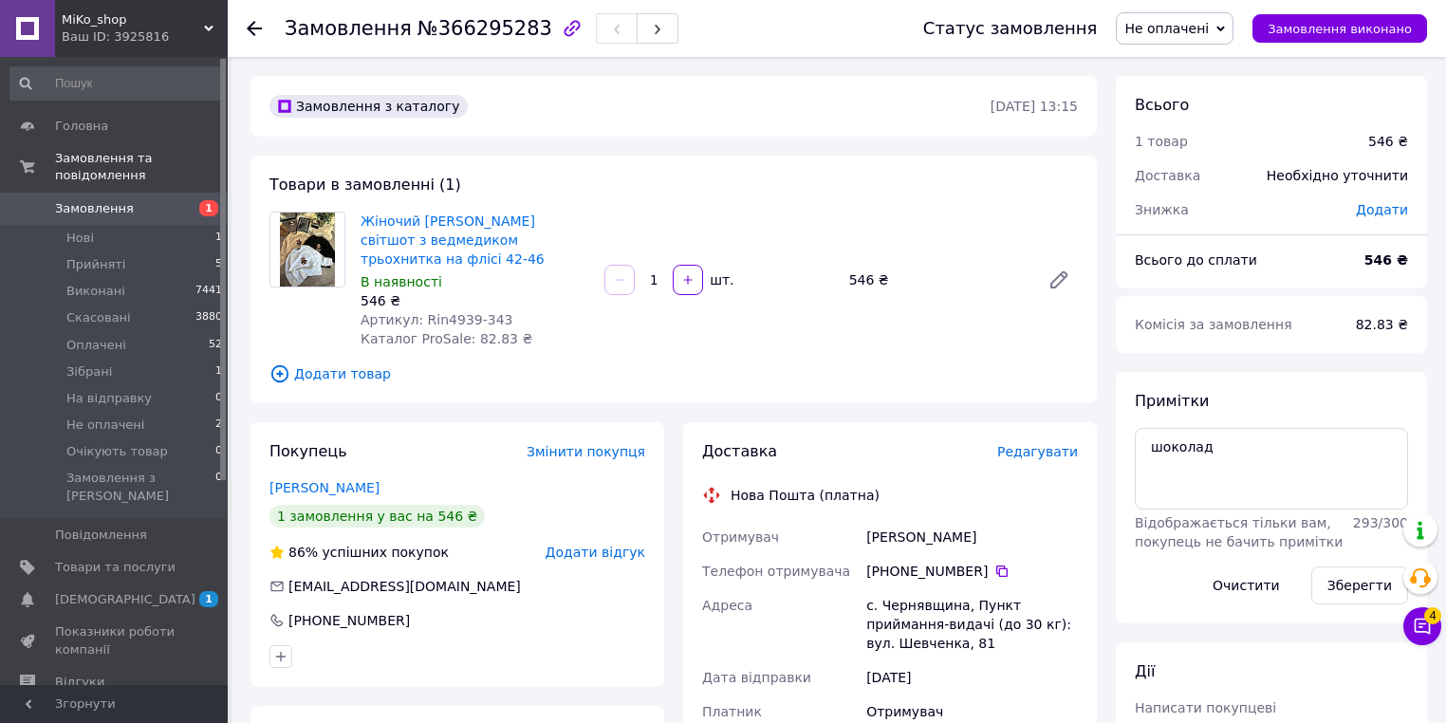
click at [600, 559] on span "Додати відгук" at bounding box center [596, 552] width 100 height 15
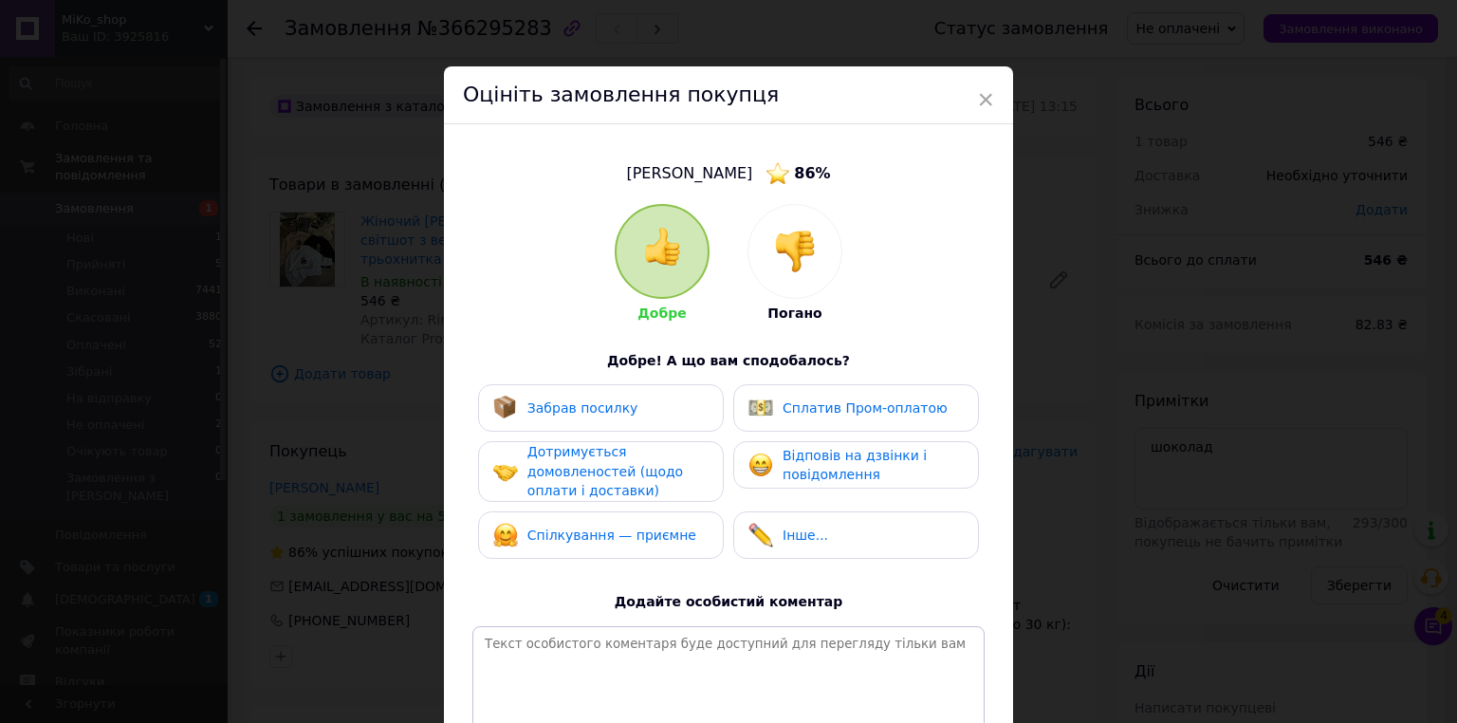
click at [801, 244] on img at bounding box center [795, 252] width 42 height 42
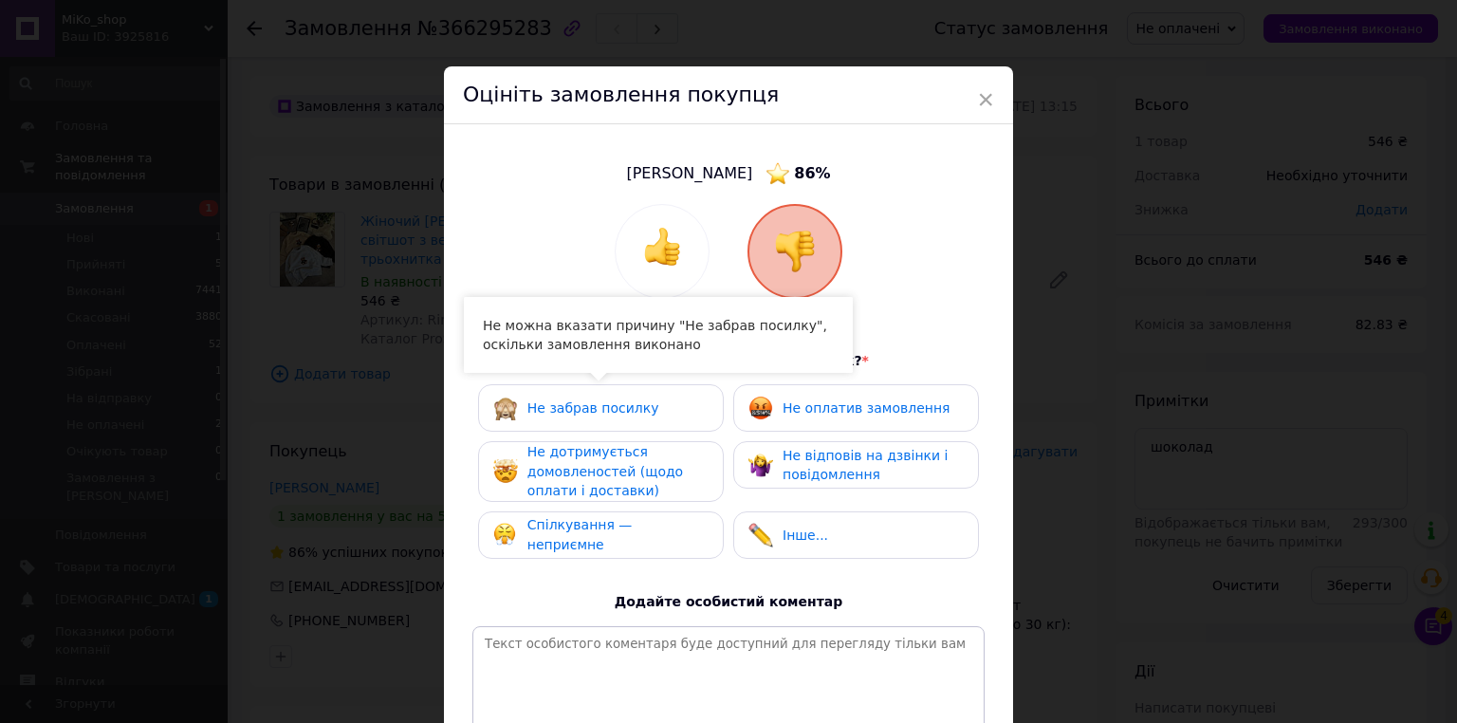
click at [618, 457] on span "Не дотримується домовленостей (щодо оплати і доставки)" at bounding box center [605, 471] width 156 height 54
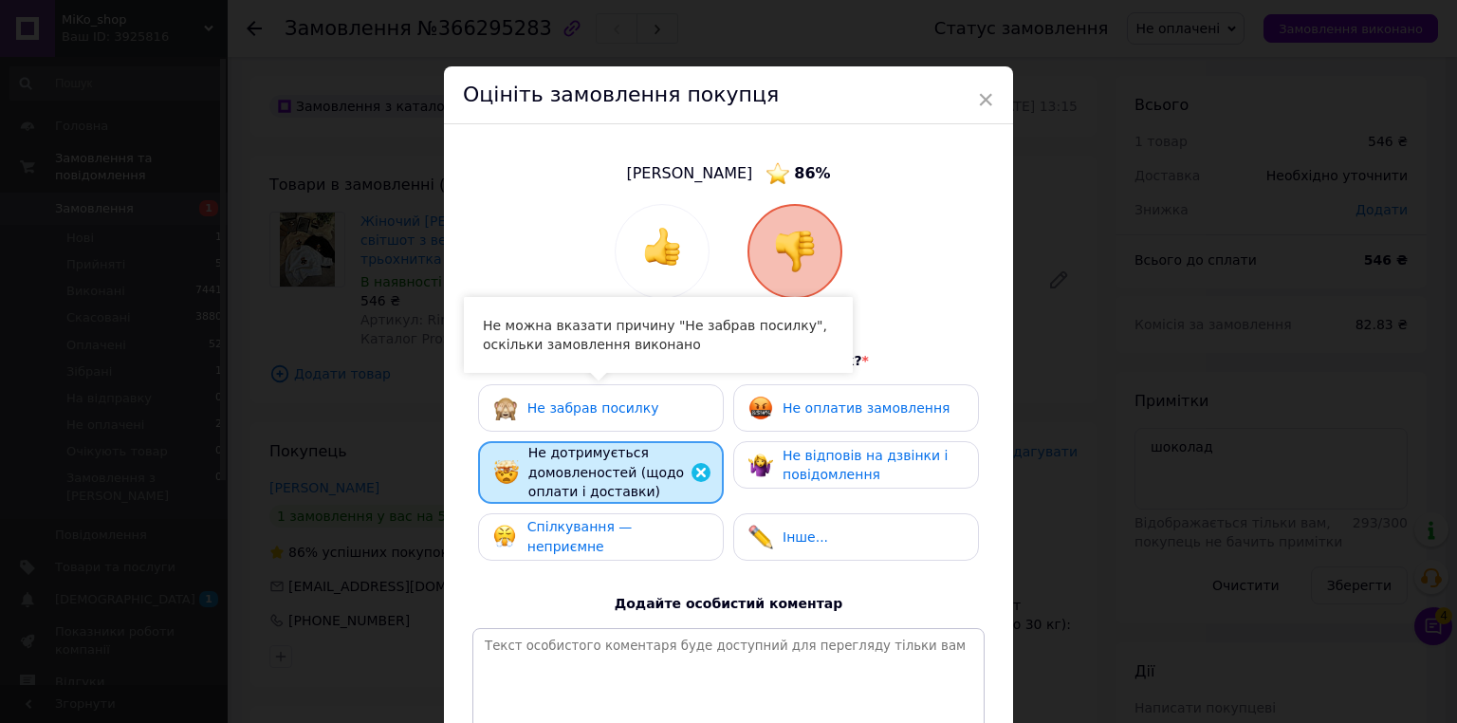
click at [801, 410] on span "Не оплатив замовлення" at bounding box center [866, 407] width 167 height 15
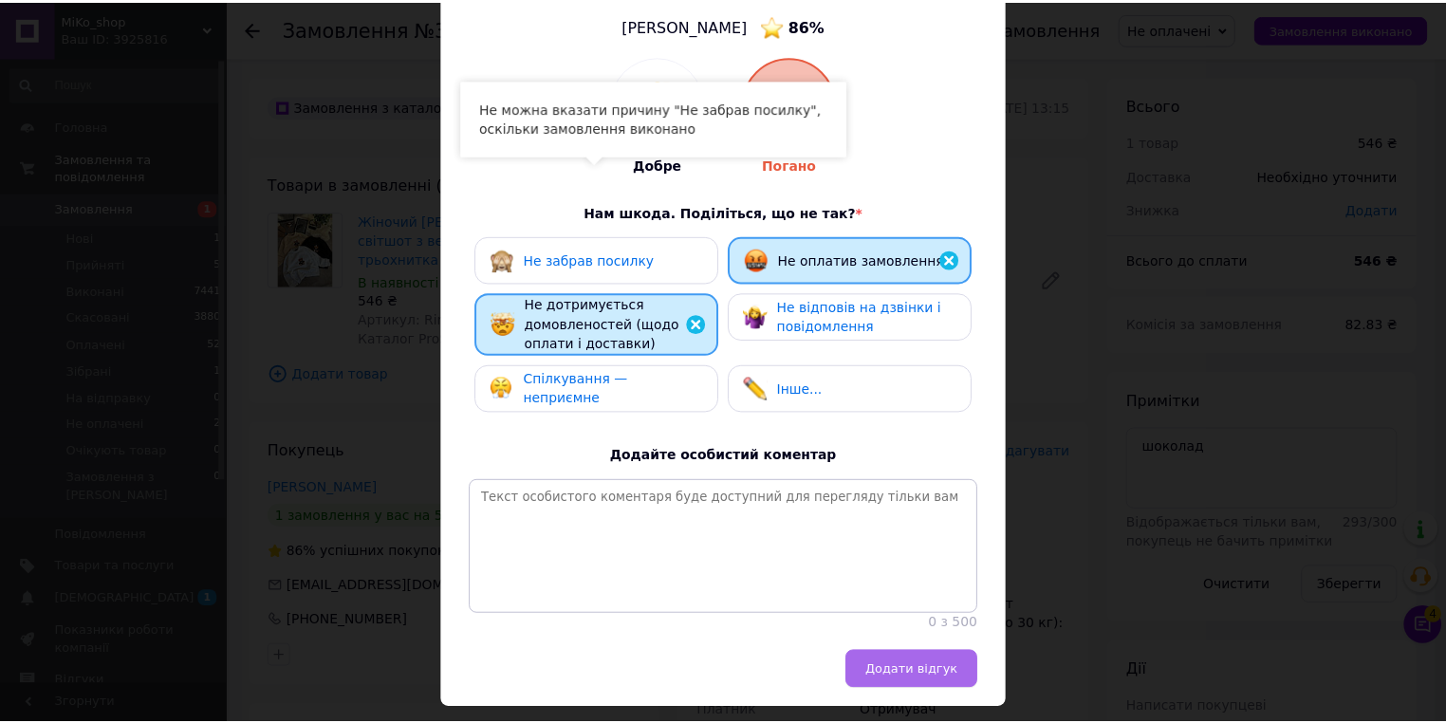
scroll to position [217, 0]
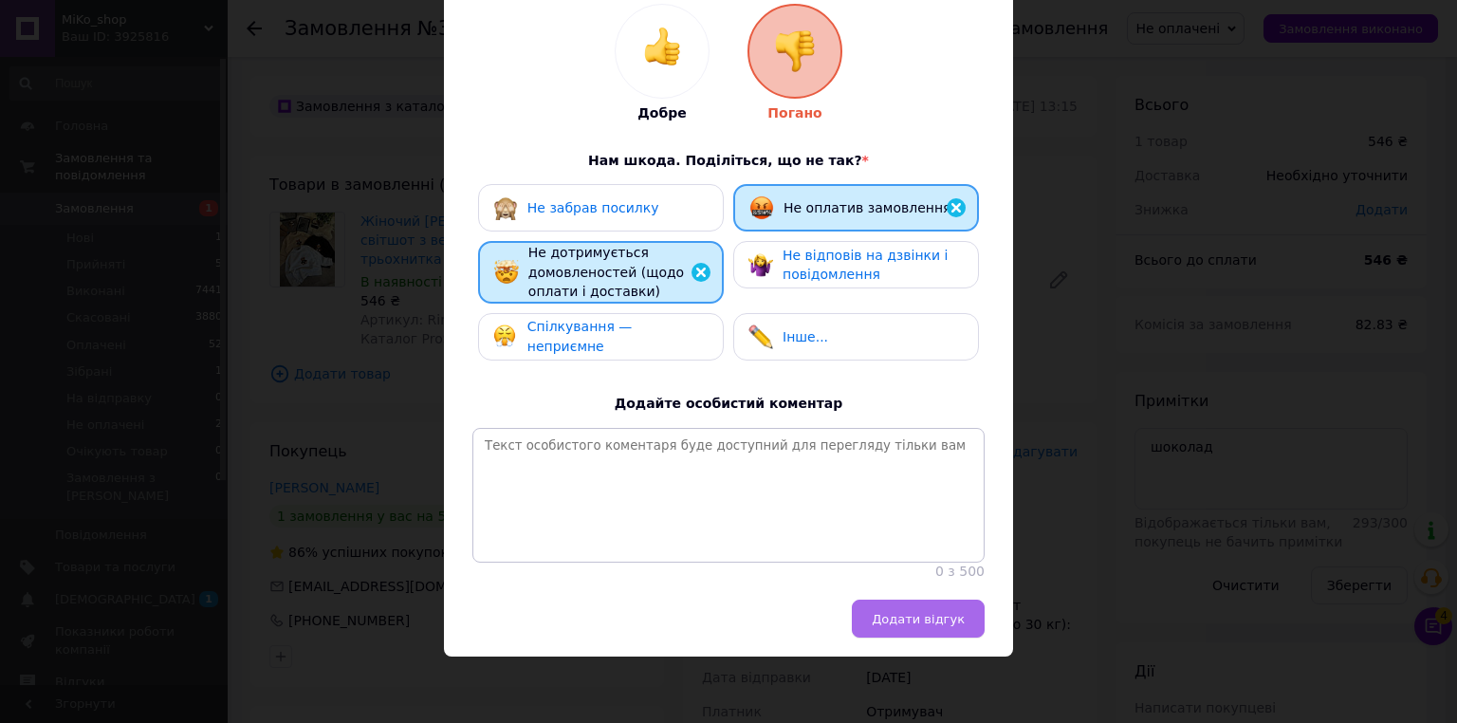
click at [917, 614] on span "Додати відгук" at bounding box center [918, 619] width 93 height 14
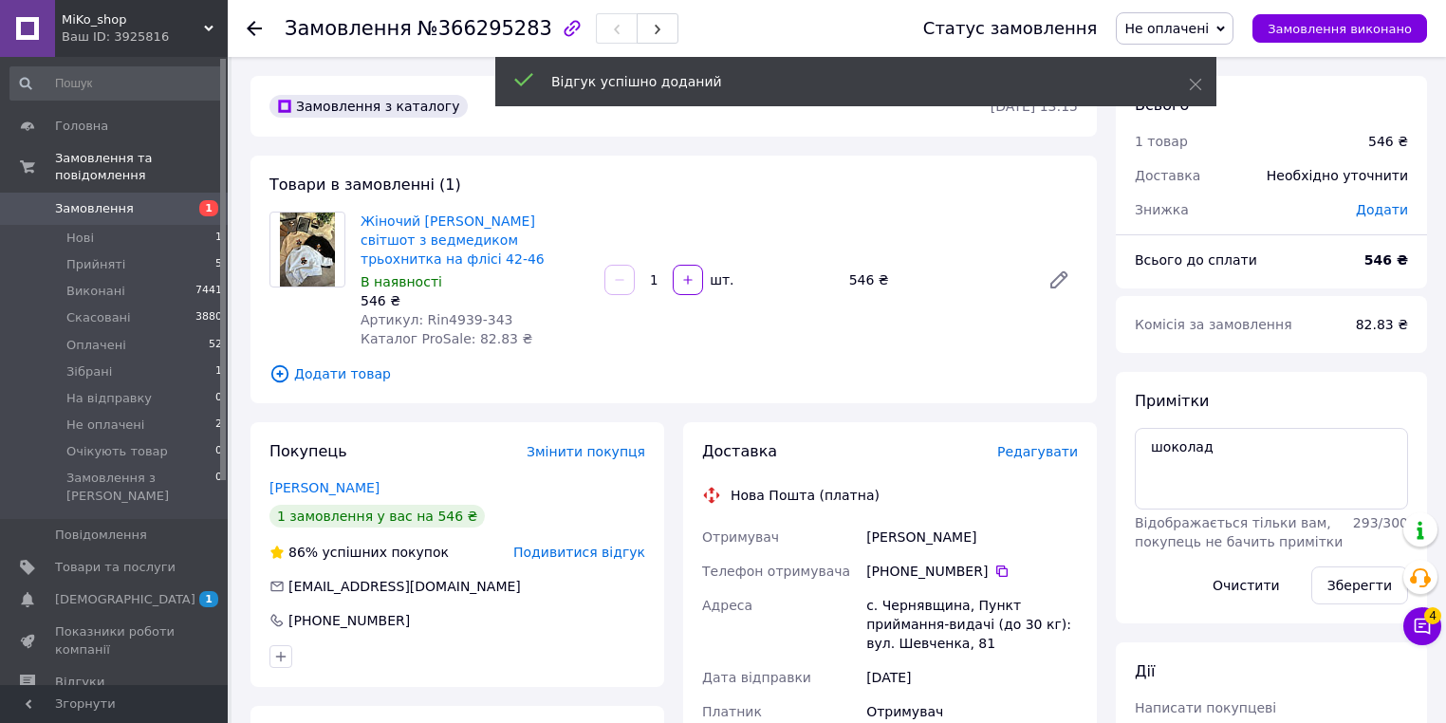
click at [201, 200] on span "1" at bounding box center [208, 208] width 19 height 16
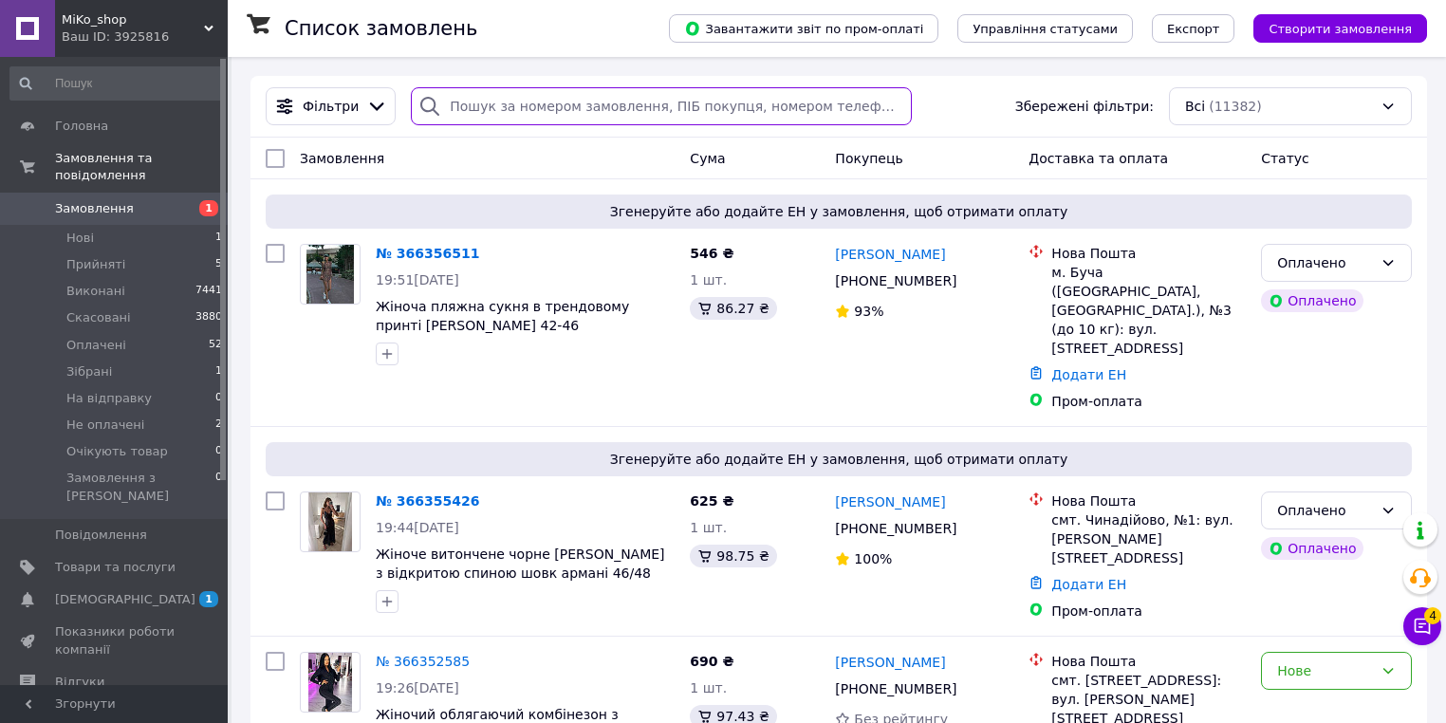
click at [524, 94] on input "search" at bounding box center [661, 106] width 501 height 38
paste input "https://my.prom.ua/ua/cabinet/user/orders/366295283"
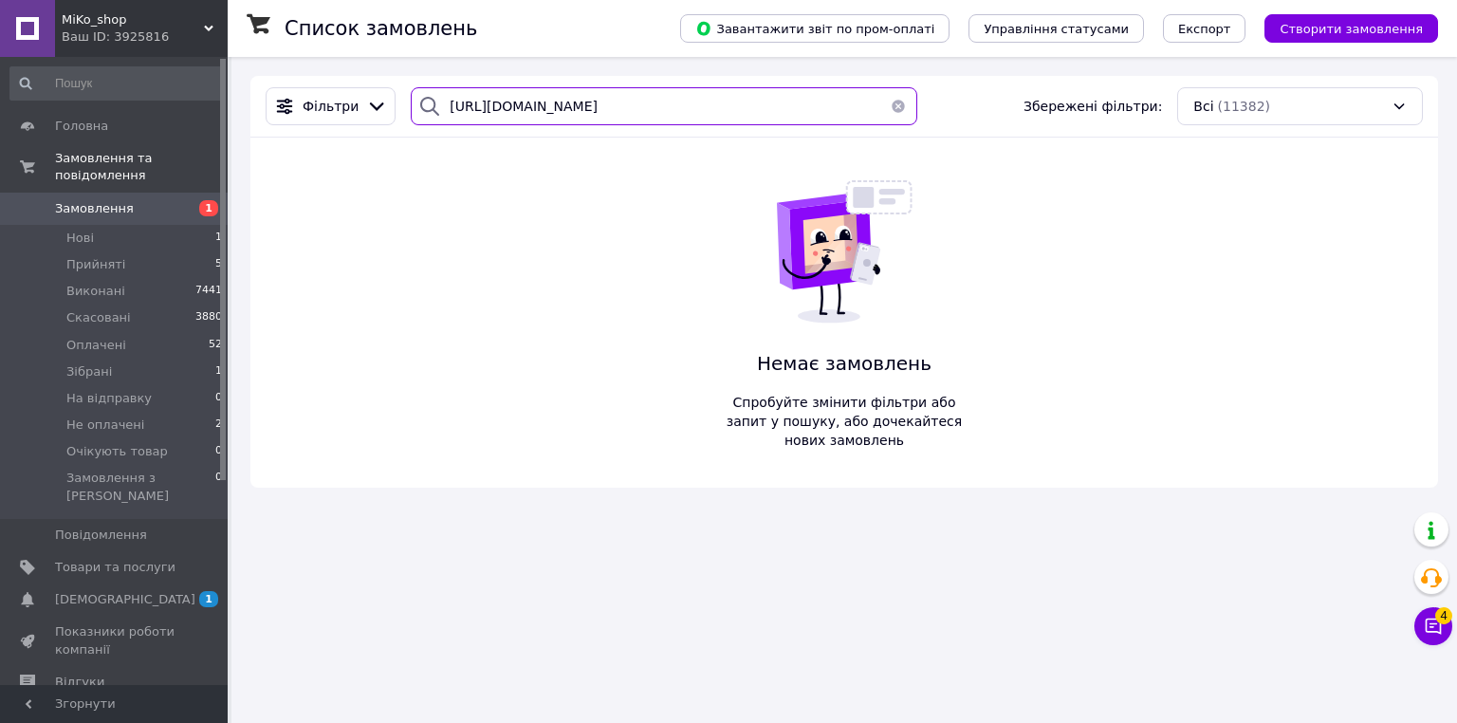
type input "https://my.prom.ua/ua/cabinet/user/orders/366295283"
click at [891, 102] on button "button" at bounding box center [898, 106] width 38 height 38
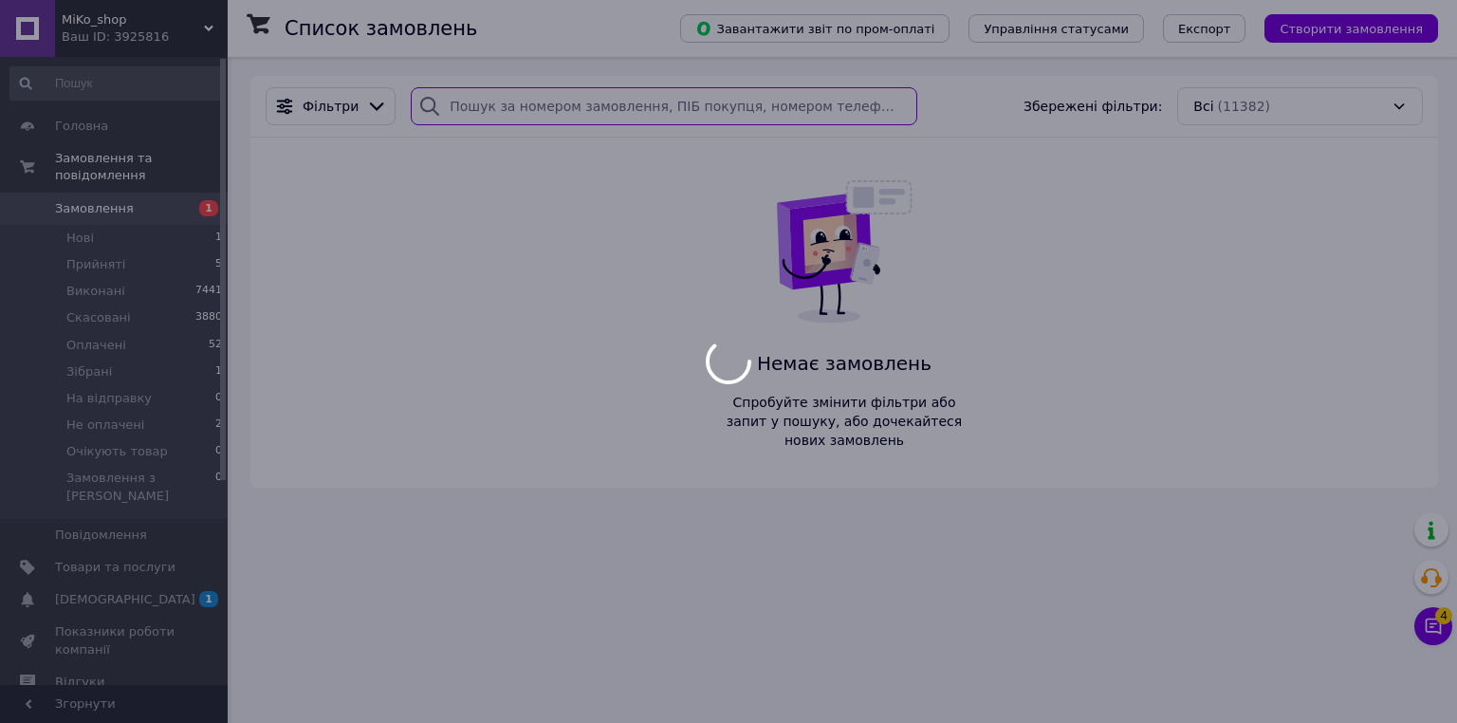
paste input "+380974611662"
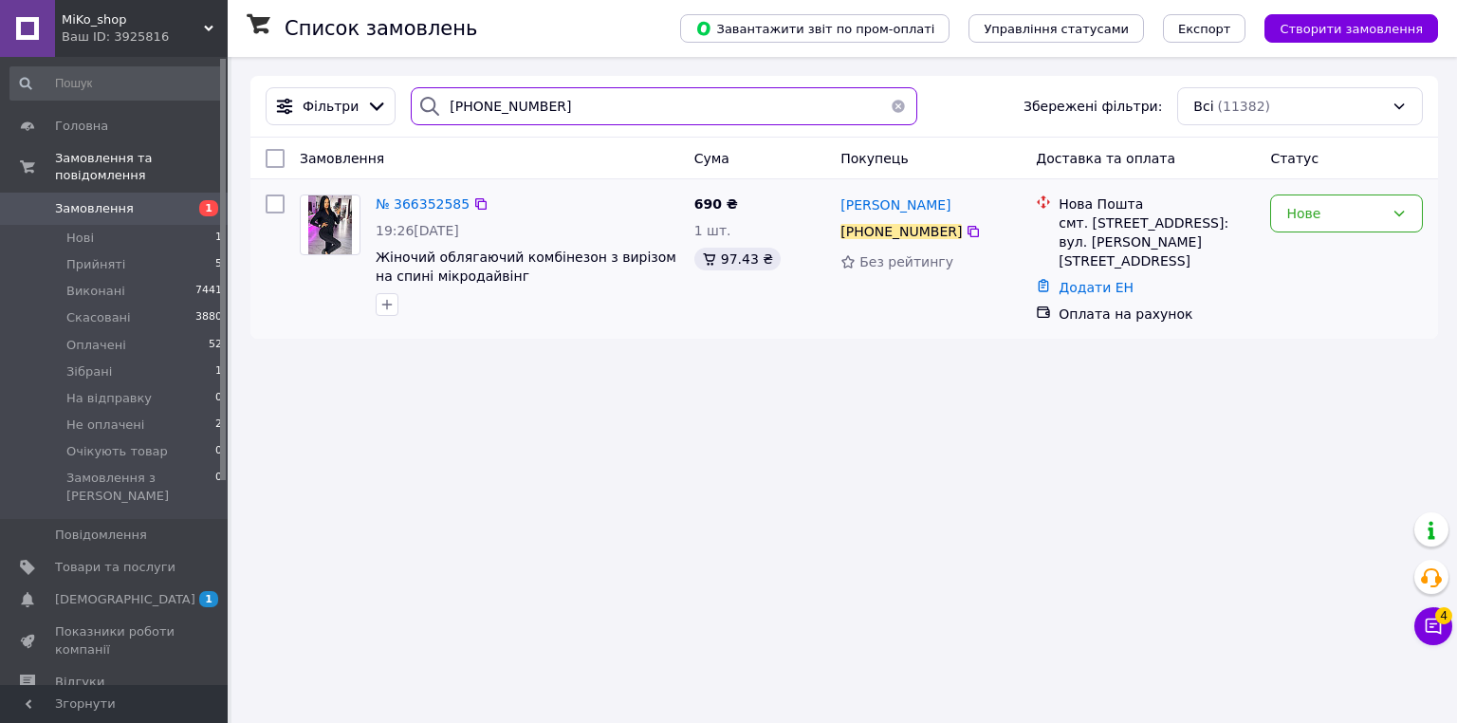
type input "+380974611662"
click at [428, 194] on div "№ 366352585" at bounding box center [423, 204] width 98 height 23
click at [429, 197] on span "№ 366352585" at bounding box center [423, 203] width 94 height 15
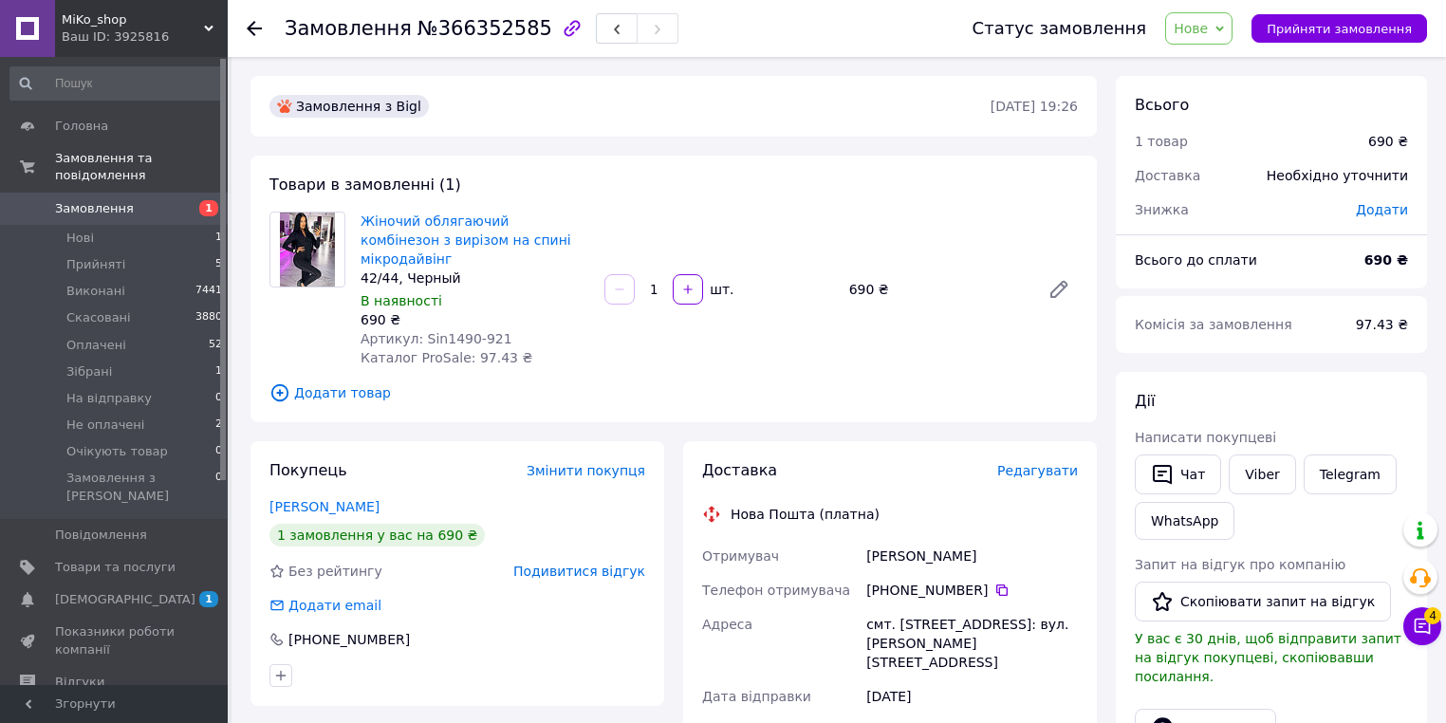
click at [1229, 24] on span "Нове" at bounding box center [1198, 28] width 67 height 32
click at [1249, 187] on li "Не оплачені" at bounding box center [1226, 188] width 120 height 28
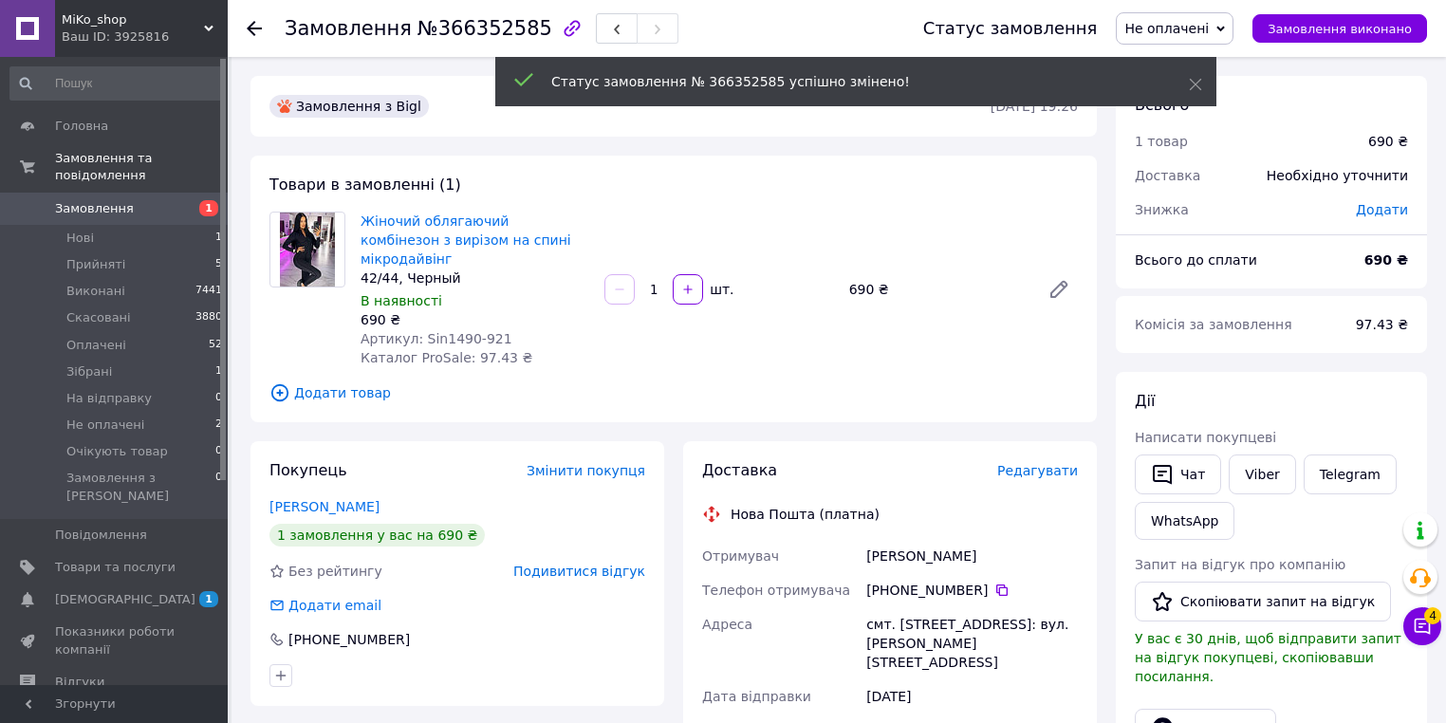
click at [205, 200] on span "1" at bounding box center [208, 208] width 19 height 16
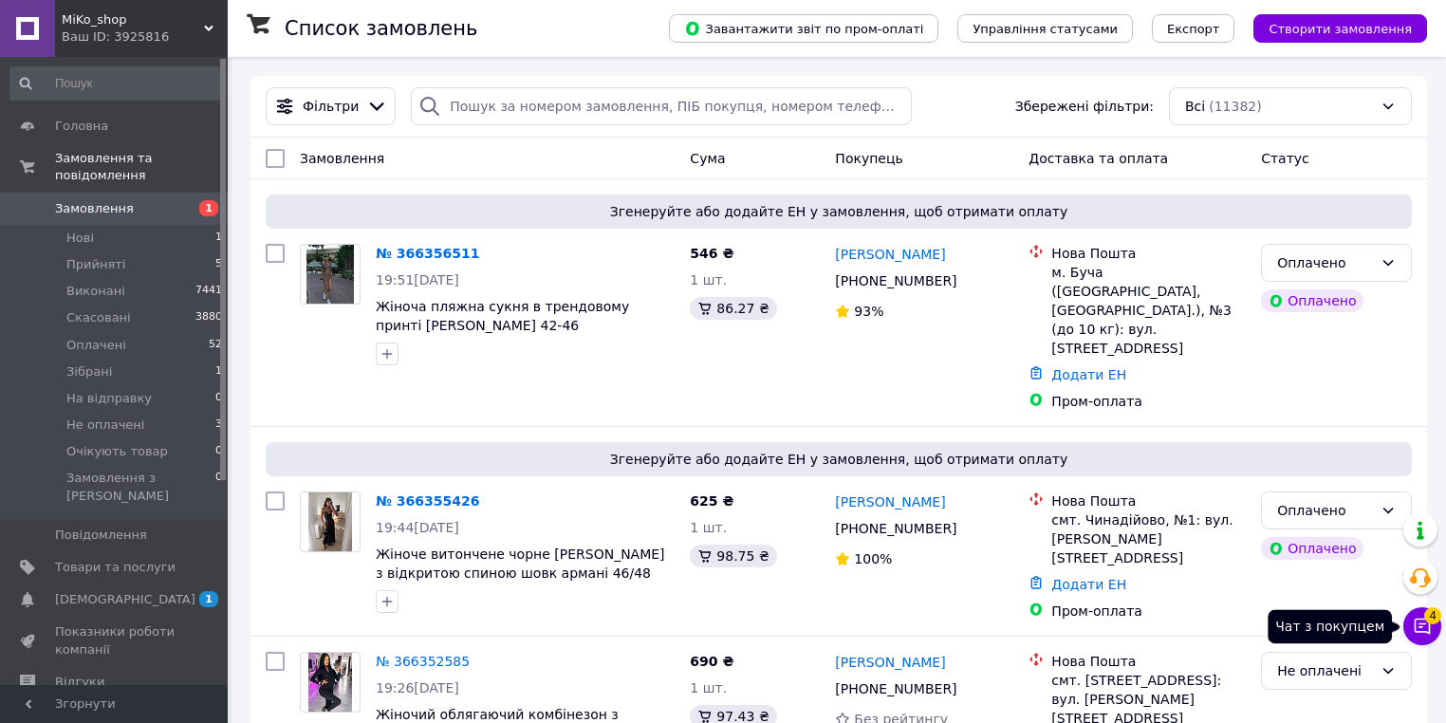
click at [1431, 616] on span "4" at bounding box center [1432, 615] width 17 height 17
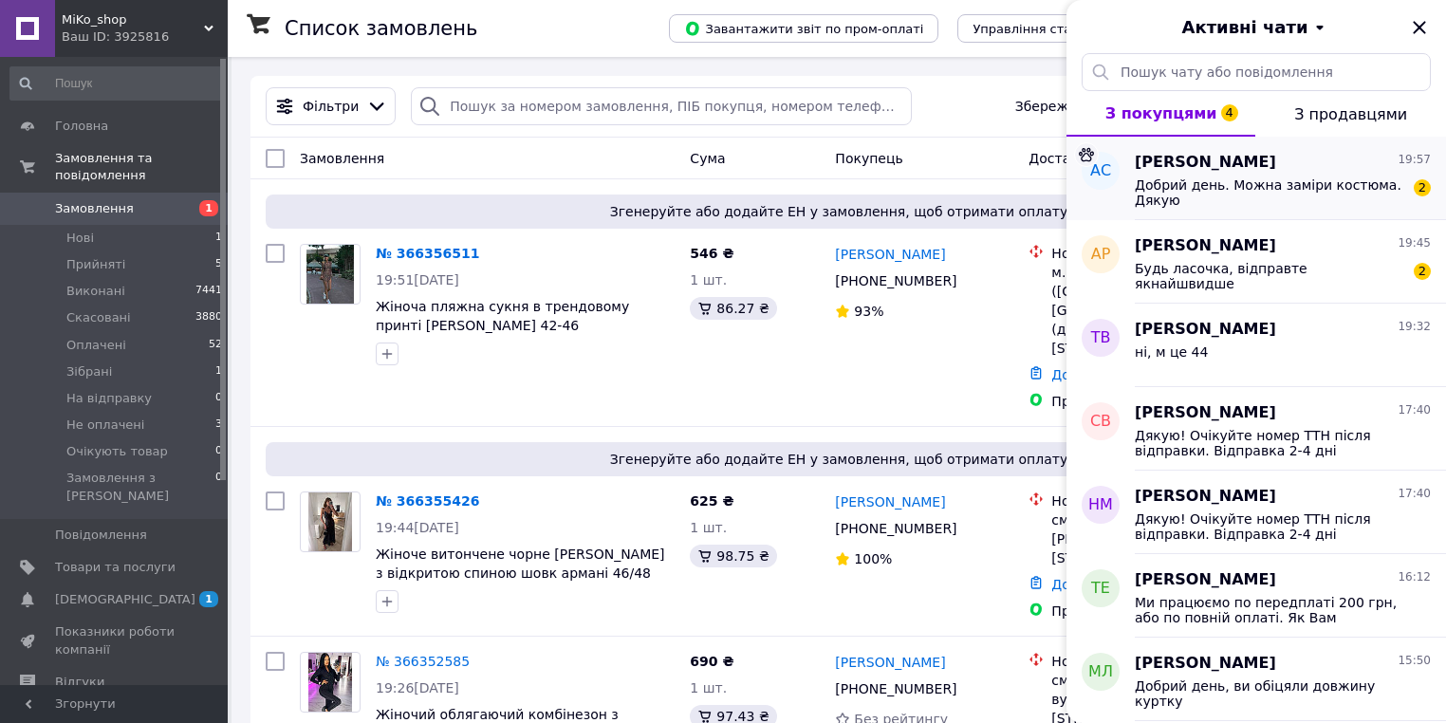
click at [1266, 183] on span "Добрий день. Можна заміри костюма. Дякую" at bounding box center [1269, 192] width 269 height 30
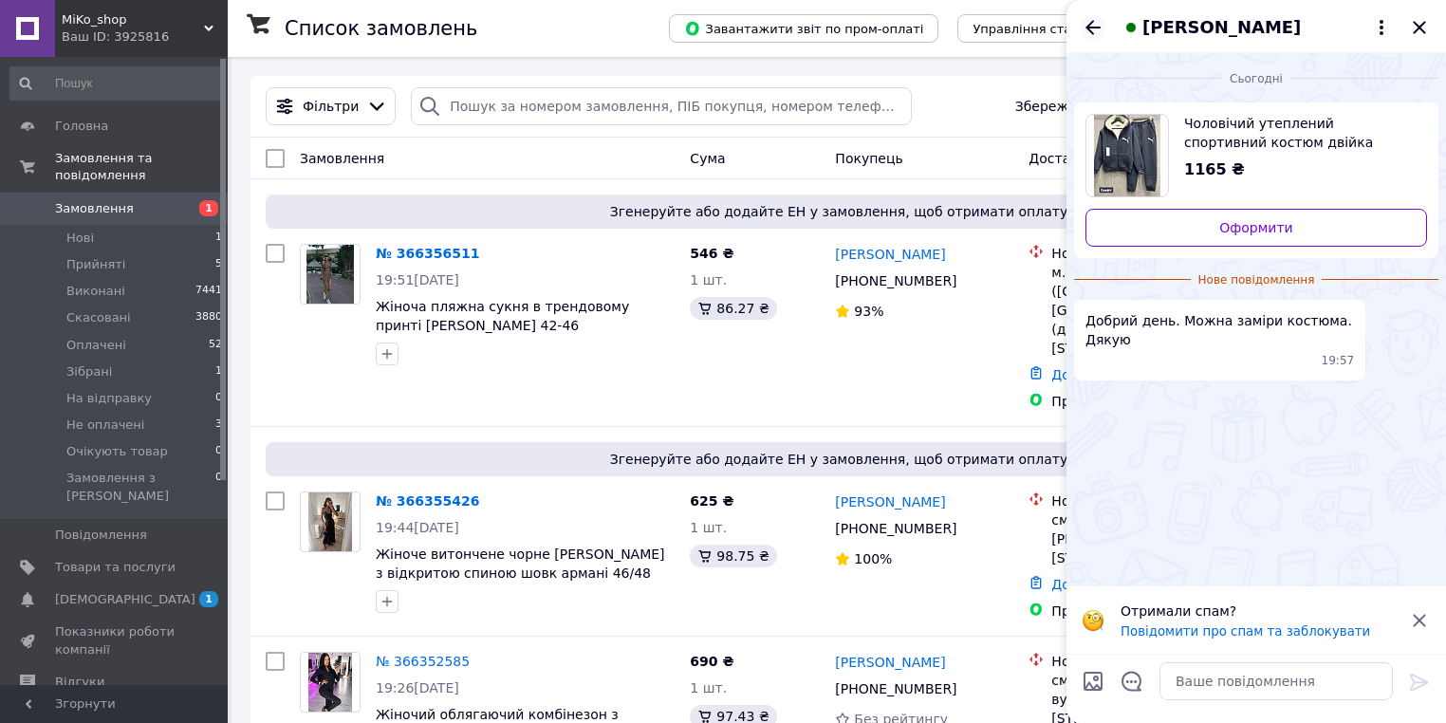
click at [1095, 17] on icon "Назад" at bounding box center [1093, 27] width 23 height 23
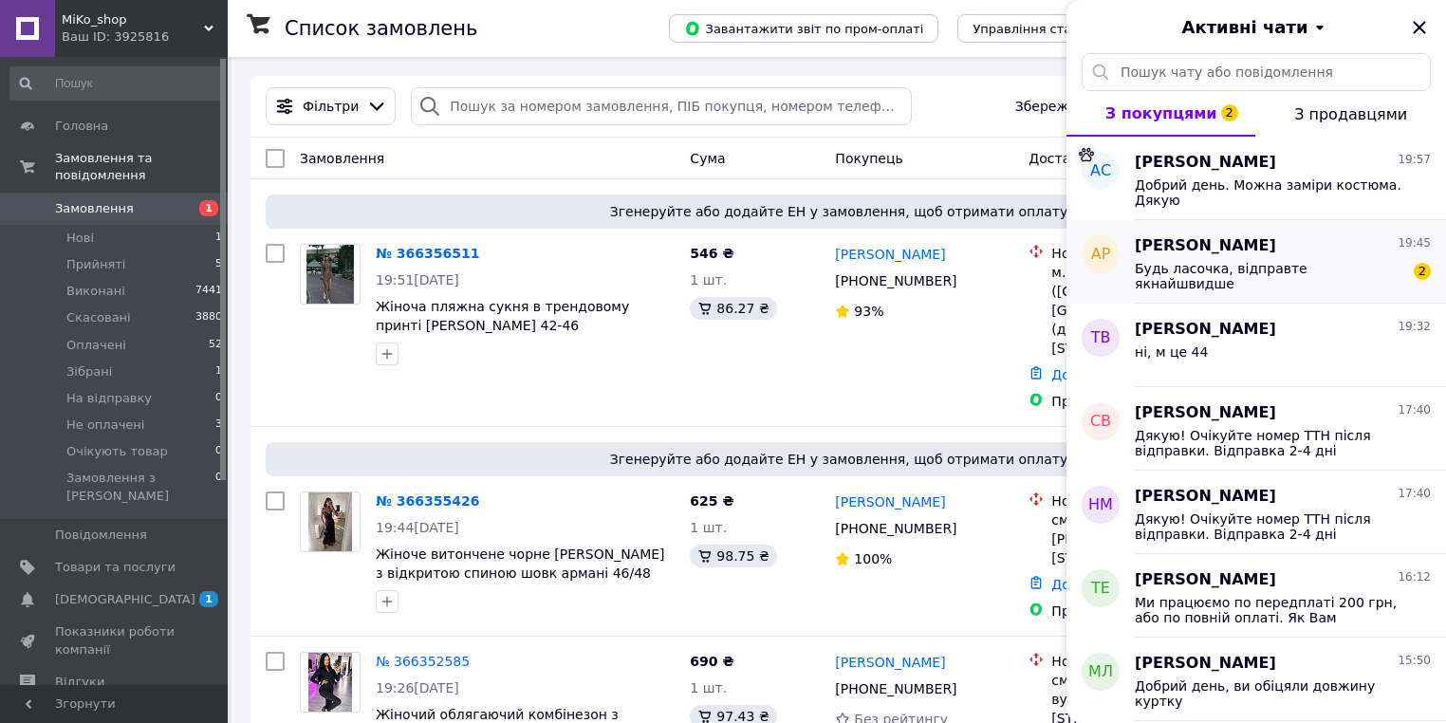
click at [1271, 280] on div "Будь ласочка, відправте якнайшвидше" at bounding box center [1269, 276] width 269 height 30
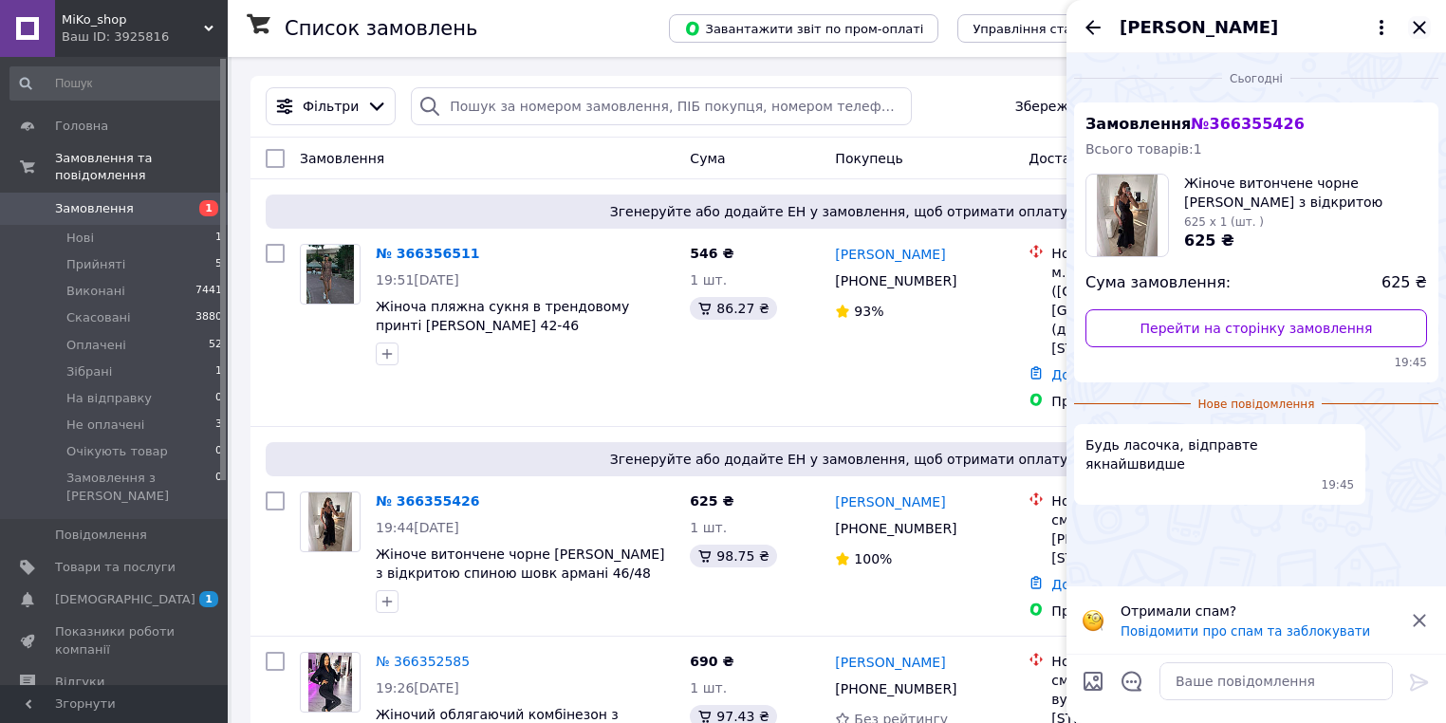
click at [1417, 30] on icon "Закрити" at bounding box center [1419, 27] width 23 height 23
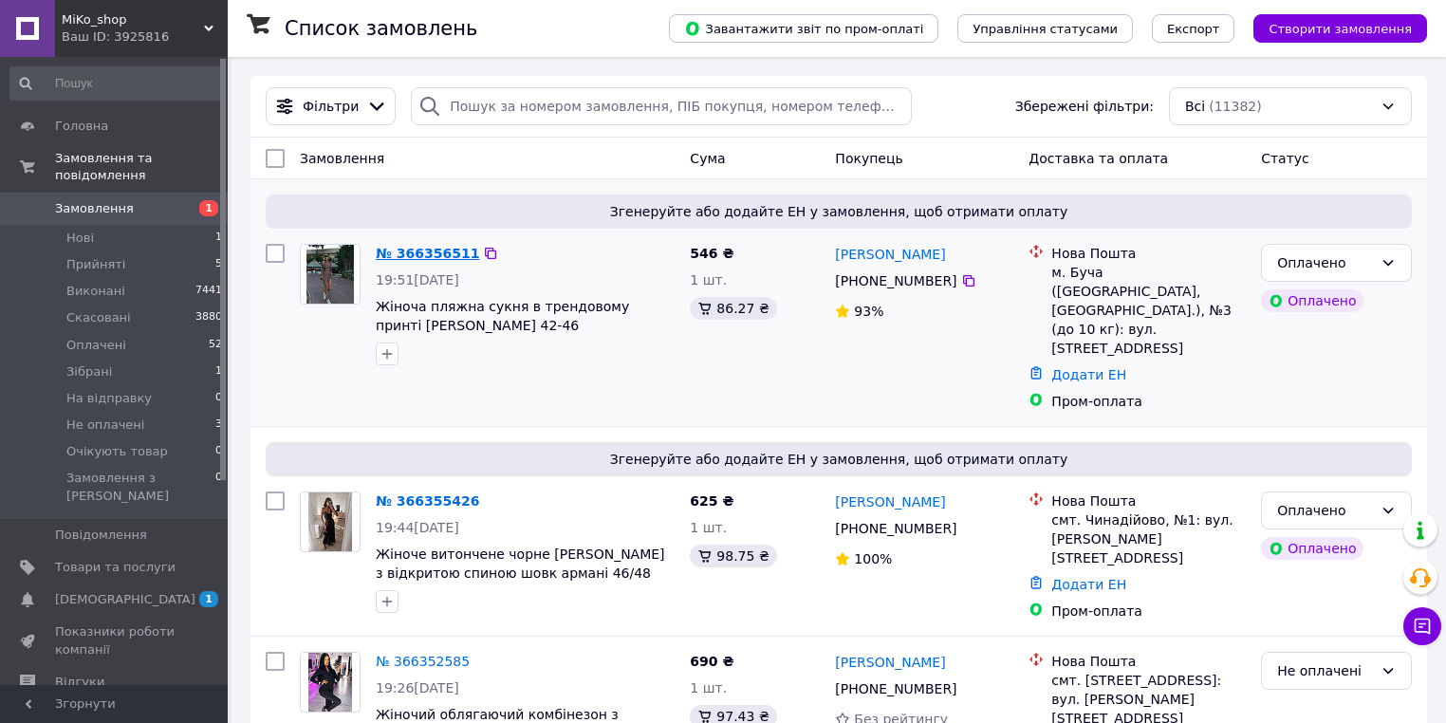
click at [421, 253] on link "№ 366356511" at bounding box center [427, 253] width 103 height 15
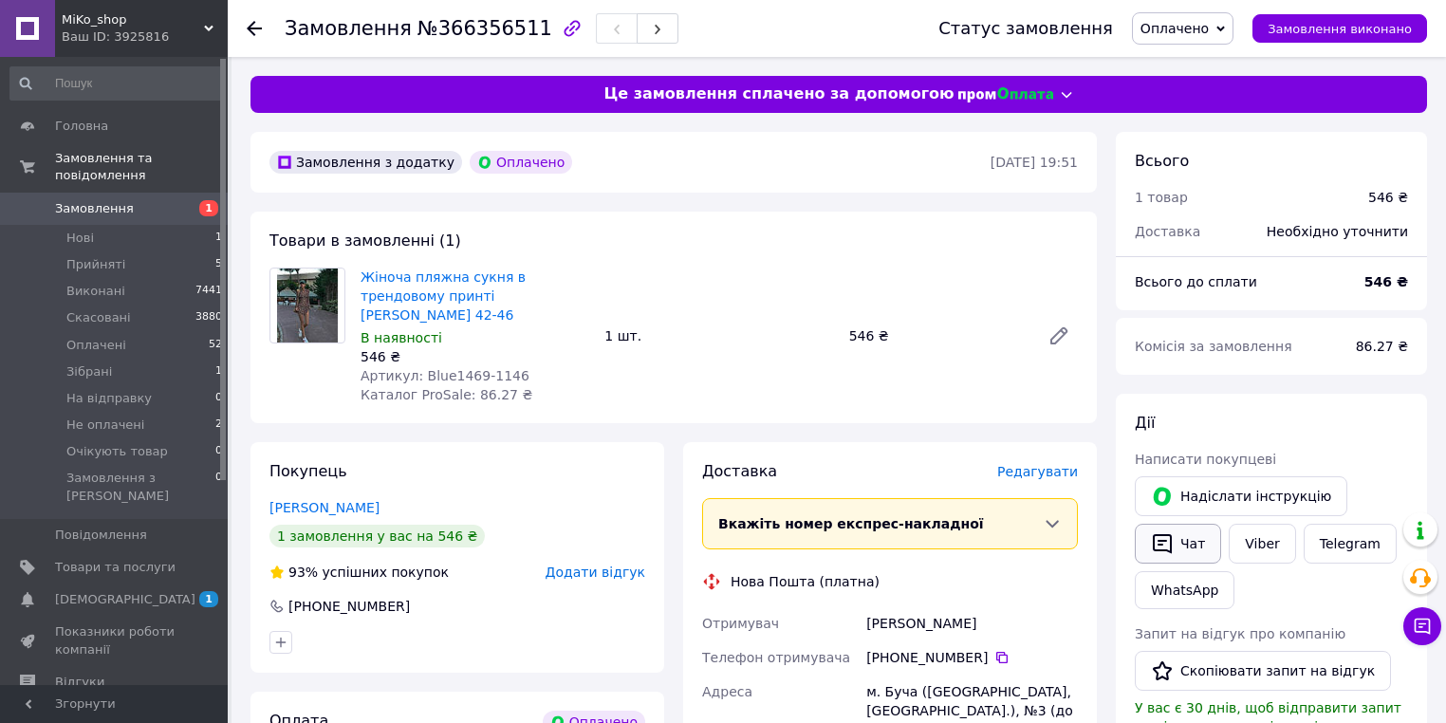
click at [1188, 540] on button "Чат" at bounding box center [1178, 544] width 86 height 40
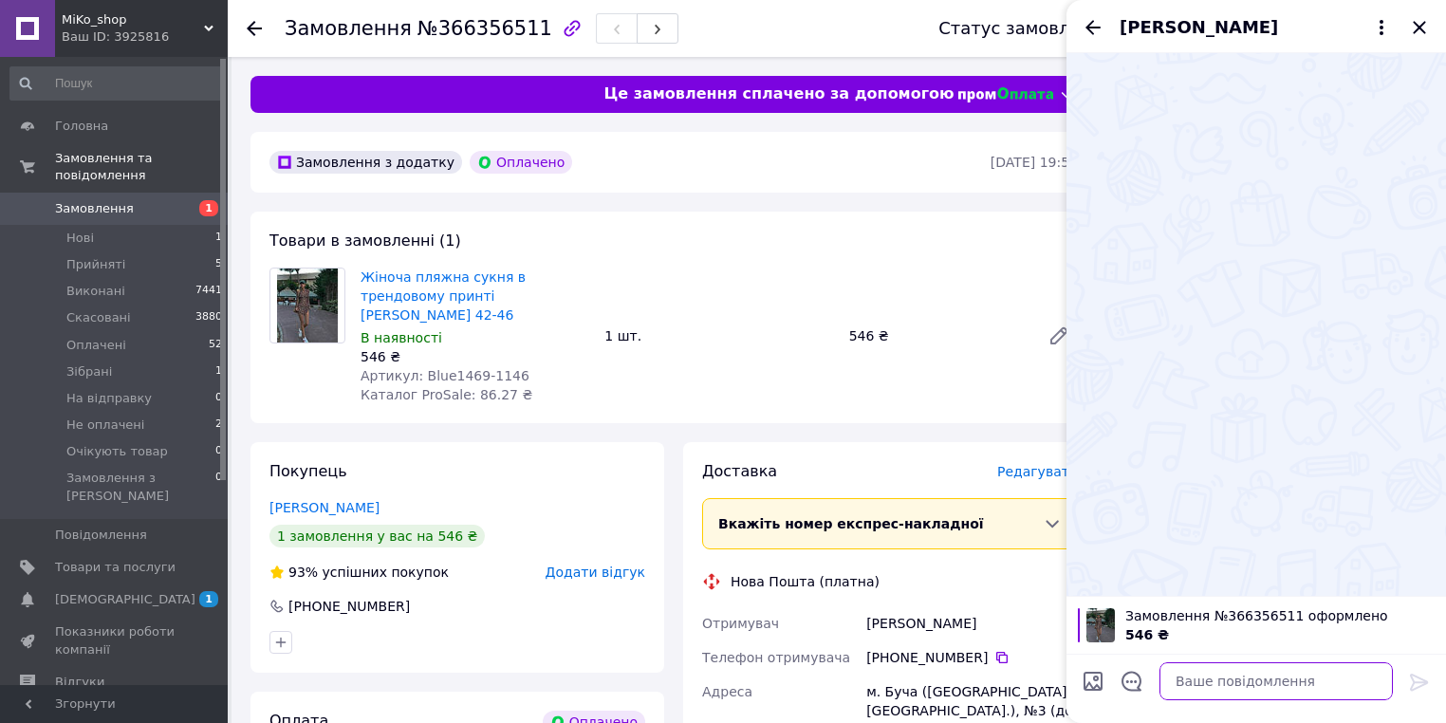
click at [1214, 663] on textarea at bounding box center [1275, 681] width 233 height 38
paste textarea "Дякую! Очікуйте номер ТТН після відправки. Відправка 2-4 дні"
type textarea "Дякую! Очікуйте номер ТТН після відправки. Відправка 2-4 дні"
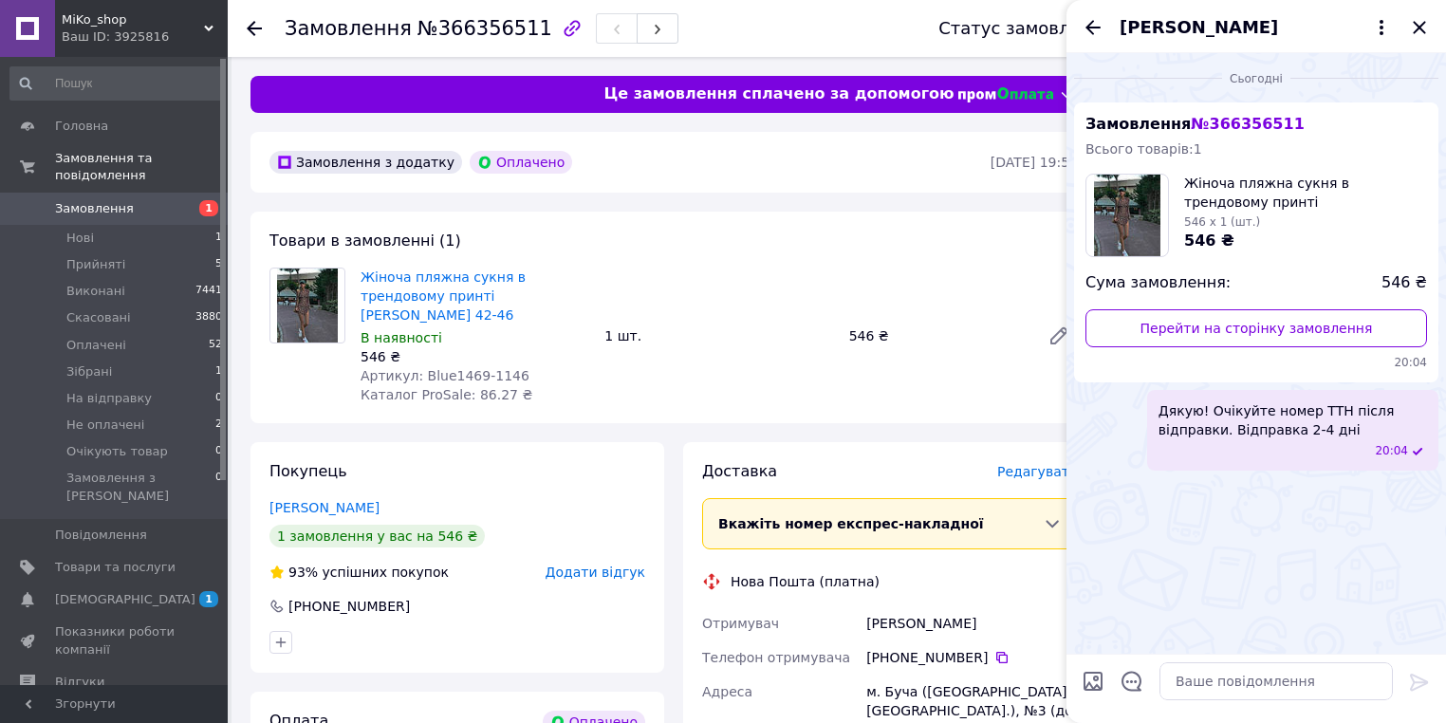
drag, startPoint x: 1423, startPoint y: 17, endPoint x: 781, endPoint y: 82, distance: 645.5
click at [1422, 18] on icon "Закрити" at bounding box center [1419, 27] width 23 height 23
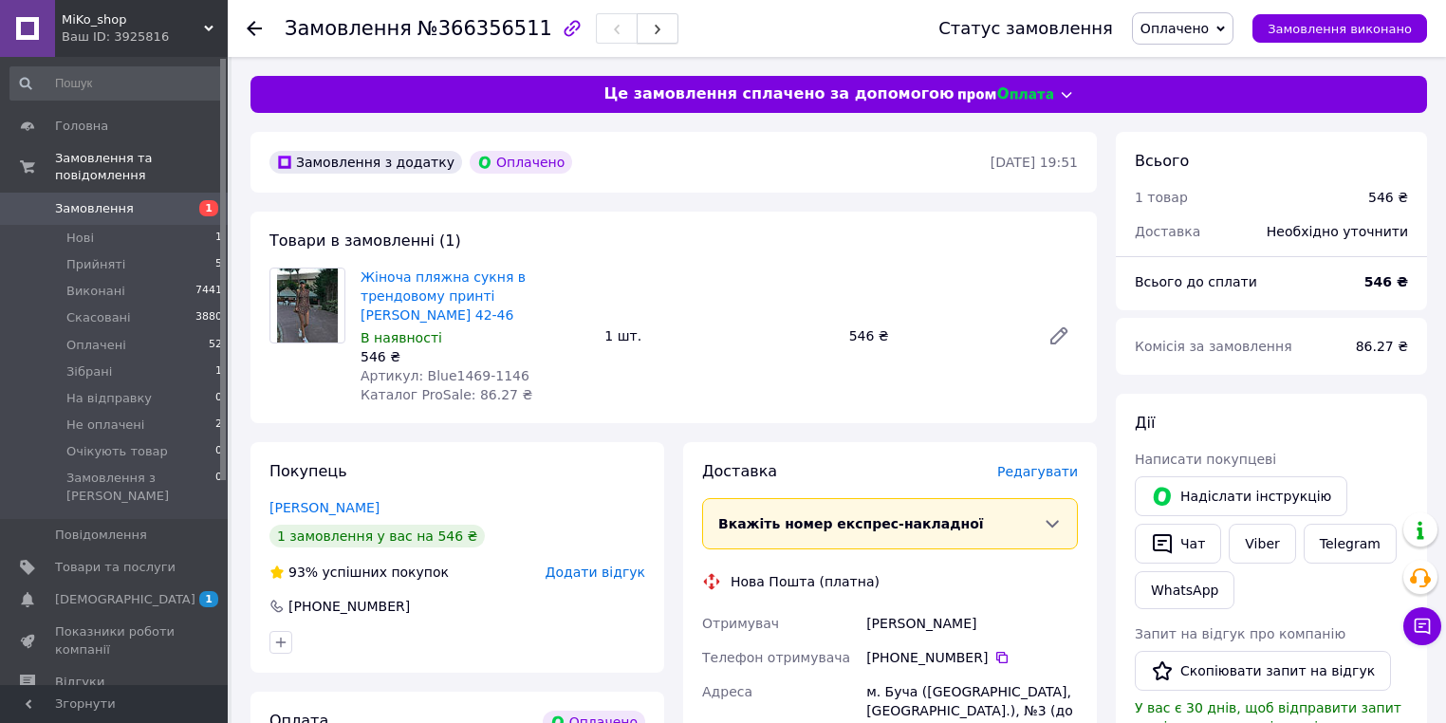
click at [637, 18] on button "button" at bounding box center [658, 28] width 42 height 30
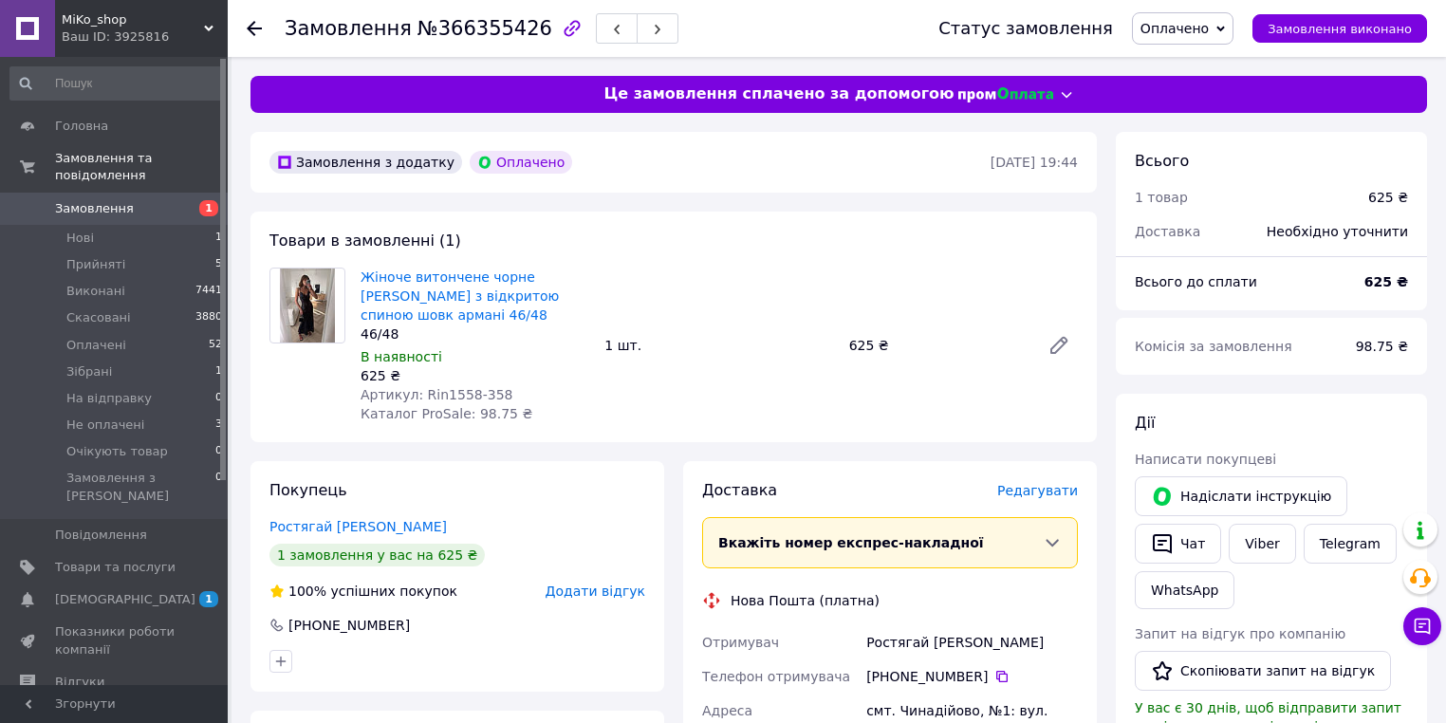
click at [478, 396] on span "Артикул: Rin1558-358" at bounding box center [437, 394] width 152 height 15
copy span "358"
click at [1184, 548] on button "Чат" at bounding box center [1178, 544] width 86 height 40
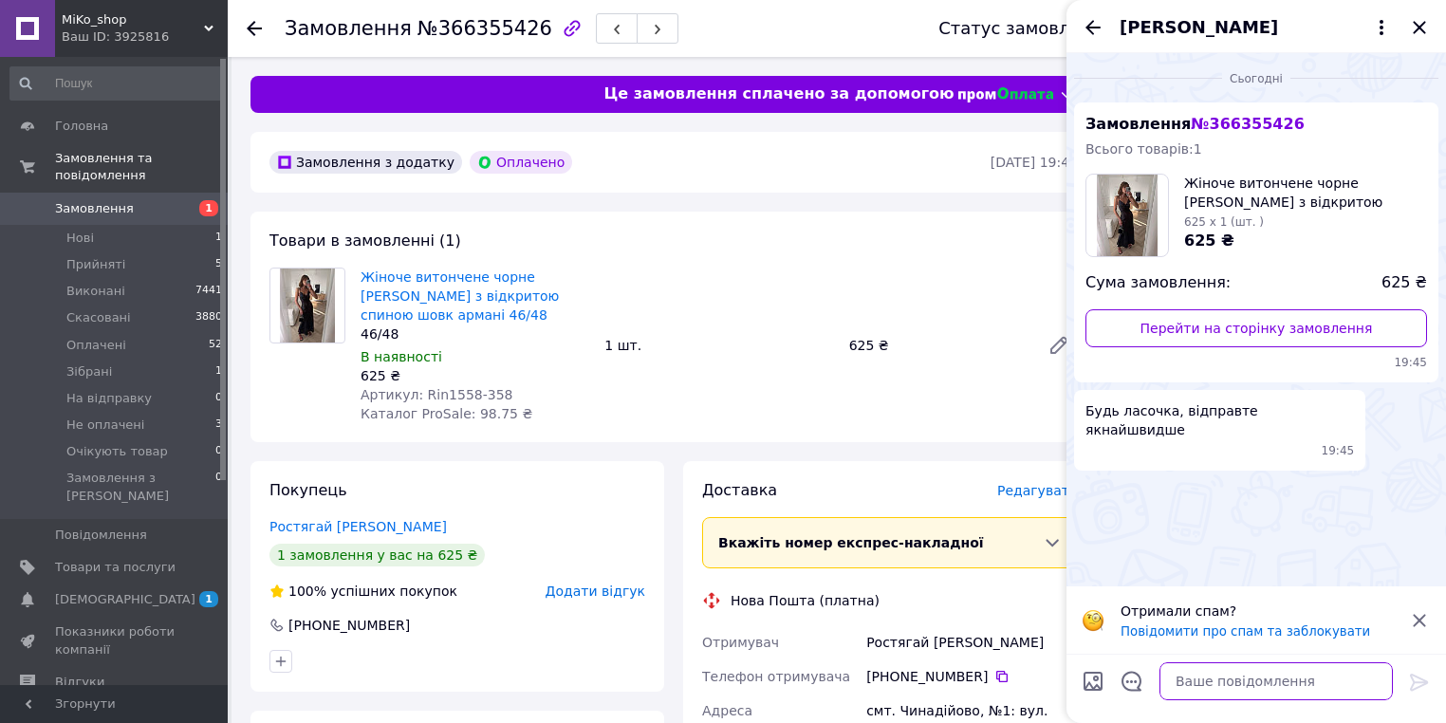
click at [1254, 681] on textarea at bounding box center [1275, 681] width 233 height 38
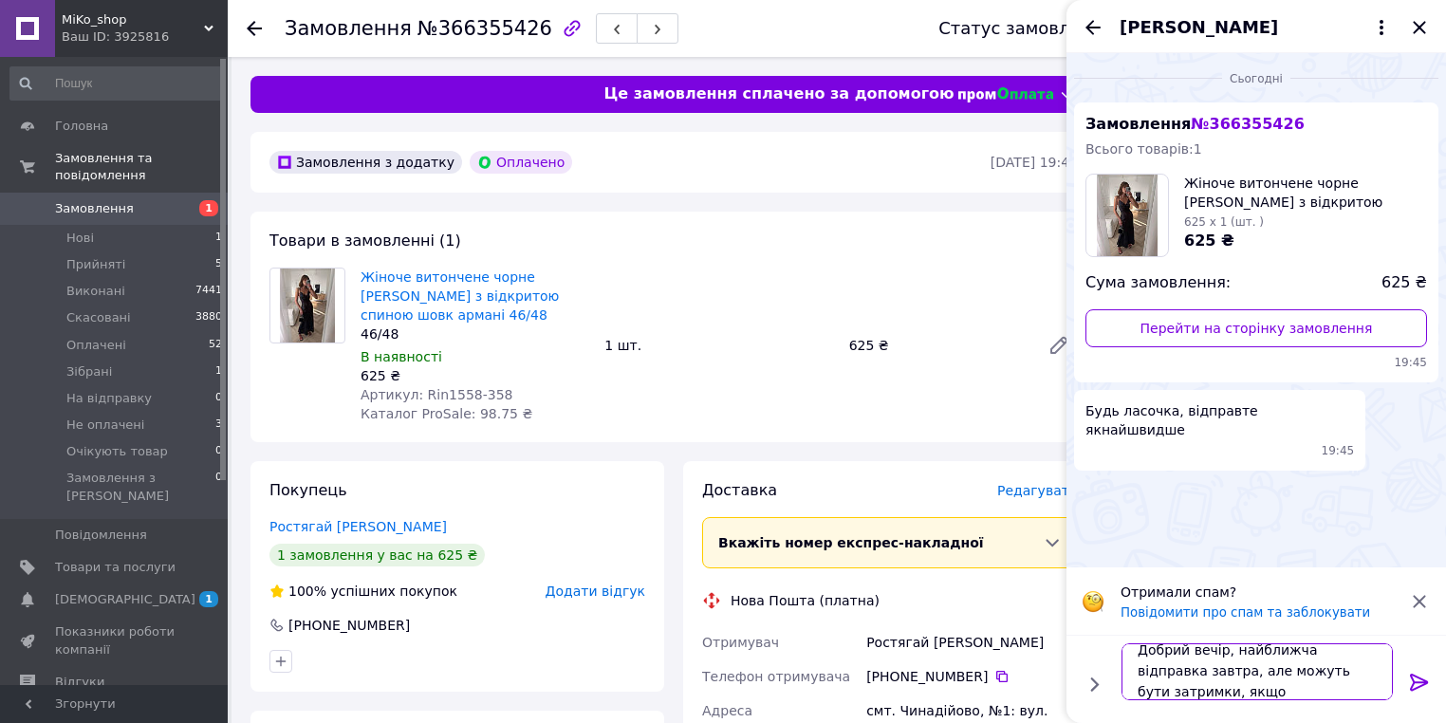
scroll to position [1, 0]
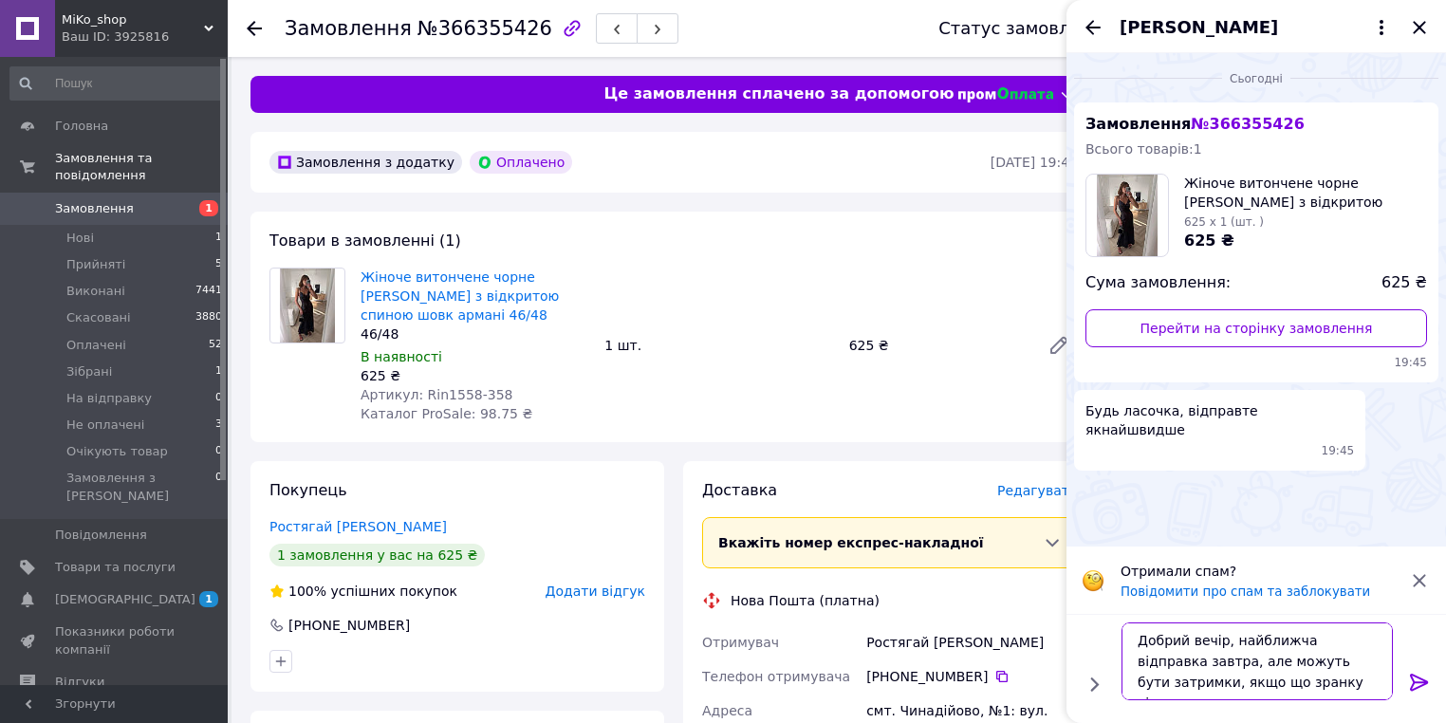
type textarea "Добрий вечір, найближча відправка завтра, але можуть бути затримки, якщо що зра…"
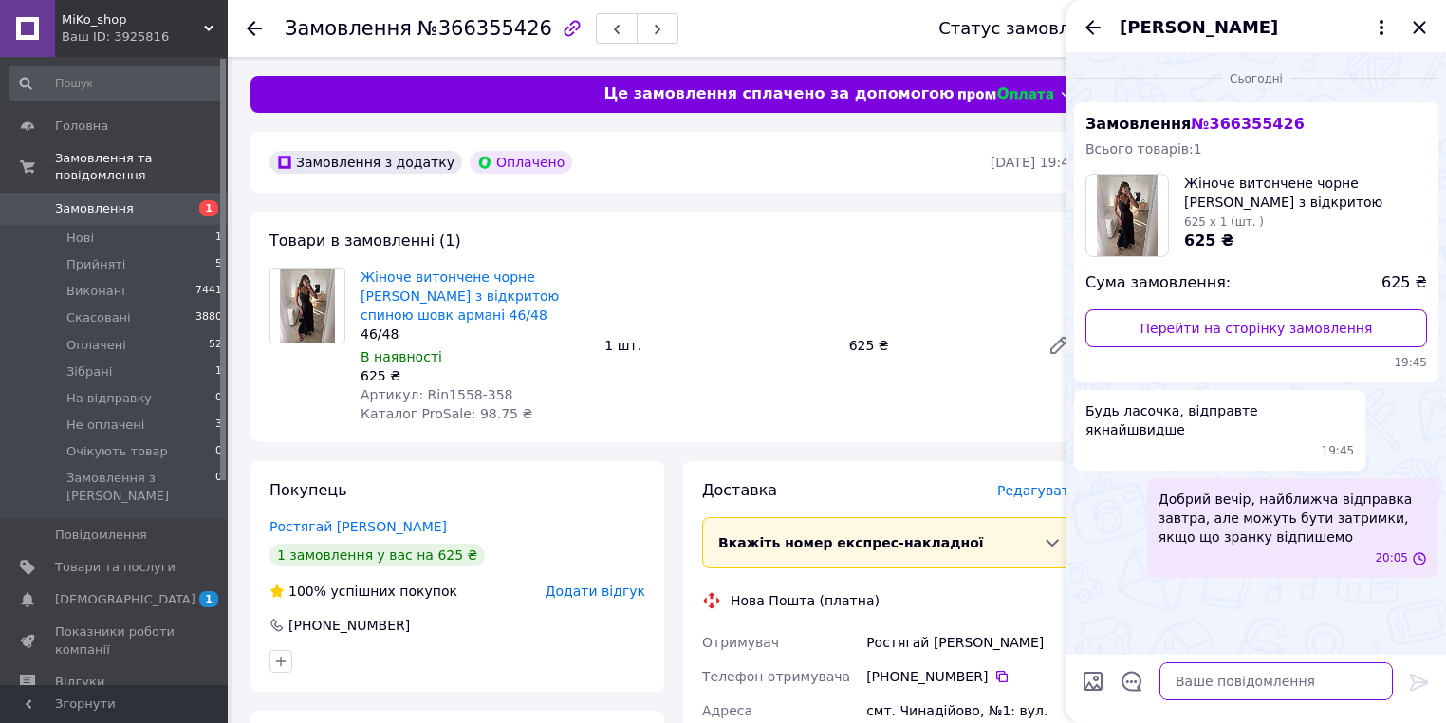
scroll to position [0, 0]
type textarea "І"
type textarea "Вам ж 46-48 вірно?"
click at [1425, 36] on icon "Закрити" at bounding box center [1419, 27] width 23 height 23
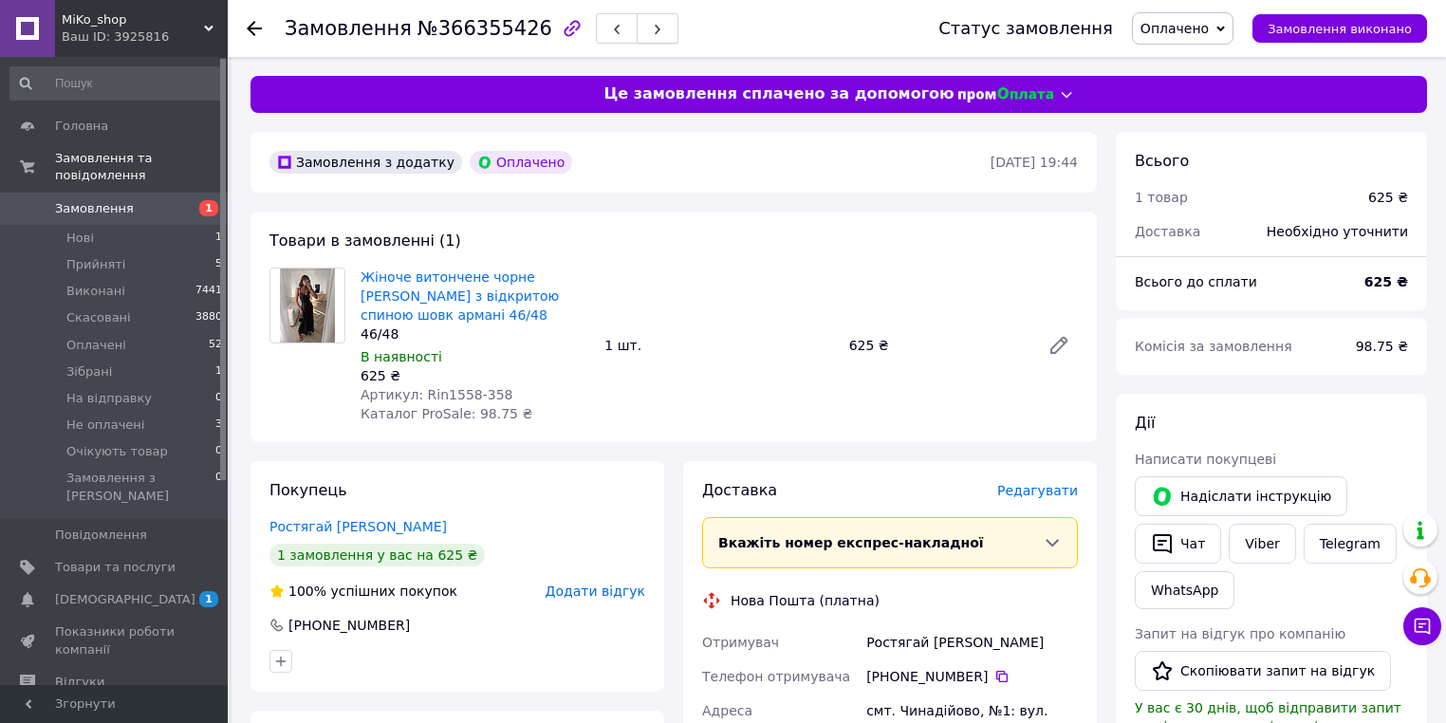
drag, startPoint x: 633, startPoint y: 22, endPoint x: 770, endPoint y: 172, distance: 203.5
click at [637, 22] on button "button" at bounding box center [658, 28] width 42 height 30
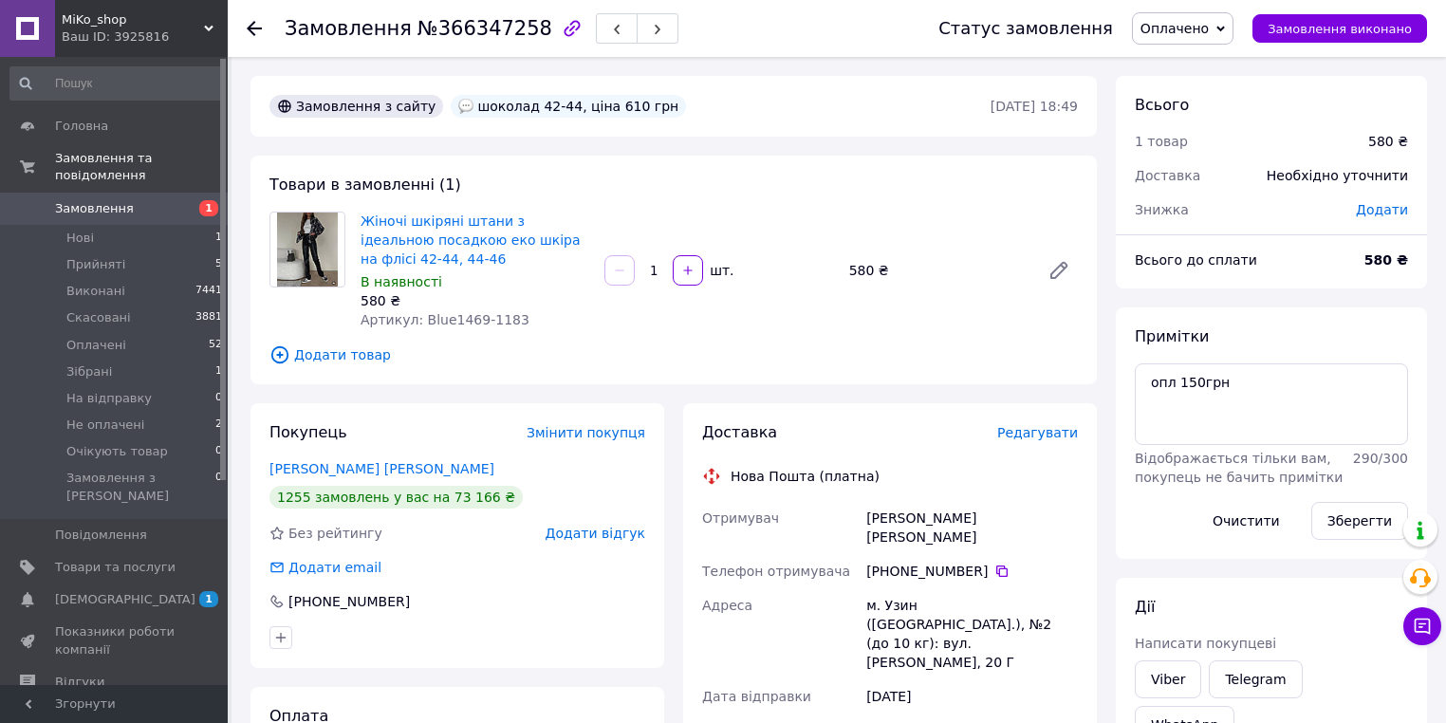
click at [194, 200] on span "1" at bounding box center [202, 208] width 52 height 17
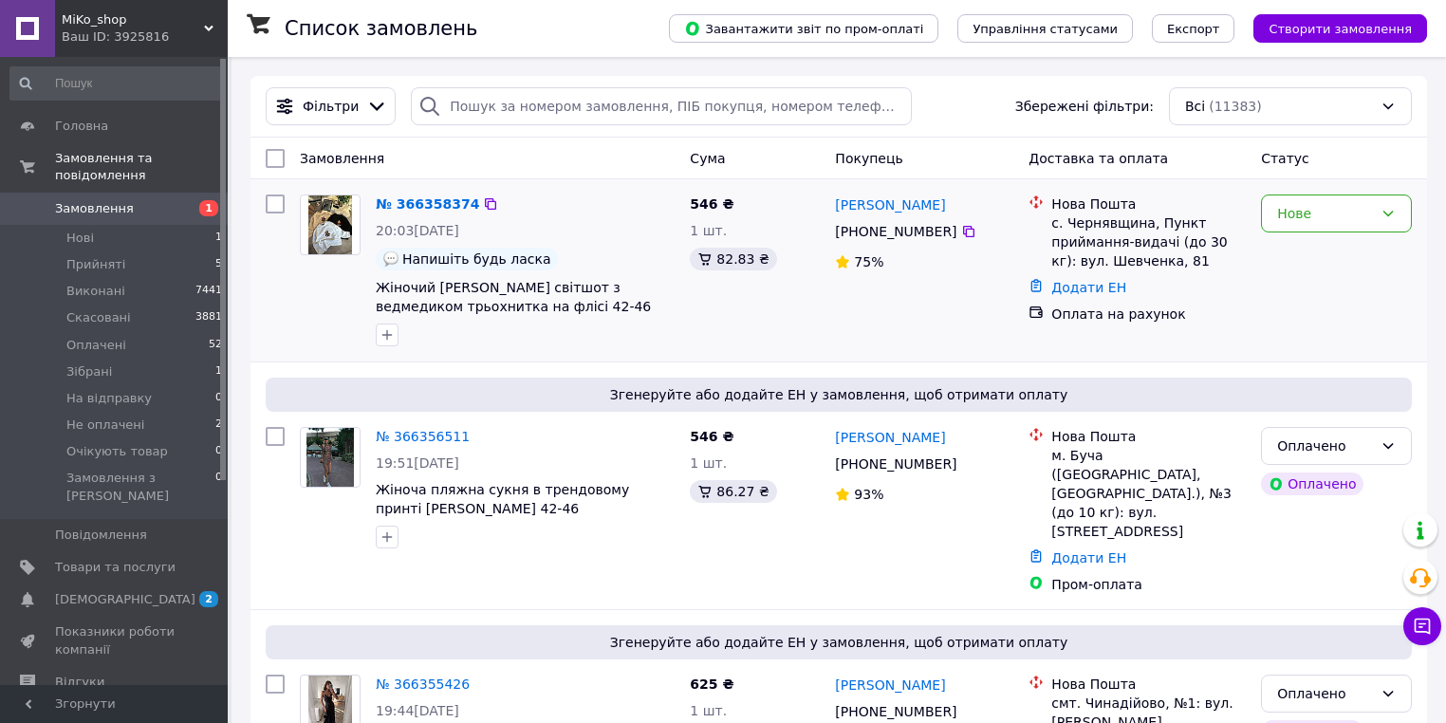
click at [441, 213] on div "№ 366358374" at bounding box center [427, 204] width 107 height 23
click at [440, 209] on link "№ 366358374" at bounding box center [427, 203] width 103 height 15
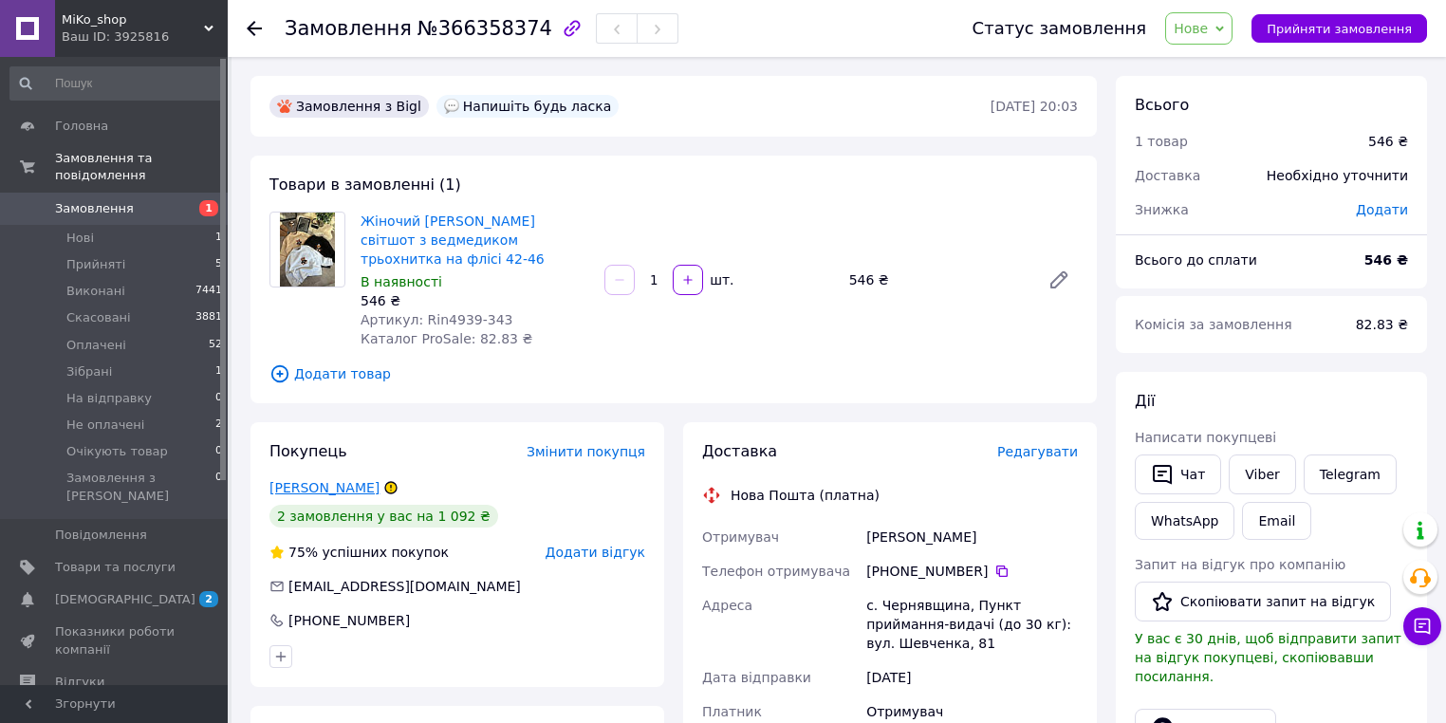
click at [361, 495] on link "[PERSON_NAME]" at bounding box center [324, 487] width 110 height 15
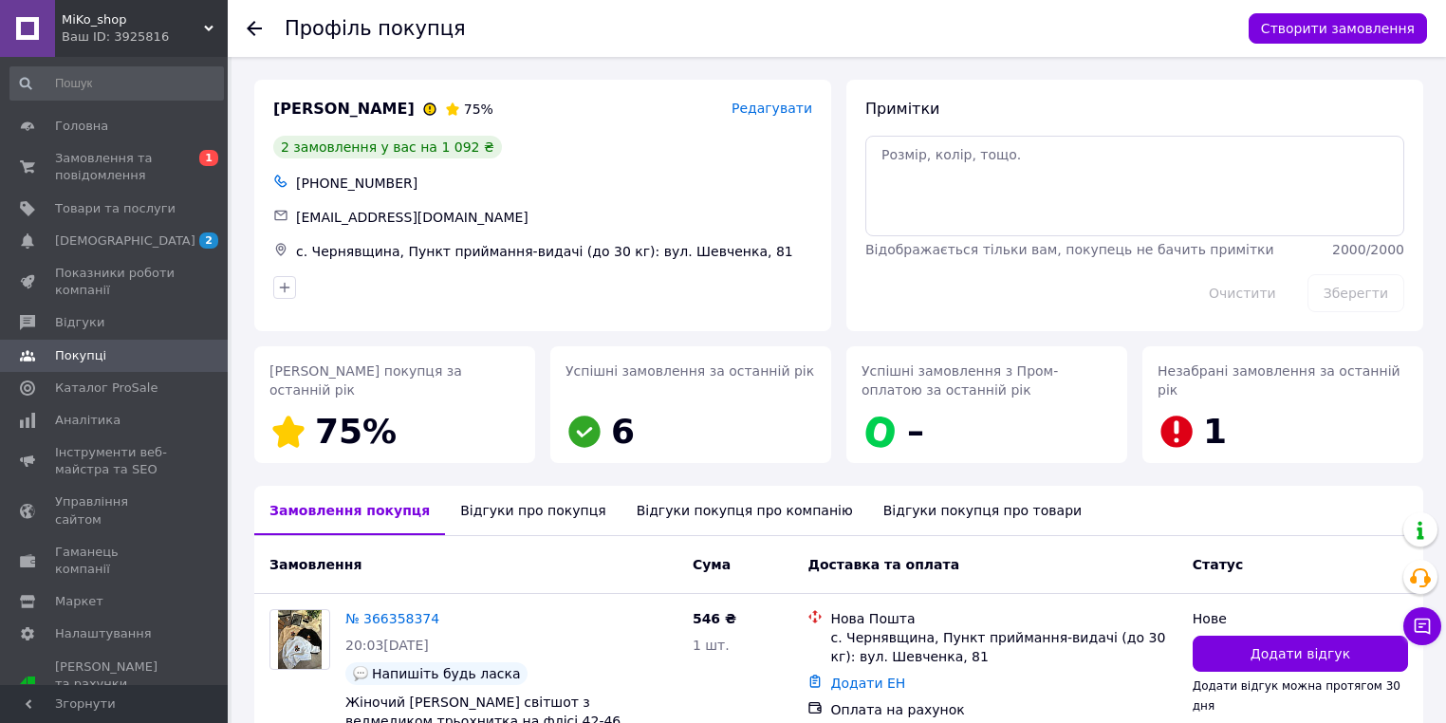
click at [254, 24] on icon at bounding box center [254, 28] width 15 height 15
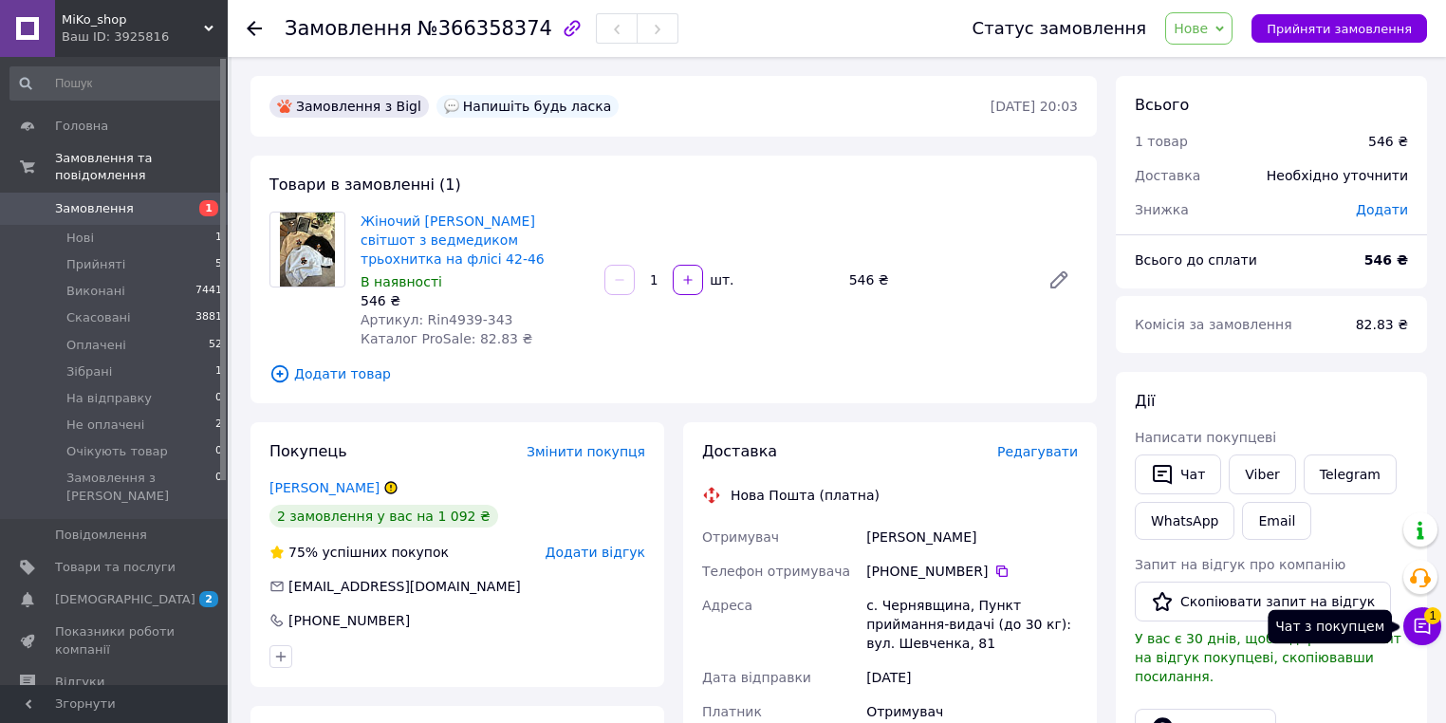
click at [1424, 619] on span "1" at bounding box center [1432, 611] width 17 height 17
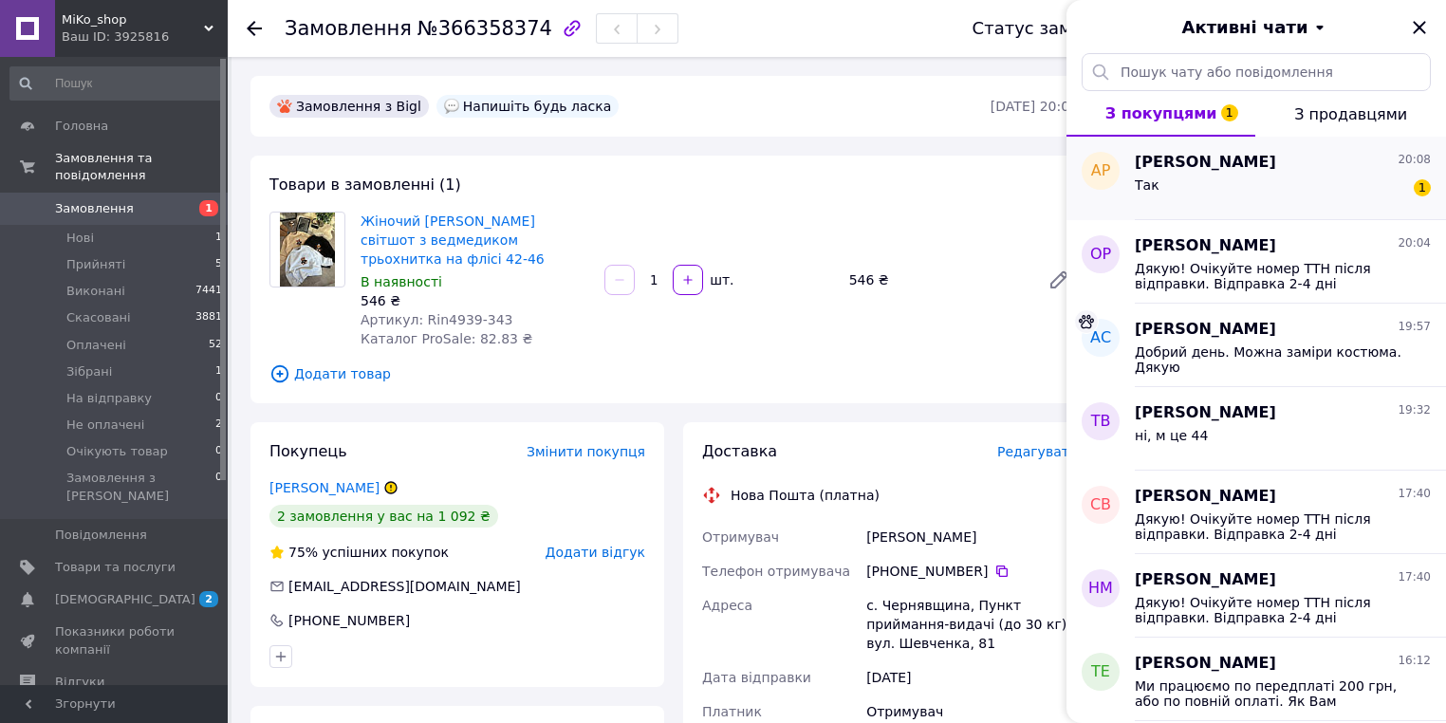
click at [1319, 143] on div "[PERSON_NAME] 20:08 Так 1" at bounding box center [1290, 178] width 311 height 83
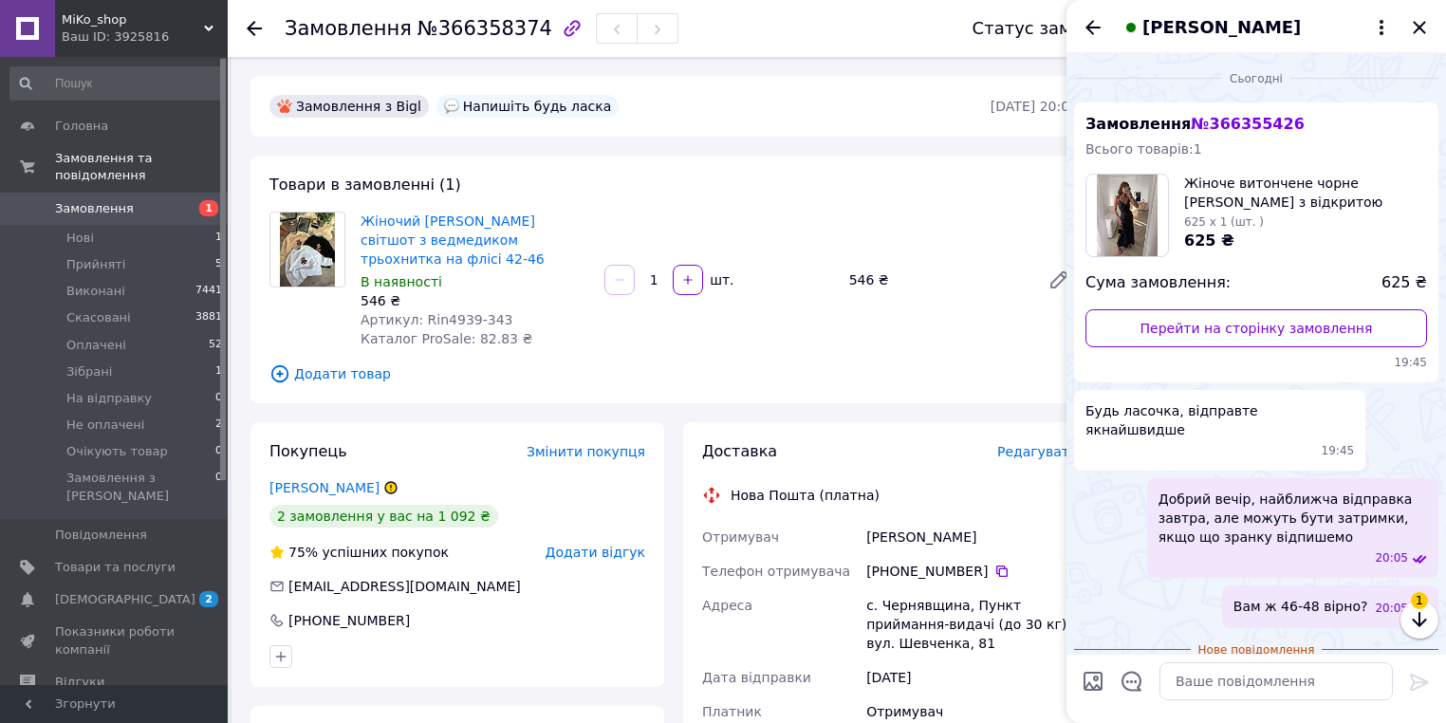
scroll to position [47, 0]
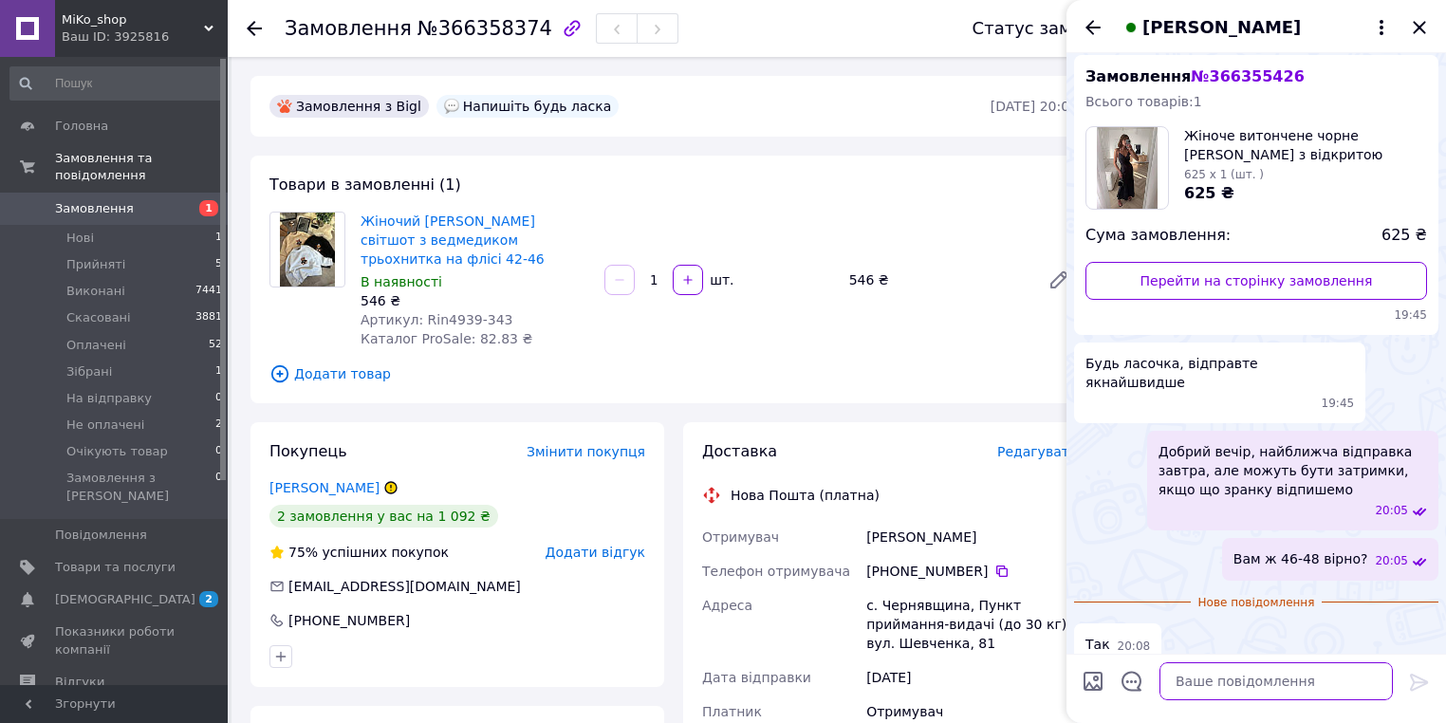
click at [1258, 685] on textarea at bounding box center [1275, 681] width 233 height 38
type textarea "добре"
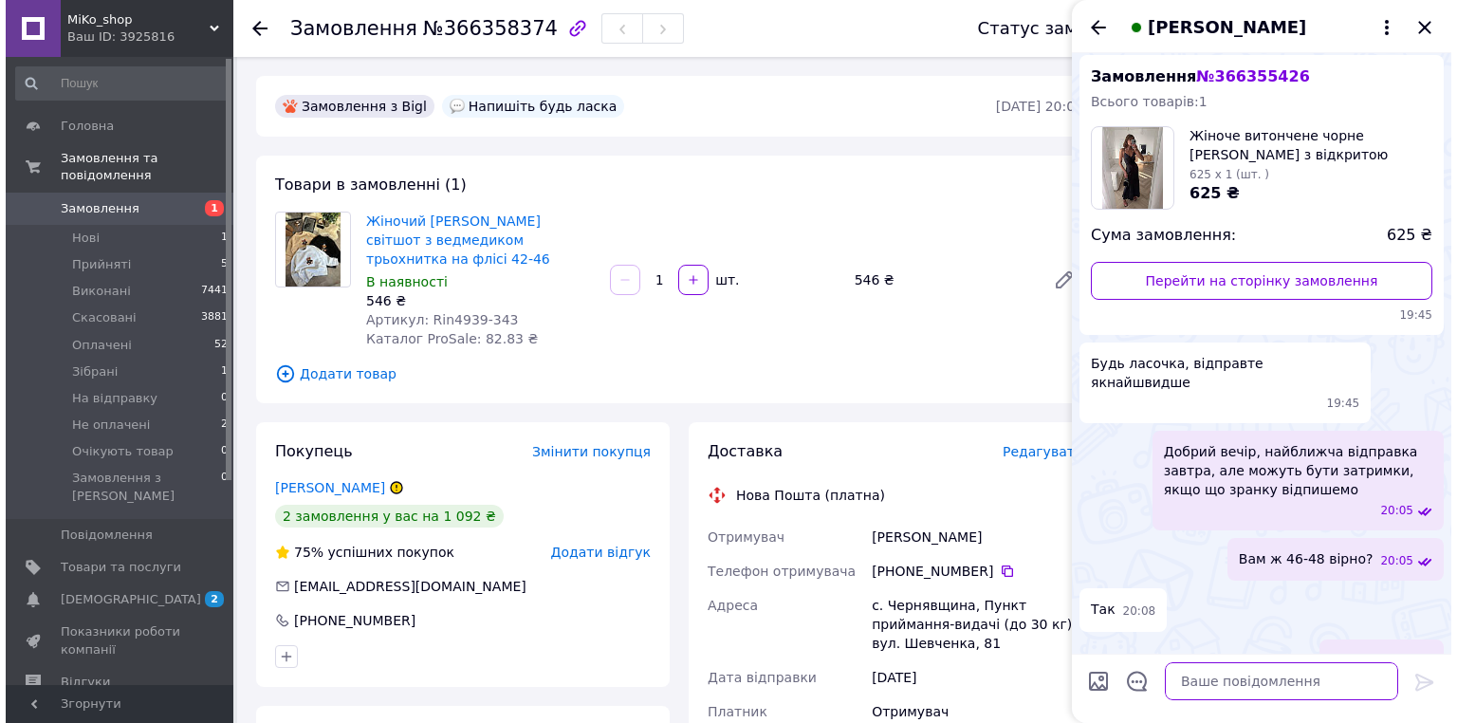
scroll to position [120, 0]
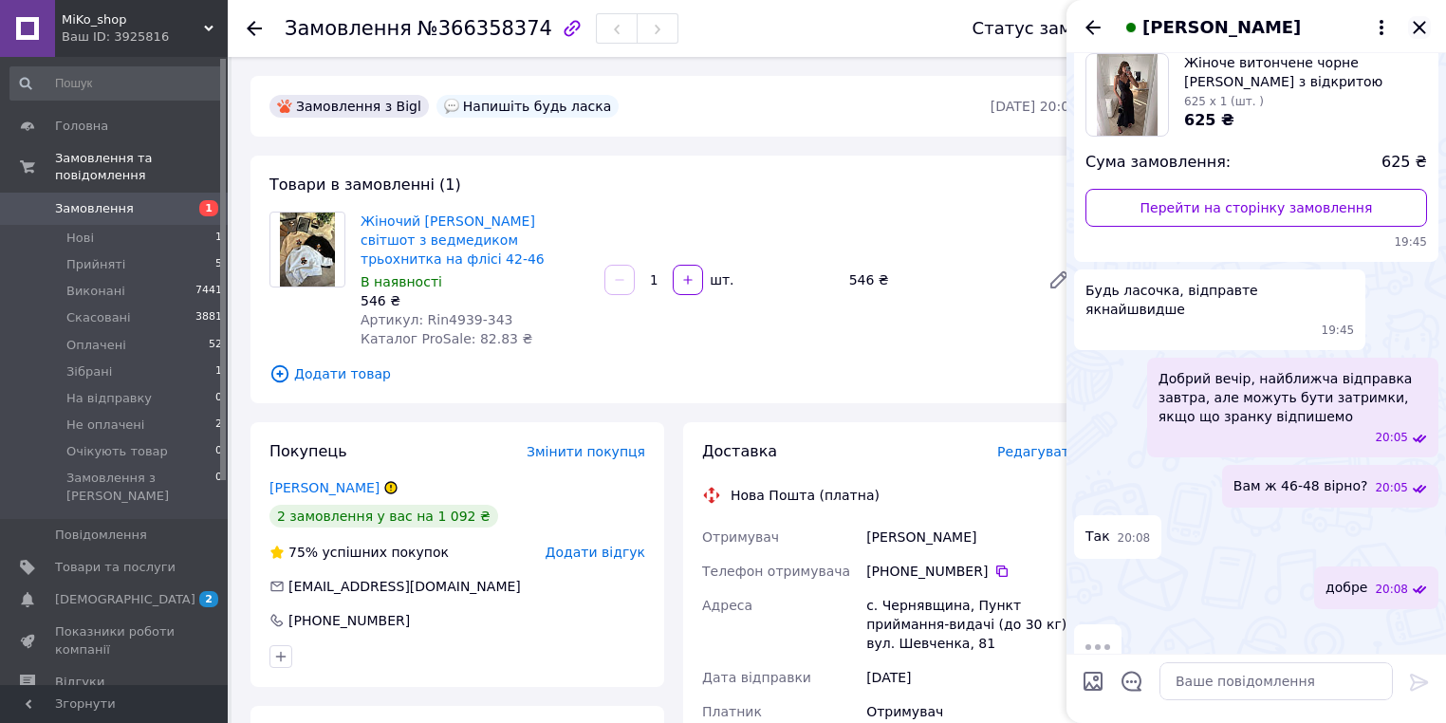
click at [1415, 33] on icon "Закрити" at bounding box center [1419, 27] width 23 height 23
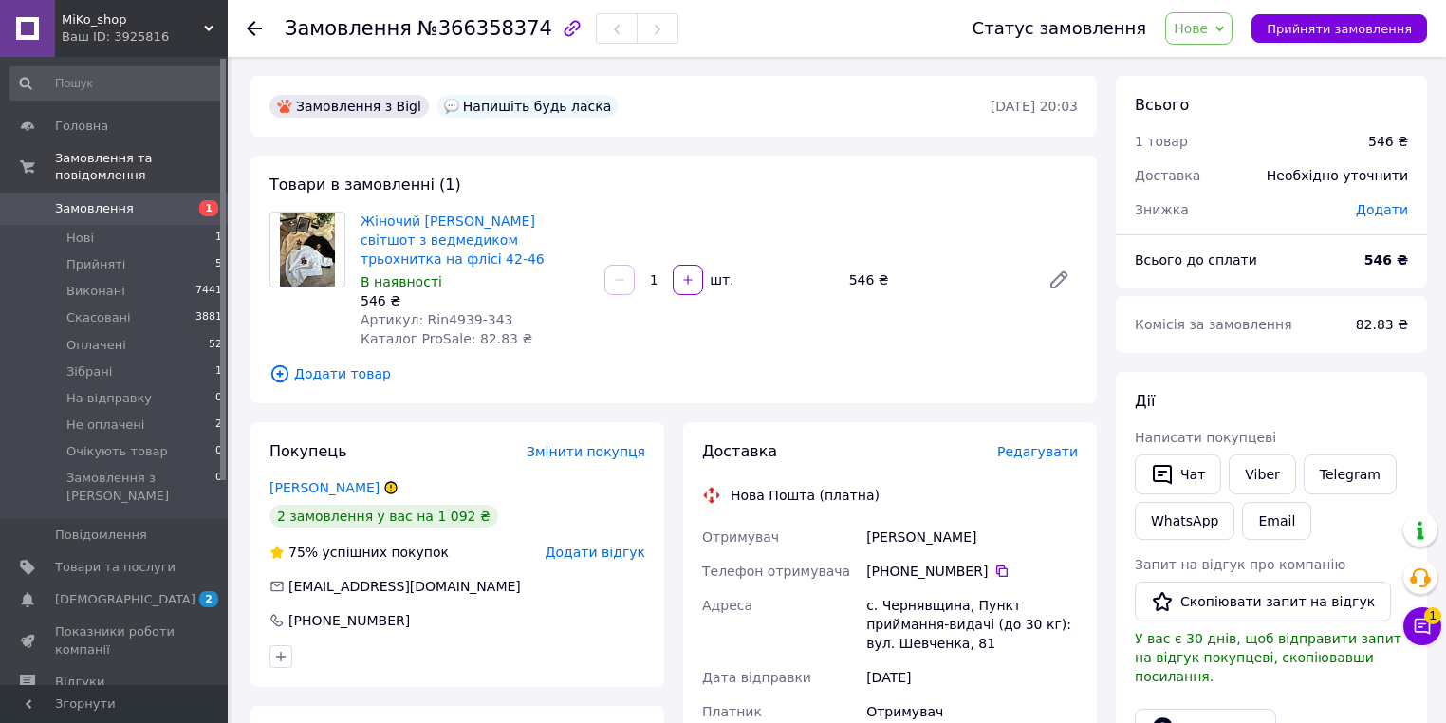
click at [1224, 29] on icon at bounding box center [1219, 29] width 9 height 9
click at [1233, 116] on li "Скасовано" at bounding box center [1226, 123] width 120 height 28
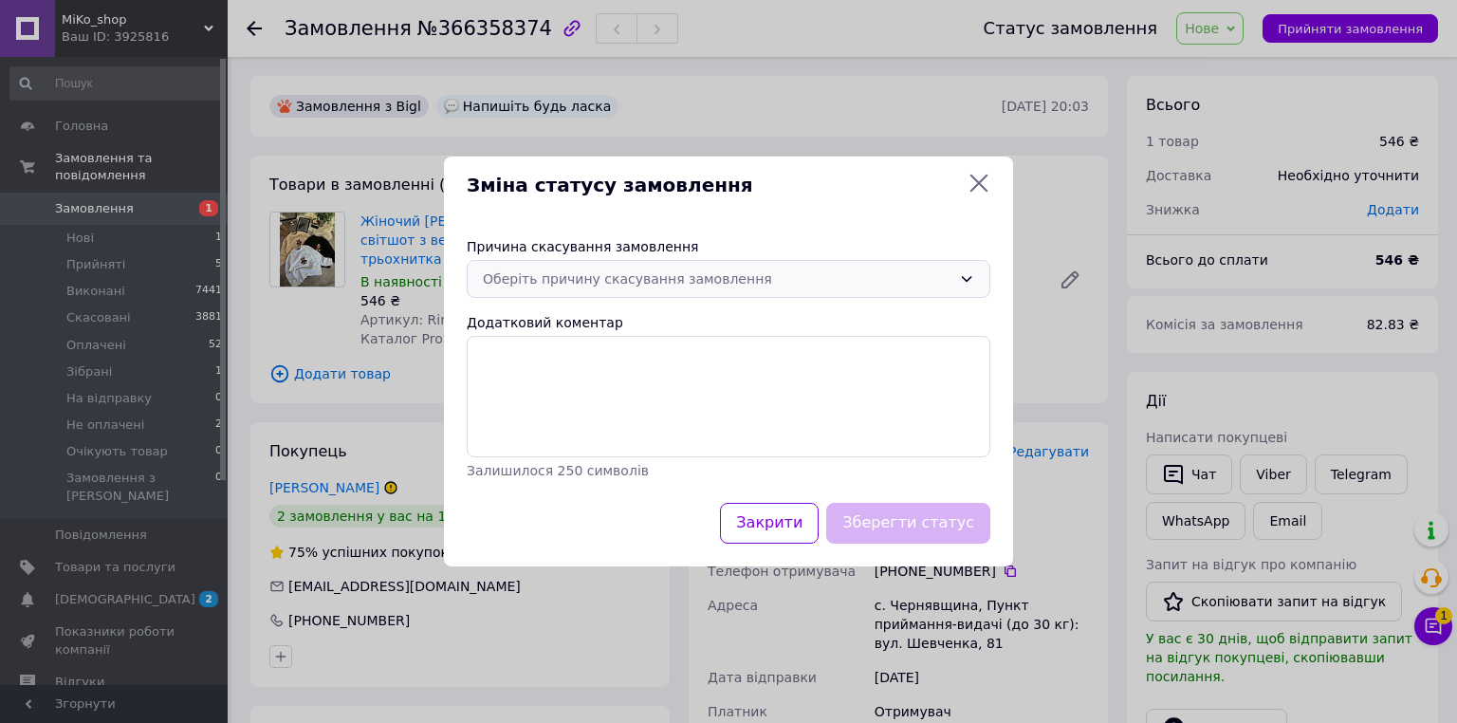
click at [656, 275] on div "Оберіть причину скасування замовлення" at bounding box center [717, 278] width 469 height 21
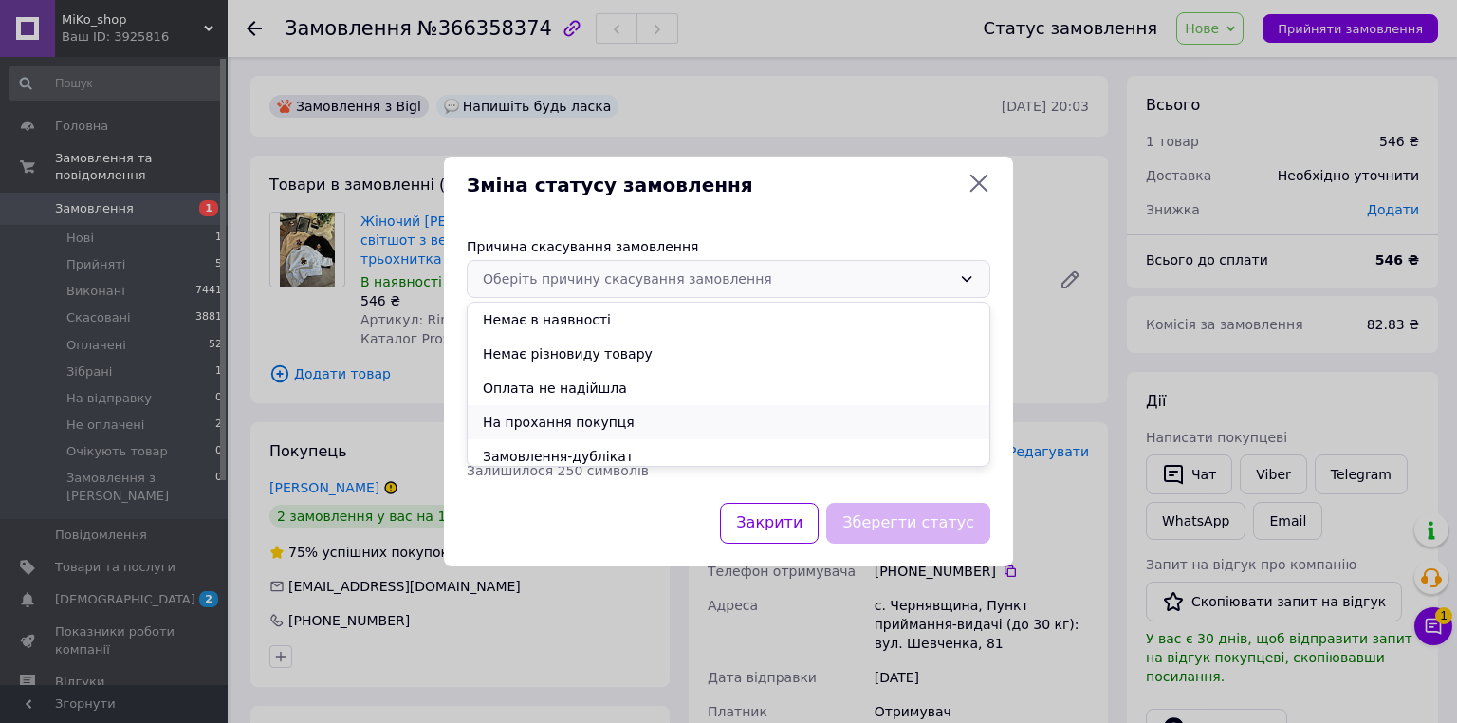
click at [552, 416] on li "На прохання покупця" at bounding box center [729, 422] width 522 height 34
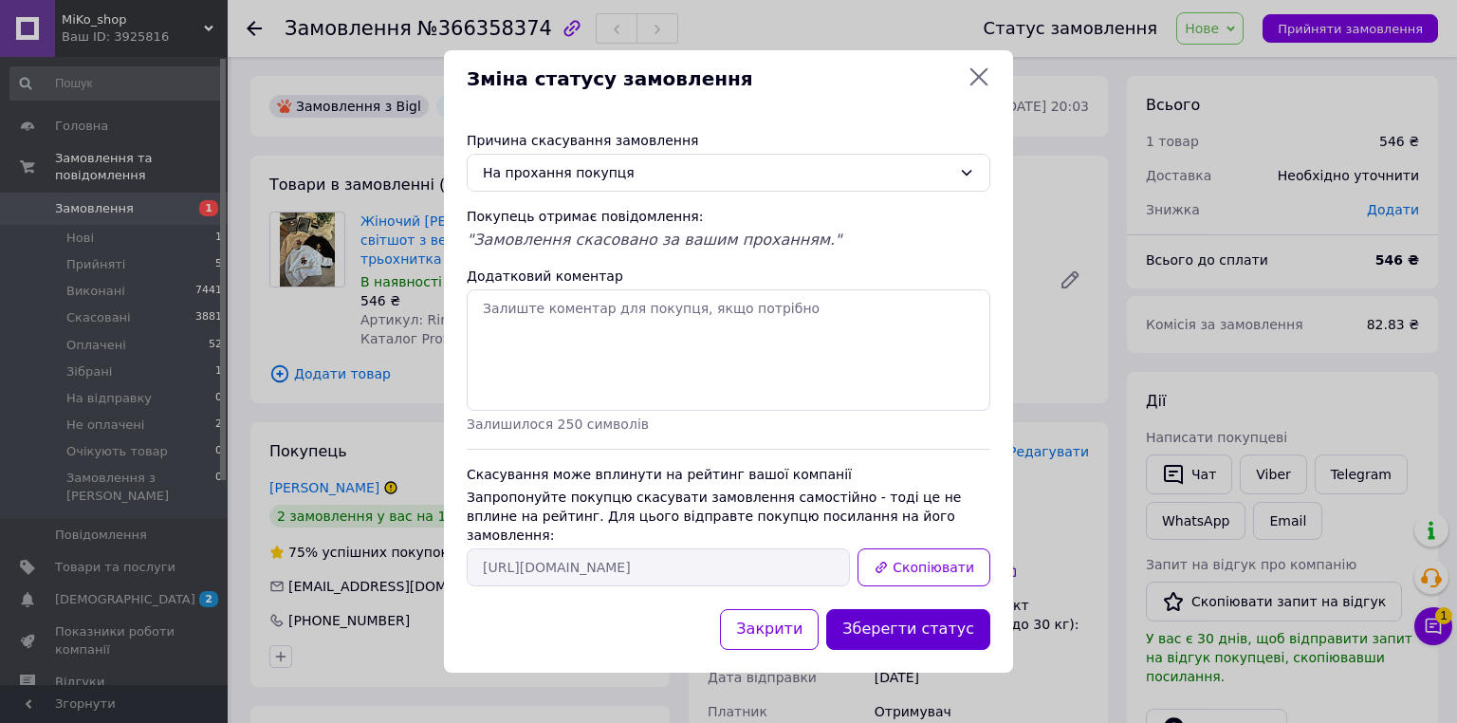
click at [927, 618] on button "Зберегти статус" at bounding box center [908, 629] width 164 height 41
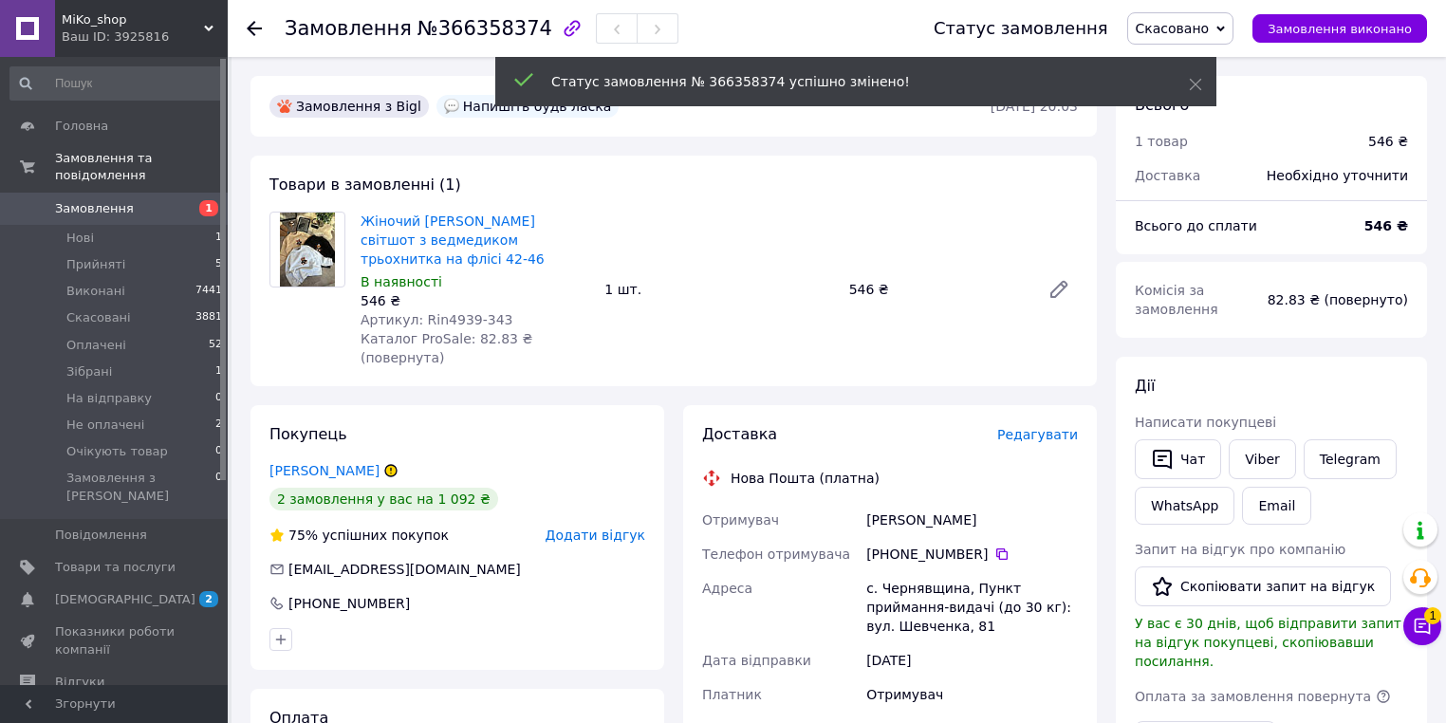
click at [190, 200] on span "1" at bounding box center [202, 208] width 52 height 17
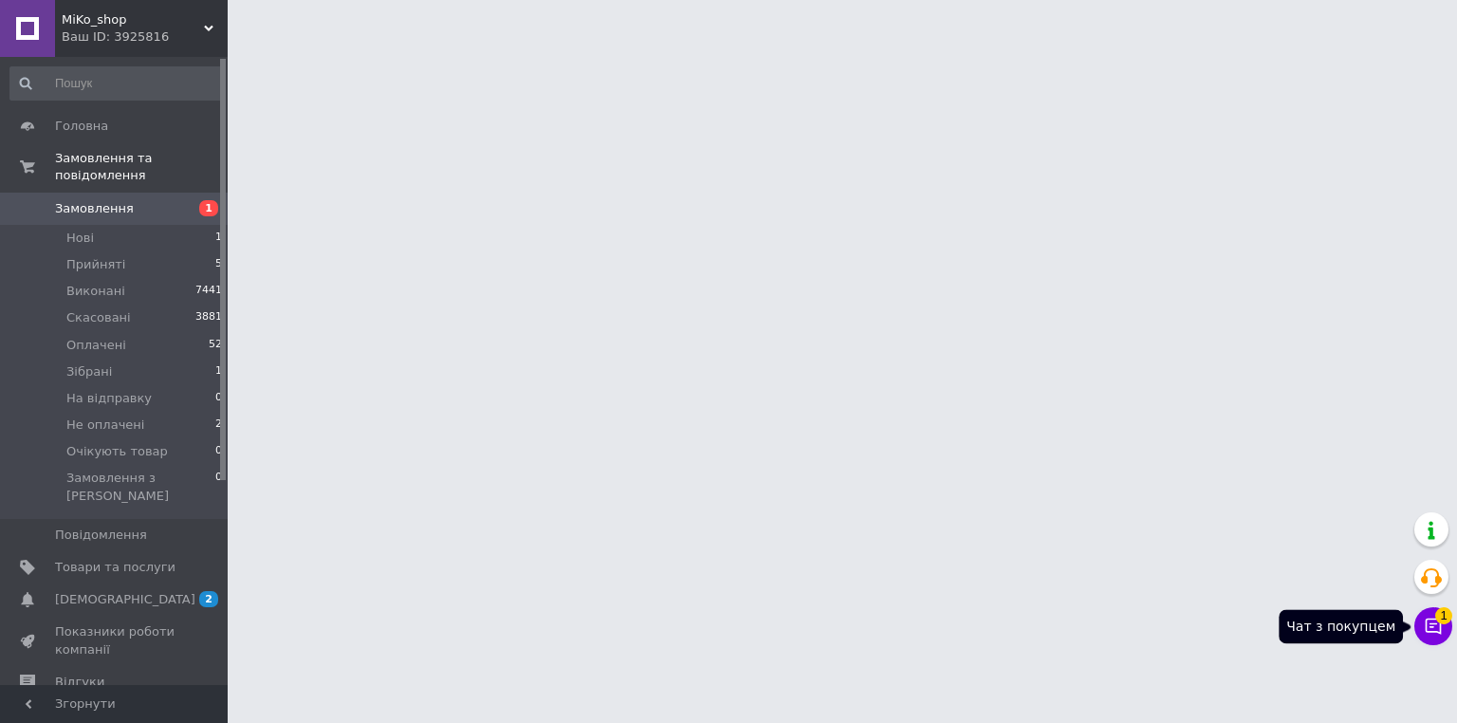
click at [1425, 638] on button "Чат з покупцем 1" at bounding box center [1434, 626] width 38 height 38
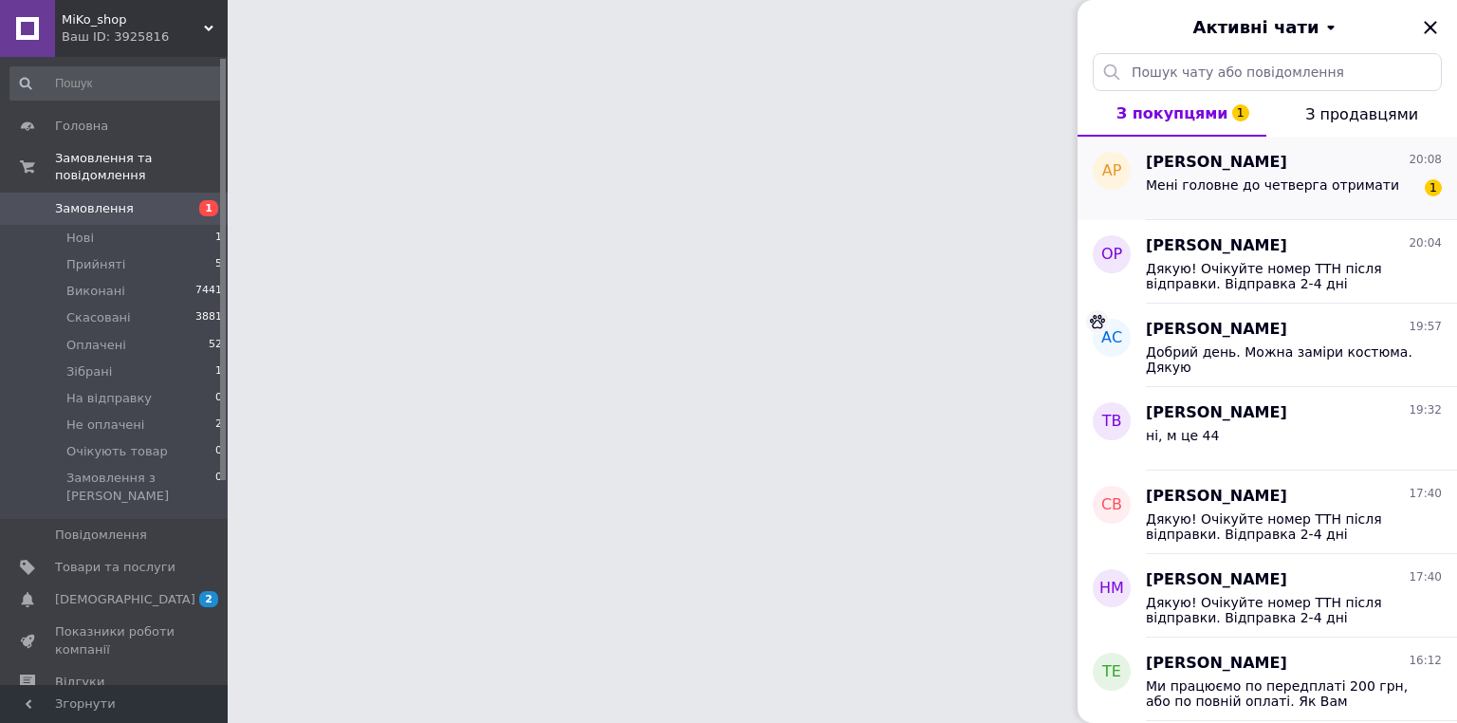
click at [1322, 171] on div "Алла Ростягай 20:08" at bounding box center [1294, 163] width 296 height 22
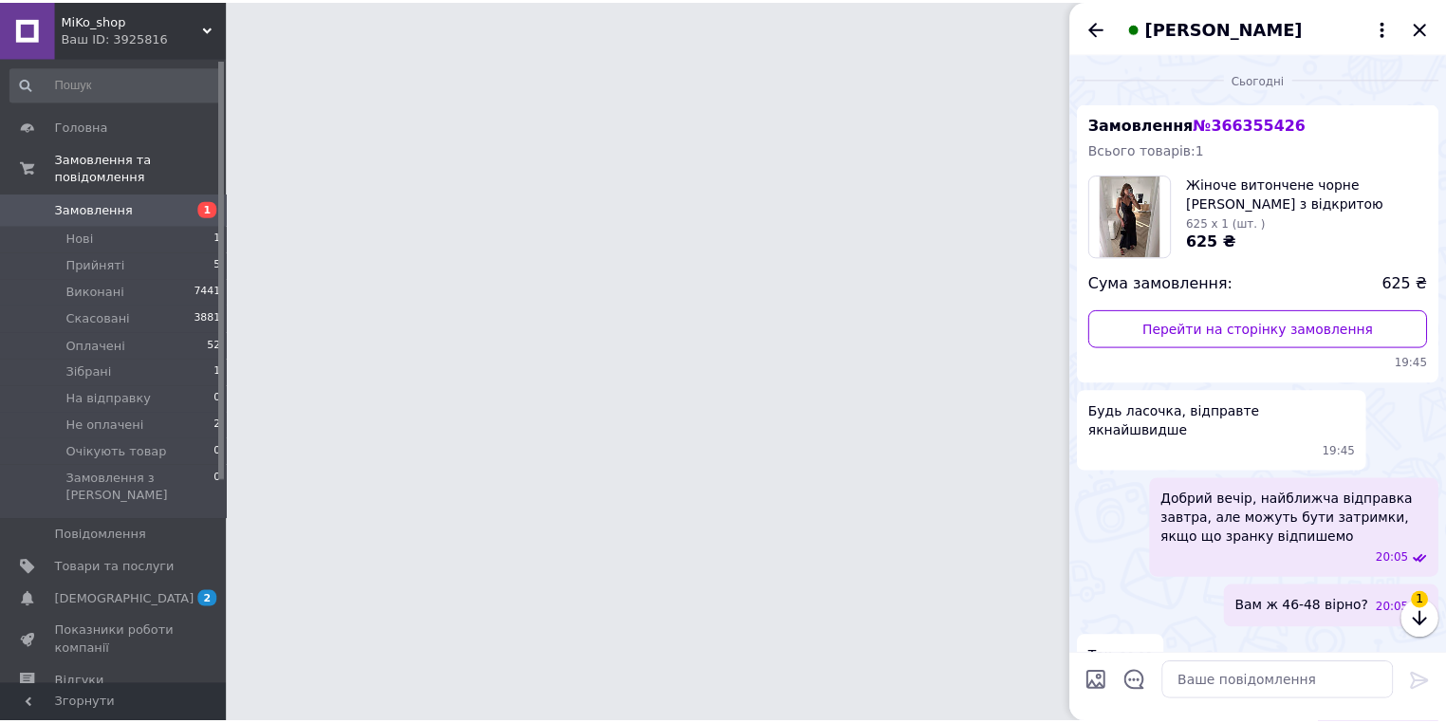
scroll to position [148, 0]
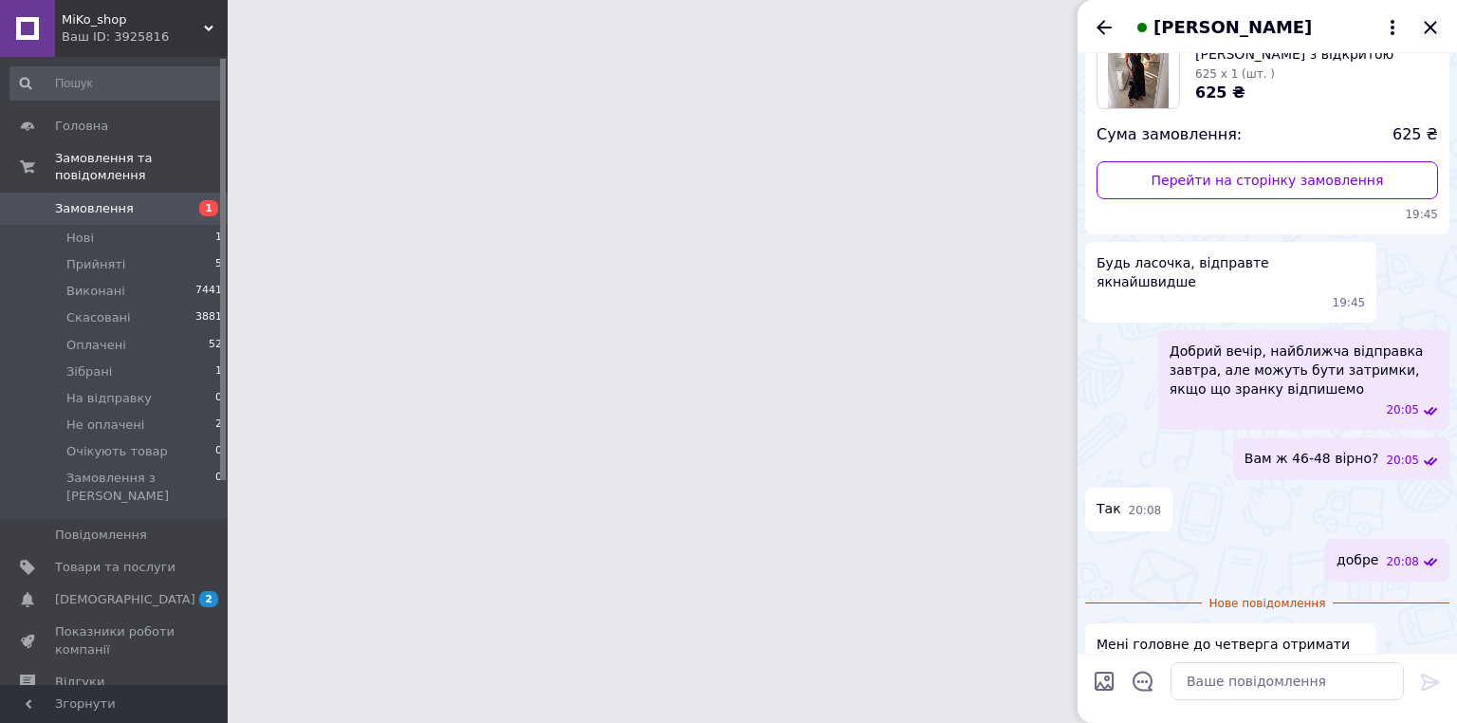
click at [1430, 30] on icon "Закрити" at bounding box center [1430, 27] width 23 height 23
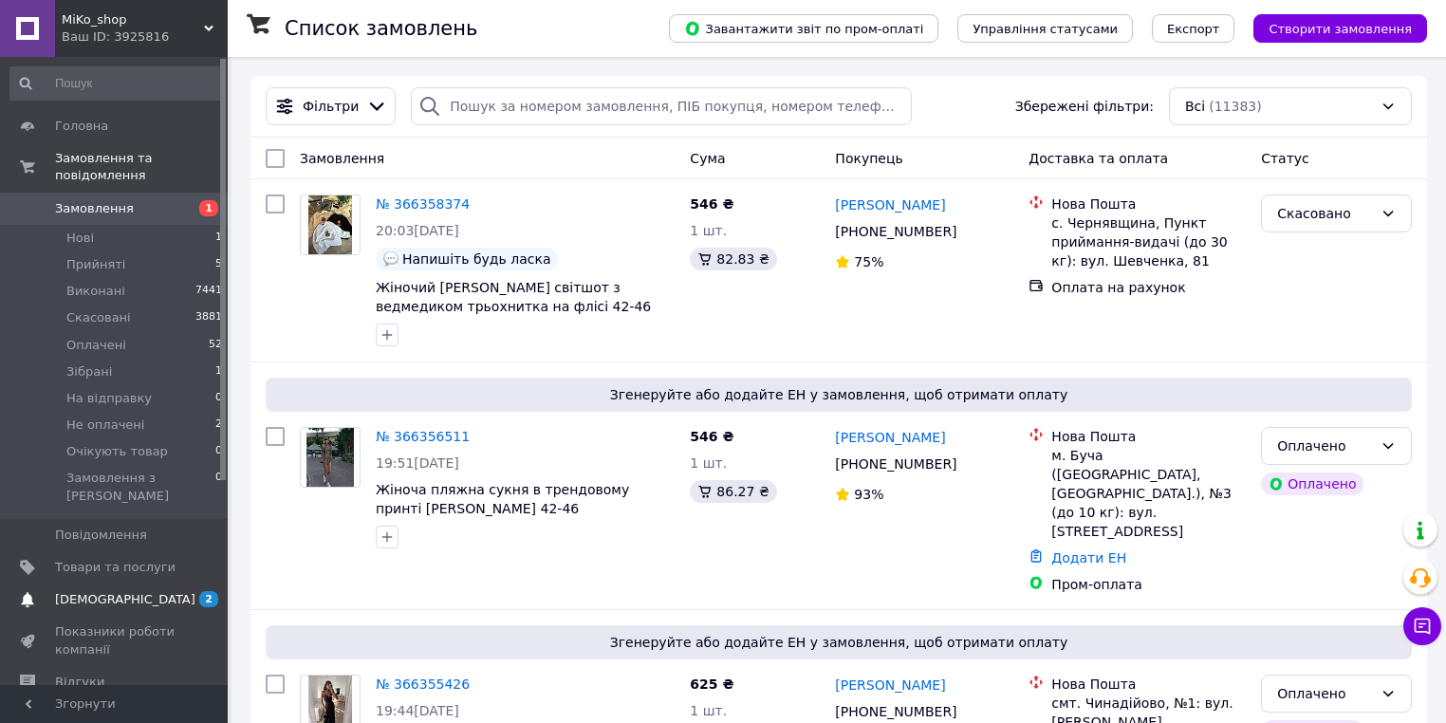
click at [194, 591] on span "2 0" at bounding box center [202, 599] width 52 height 17
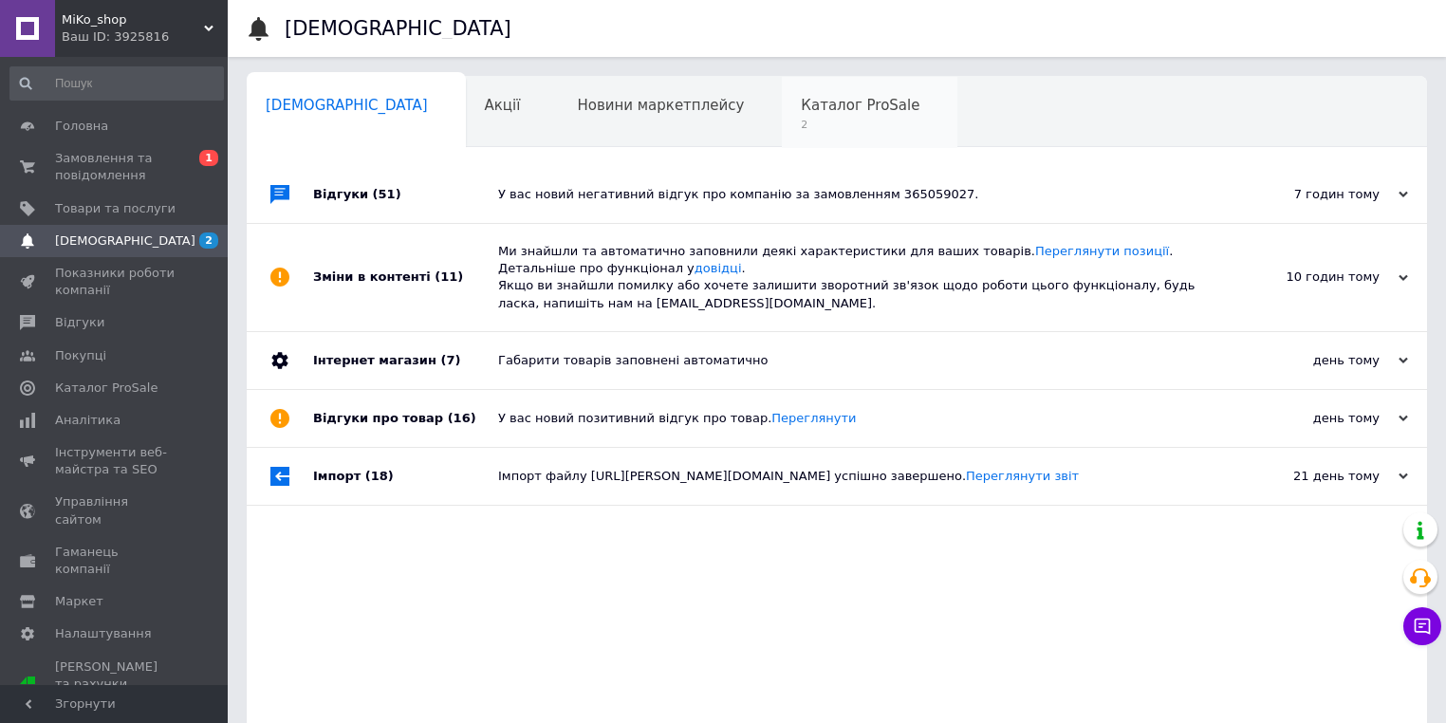
click at [801, 99] on span "Каталог ProSale" at bounding box center [860, 105] width 119 height 17
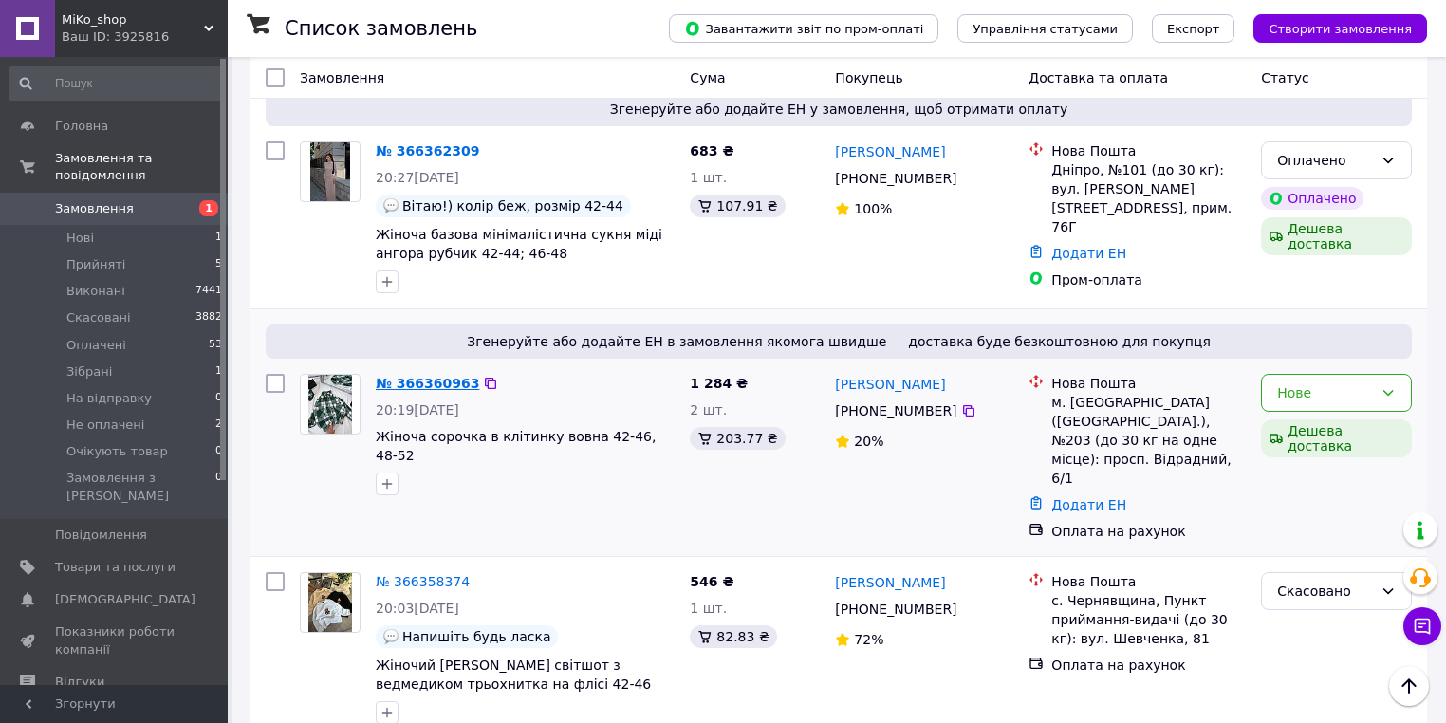
scroll to position [76, 0]
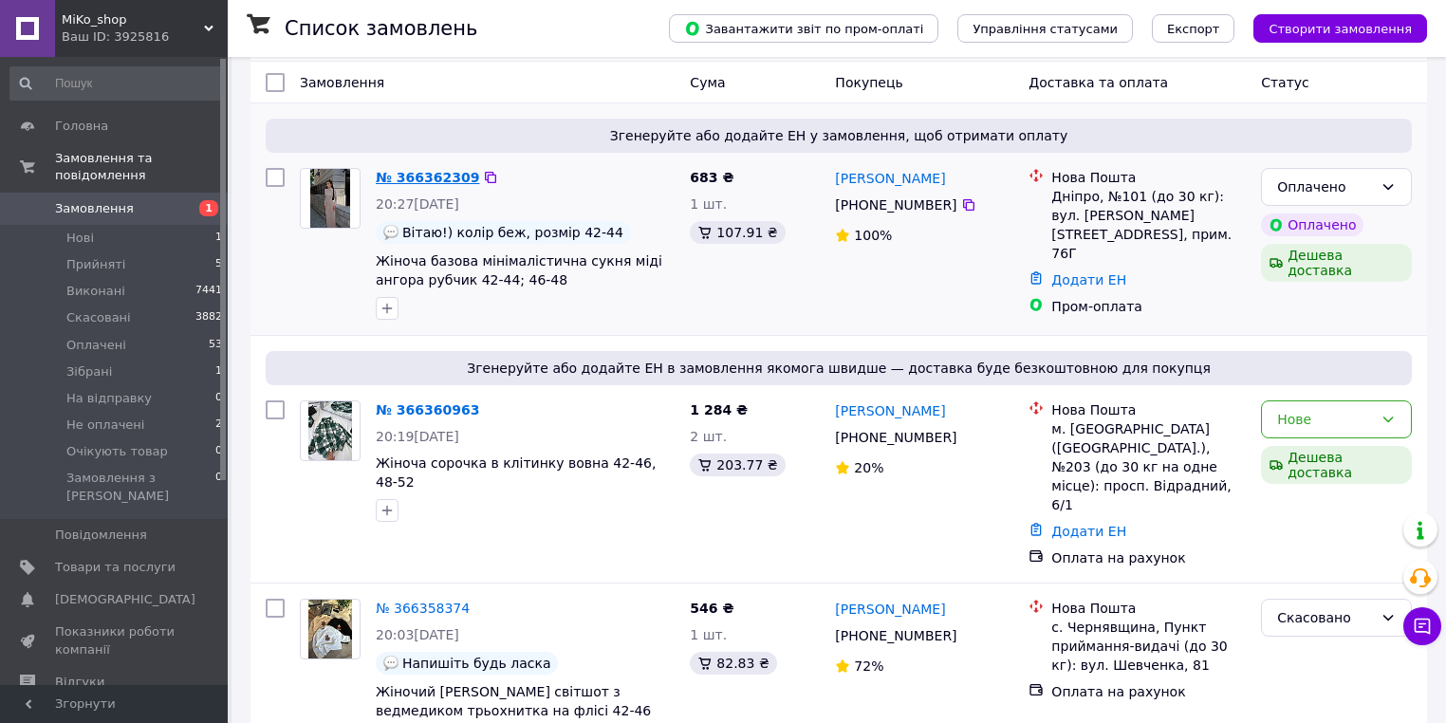
click at [436, 181] on link "№ 366362309" at bounding box center [427, 177] width 103 height 15
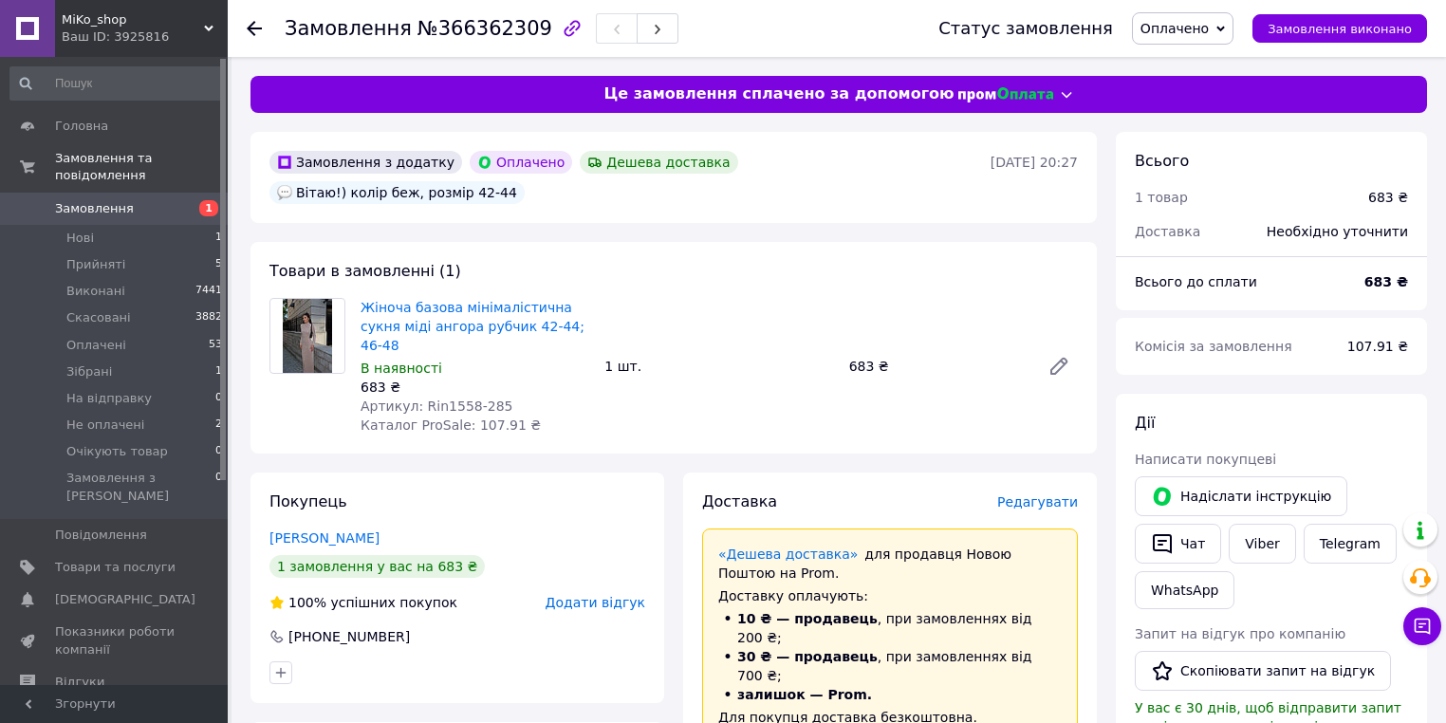
click at [474, 398] on span "Артикул: Rin1558-285" at bounding box center [437, 405] width 152 height 15
copy span "285"
click at [205, 200] on span "1" at bounding box center [208, 208] width 19 height 16
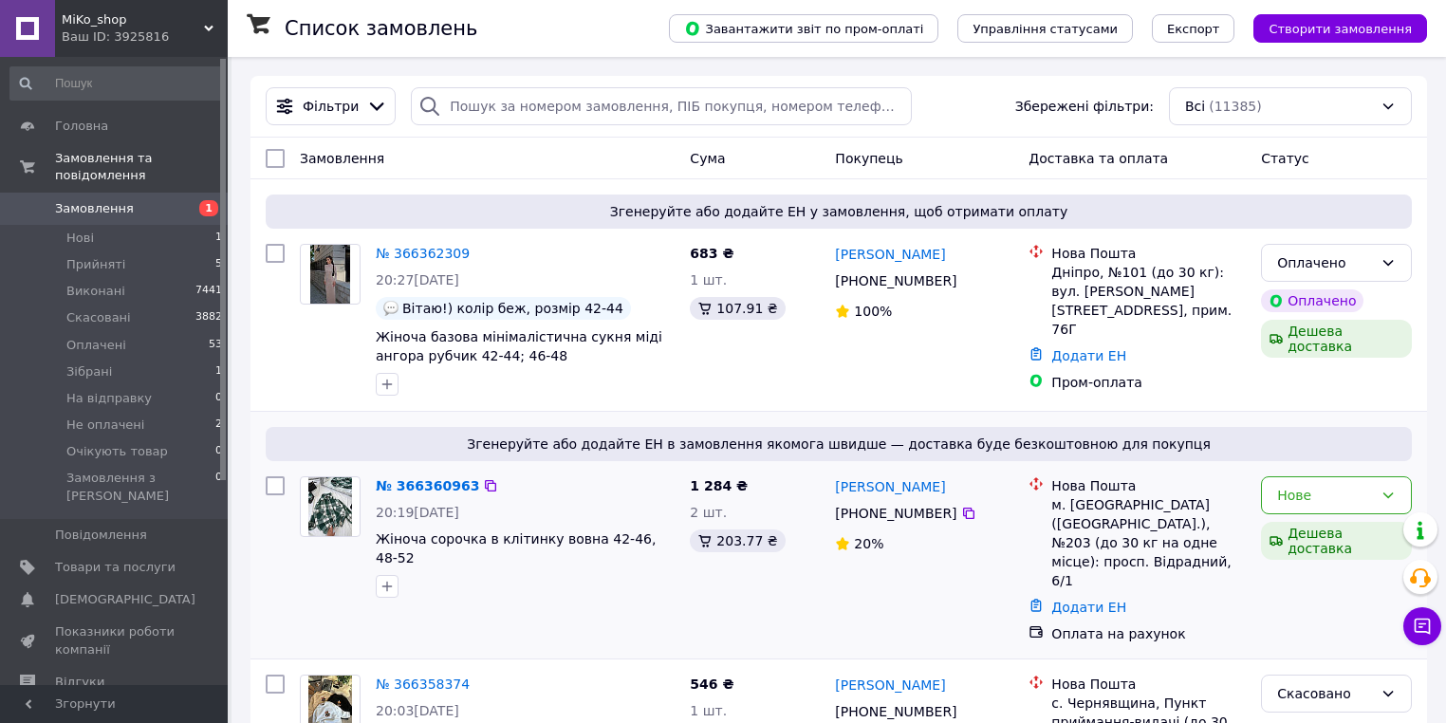
click at [425, 497] on div "№ 366360963" at bounding box center [427, 485] width 107 height 23
click at [427, 493] on link "№ 366360963" at bounding box center [427, 485] width 103 height 15
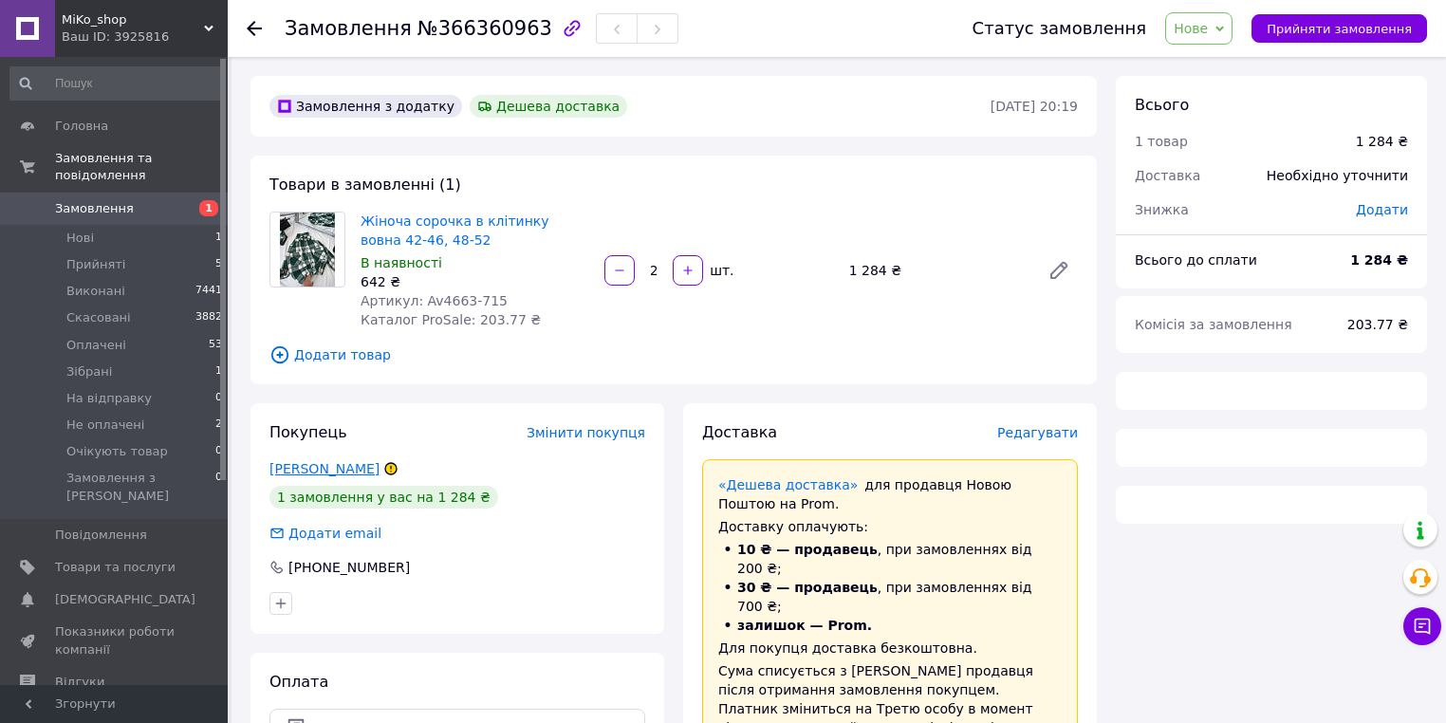
click at [353, 476] on link "[PERSON_NAME]" at bounding box center [324, 468] width 110 height 15
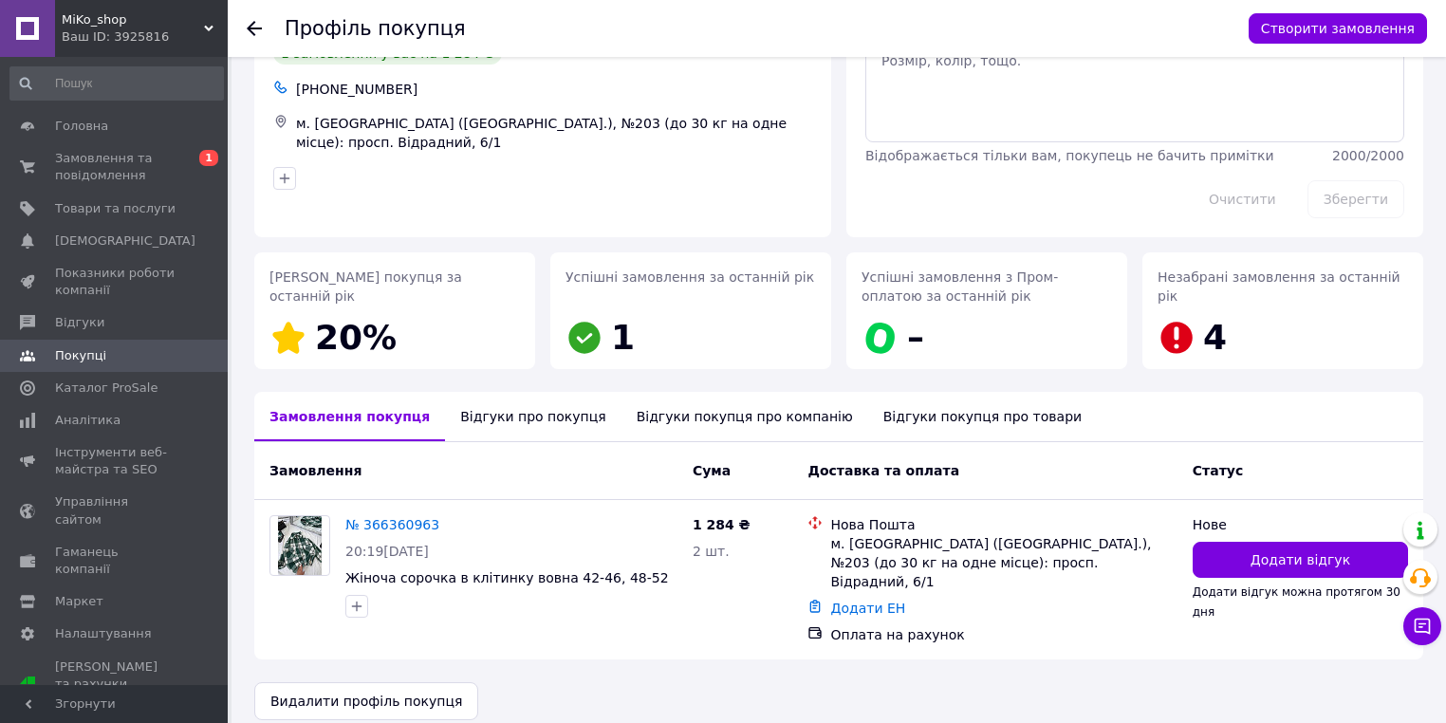
click at [512, 423] on div "Відгуки про покупця" at bounding box center [533, 416] width 176 height 49
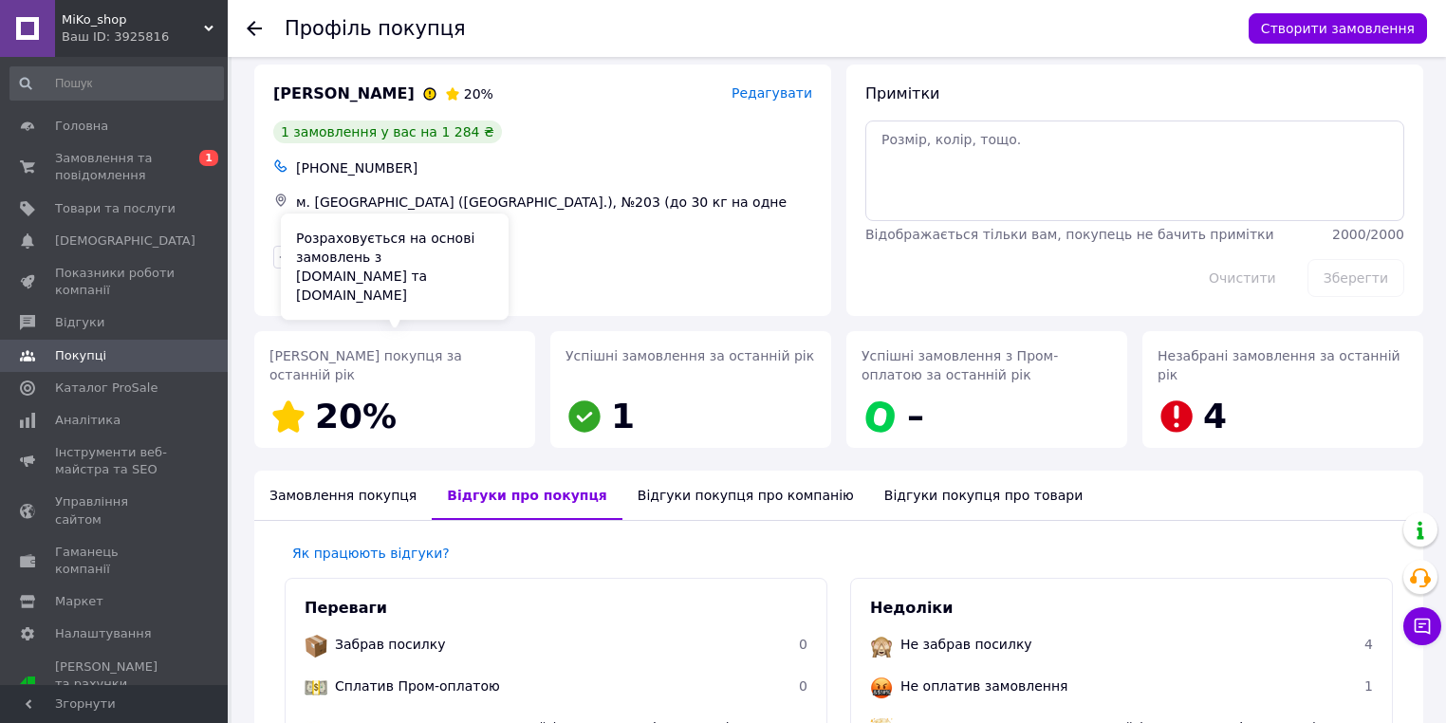
scroll to position [14, 0]
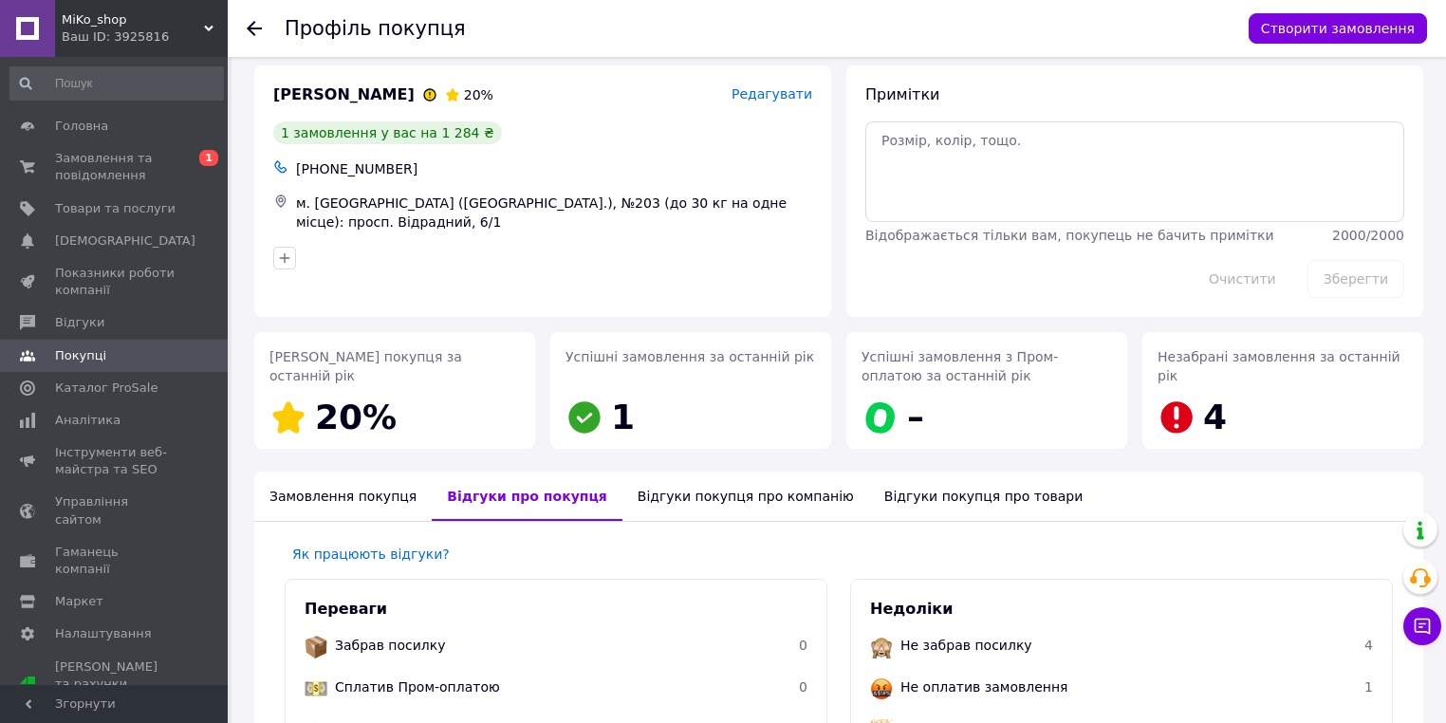
click at [251, 21] on icon at bounding box center [254, 28] width 15 height 15
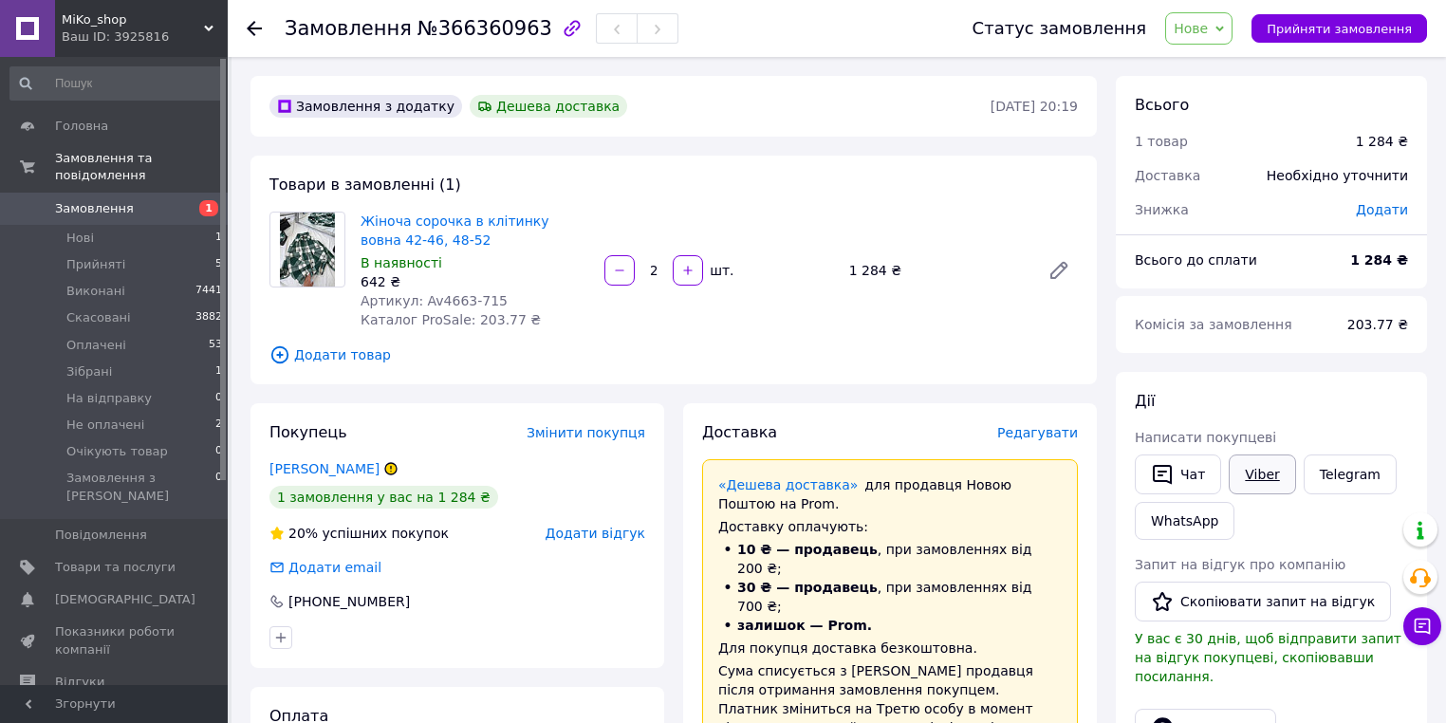
click at [1283, 471] on link "Viber" at bounding box center [1262, 474] width 66 height 40
click at [1208, 28] on span "Нове" at bounding box center [1191, 28] width 34 height 15
click at [1235, 72] on li "Прийнято" at bounding box center [1226, 66] width 120 height 28
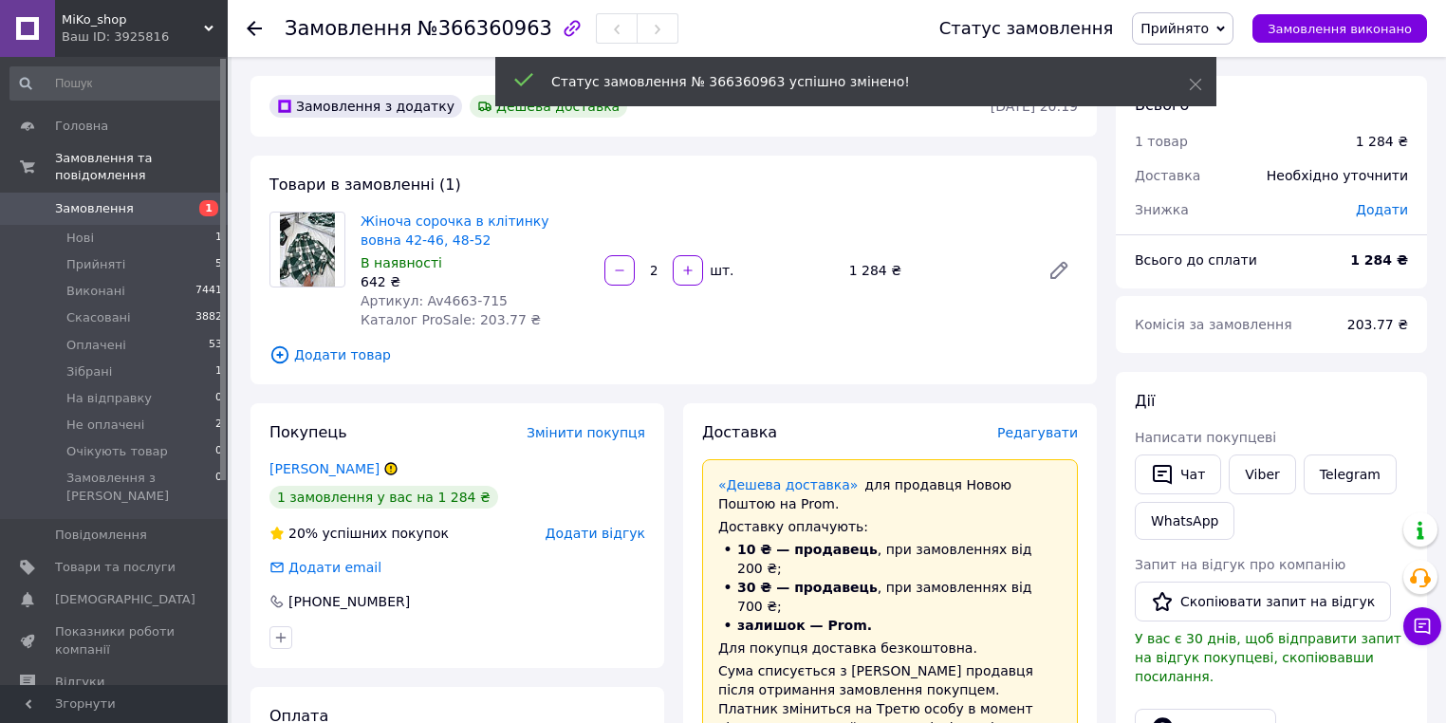
click at [195, 200] on span "1" at bounding box center [202, 208] width 52 height 17
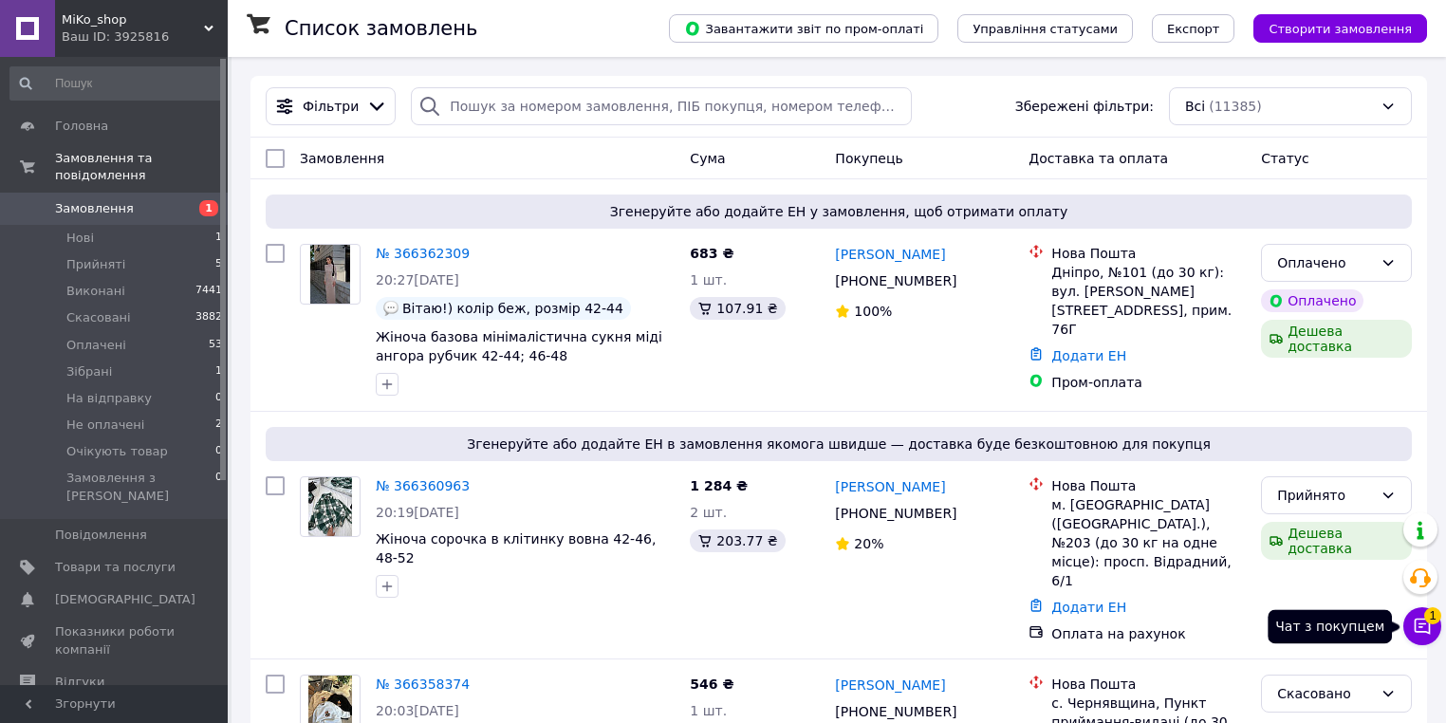
click at [1423, 621] on icon at bounding box center [1422, 626] width 19 height 19
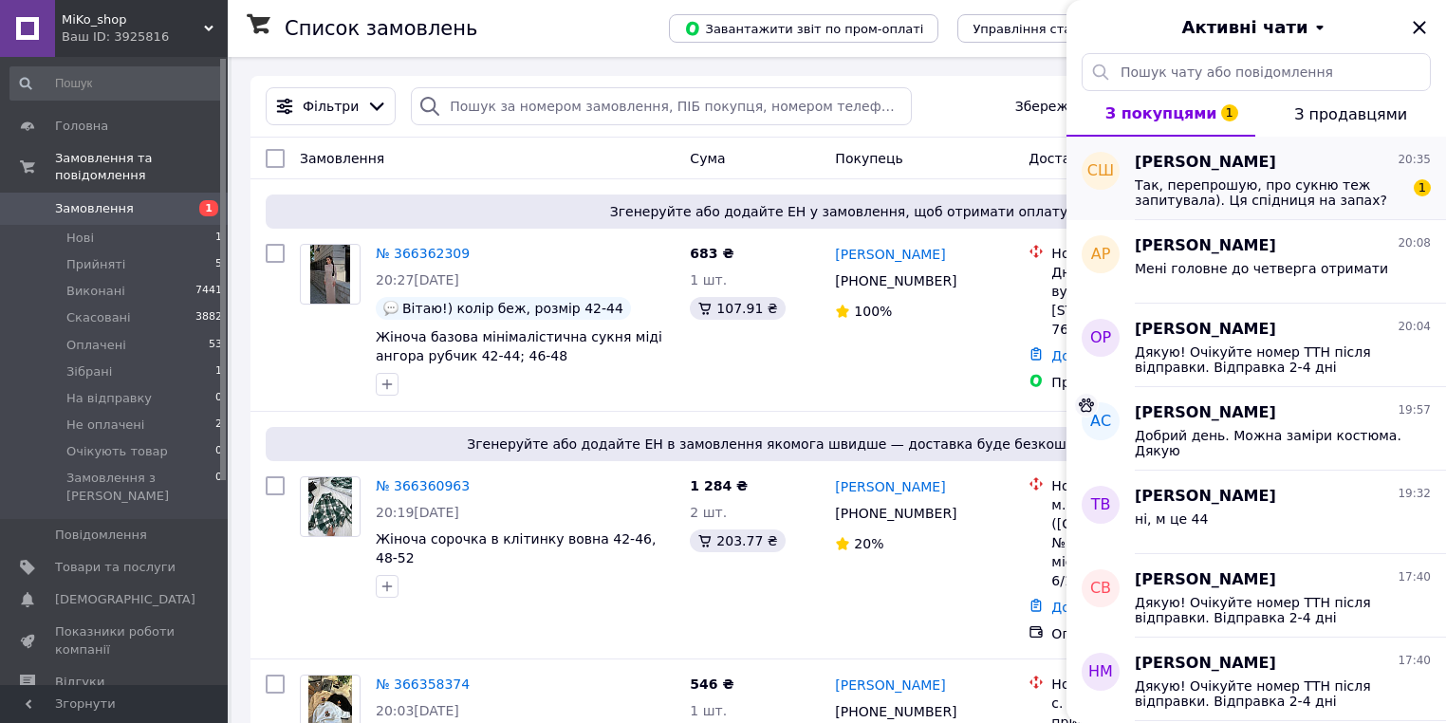
click at [1313, 196] on span "Так, перепрошую, про сукню теж запитувала). Ця спідниця на запах? Вірно?" at bounding box center [1269, 192] width 269 height 30
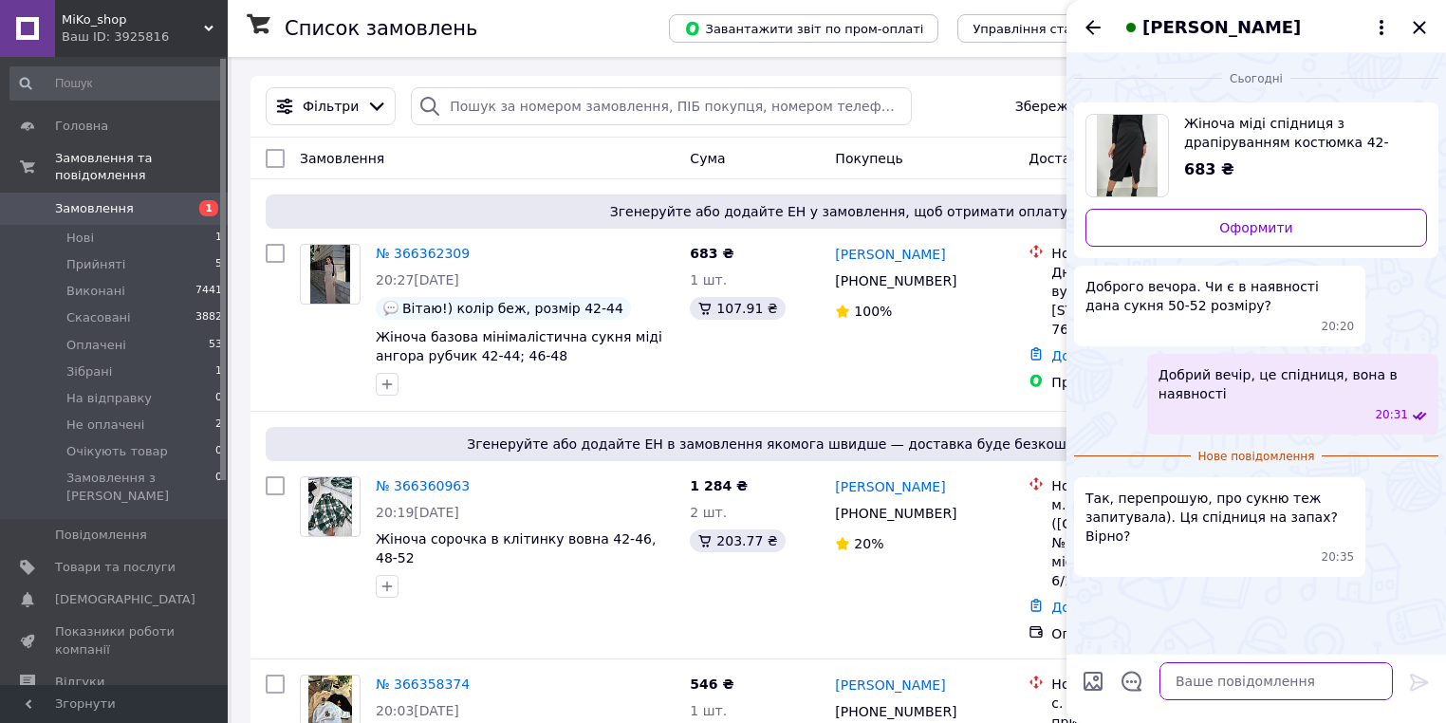
click at [1259, 676] on textarea at bounding box center [1275, 681] width 233 height 38
type textarea "так"
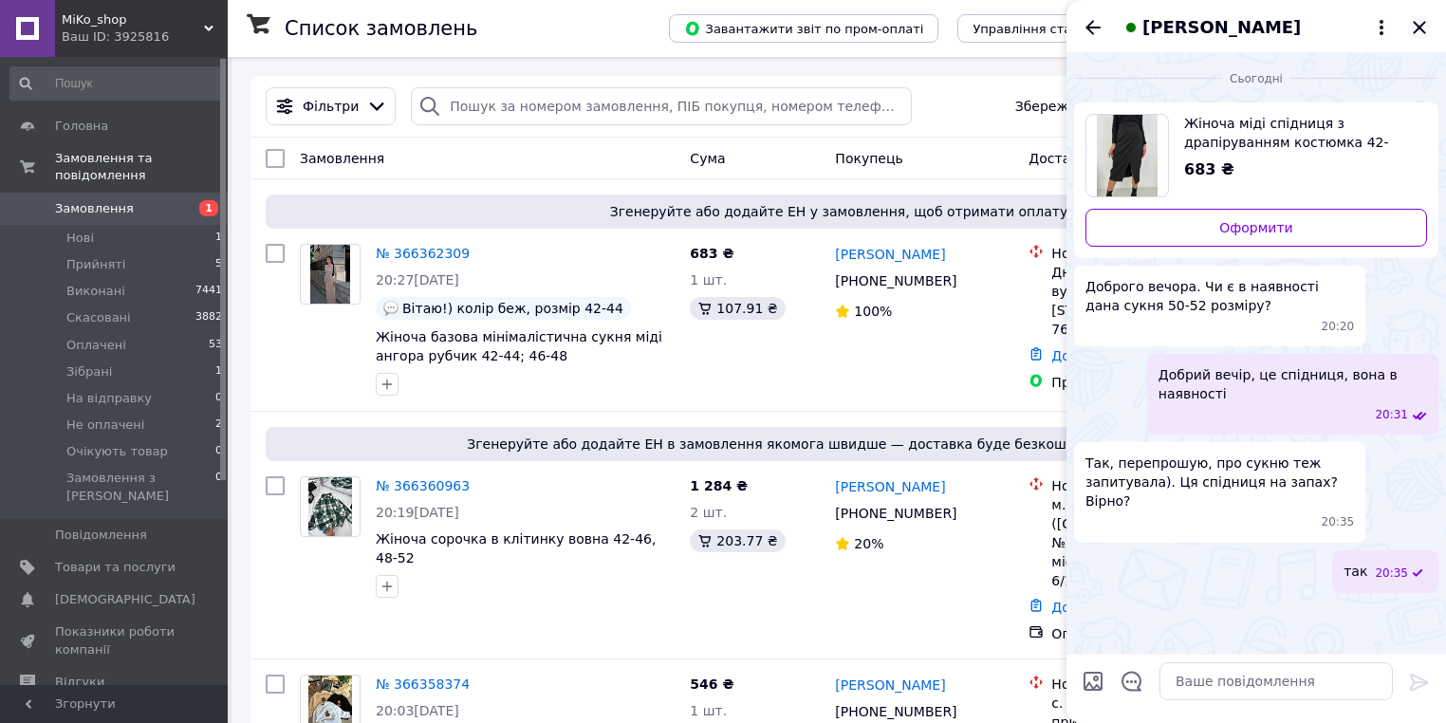
click at [1429, 29] on icon "Закрити" at bounding box center [1419, 27] width 23 height 23
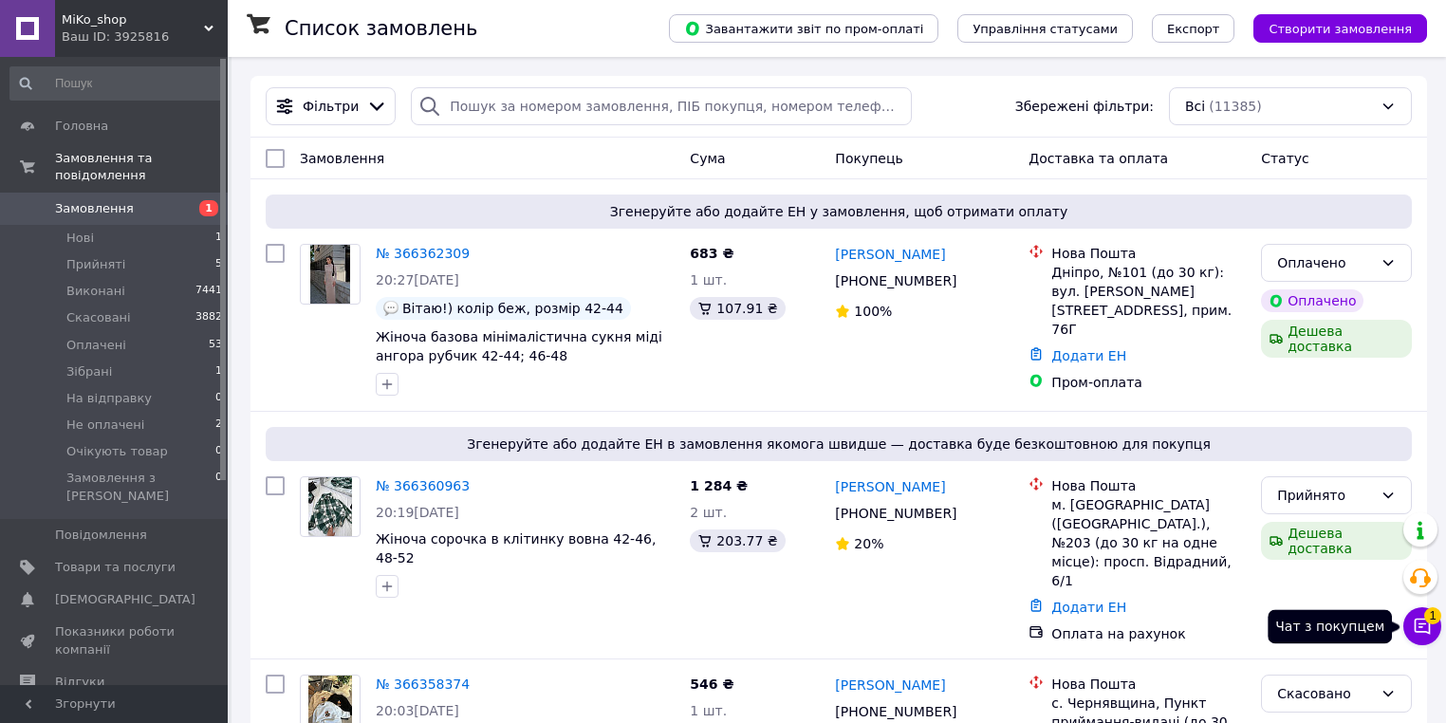
click at [1421, 629] on icon at bounding box center [1422, 626] width 19 height 19
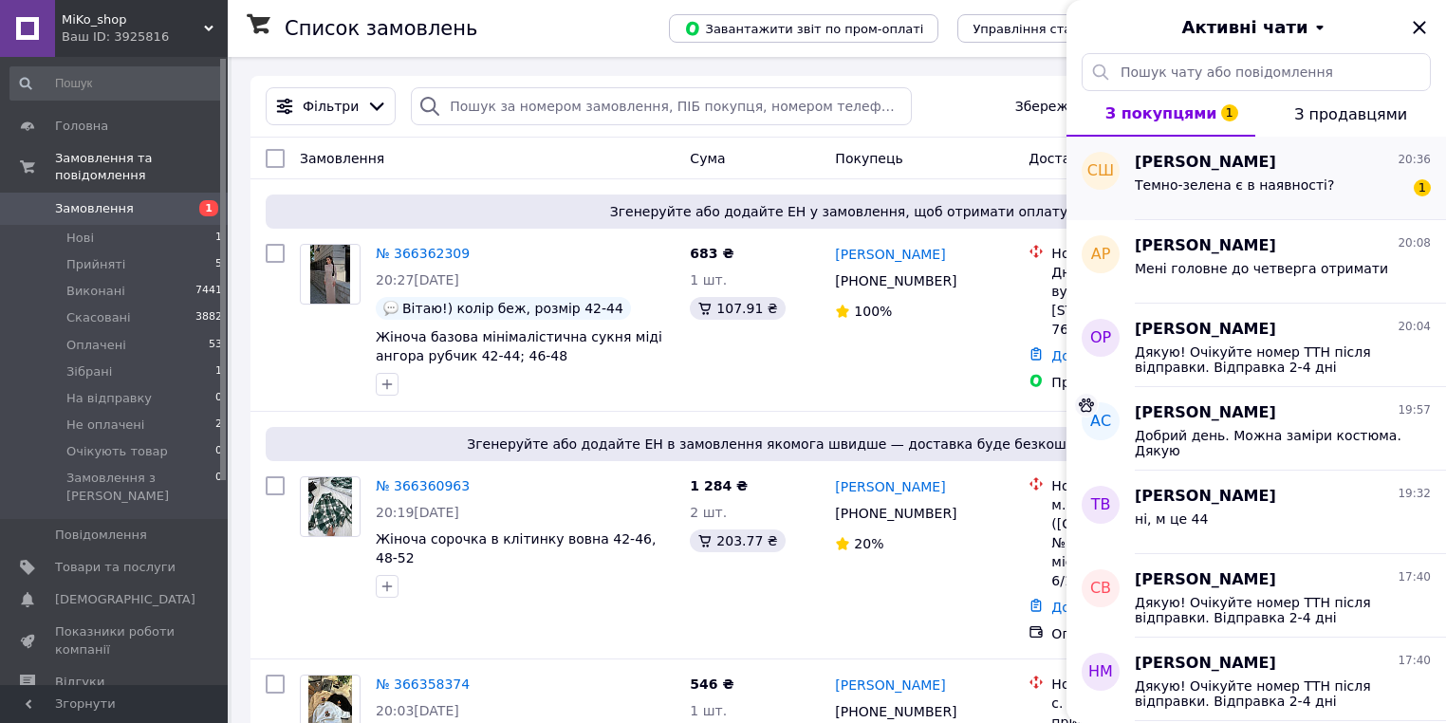
click at [1195, 195] on div "Темно-зелена є в наявності?" at bounding box center [1234, 190] width 199 height 27
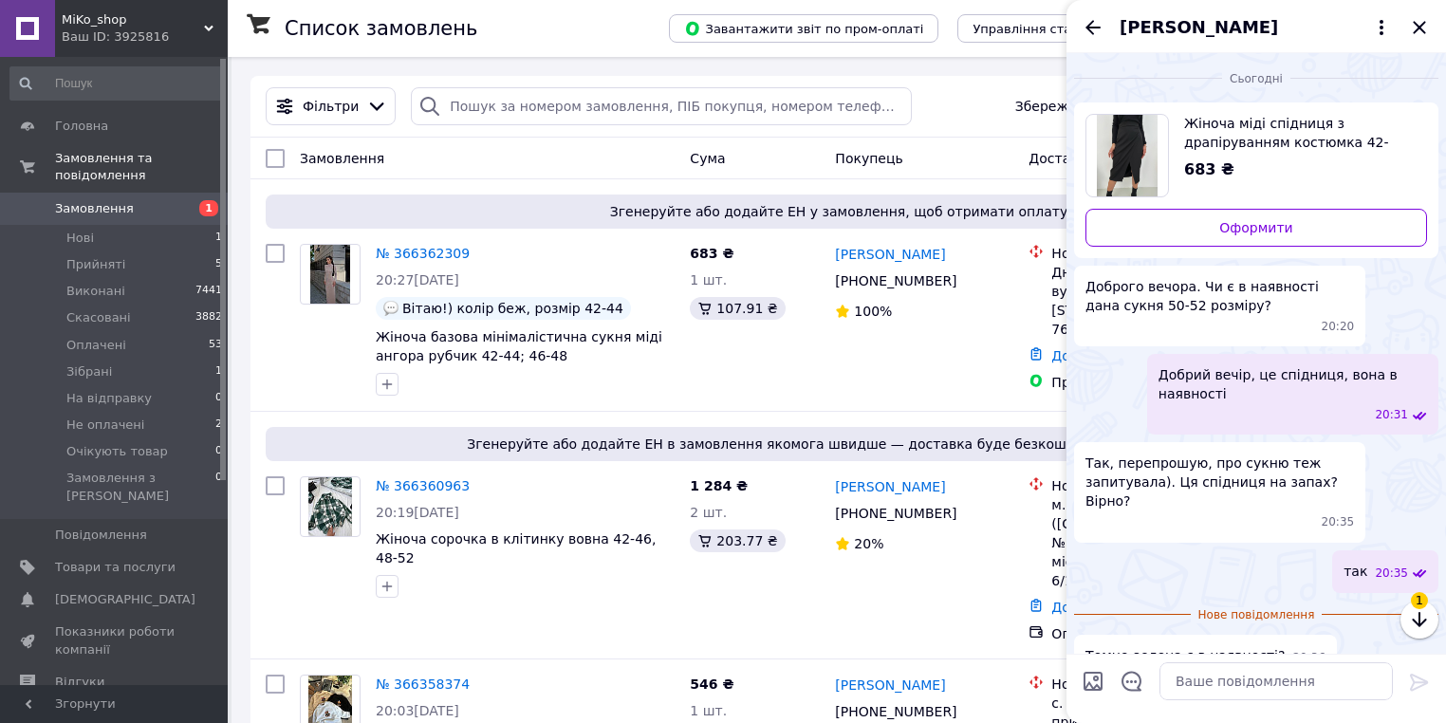
scroll to position [11, 0]
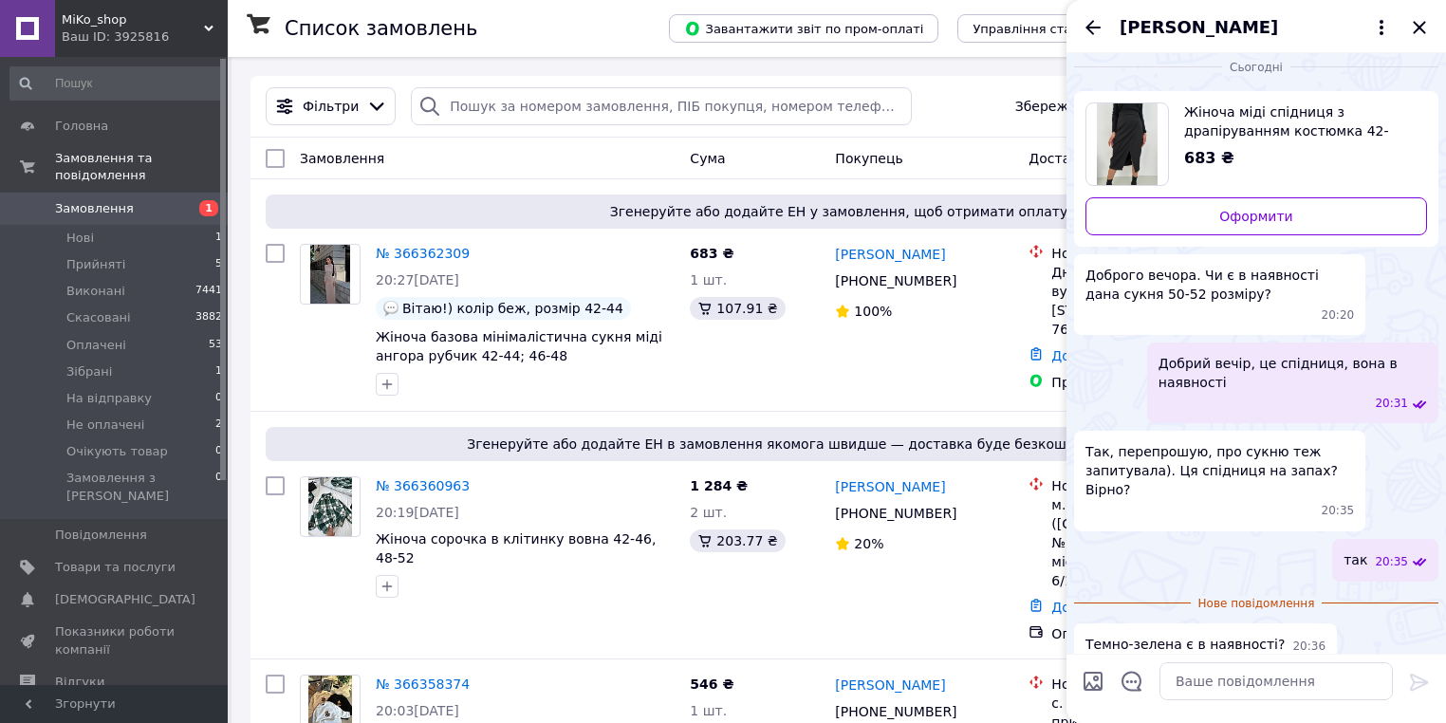
click at [1222, 700] on div at bounding box center [1276, 681] width 249 height 53
click at [1214, 682] on textarea at bounding box center [1275, 681] width 233 height 38
type textarea "так є"
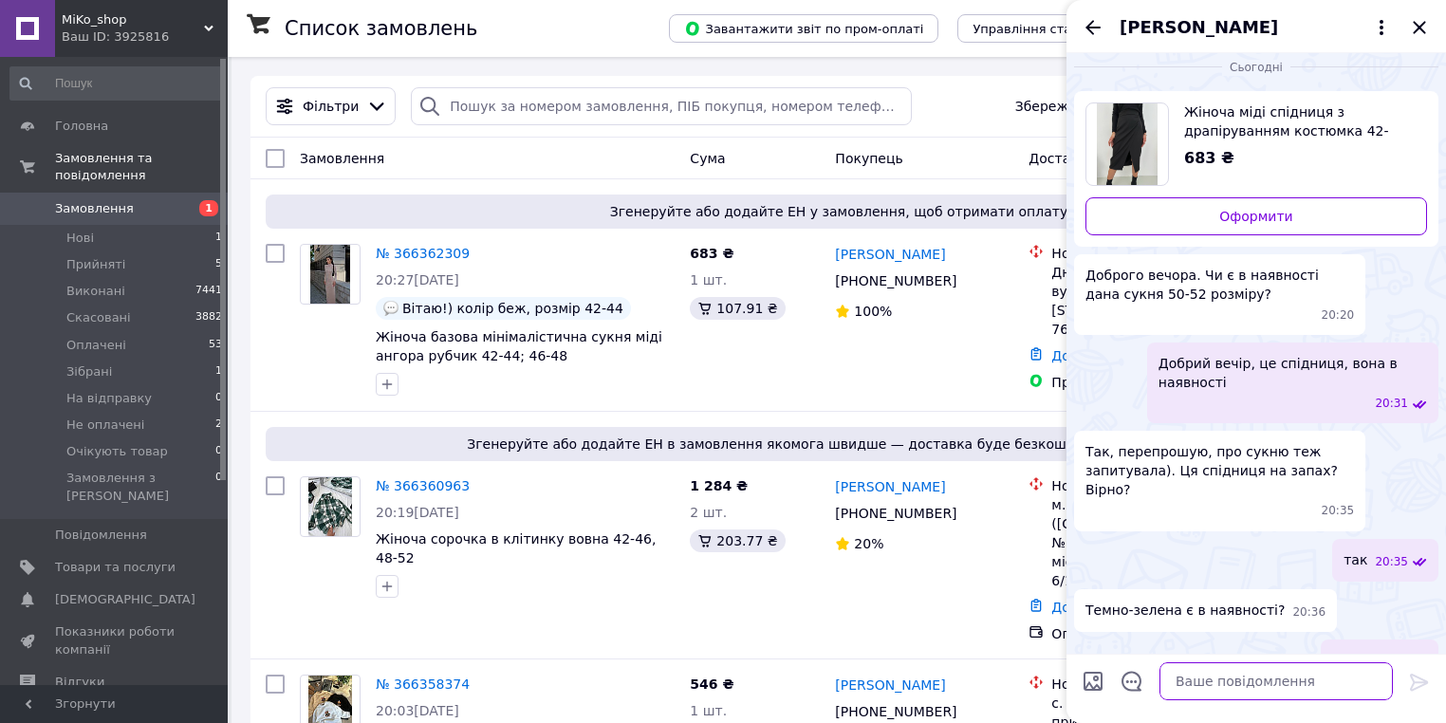
scroll to position [28, 0]
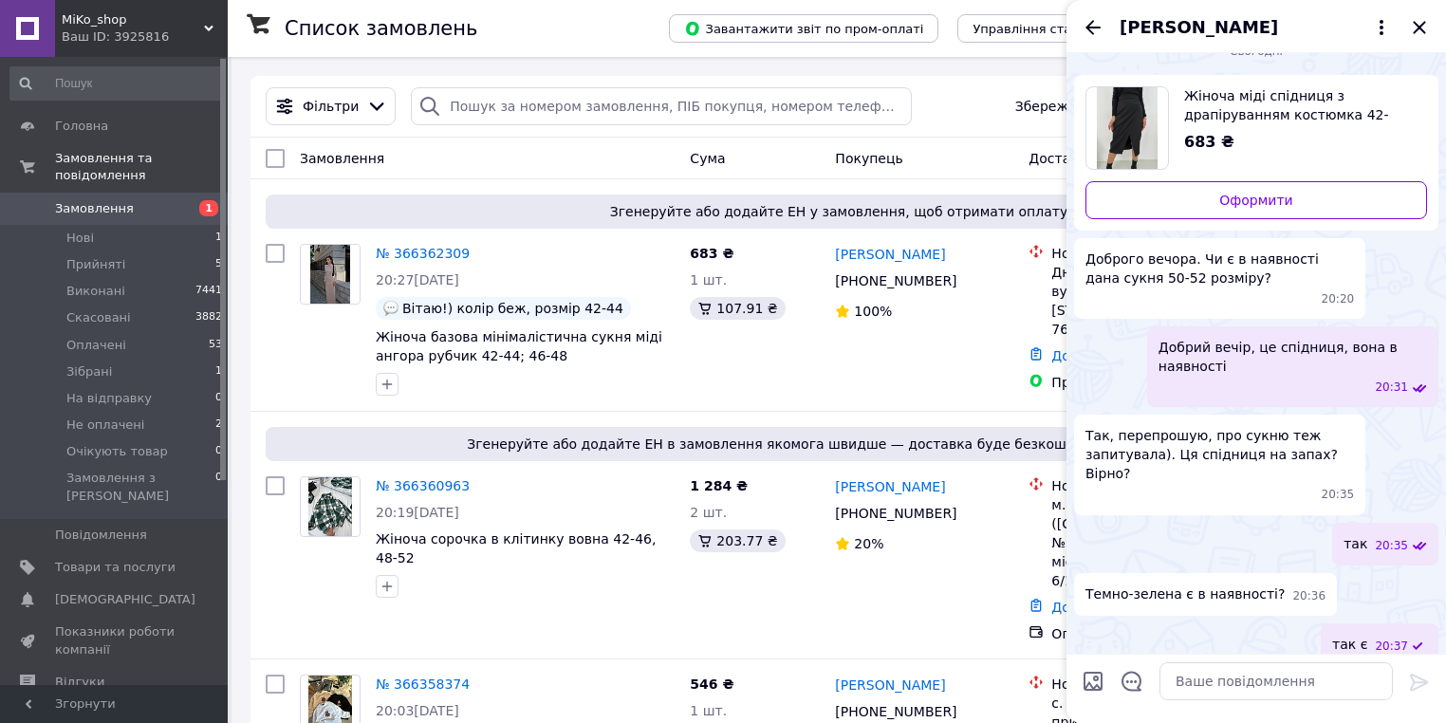
click at [1429, 44] on div "[PERSON_NAME]" at bounding box center [1255, 26] width 379 height 53
click at [1411, 31] on icon "Закрити" at bounding box center [1419, 27] width 23 height 23
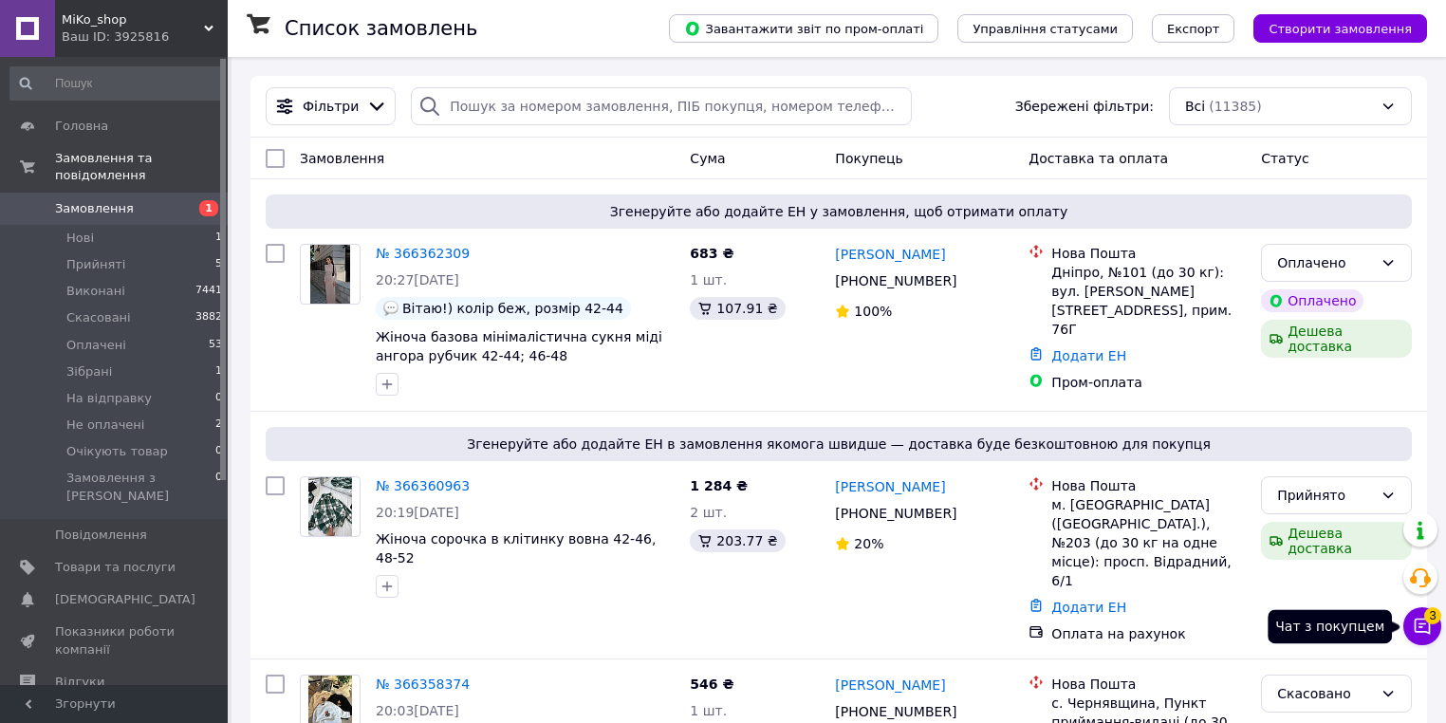
click at [1423, 630] on icon at bounding box center [1422, 626] width 19 height 19
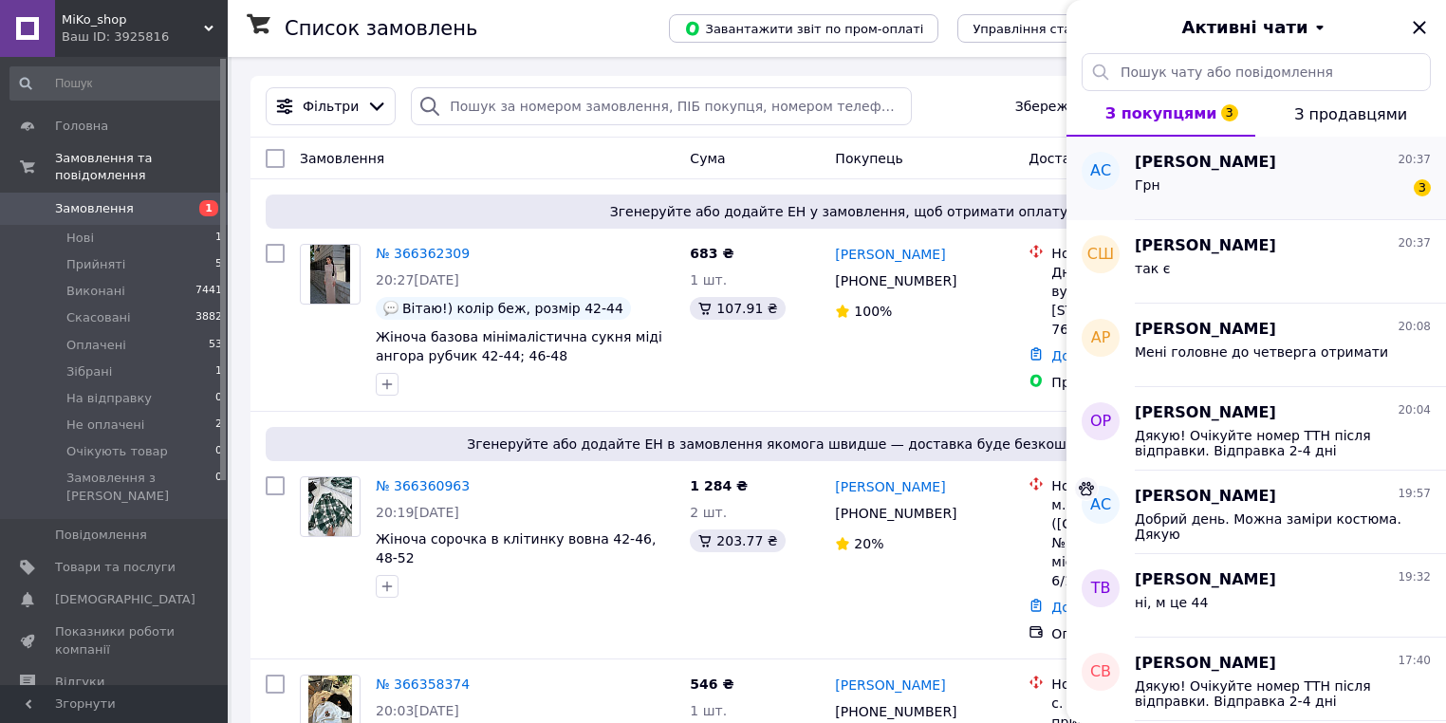
click at [1296, 160] on div "[PERSON_NAME] 20:37" at bounding box center [1283, 163] width 296 height 22
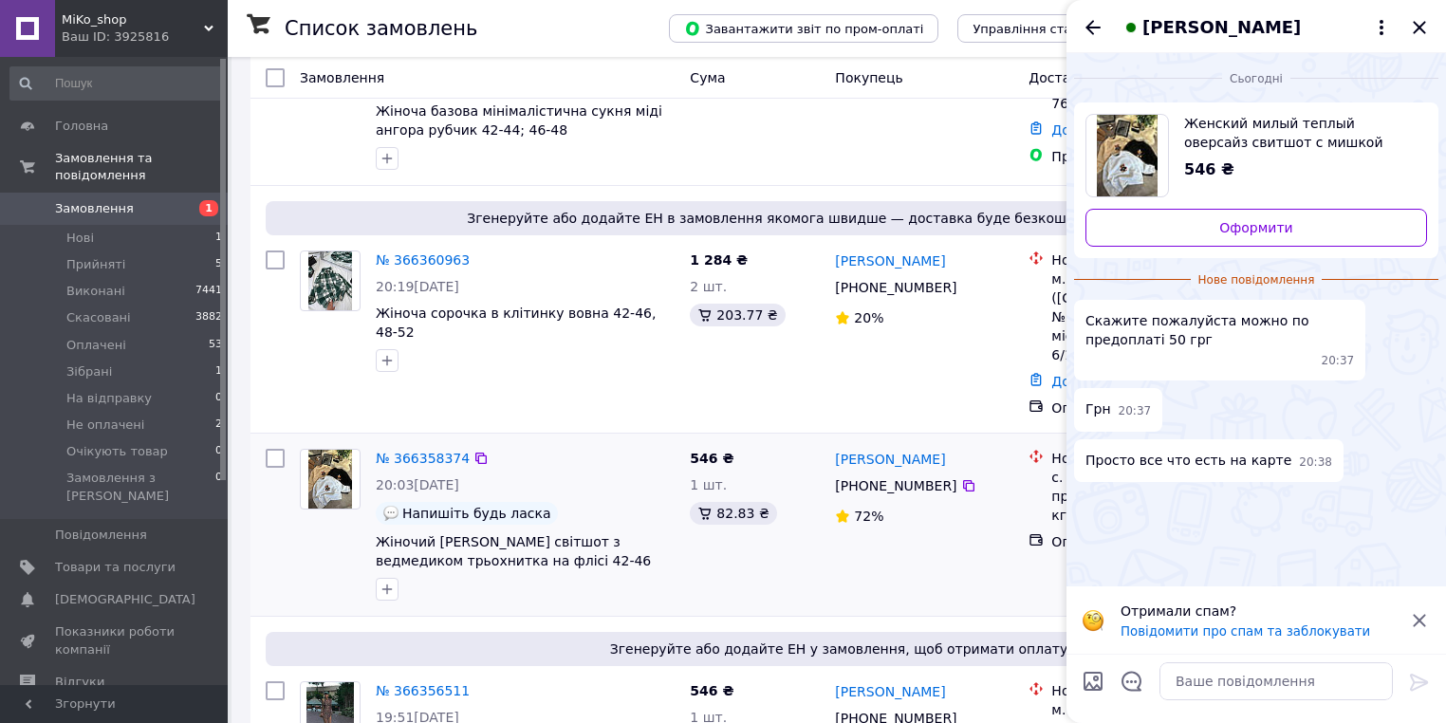
scroll to position [228, 0]
click at [1424, 26] on icon "Закрити" at bounding box center [1419, 27] width 23 height 23
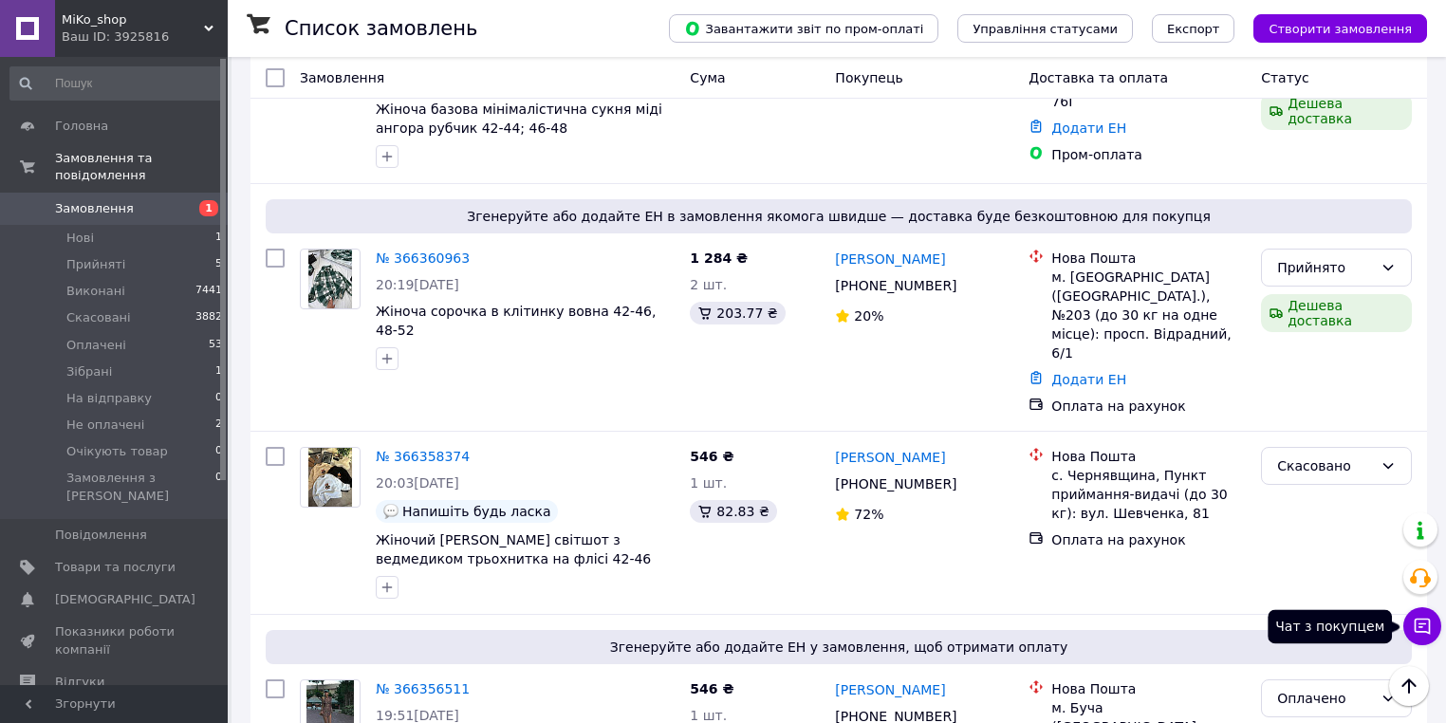
click at [1436, 621] on button "Чат з покупцем" at bounding box center [1422, 626] width 38 height 38
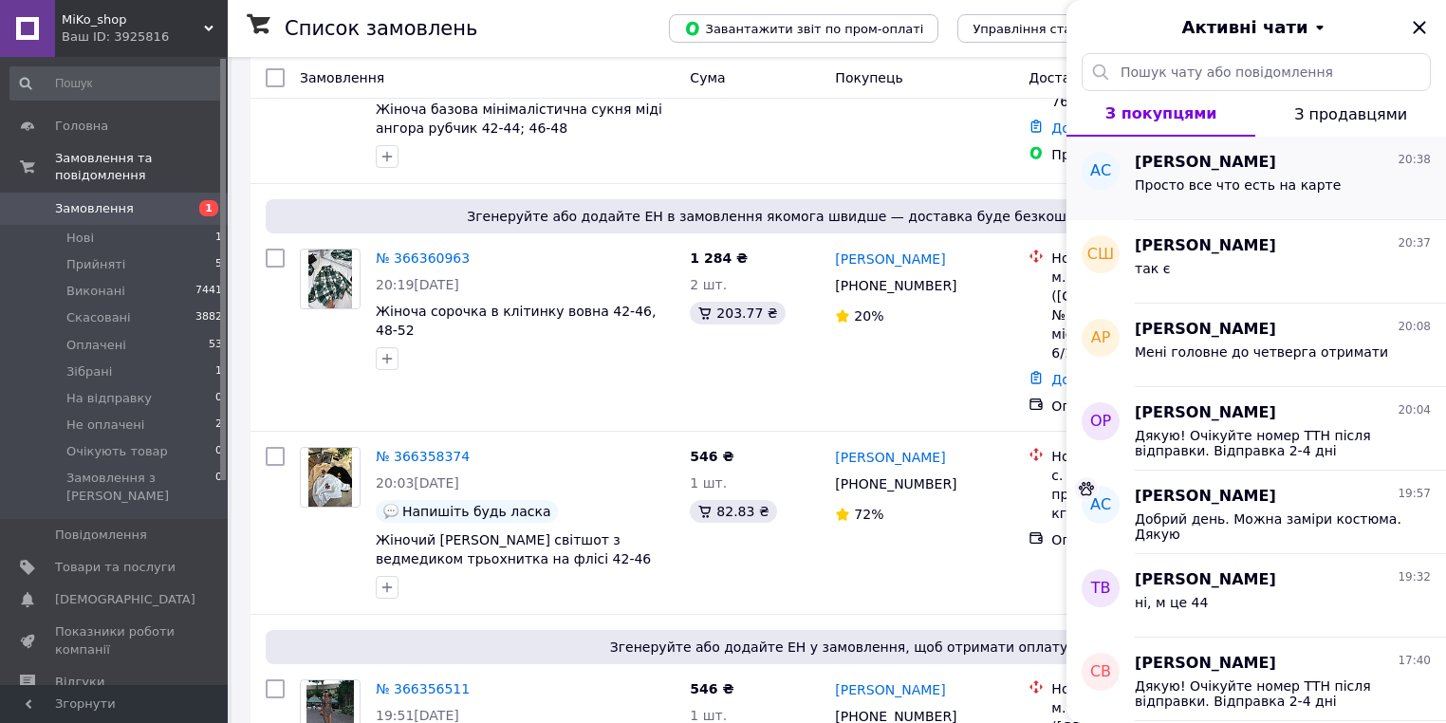
click at [1293, 197] on div "Просто все что есть на карте" at bounding box center [1238, 190] width 206 height 27
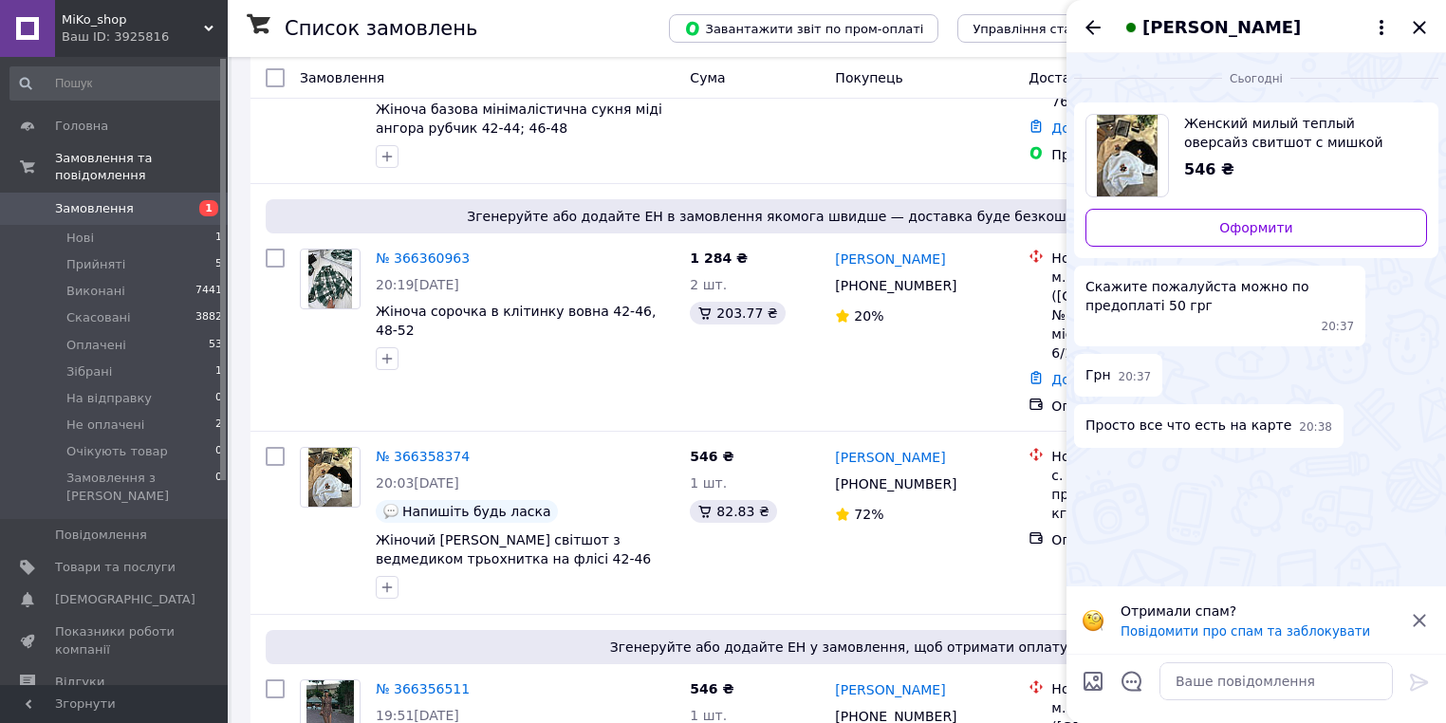
click at [1297, 660] on div at bounding box center [1276, 681] width 249 height 53
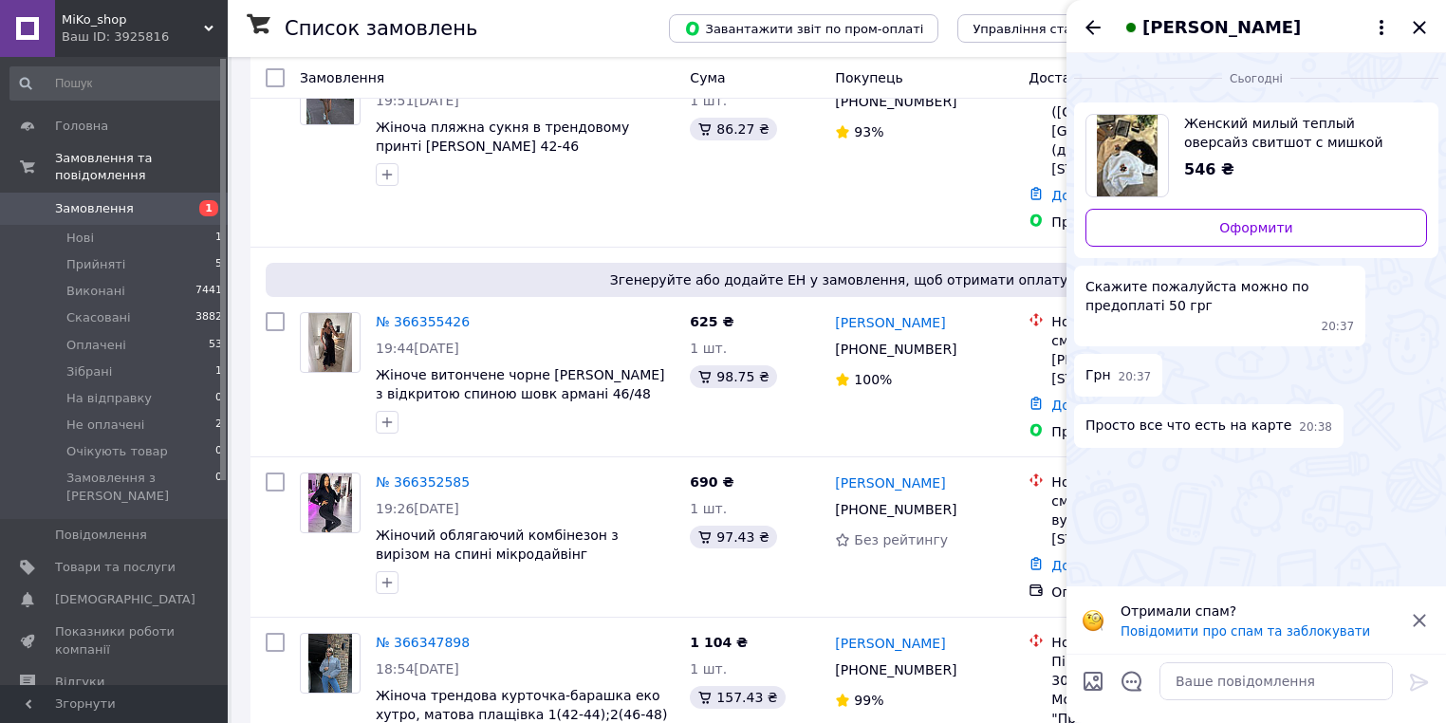
scroll to position [860, 0]
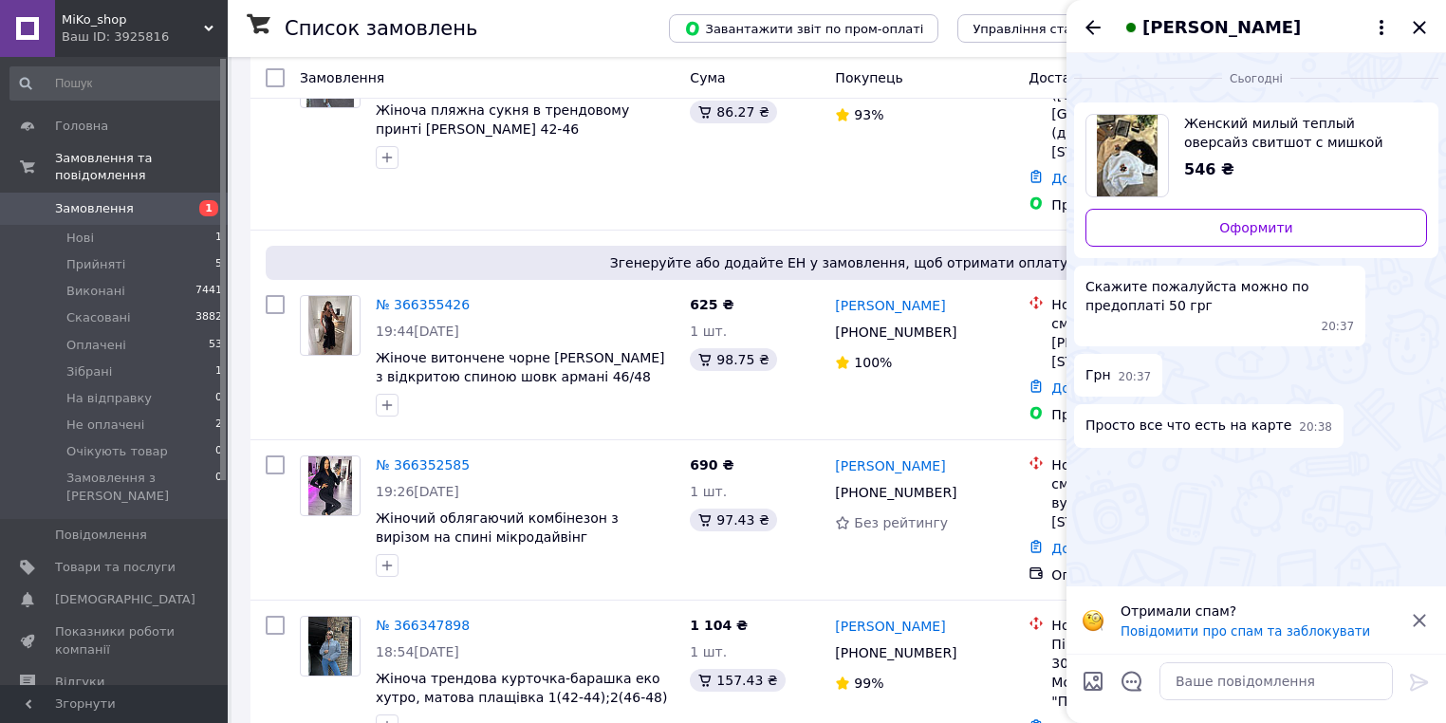
click at [1258, 660] on div at bounding box center [1276, 681] width 249 height 53
click at [1260, 695] on textarea at bounding box center [1275, 681] width 233 height 38
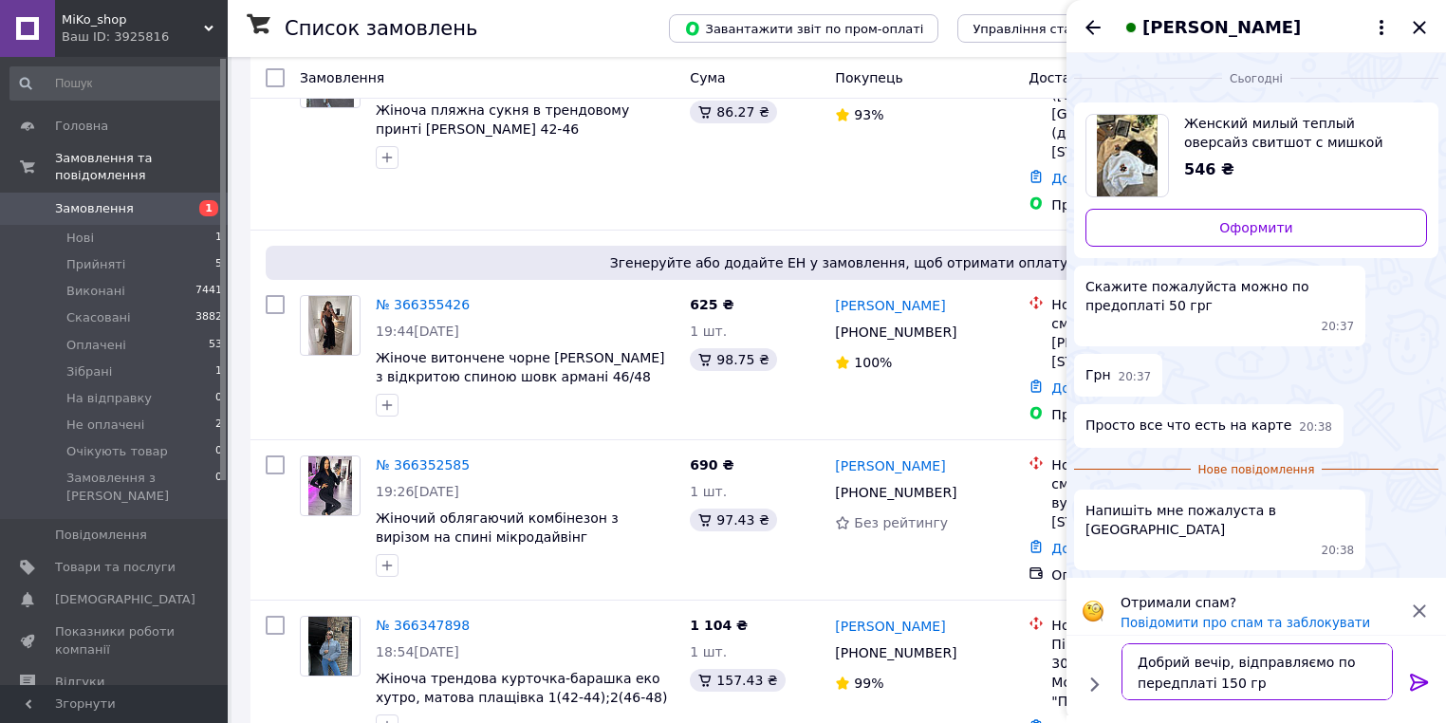
type textarea "Добрий вечір, відправляємо по передплаті 150 грн"
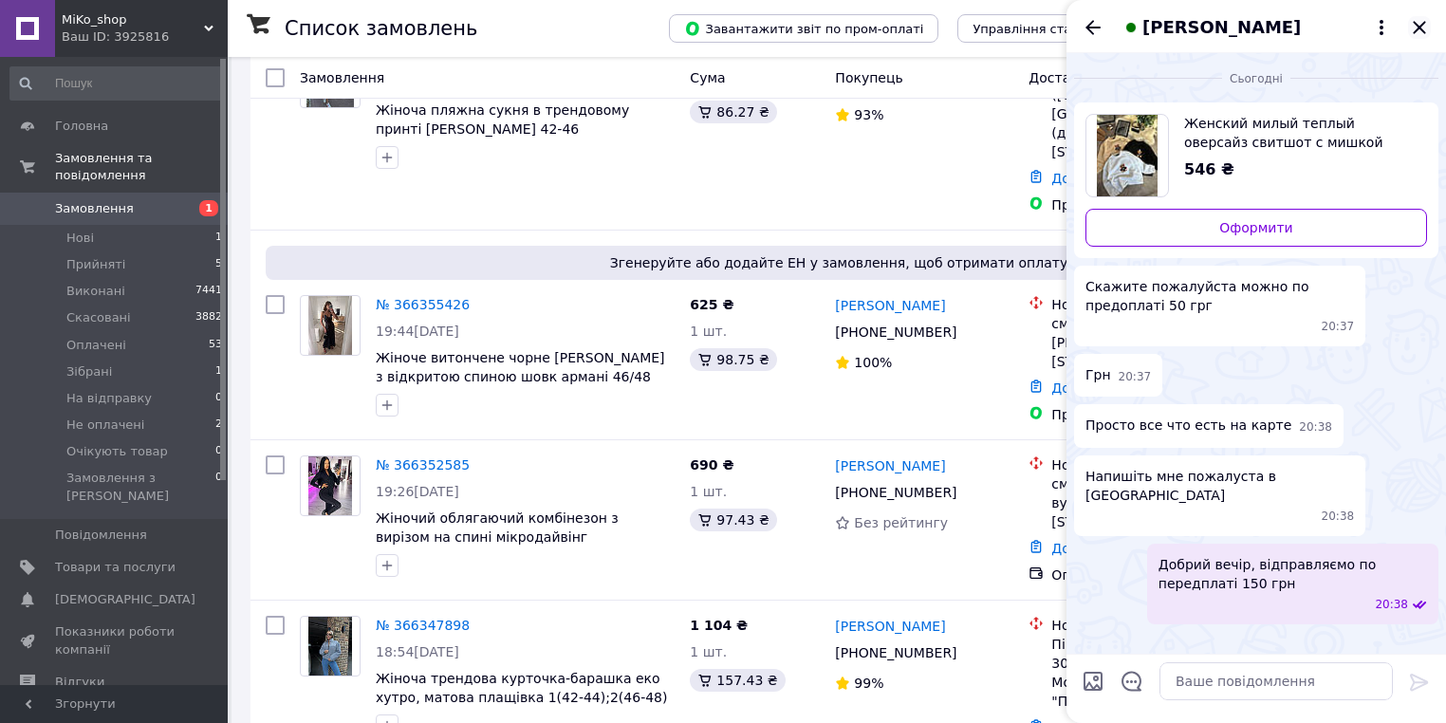
click at [1418, 26] on icon "Закрити" at bounding box center [1419, 27] width 12 height 12
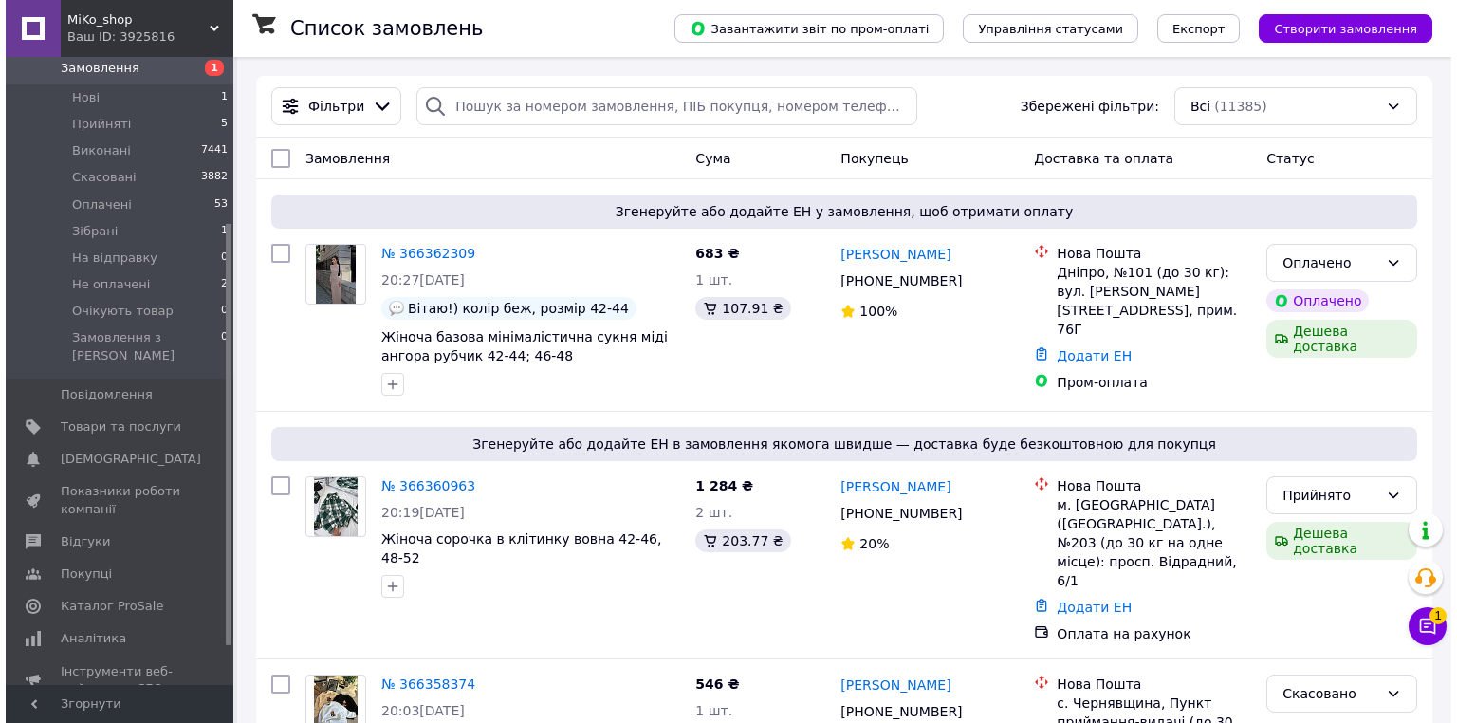
scroll to position [304, 0]
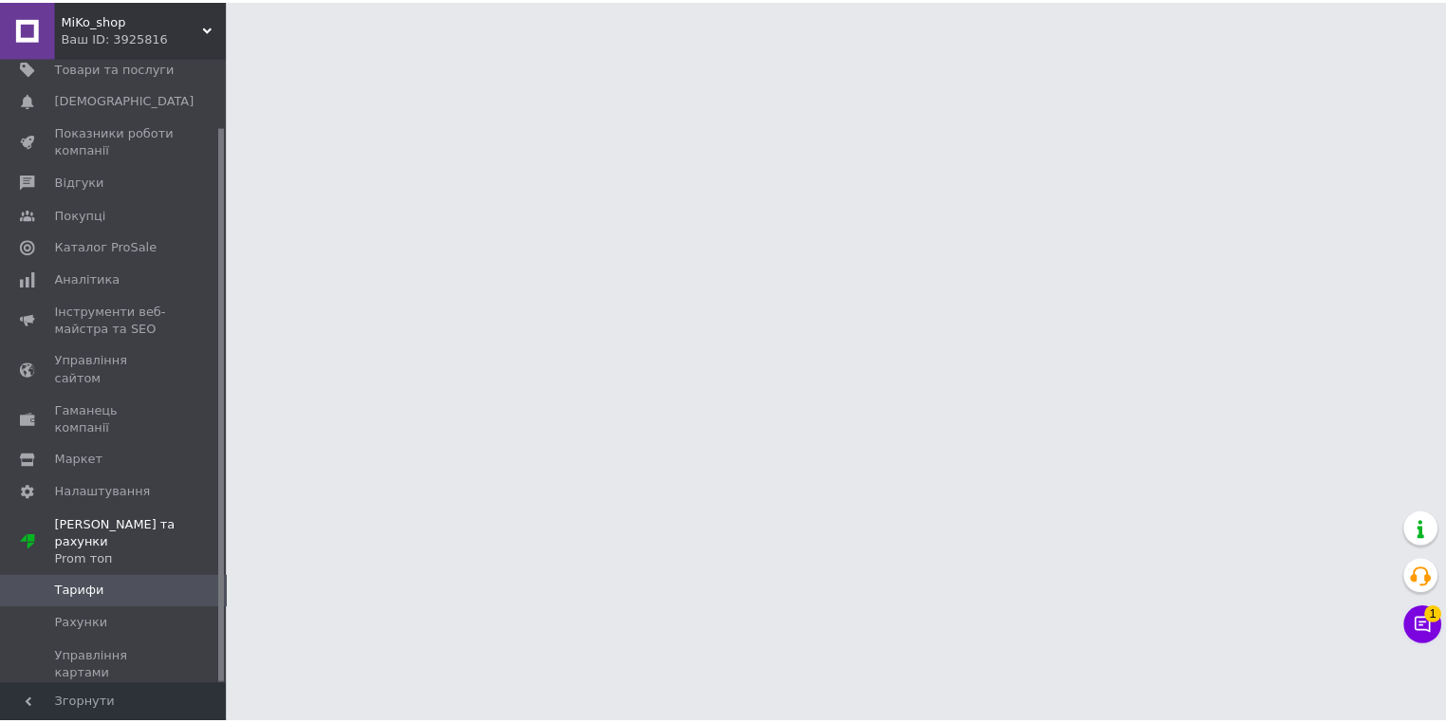
scroll to position [77, 0]
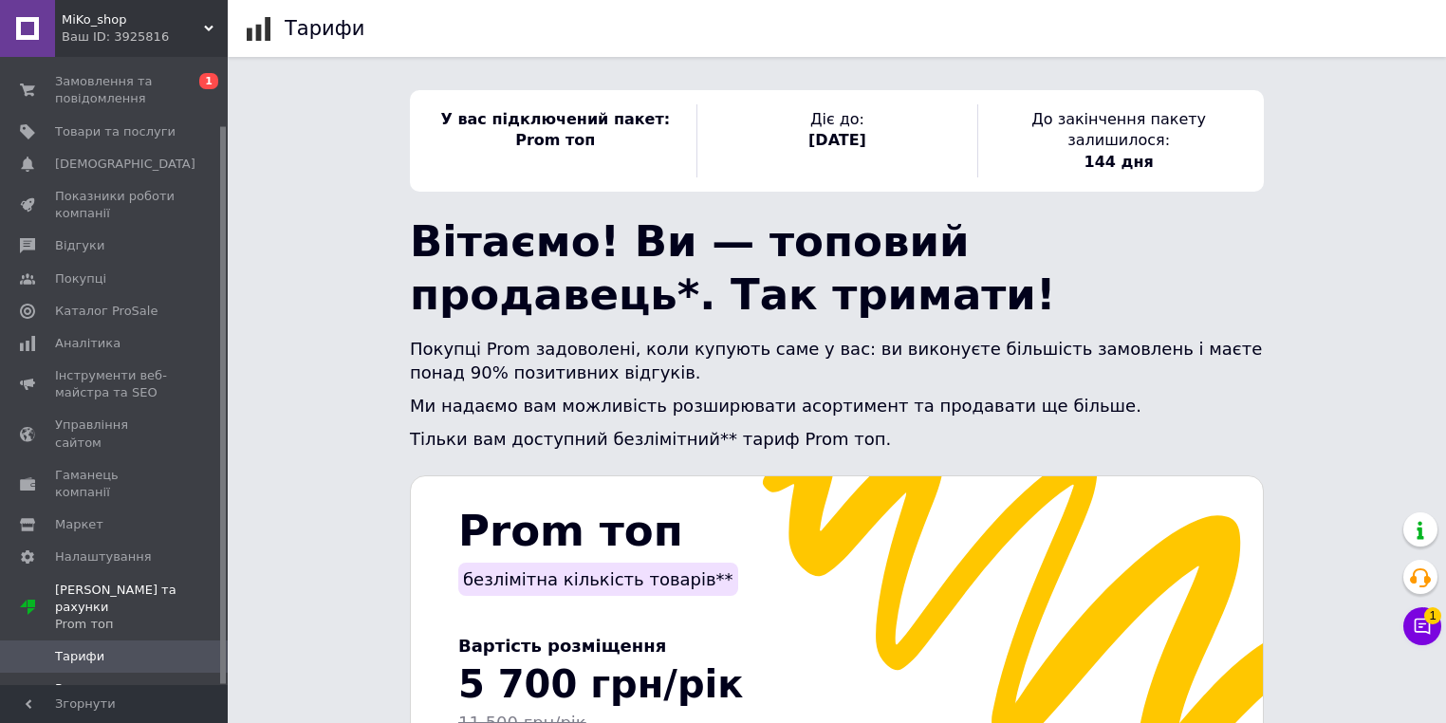
click at [120, 673] on link "Рахунки" at bounding box center [116, 689] width 233 height 32
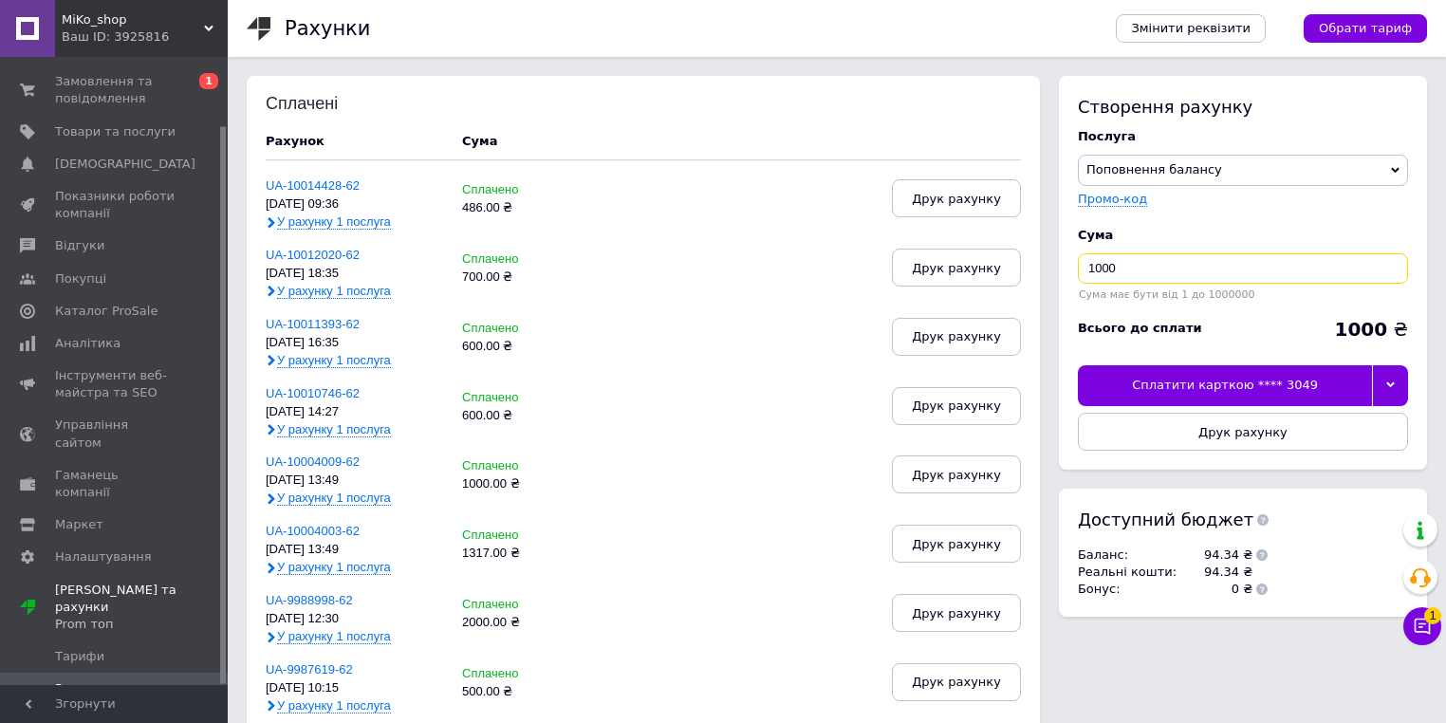
click at [1158, 265] on input "1000" at bounding box center [1243, 268] width 330 height 30
type input "800"
click at [1399, 386] on div at bounding box center [1390, 385] width 36 height 40
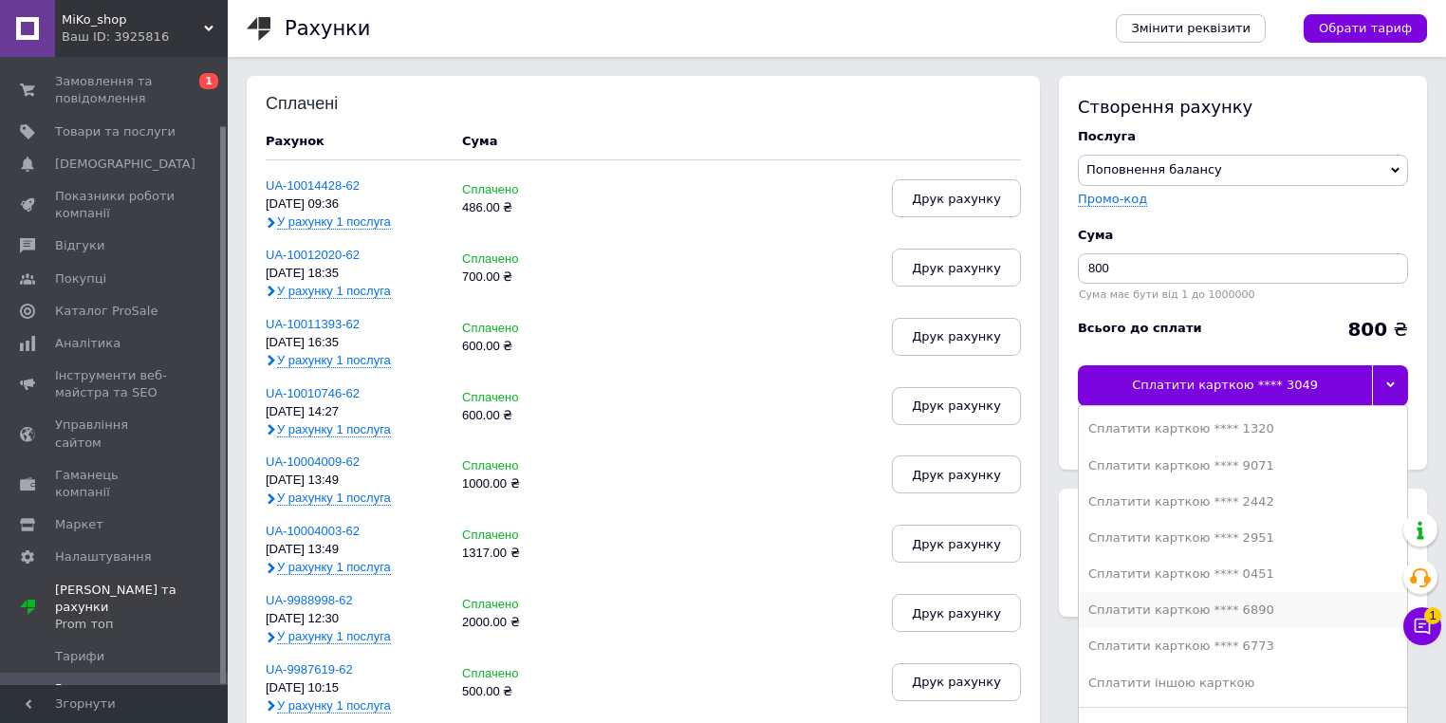
click at [1211, 609] on div "Сплатити карткою **** 6890" at bounding box center [1242, 609] width 309 height 17
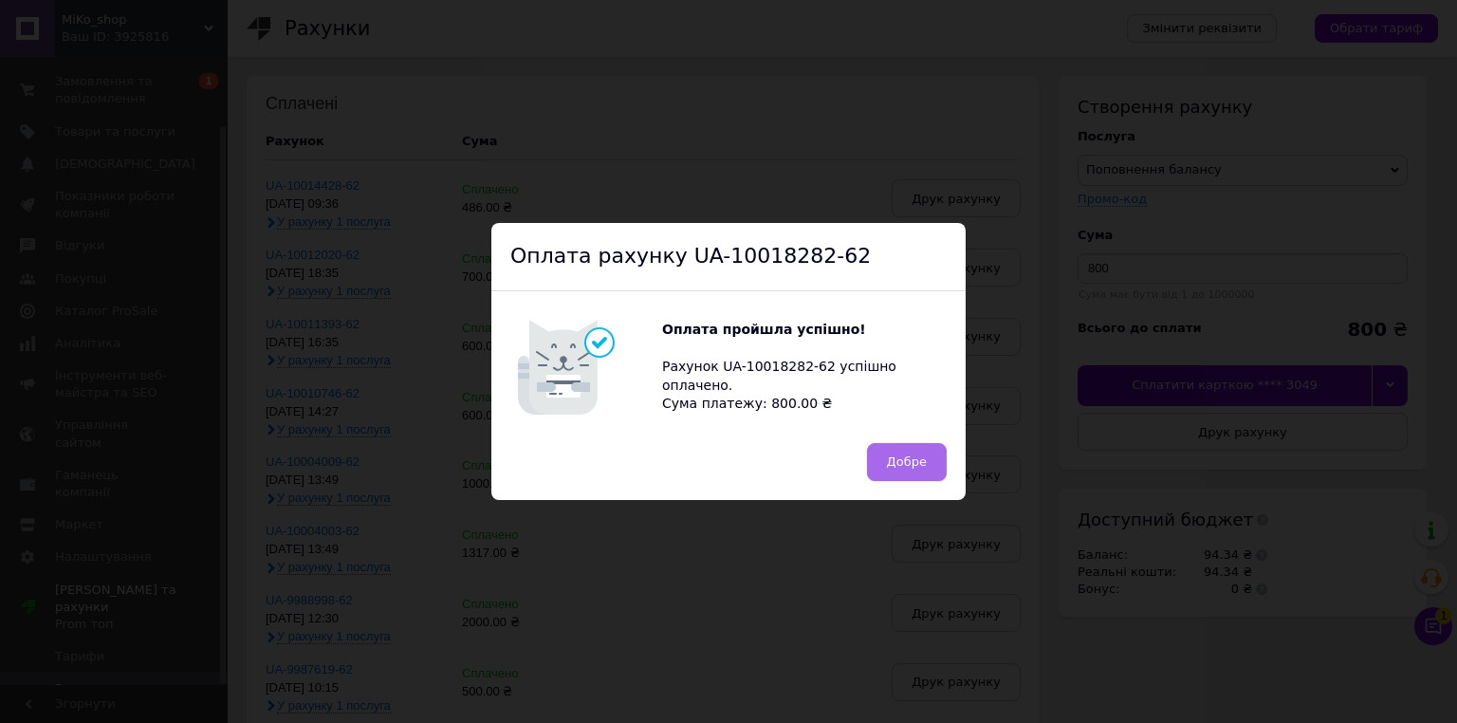
click at [928, 454] on button "Добре" at bounding box center [907, 462] width 80 height 38
